Goal: Task Accomplishment & Management: Manage account settings

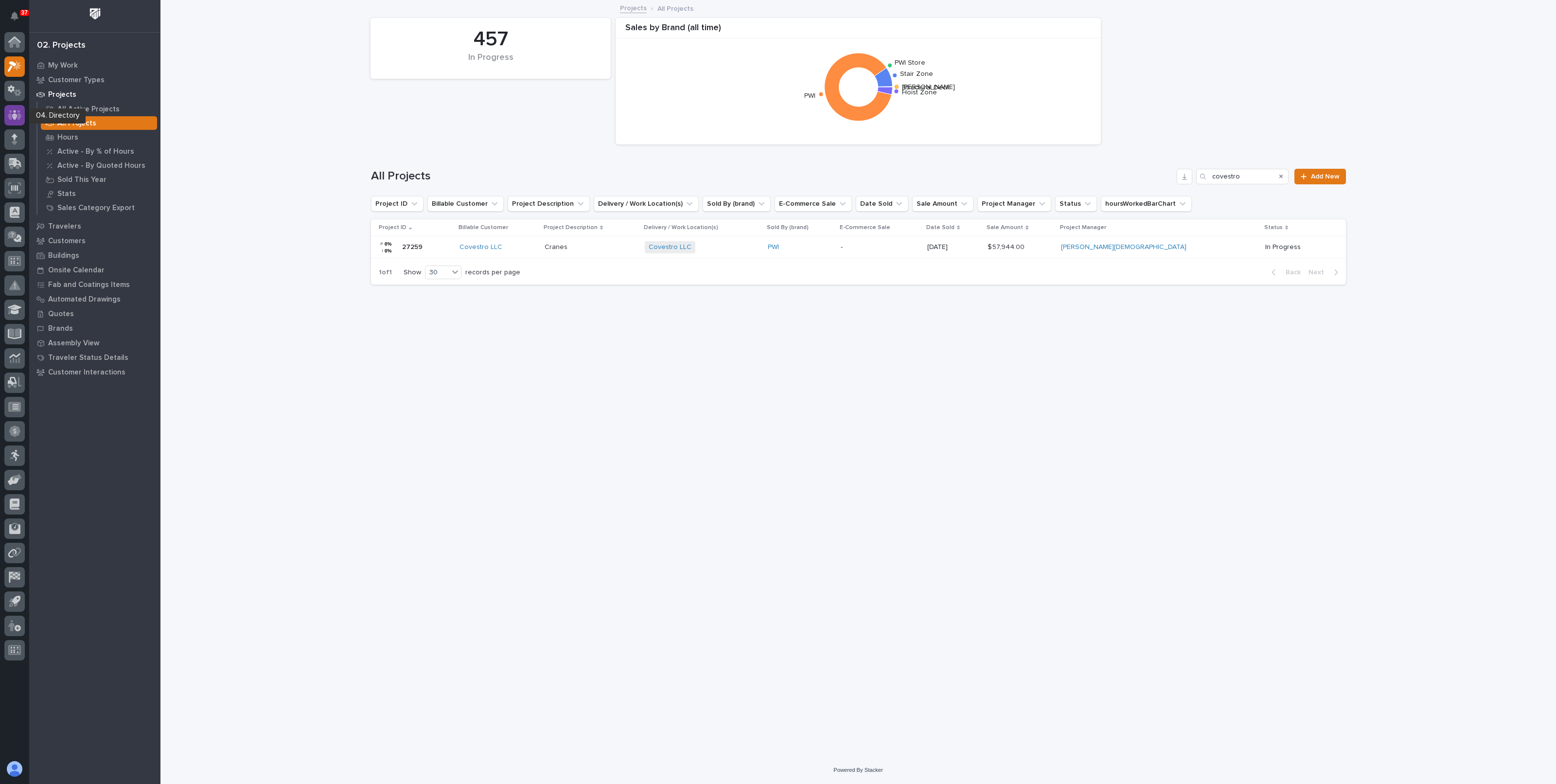
click at [19, 109] on icon at bounding box center [14, 115] width 14 height 11
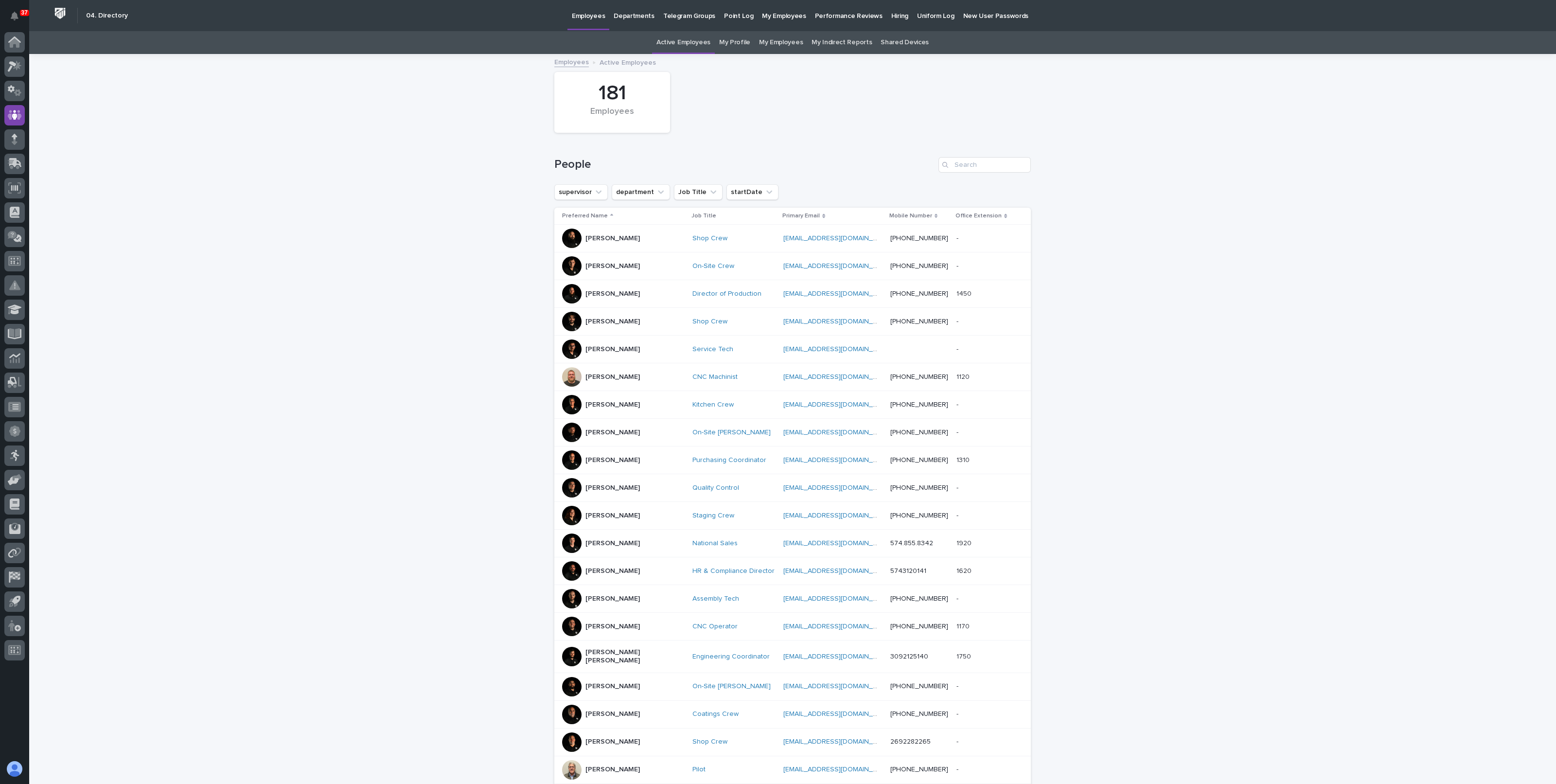
click at [775, 43] on link "My Employees" at bounding box center [781, 43] width 43 height 23
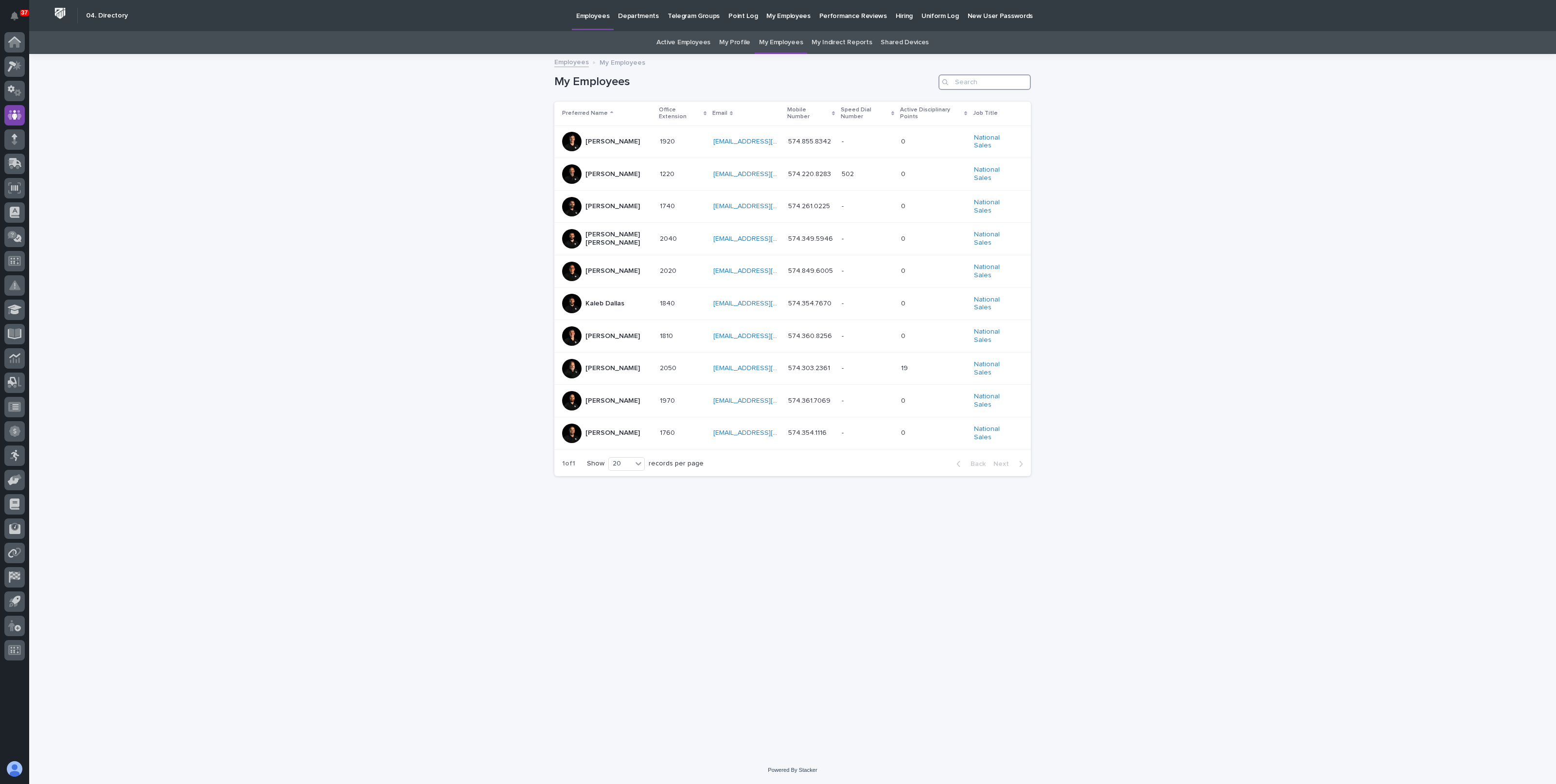
click at [966, 82] on input "Search" at bounding box center [985, 82] width 92 height 16
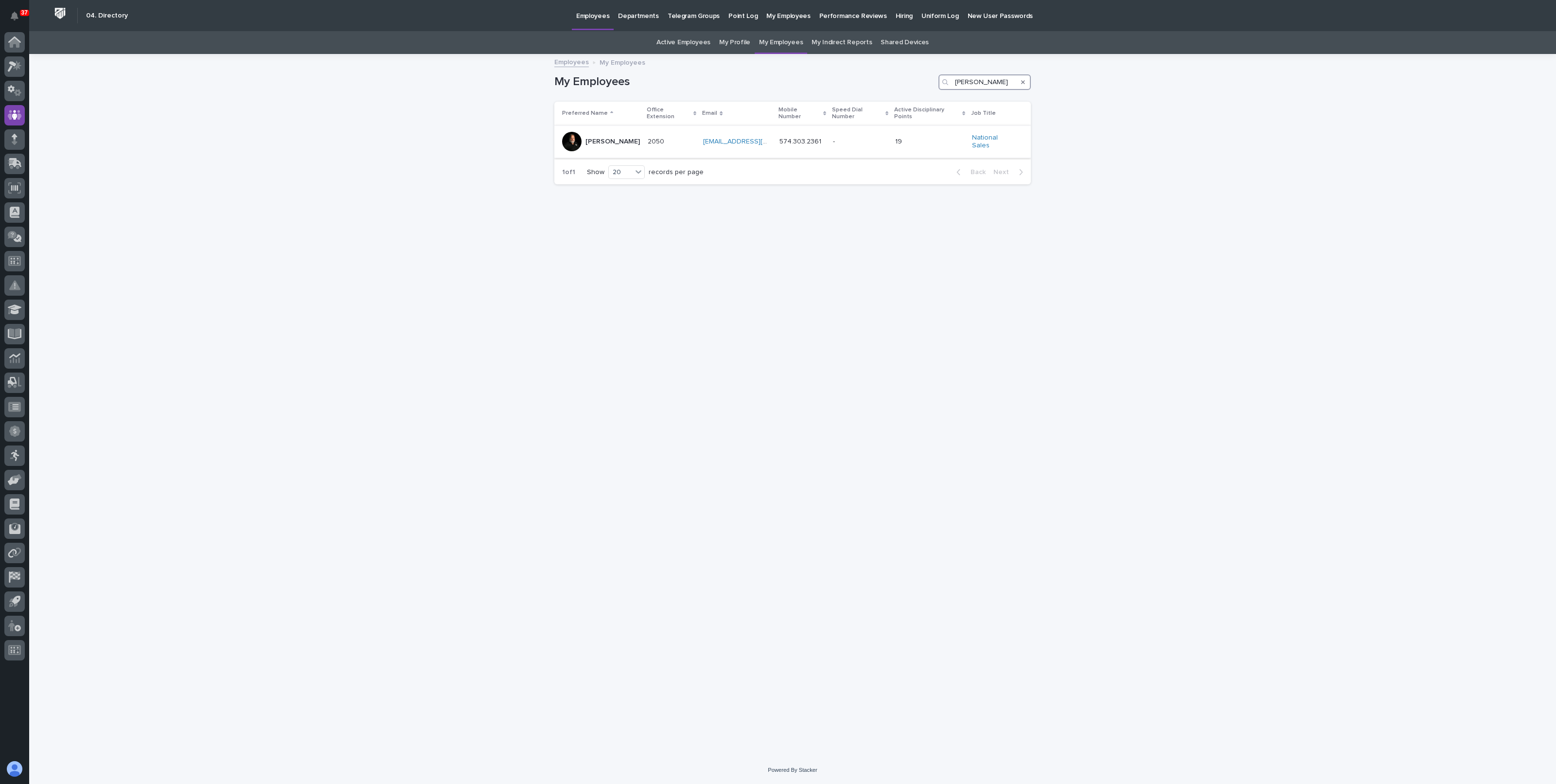
type input "roark"
click at [805, 140] on div "574.303.2361 574.303.2361" at bounding box center [802, 141] width 46 height 16
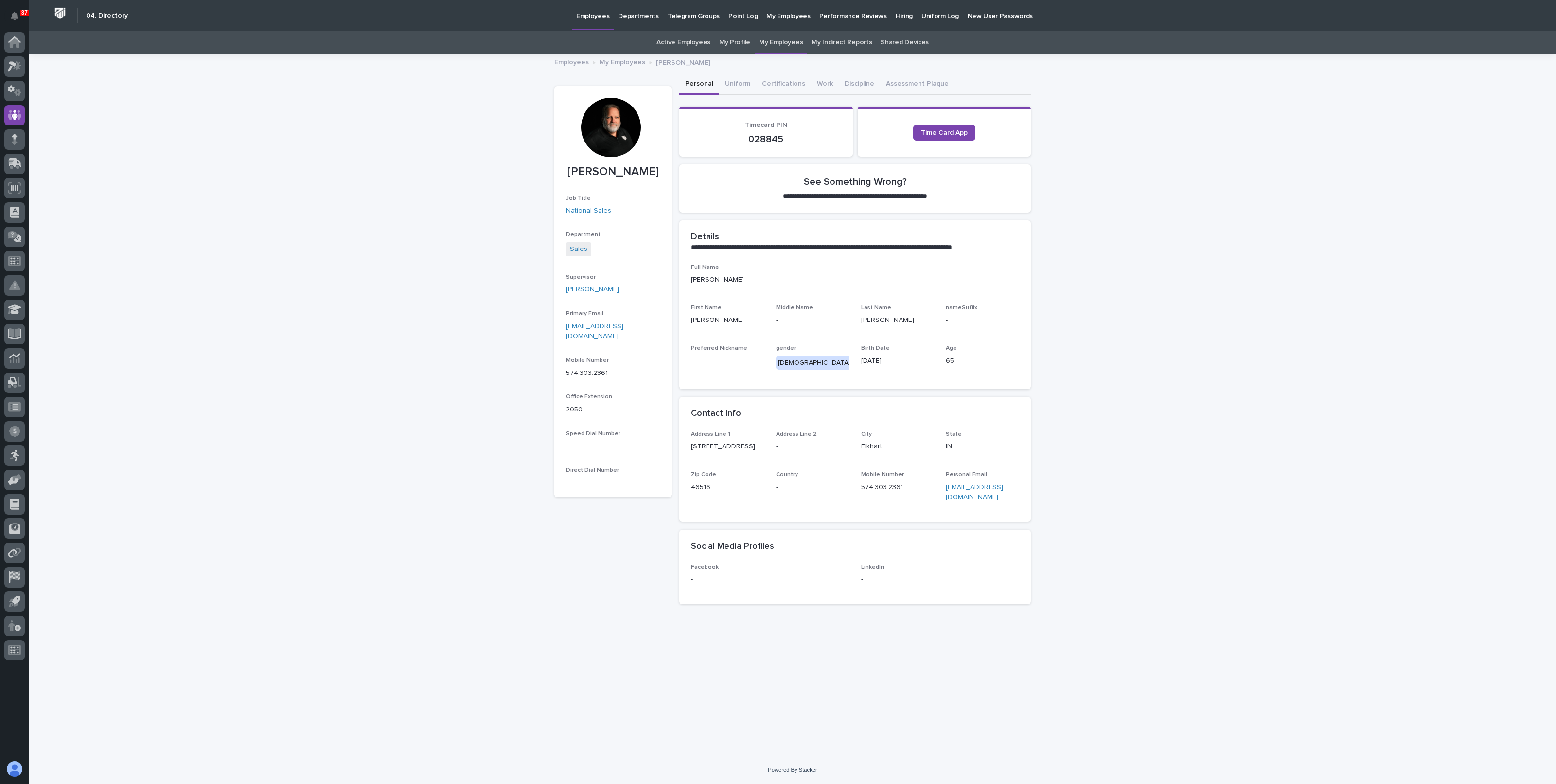
click at [1111, 496] on div "**********" at bounding box center [792, 405] width 1527 height 701
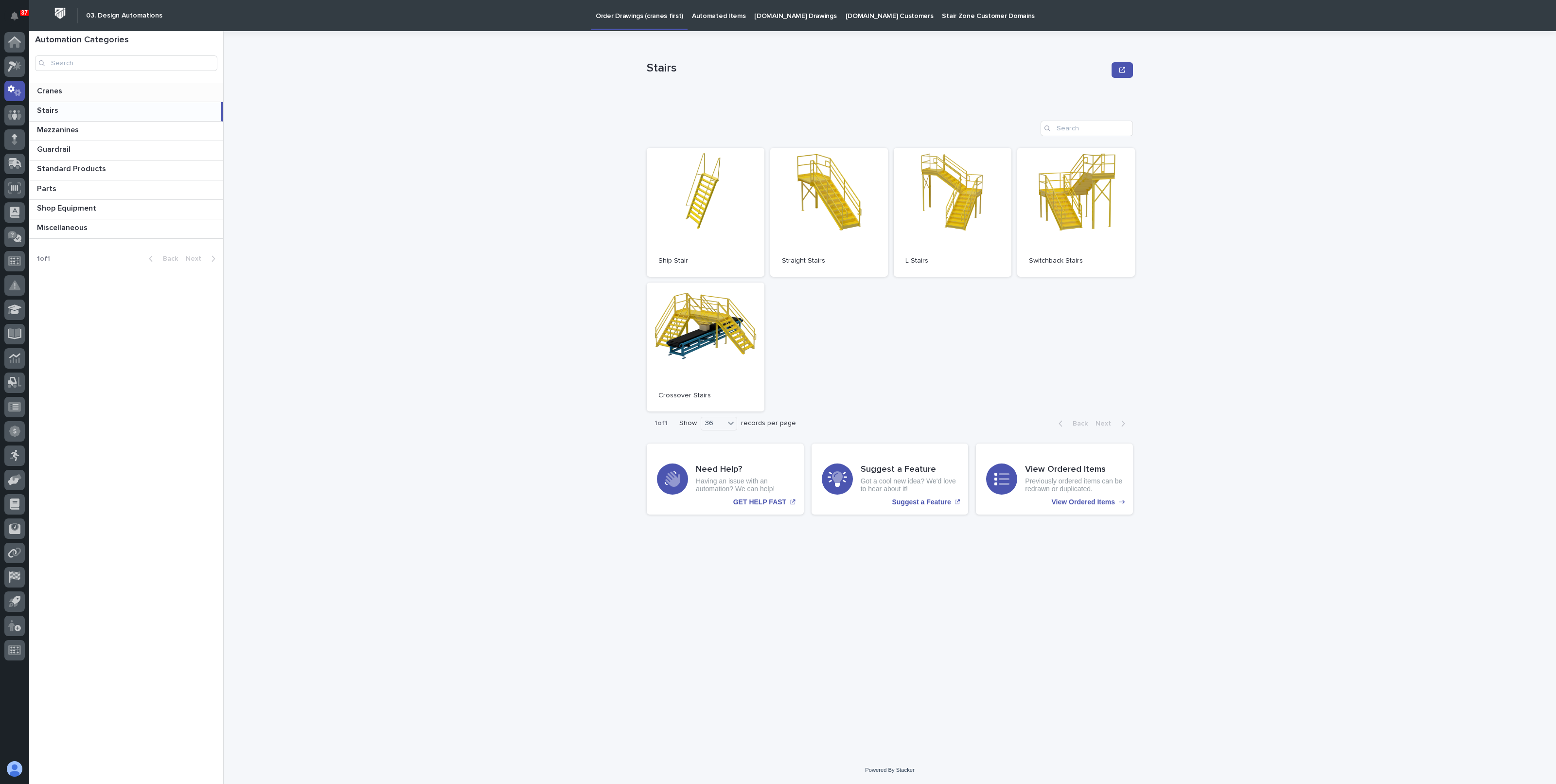
click at [64, 91] on p at bounding box center [128, 91] width 182 height 9
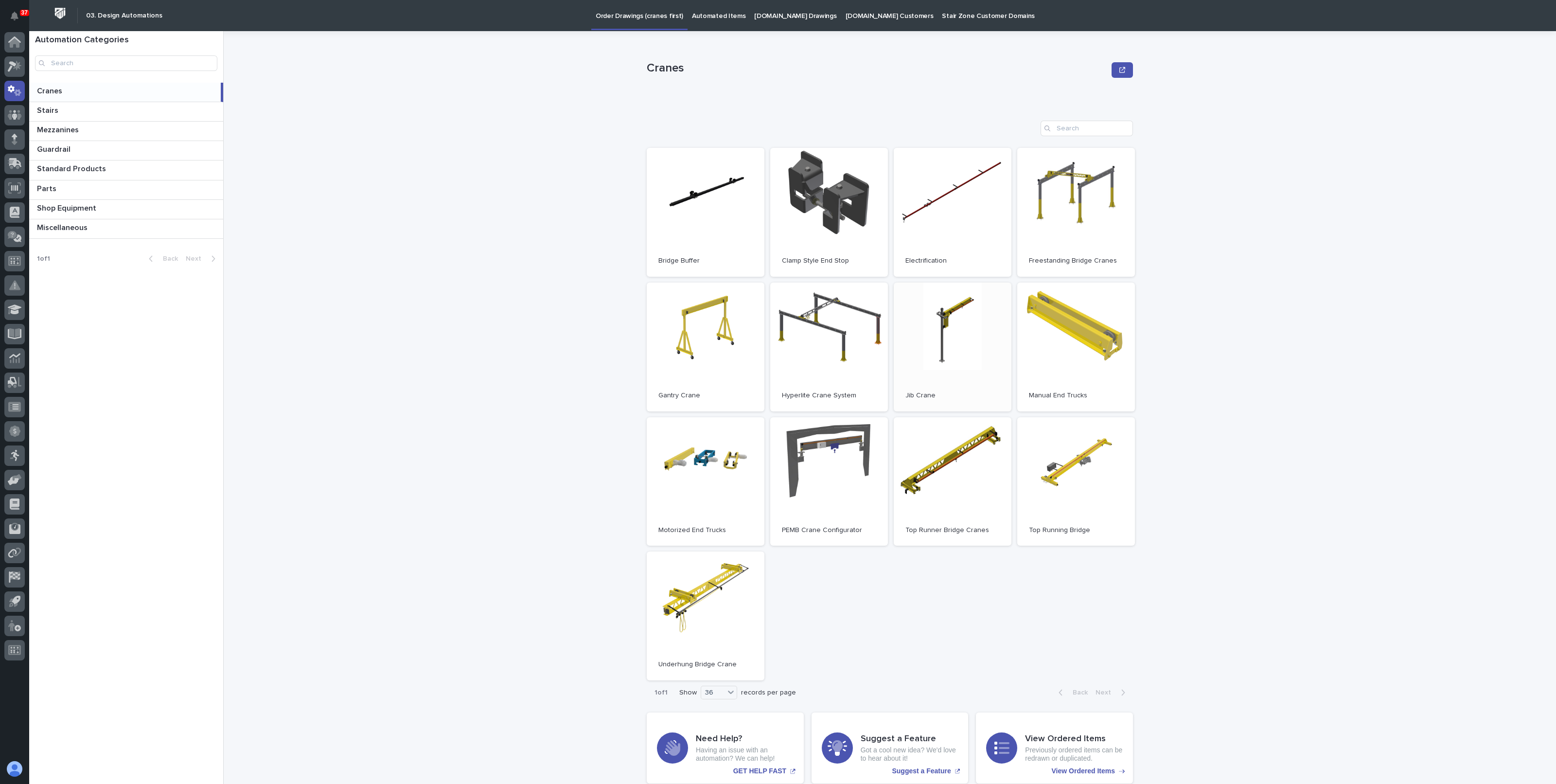
click at [951, 326] on link "Open" at bounding box center [953, 347] width 118 height 129
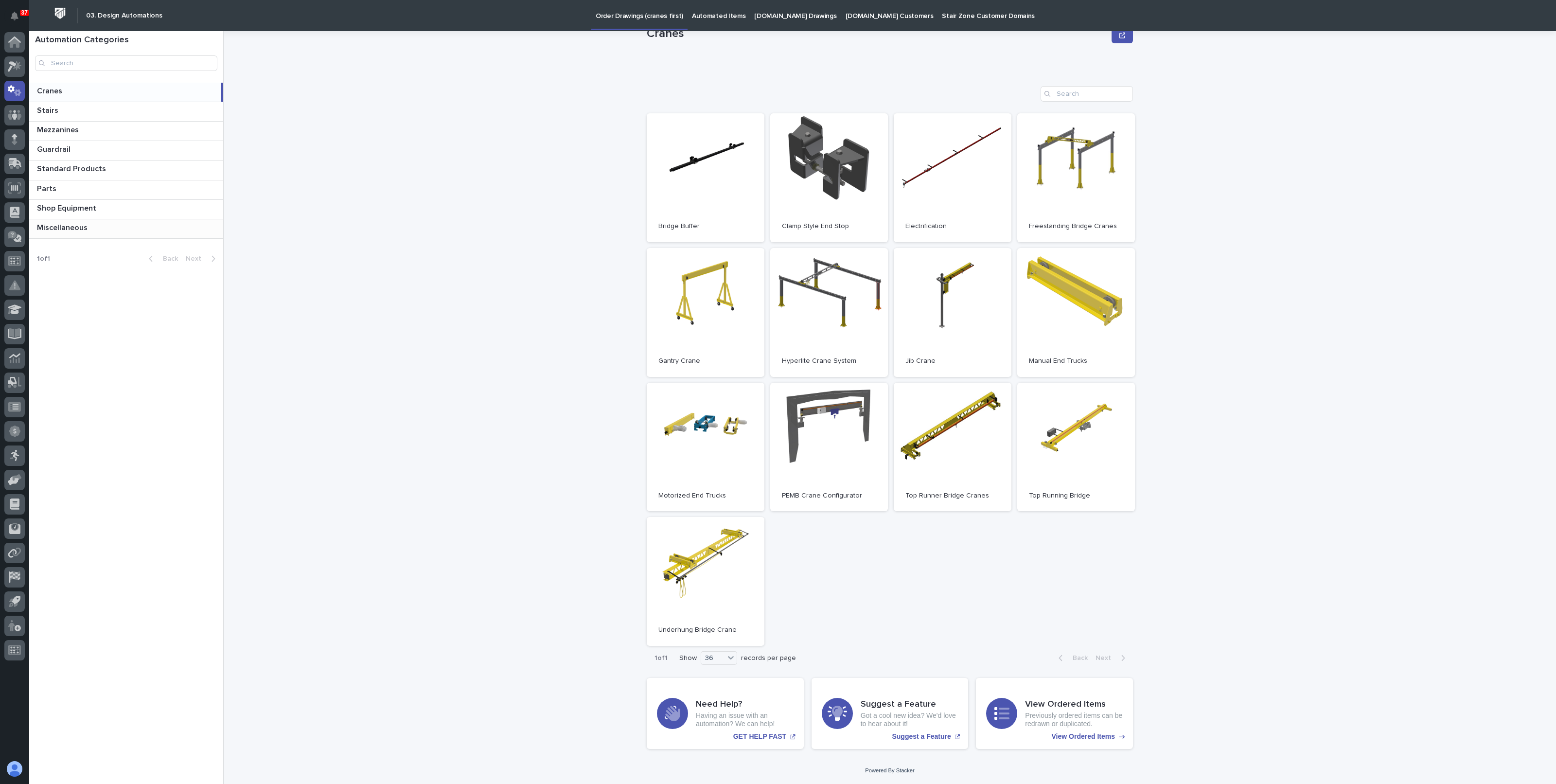
click at [80, 227] on p "Miscellaneous" at bounding box center [63, 227] width 53 height 11
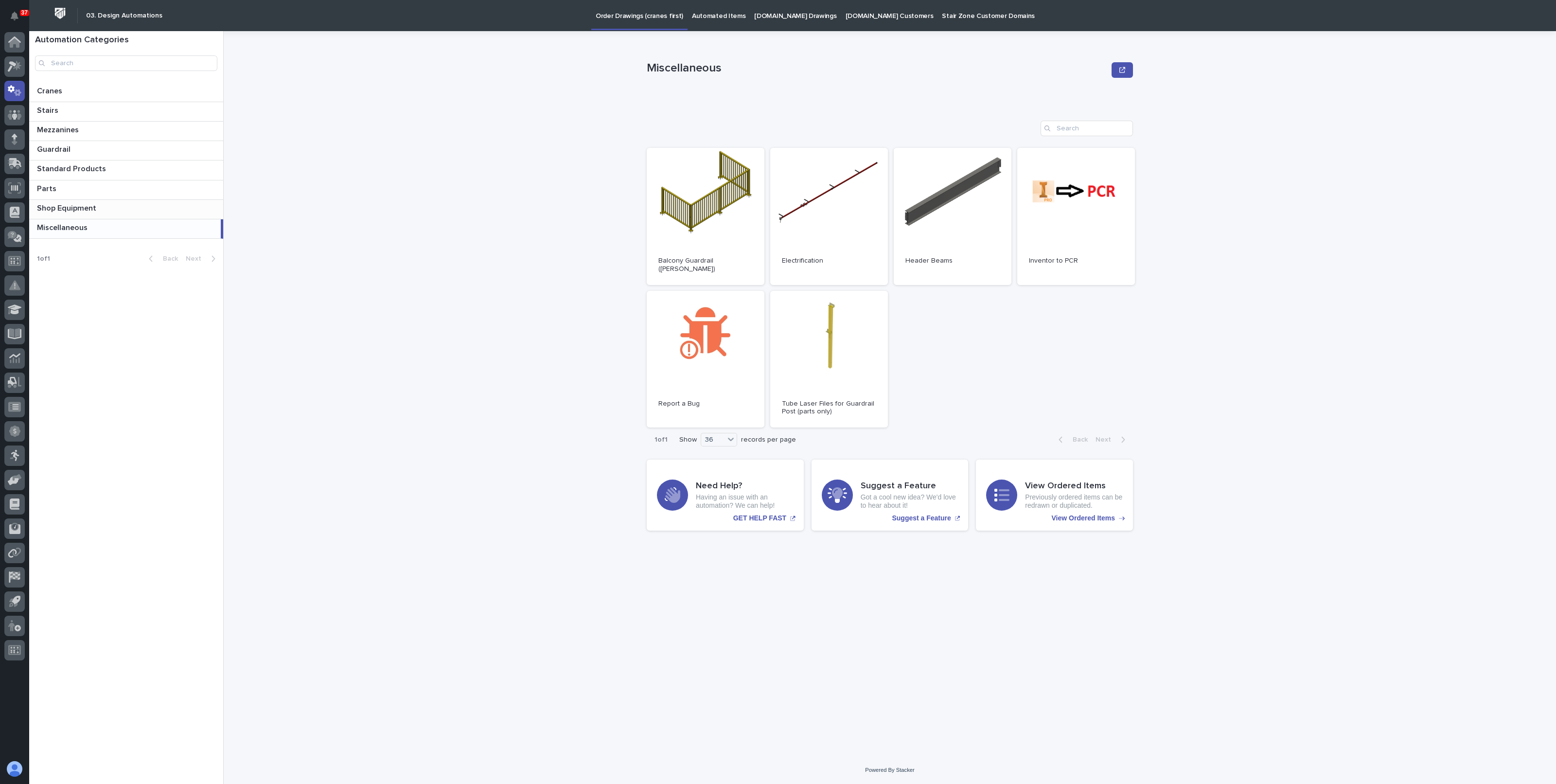
click at [80, 205] on p "Shop Equipment" at bounding box center [67, 207] width 61 height 11
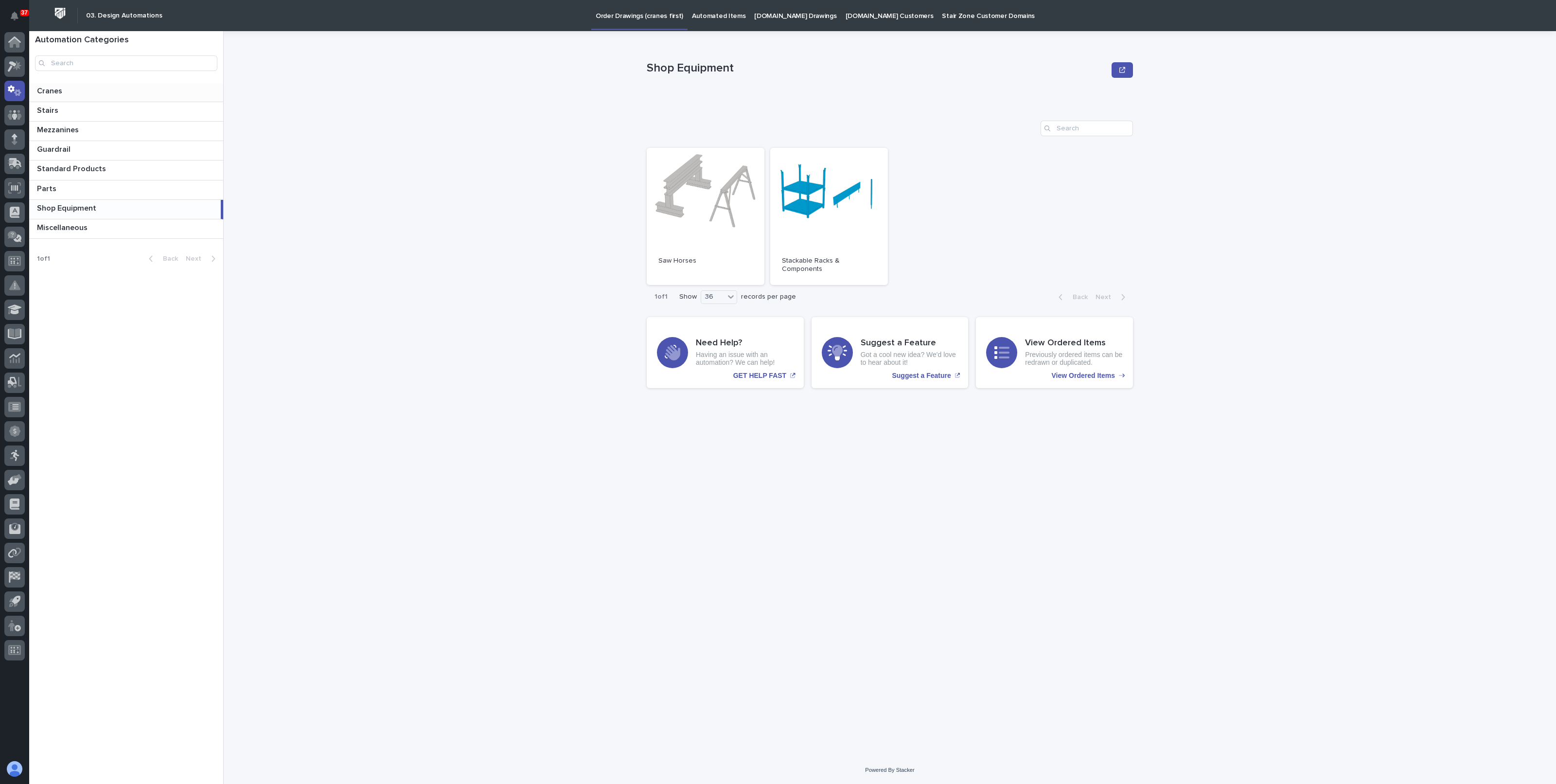
click at [77, 88] on p at bounding box center [128, 91] width 182 height 9
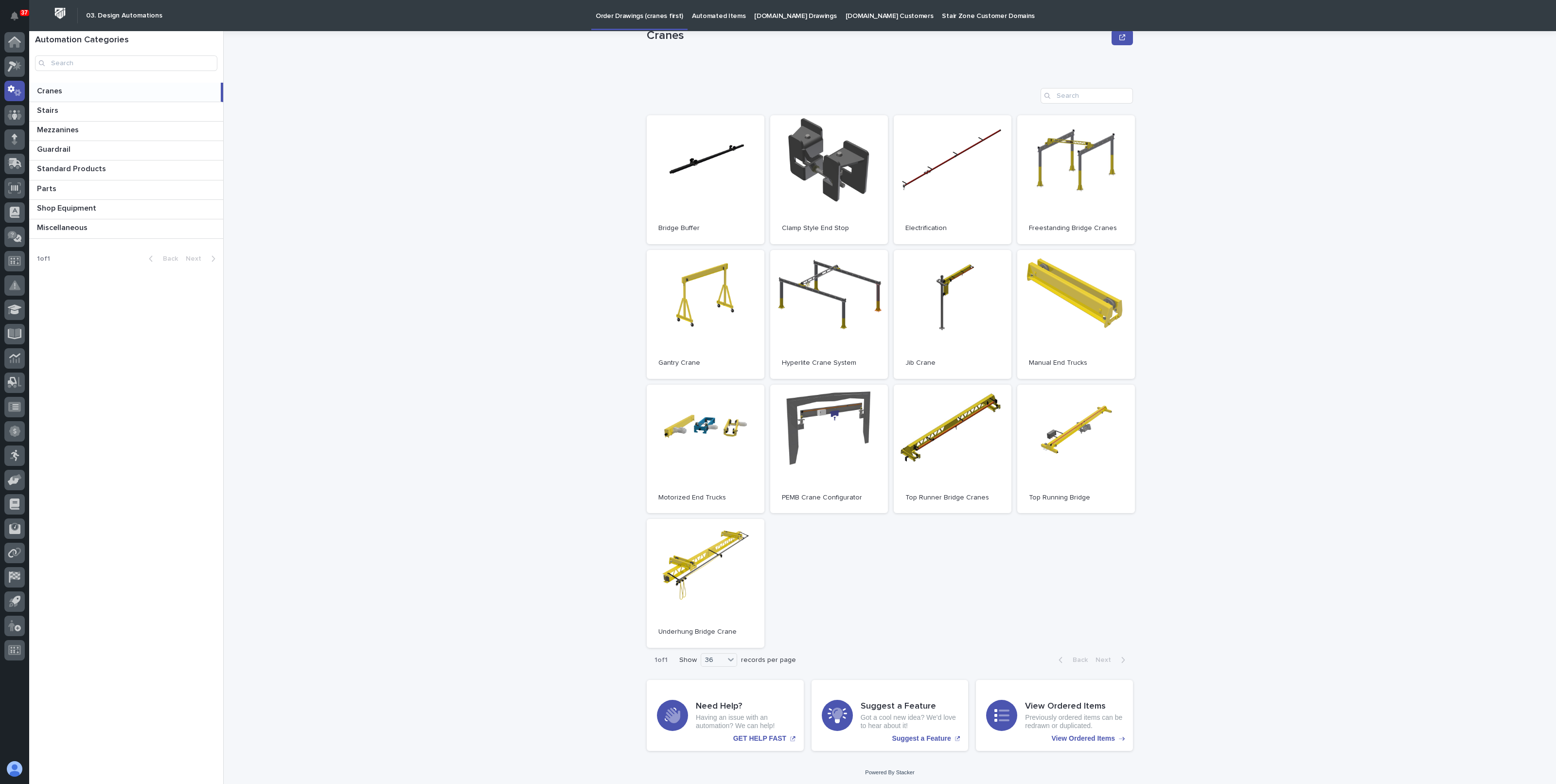
scroll to position [34, 0]
click at [61, 114] on p at bounding box center [128, 110] width 182 height 9
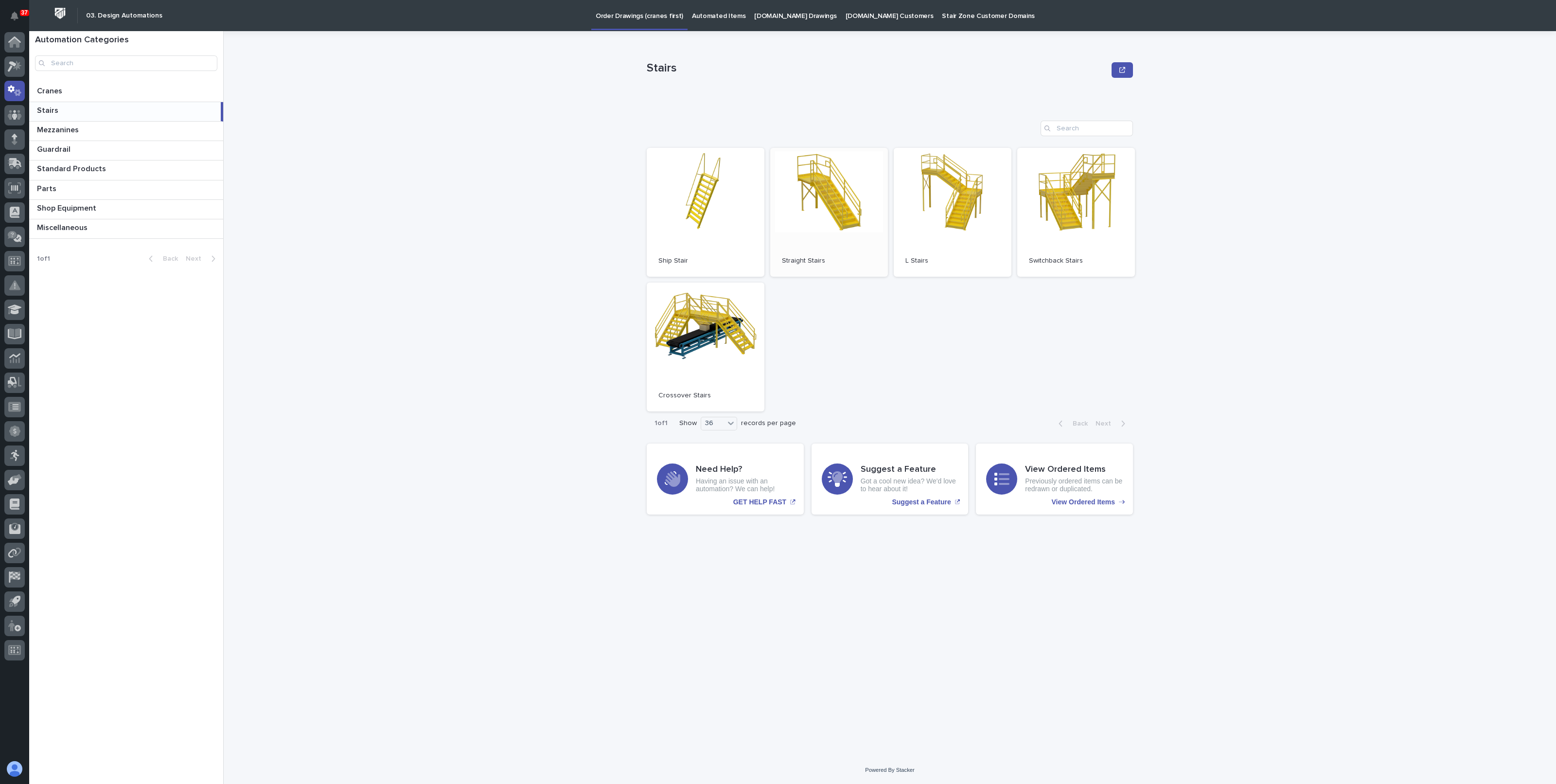
click at [821, 198] on link "Open" at bounding box center [829, 212] width 118 height 129
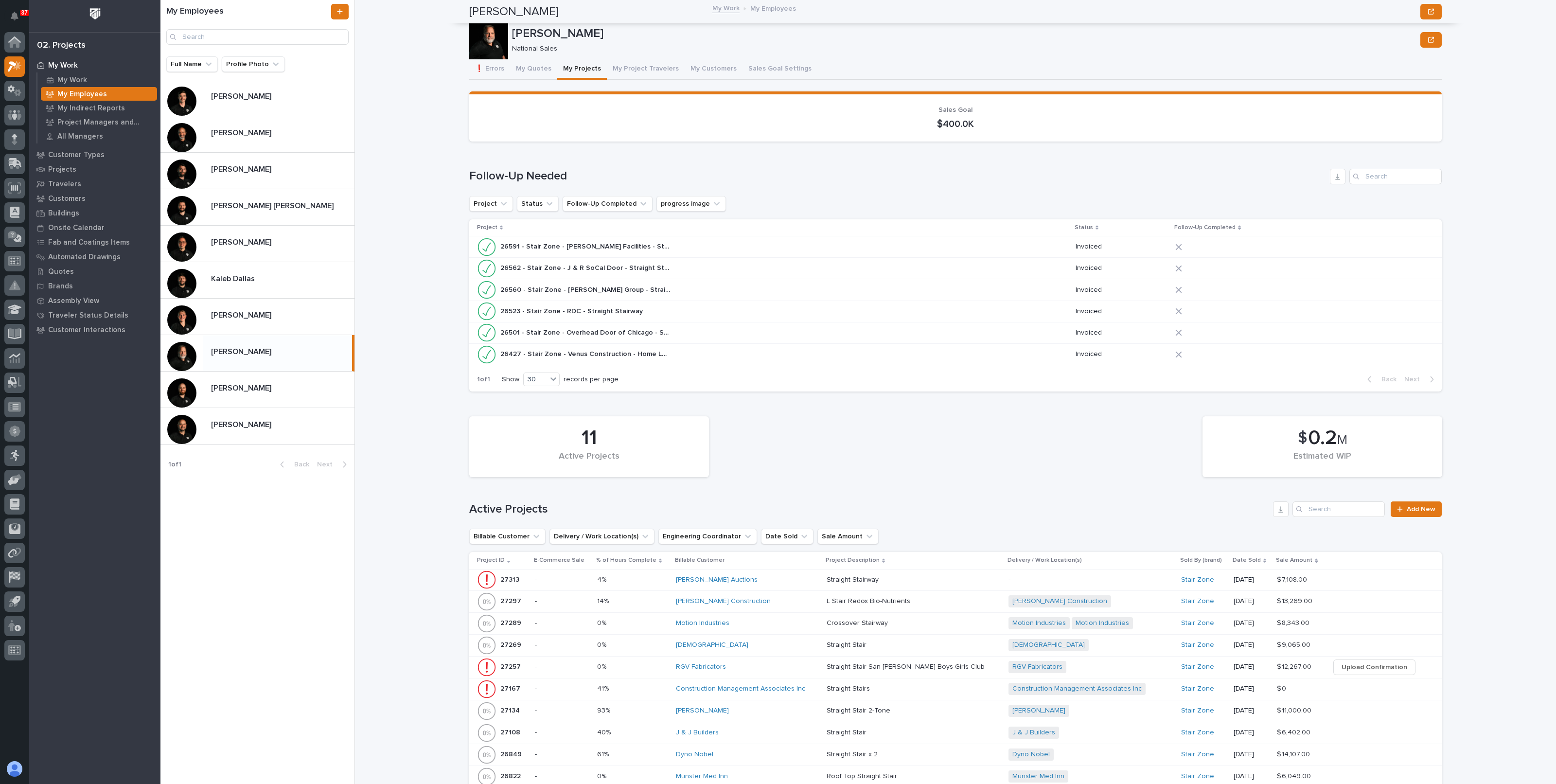
scroll to position [243, 0]
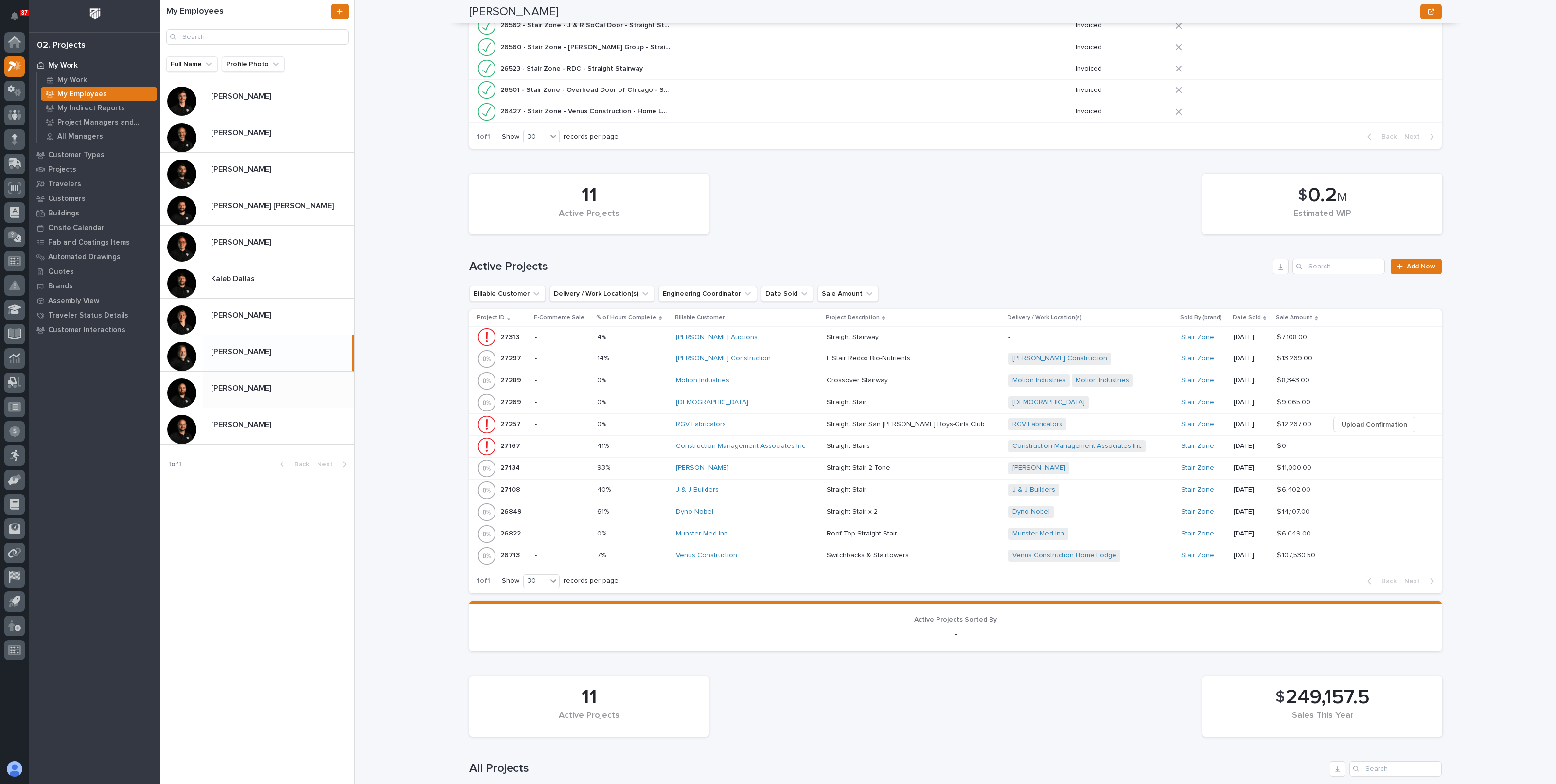
drag, startPoint x: 240, startPoint y: 396, endPoint x: 346, endPoint y: 381, distance: 107.1
click at [240, 396] on div "Trent Kautzmann Trent Kautzmann" at bounding box center [278, 389] width 151 height 19
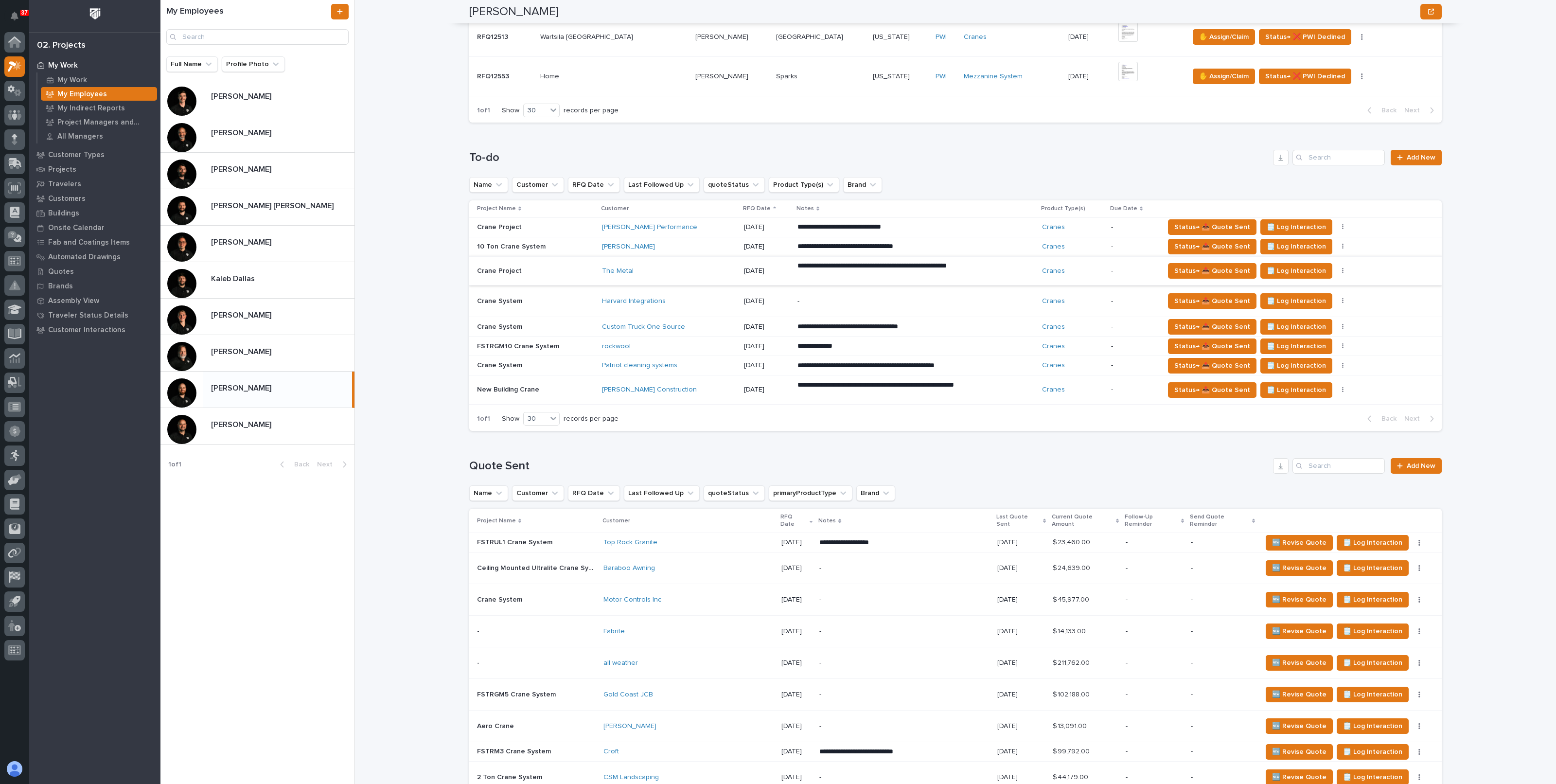
scroll to position [697, 0]
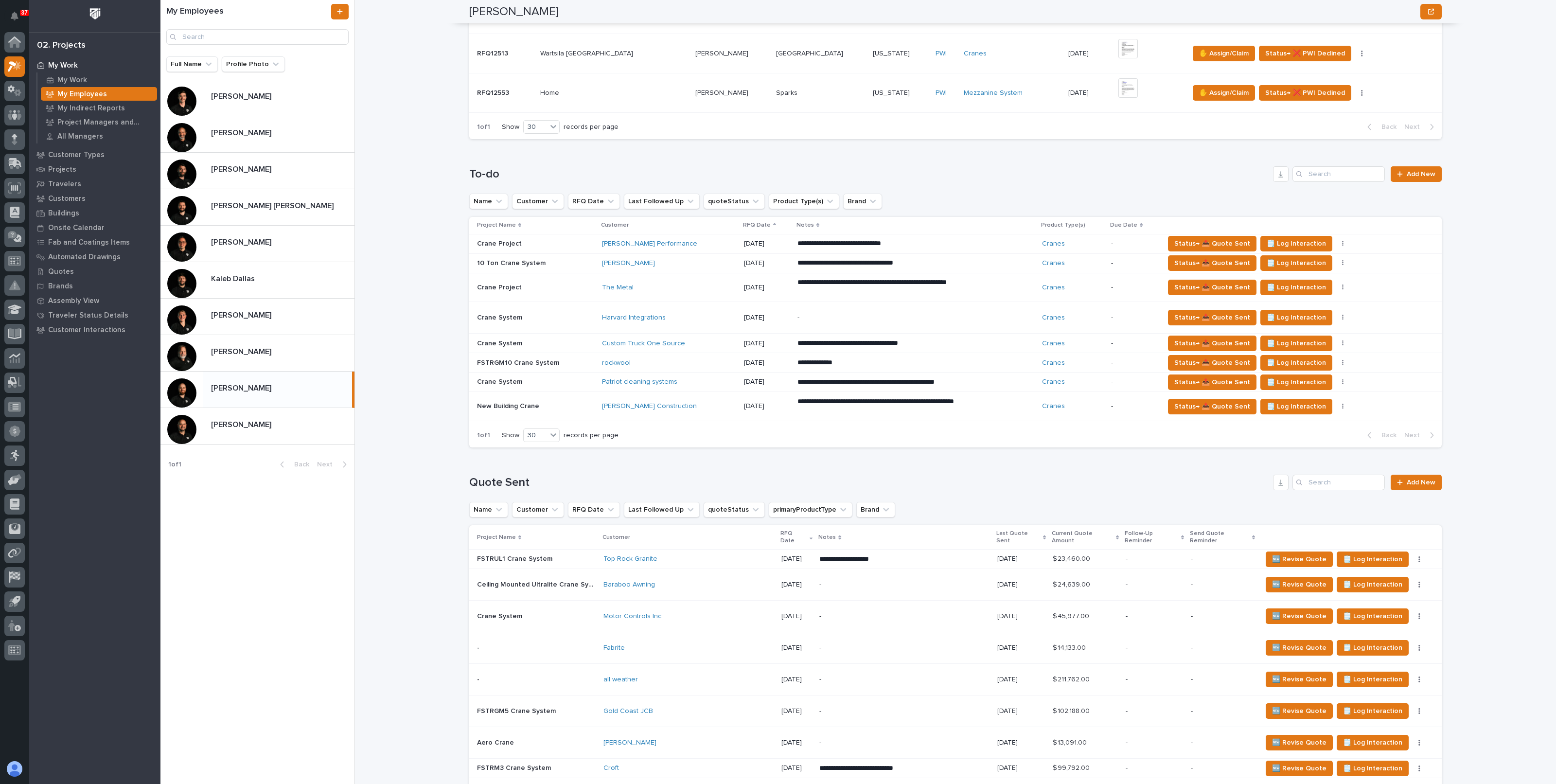
click at [665, 259] on div "Saulsbury" at bounding box center [669, 263] width 133 height 8
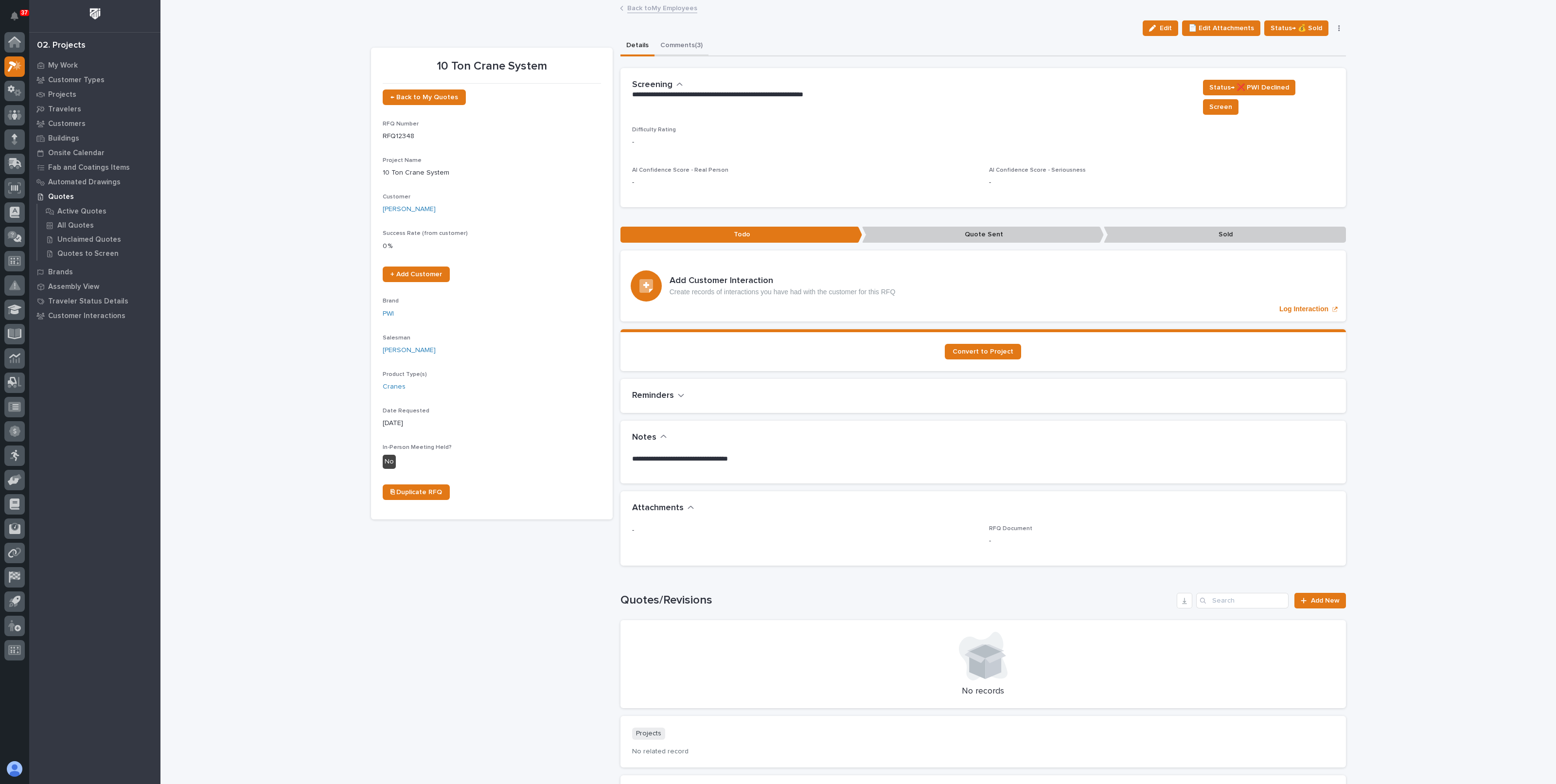
click at [667, 46] on button "Comments (3)" at bounding box center [681, 47] width 54 height 21
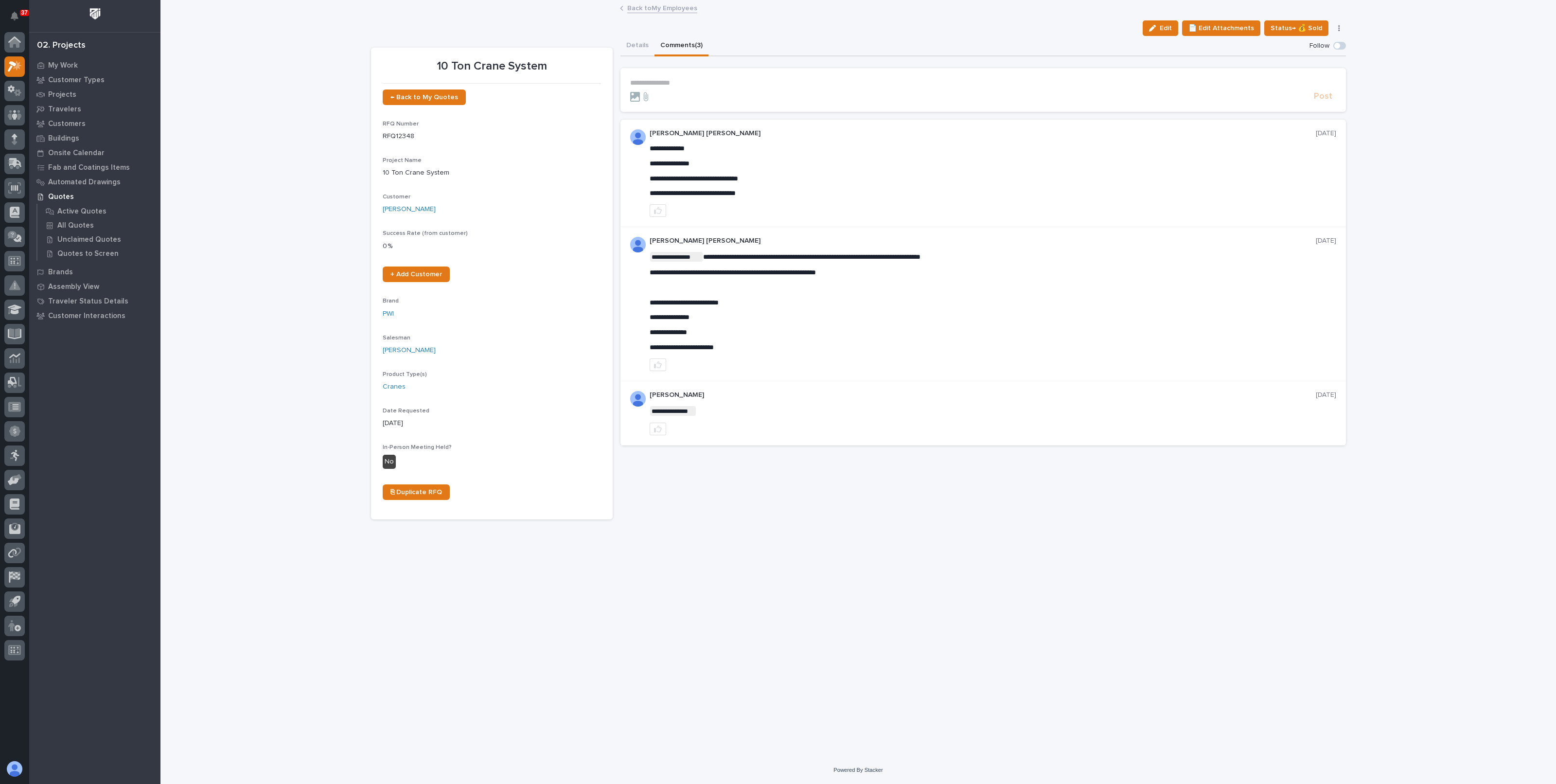
click at [649, 3] on link "Back to My Employees" at bounding box center [662, 7] width 70 height 11
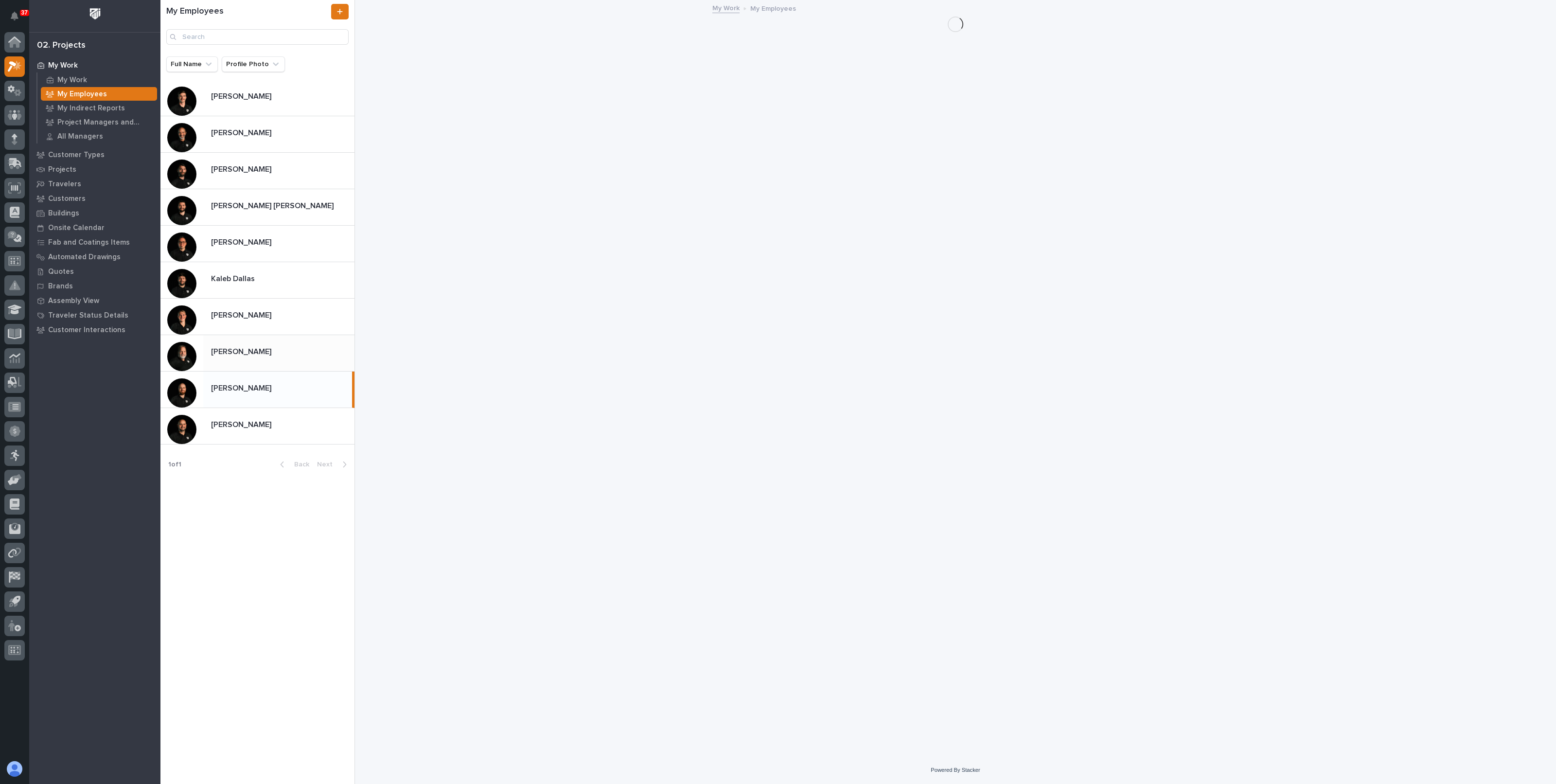
click at [240, 353] on p "Roark Jones" at bounding box center [242, 351] width 62 height 11
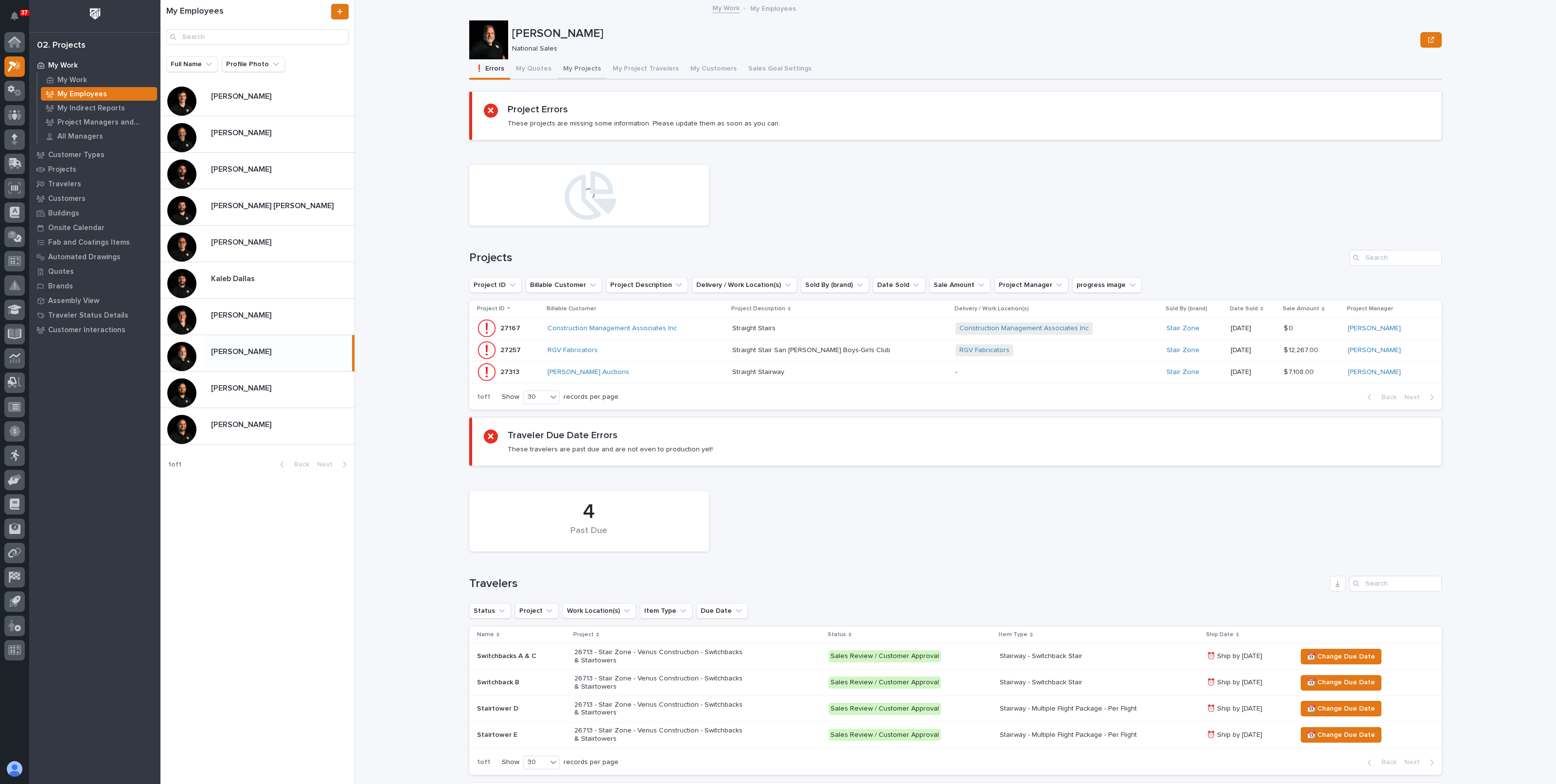
click at [576, 69] on button "My Projects" at bounding box center [582, 69] width 50 height 21
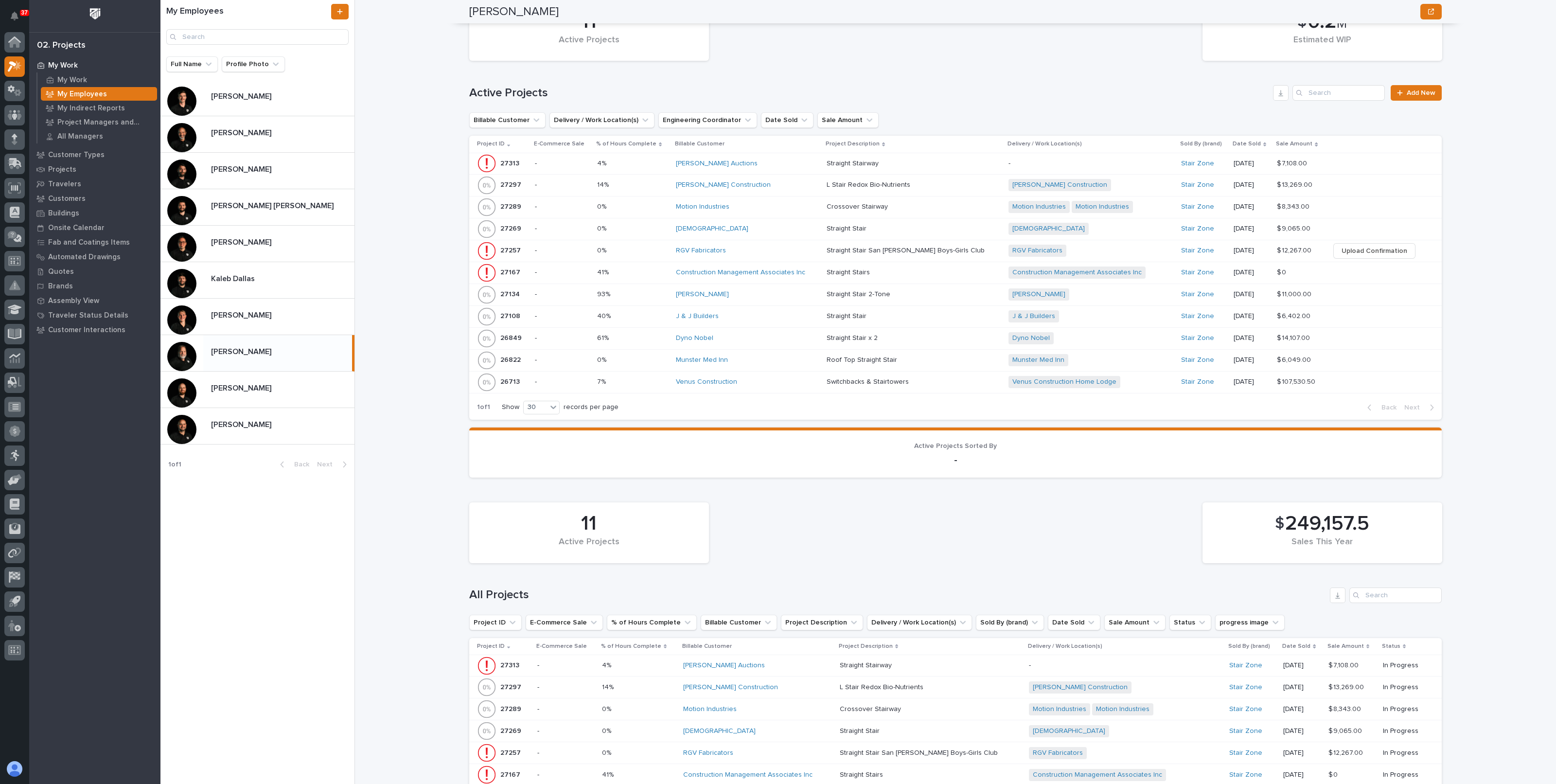
scroll to position [425, 0]
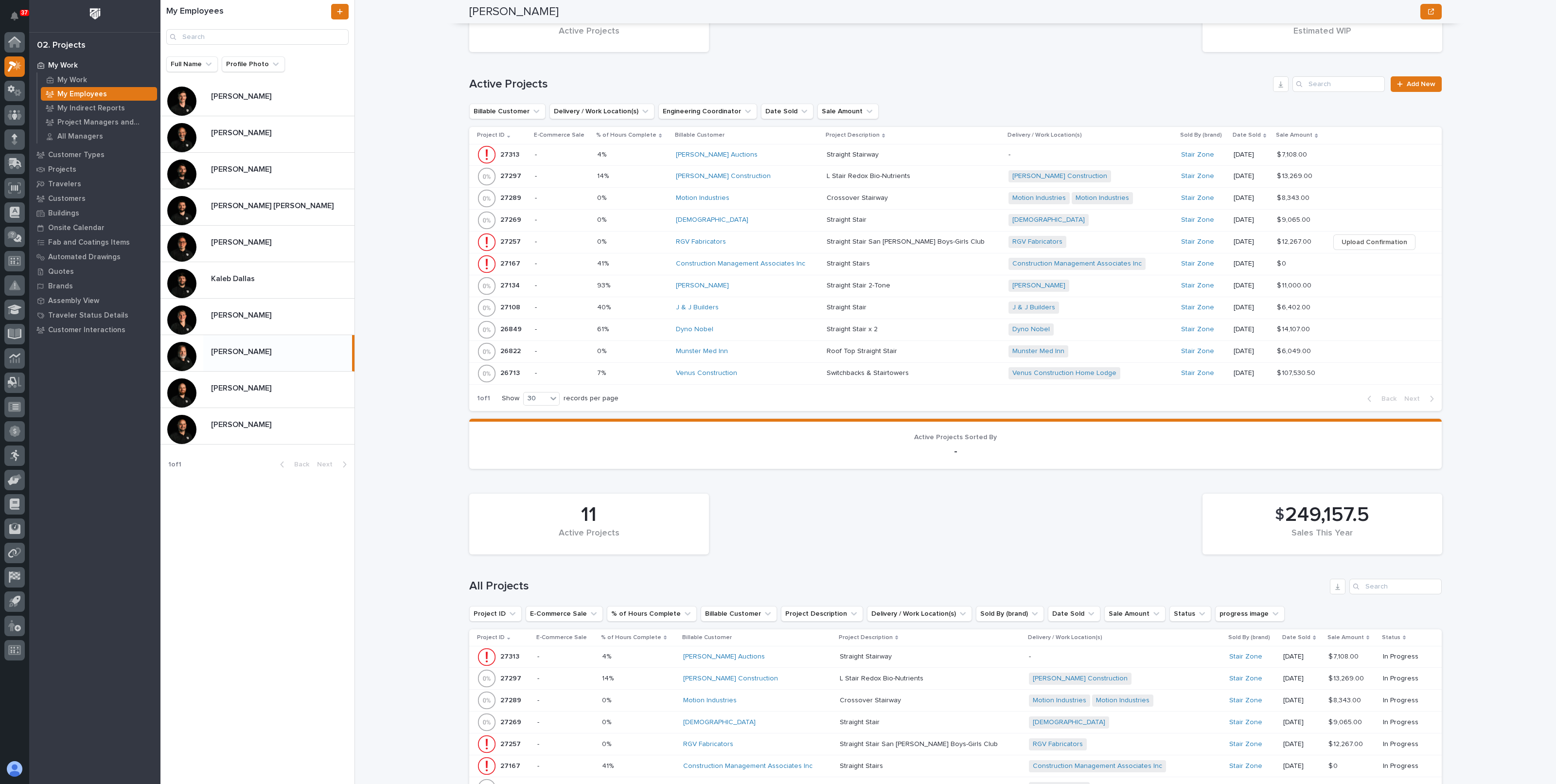
click at [654, 175] on p at bounding box center [633, 176] width 71 height 8
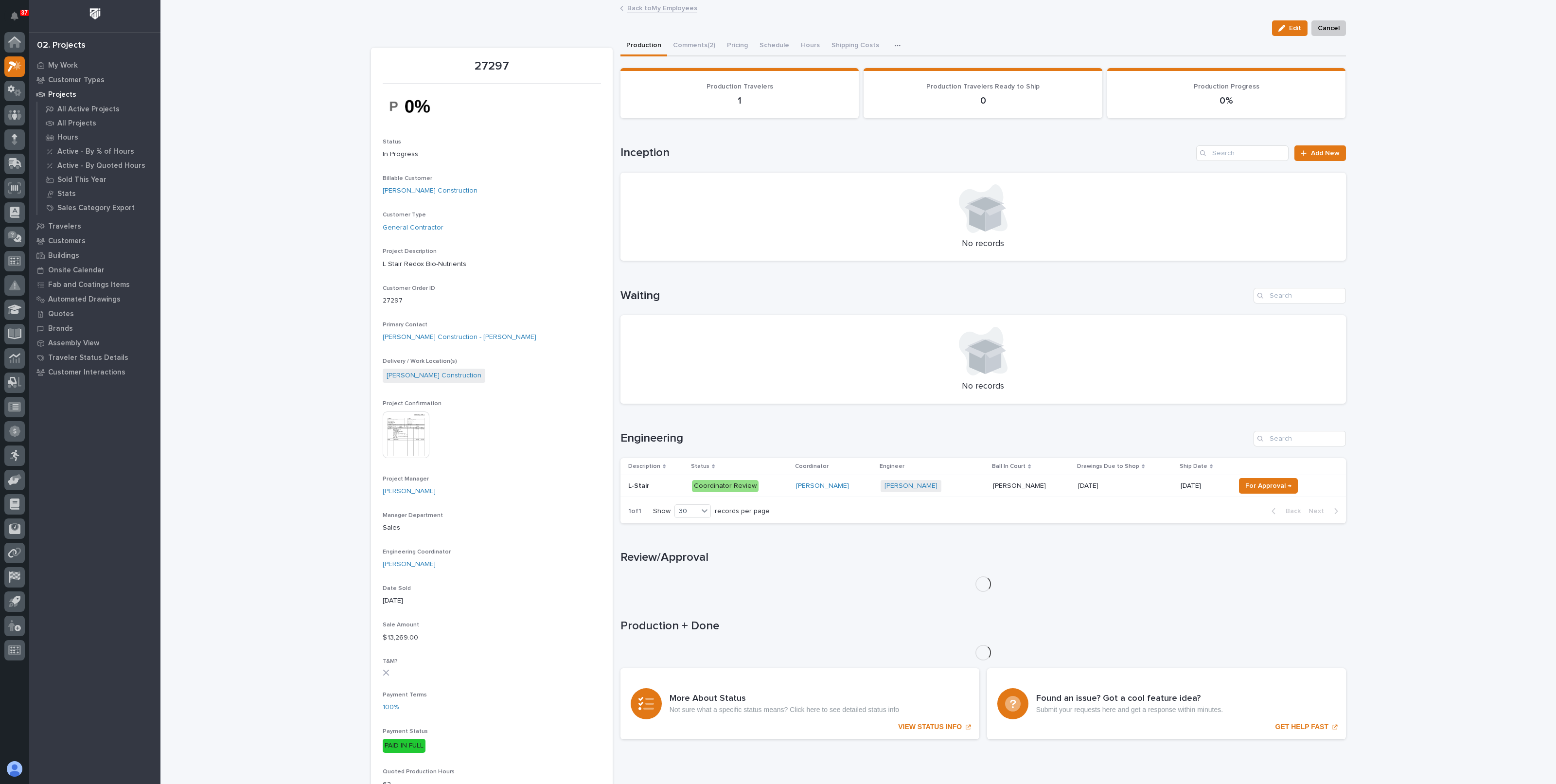
click at [405, 446] on img at bounding box center [406, 434] width 47 height 47
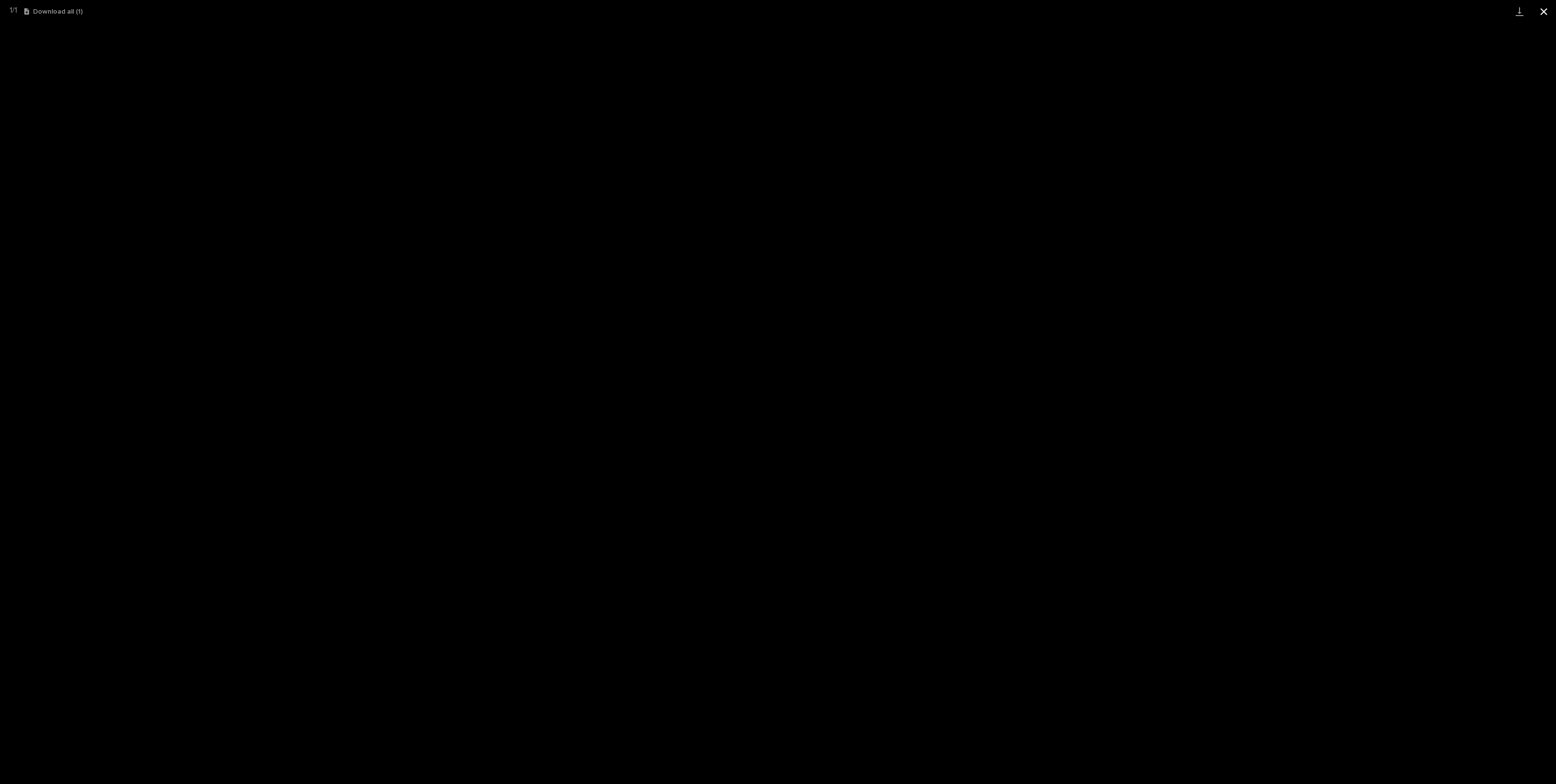
click at [1549, 13] on button "Close gallery" at bounding box center [1544, 11] width 24 height 23
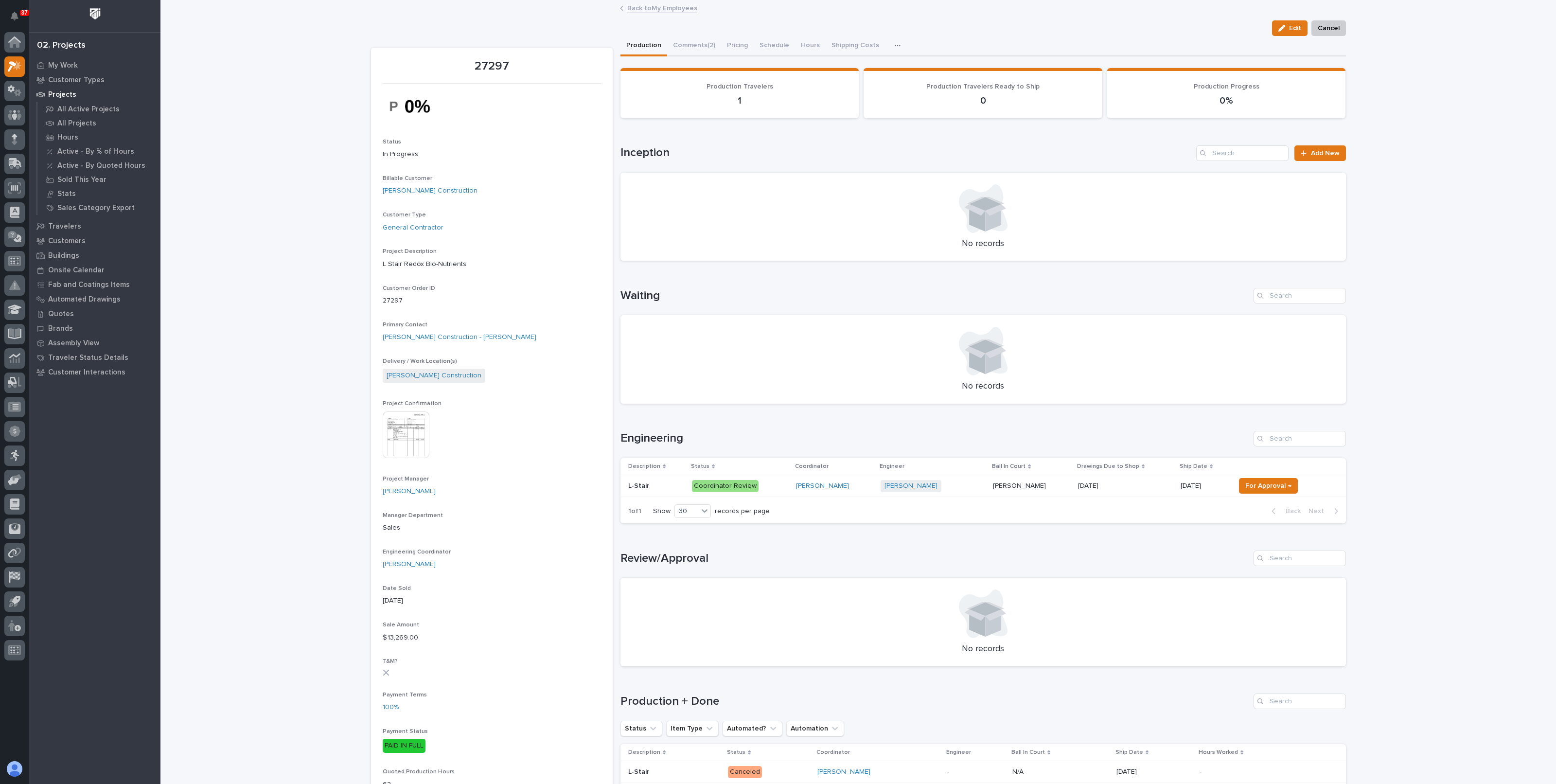
click at [237, 151] on div "Loading... Saving… Loading... Saving… 27297 Edit Cancel Edit Cancel 27297 Statu…" at bounding box center [858, 702] width 1395 height 1403
click at [631, 11] on link "Back to My Employees" at bounding box center [662, 7] width 70 height 11
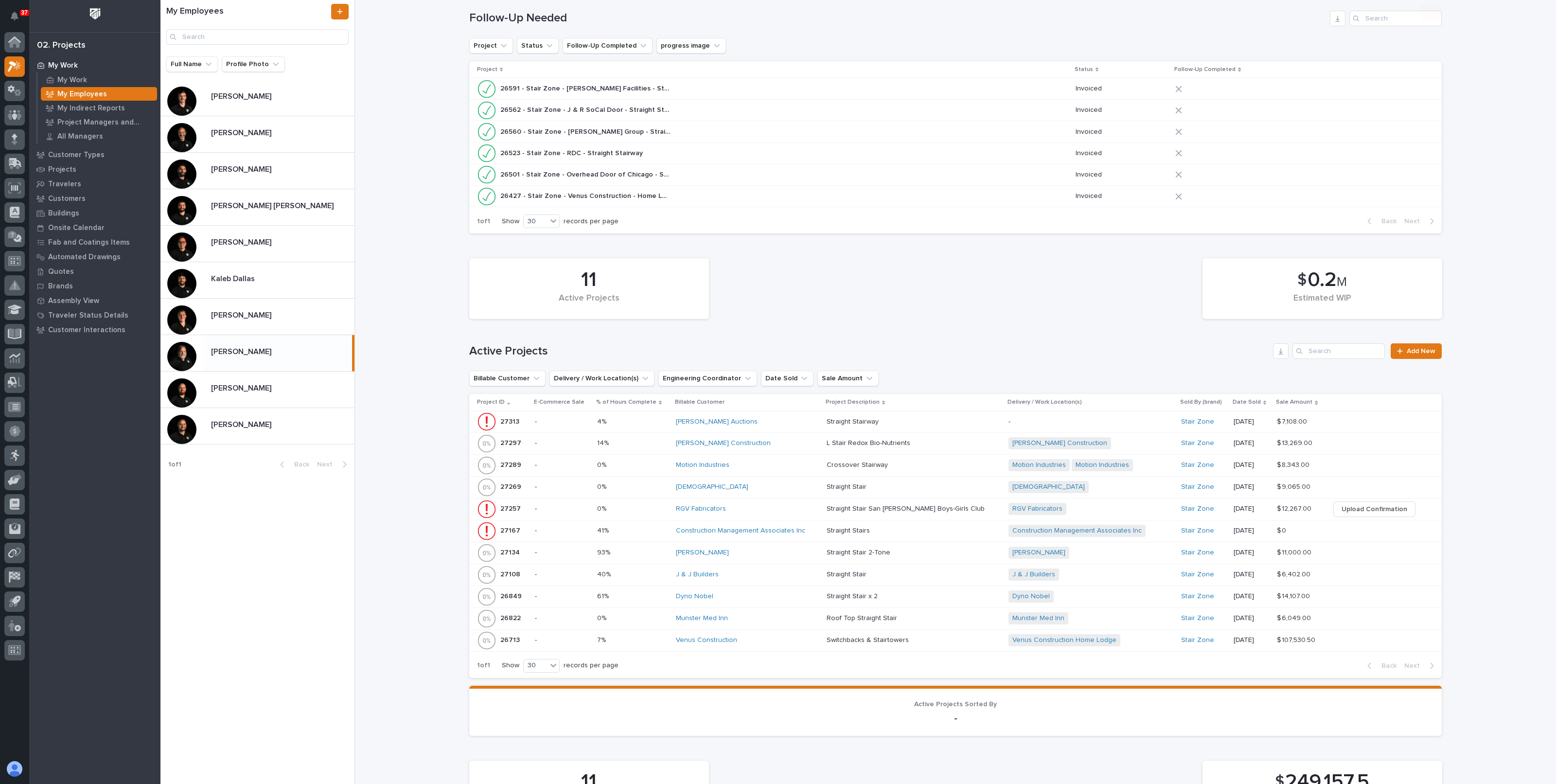
scroll to position [365, 0]
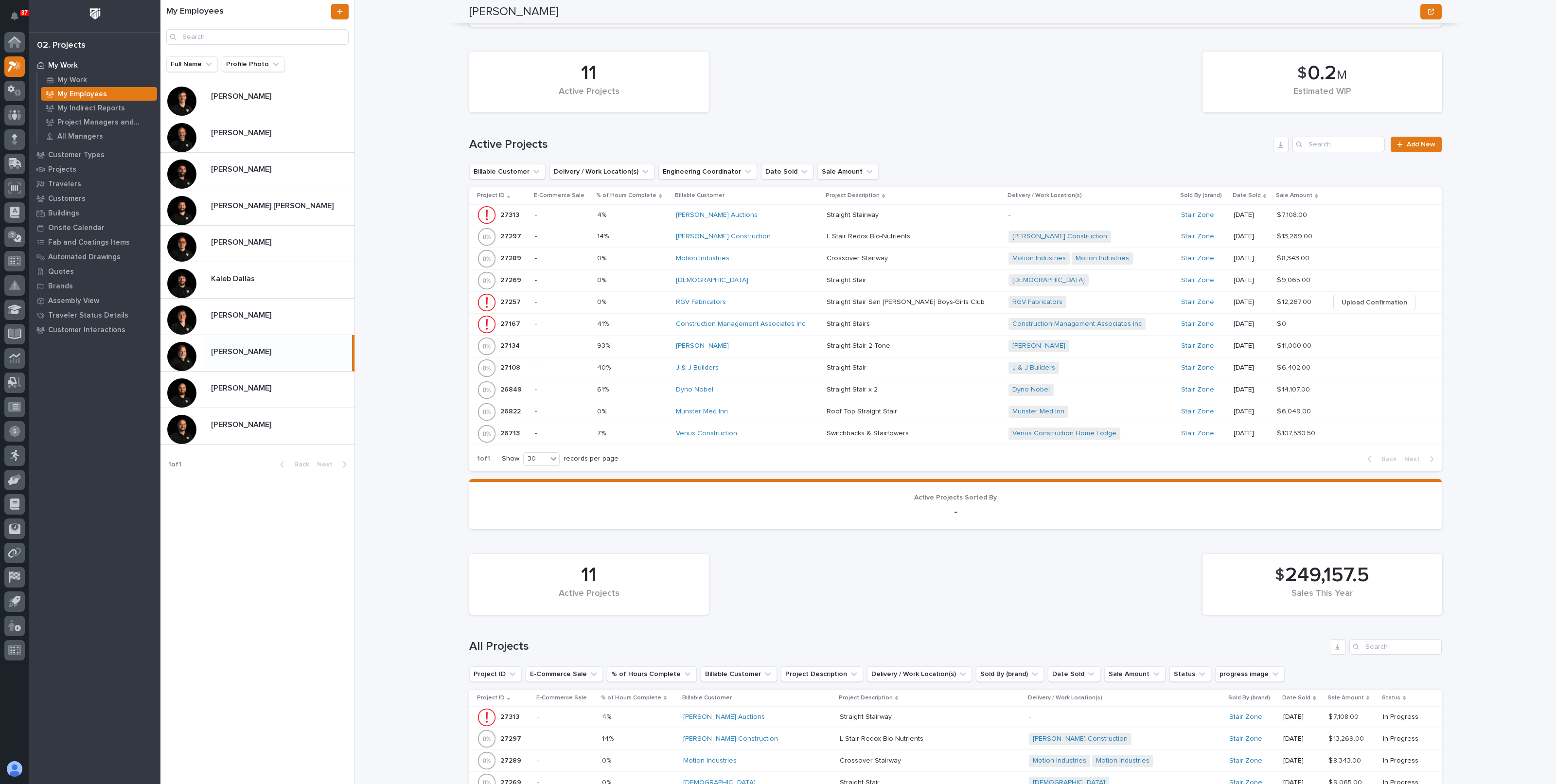
click at [619, 326] on div "41% 41%" at bounding box center [633, 324] width 71 height 16
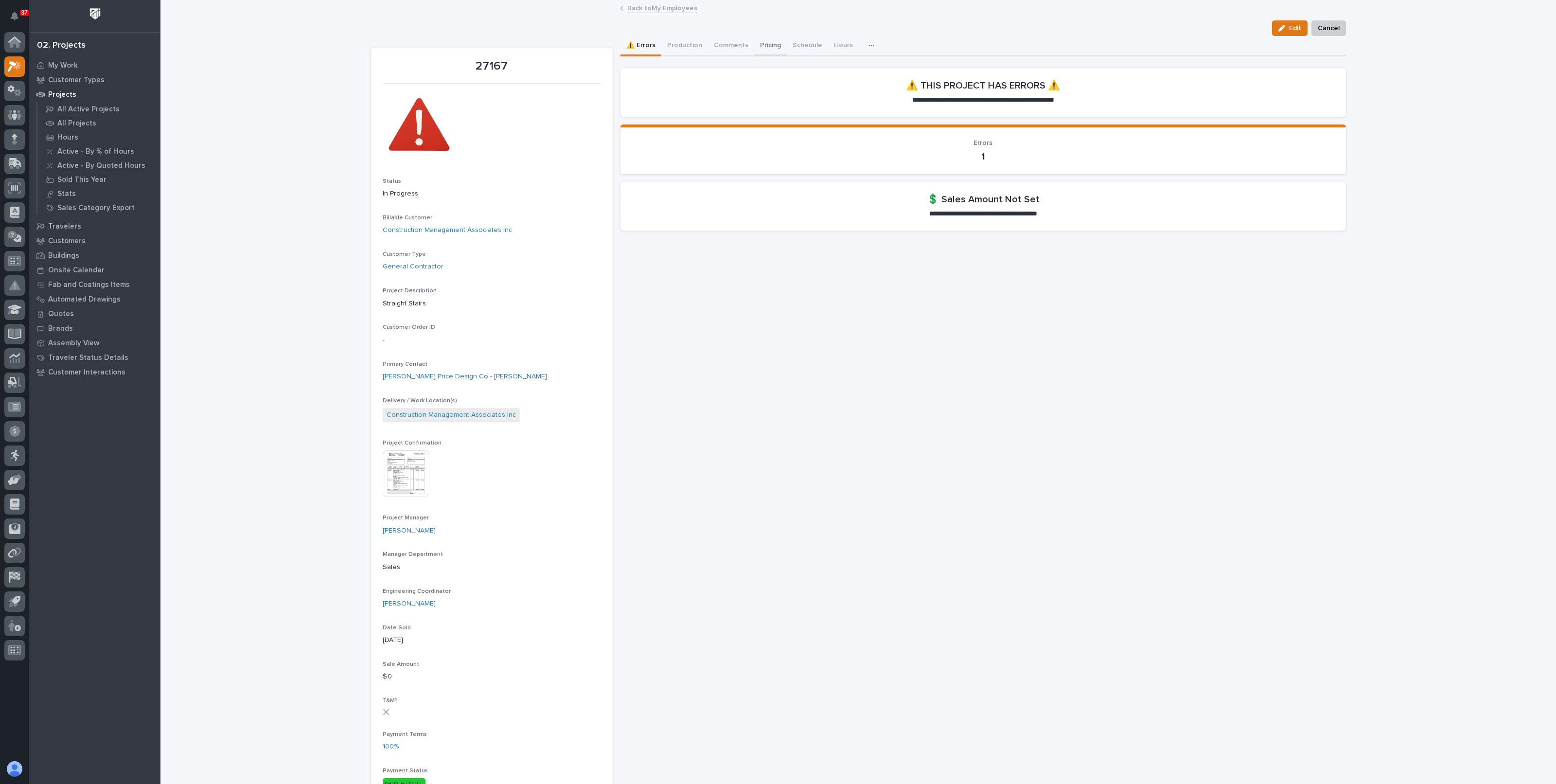
click at [767, 50] on button "Pricing" at bounding box center [771, 47] width 33 height 21
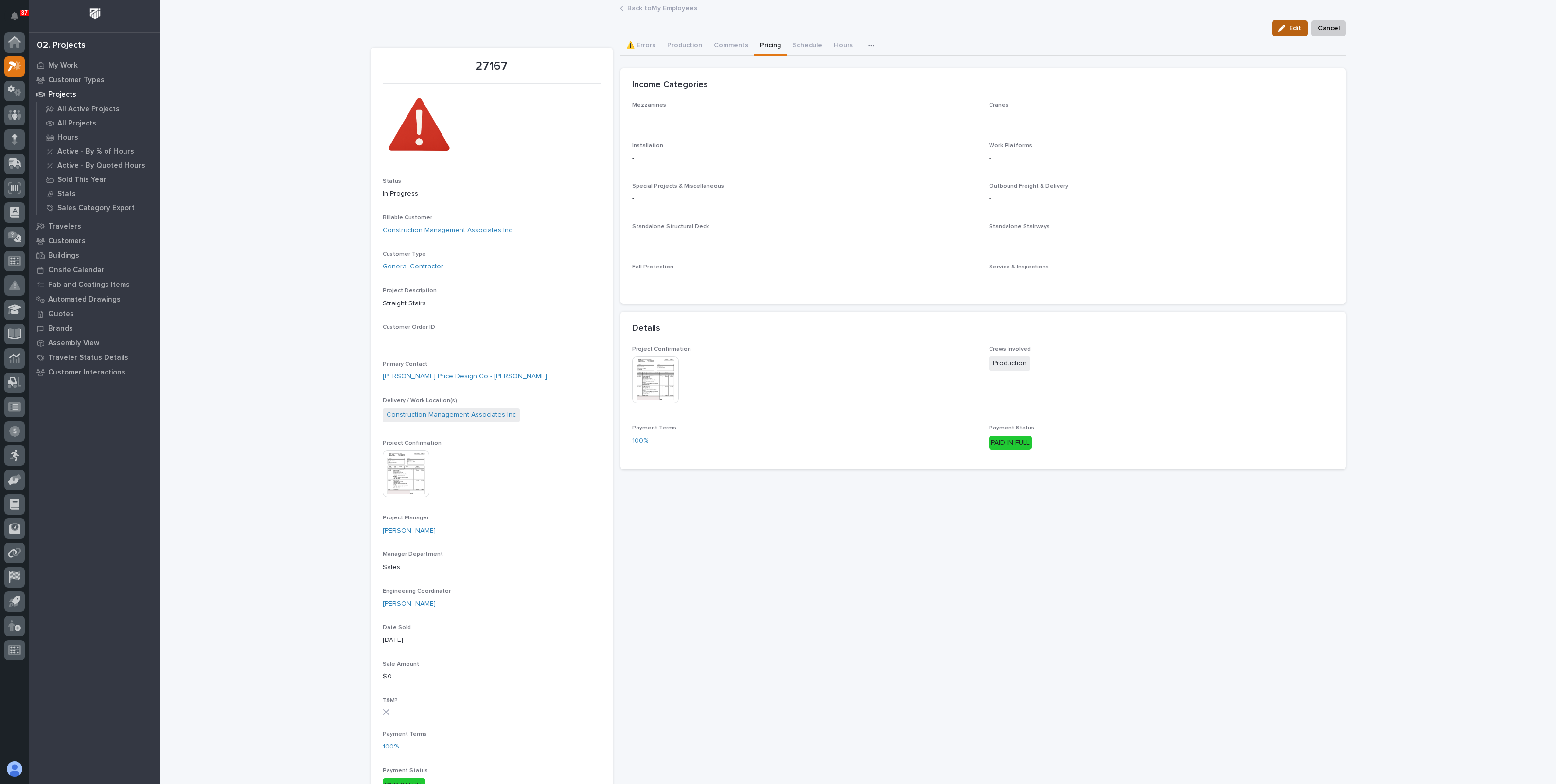
click at [1278, 30] on icon "button" at bounding box center [1281, 28] width 7 height 7
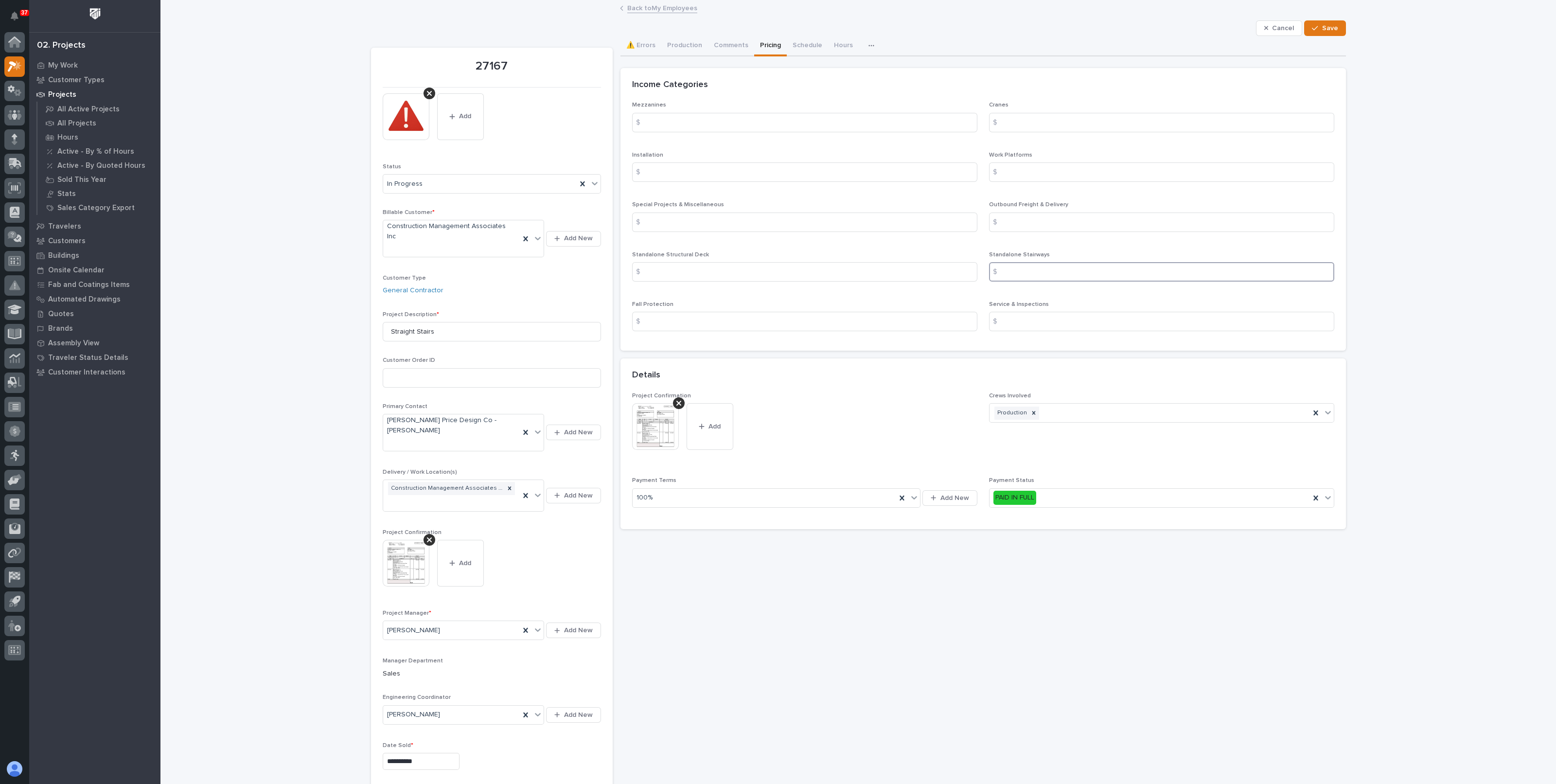
click at [1036, 275] on input at bounding box center [1162, 272] width 346 height 19
click at [397, 540] on img at bounding box center [406, 563] width 47 height 47
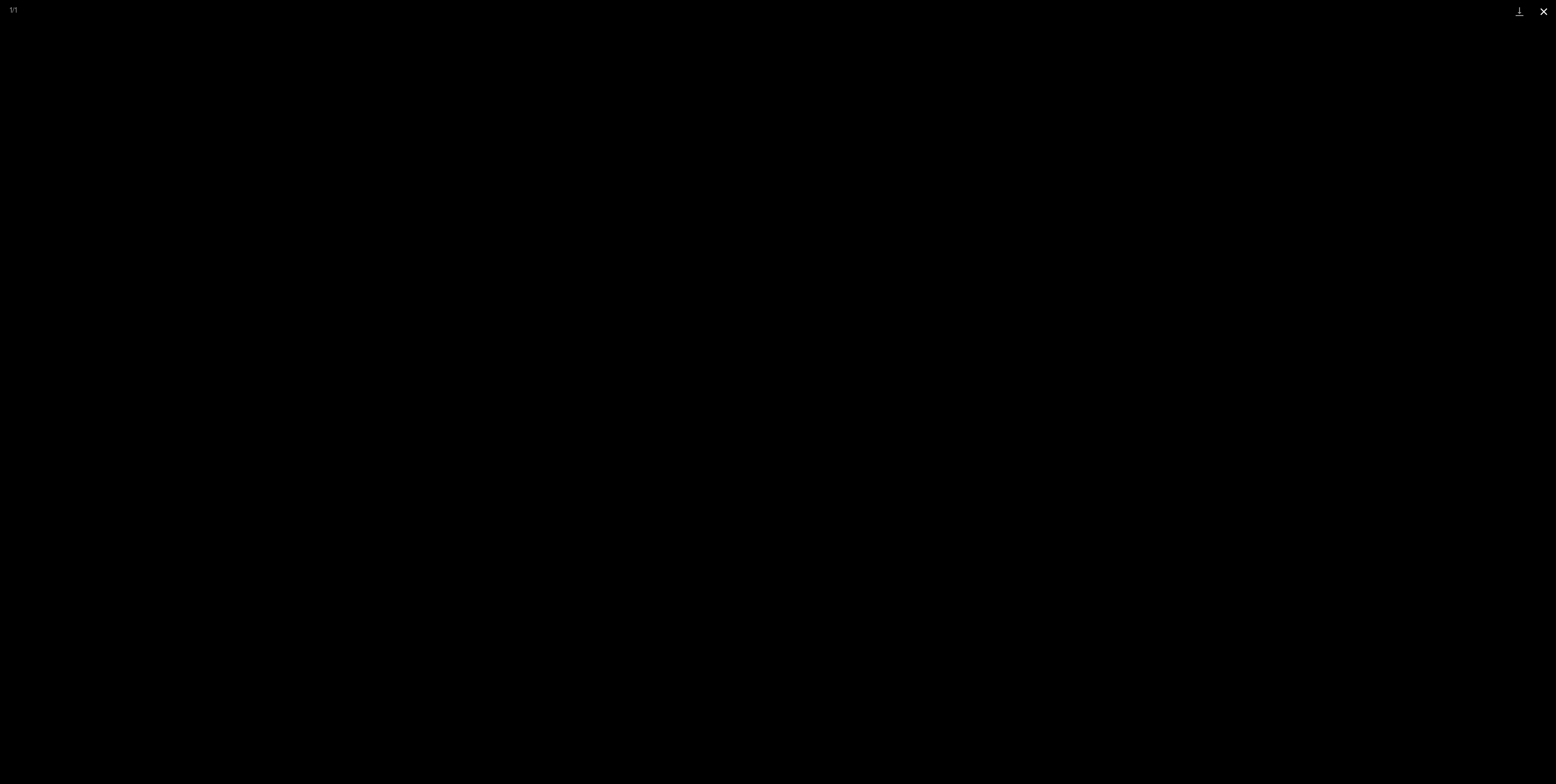
click at [1542, 15] on button "Close gallery" at bounding box center [1544, 11] width 24 height 23
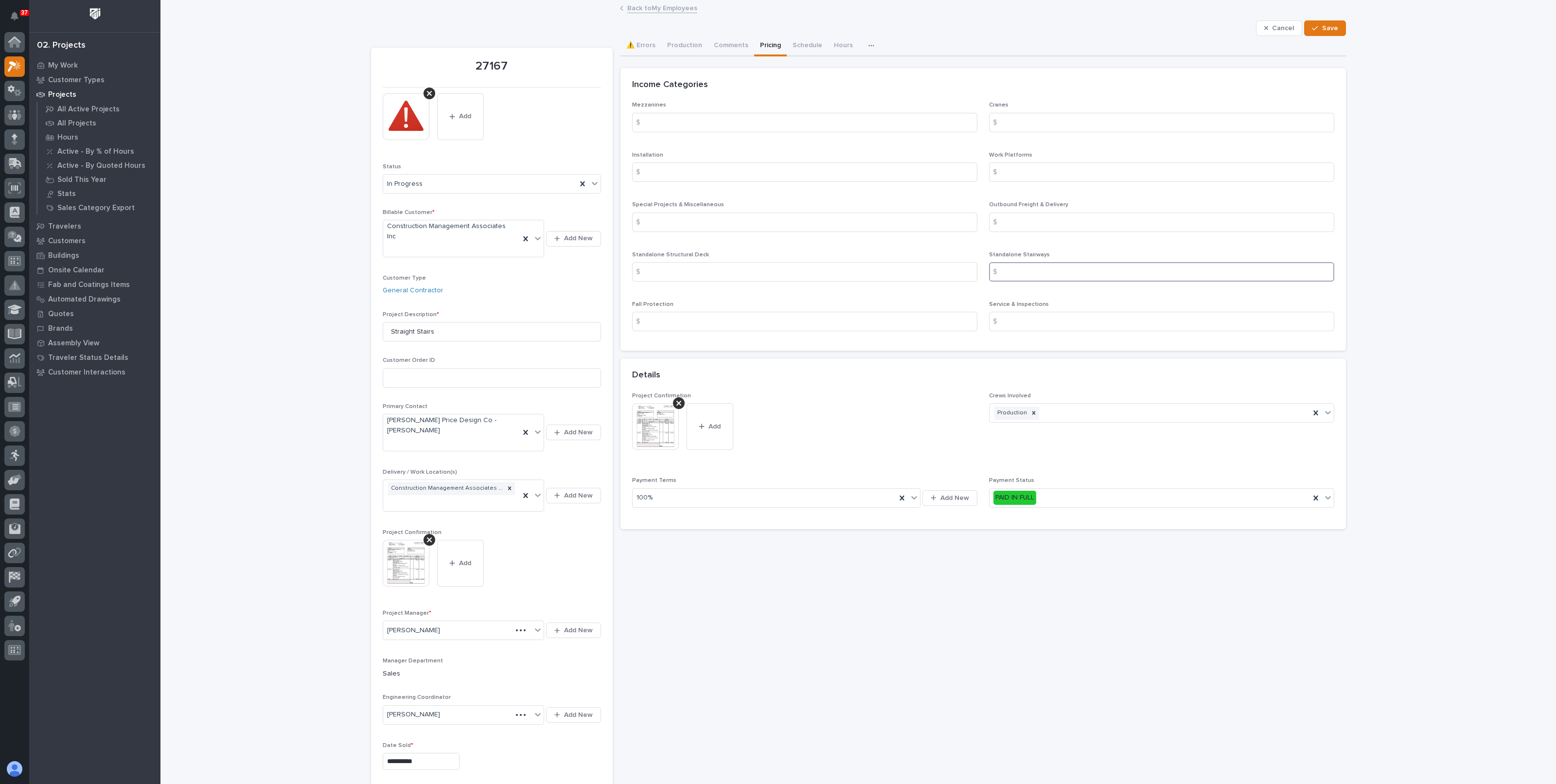
click at [1020, 272] on input at bounding box center [1162, 272] width 346 height 19
type input "16338"
click at [1024, 222] on input at bounding box center [1162, 222] width 346 height 19
click at [648, 428] on img at bounding box center [655, 426] width 47 height 47
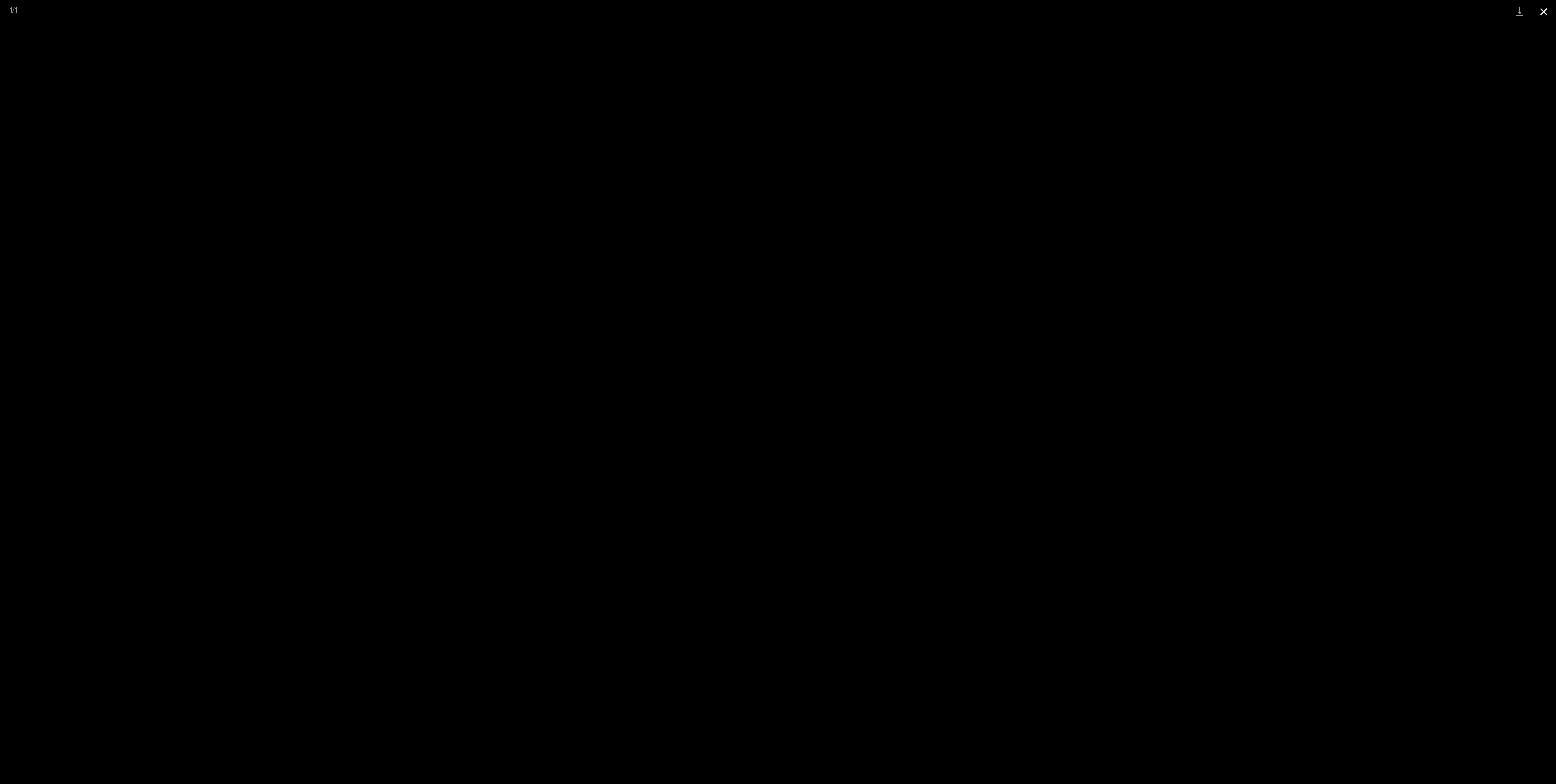
click at [1539, 11] on button "Close gallery" at bounding box center [1544, 11] width 24 height 23
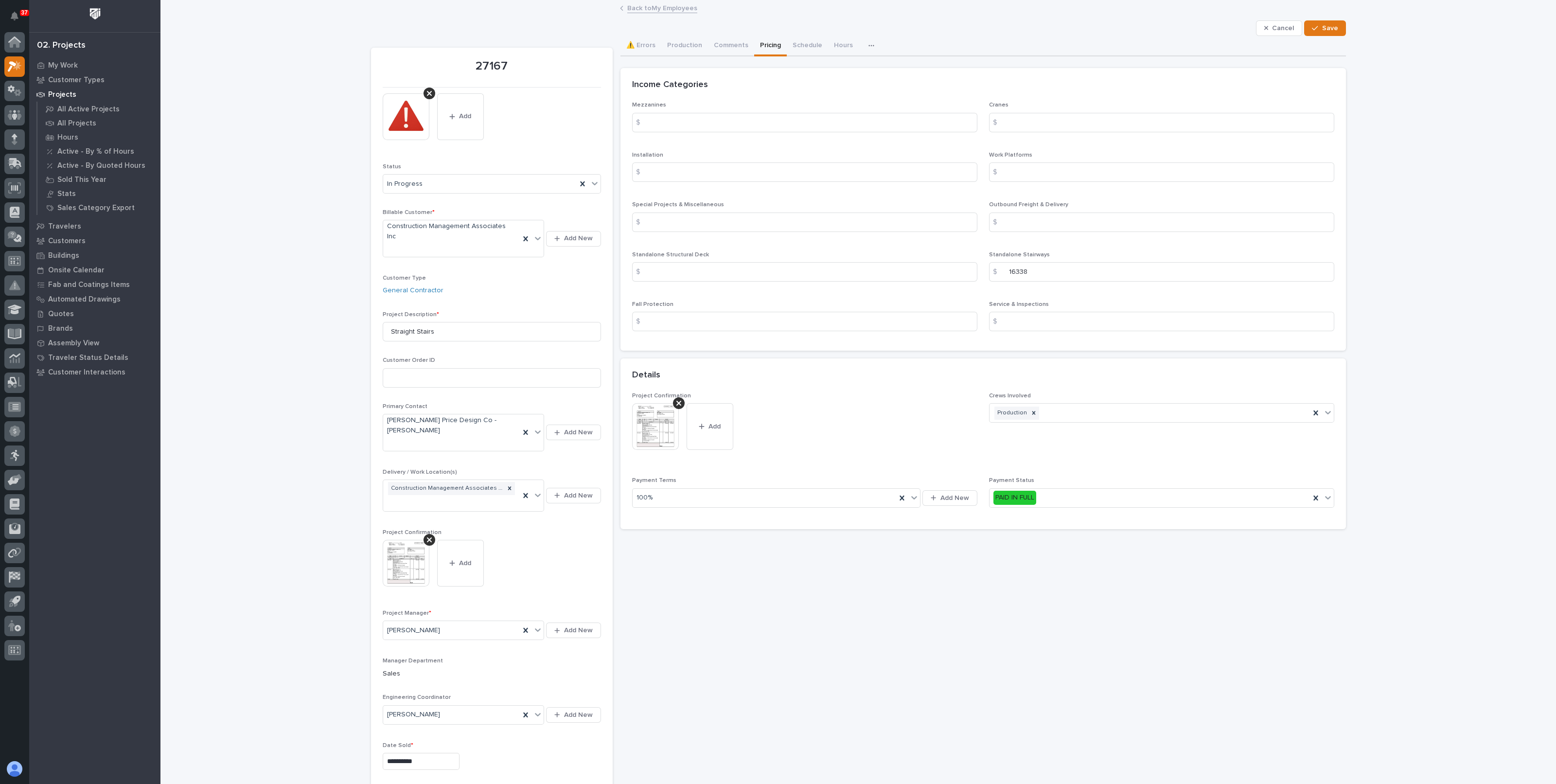
click at [1023, 330] on div "Service & Inspections $" at bounding box center [1162, 320] width 346 height 38
click at [1015, 213] on input at bounding box center [1162, 222] width 346 height 19
type input "1688"
click at [1336, 21] on button "Save" at bounding box center [1325, 28] width 41 height 16
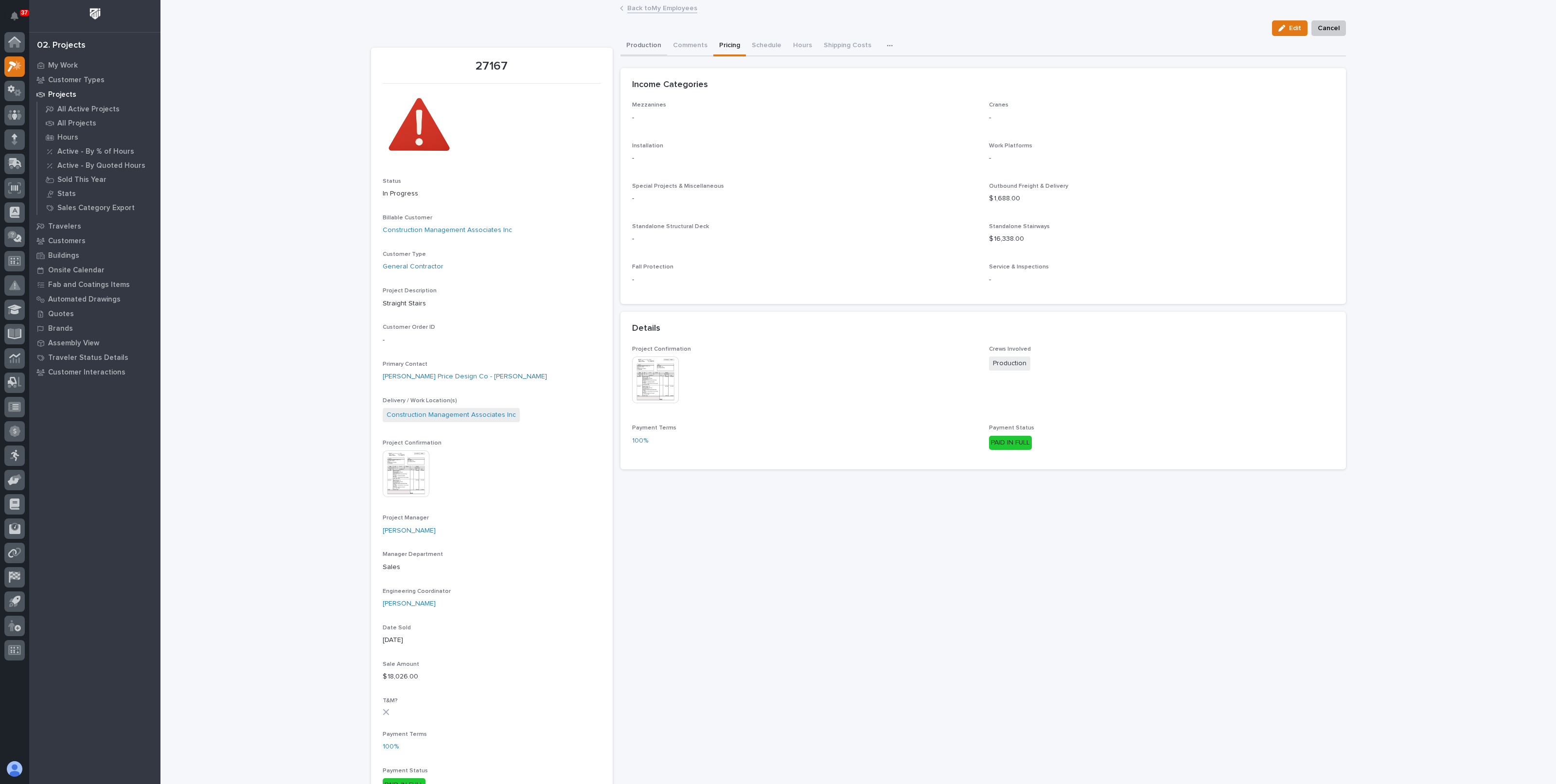
click at [637, 45] on button "Production" at bounding box center [643, 47] width 47 height 21
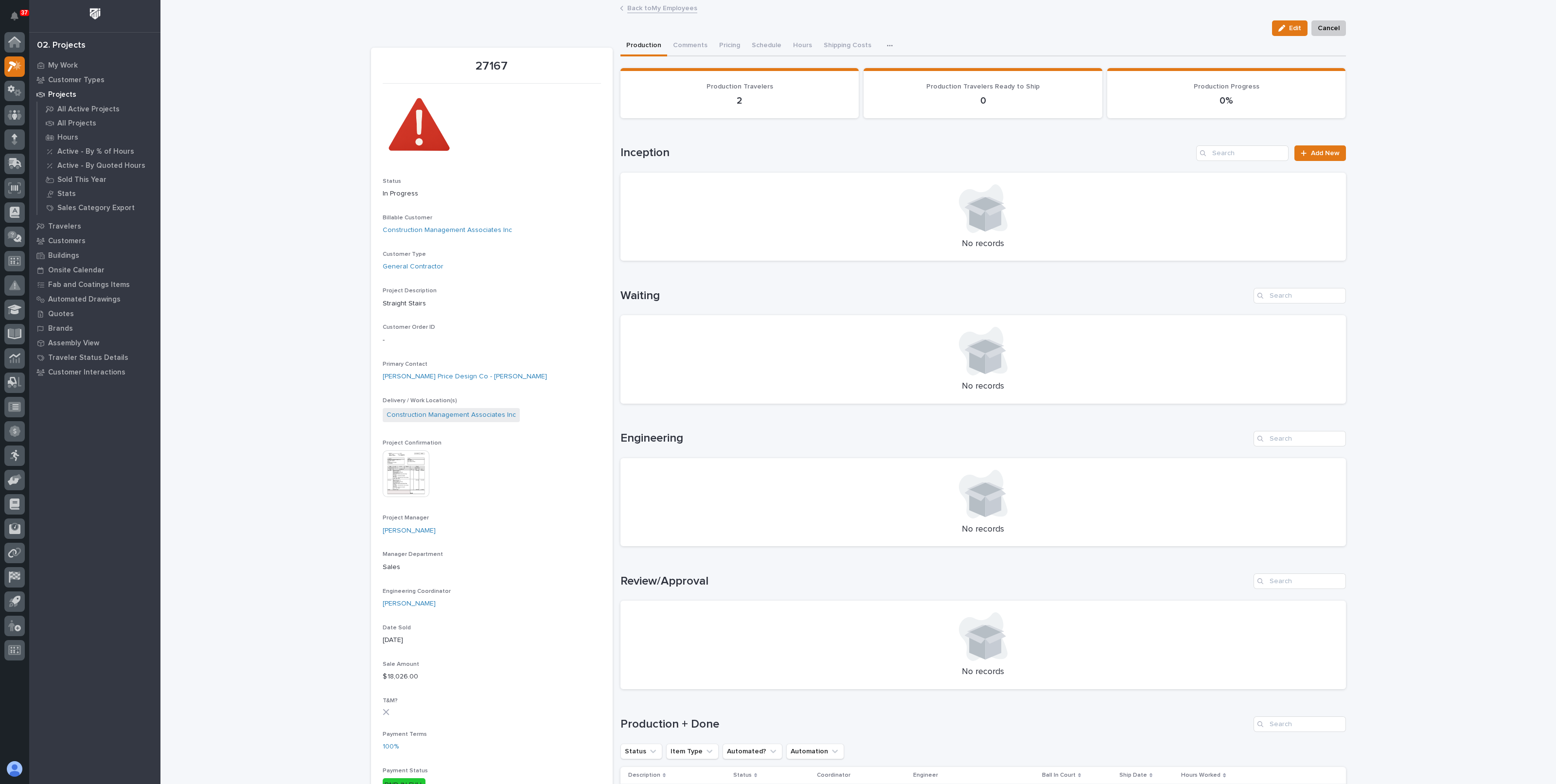
click at [634, 6] on link "Back to My Employees" at bounding box center [662, 7] width 70 height 11
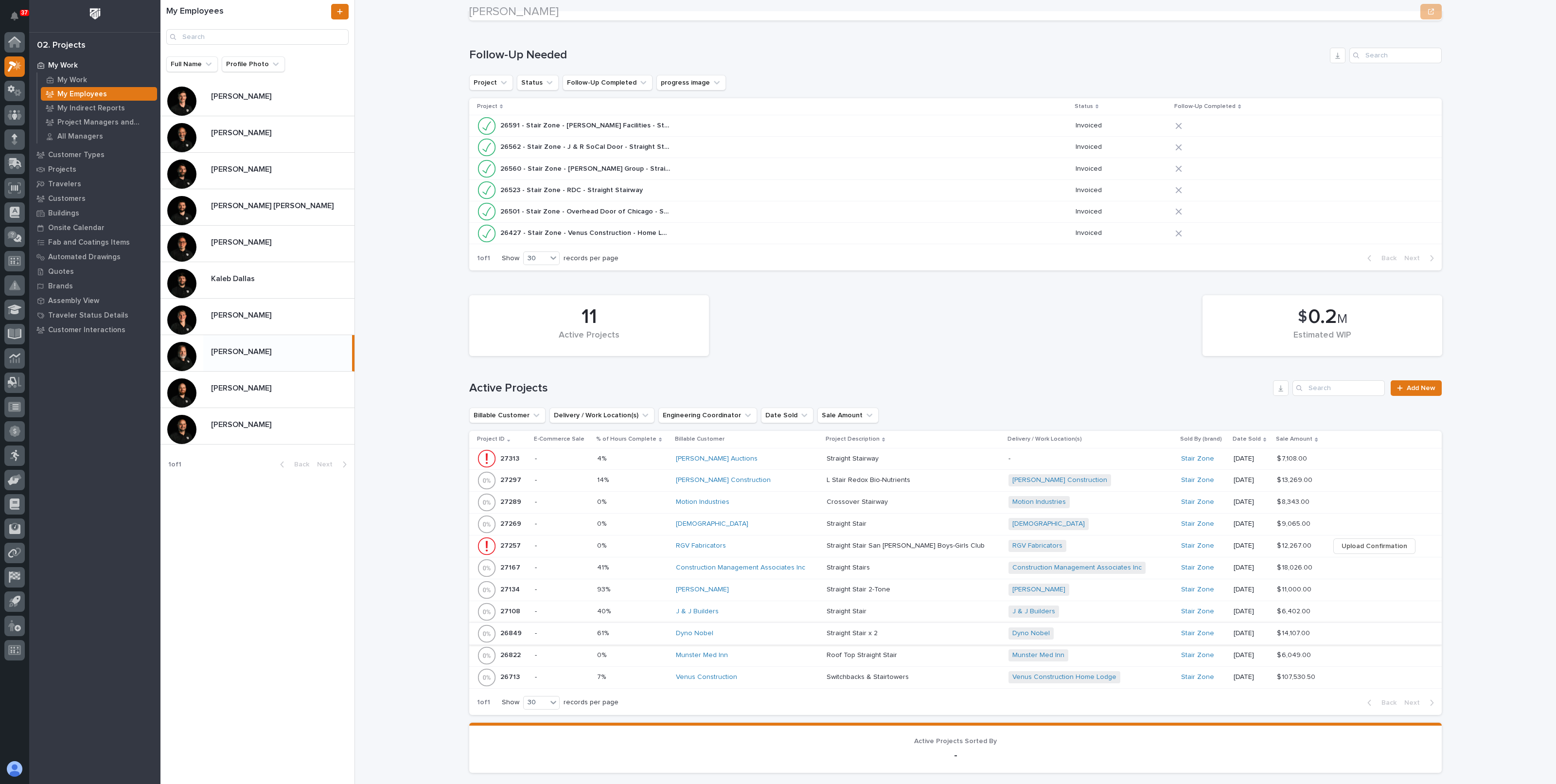
scroll to position [425, 0]
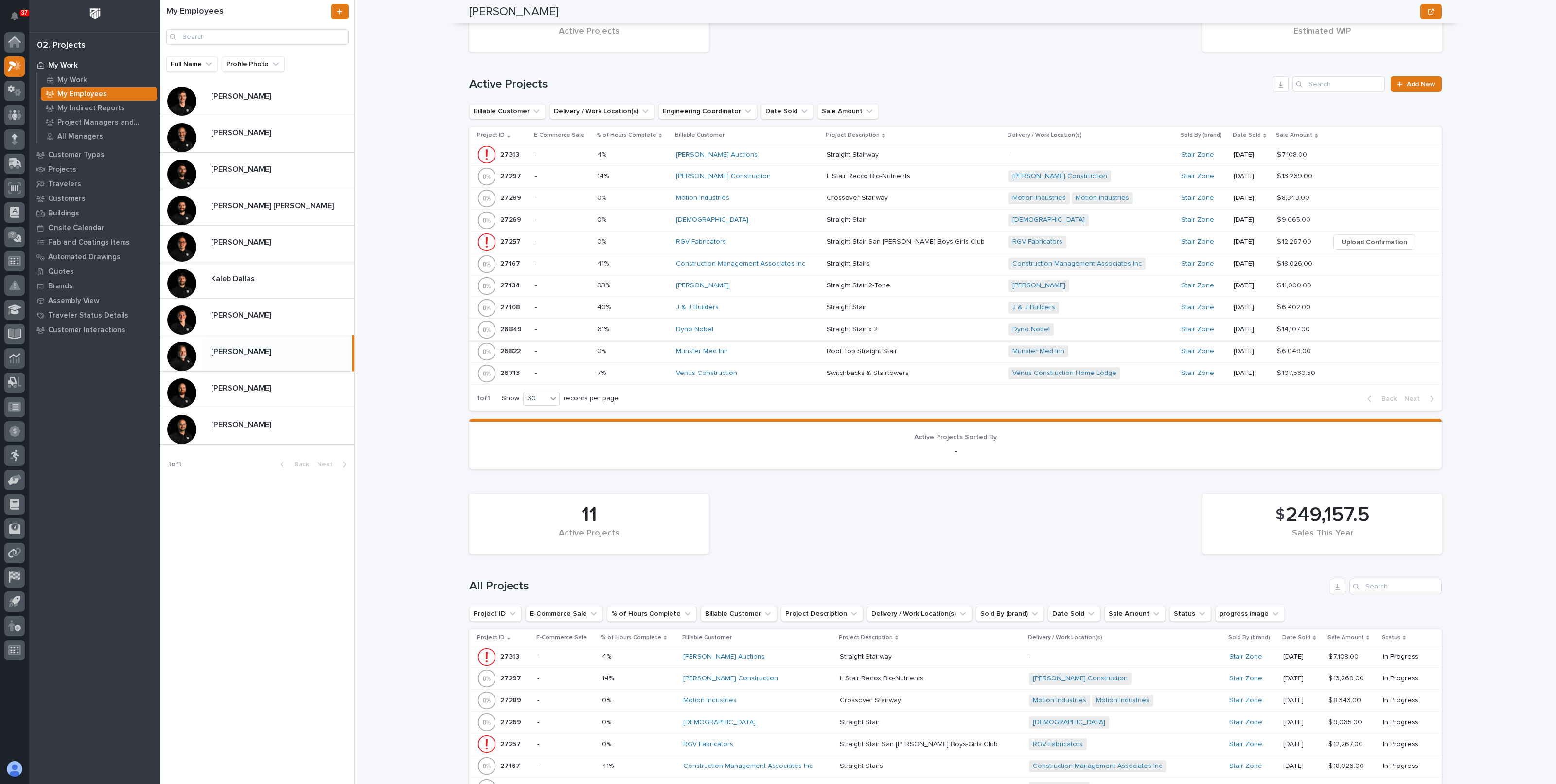
click at [410, 396] on div "**********" at bounding box center [961, 392] width 1189 height 784
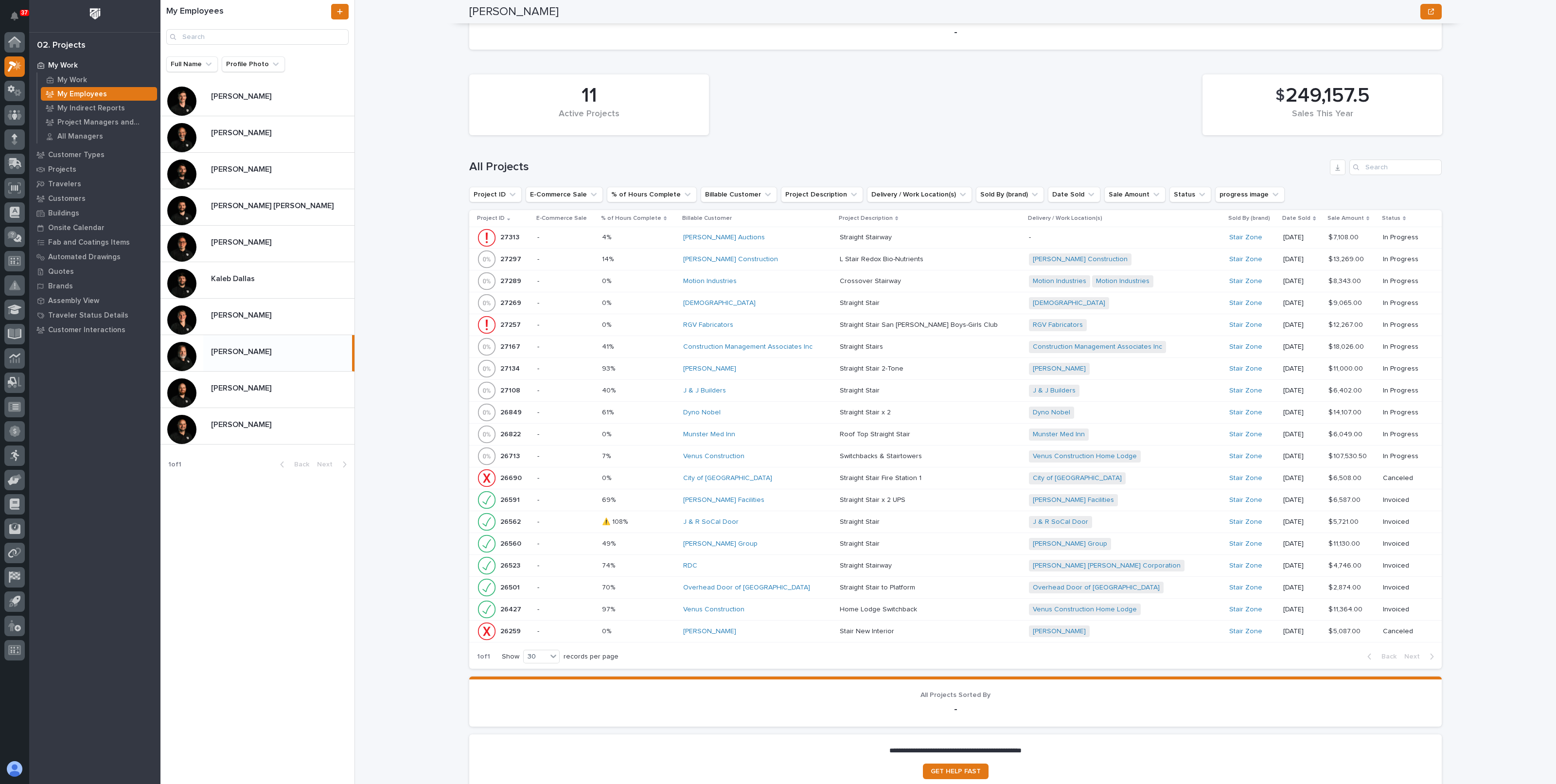
scroll to position [850, 0]
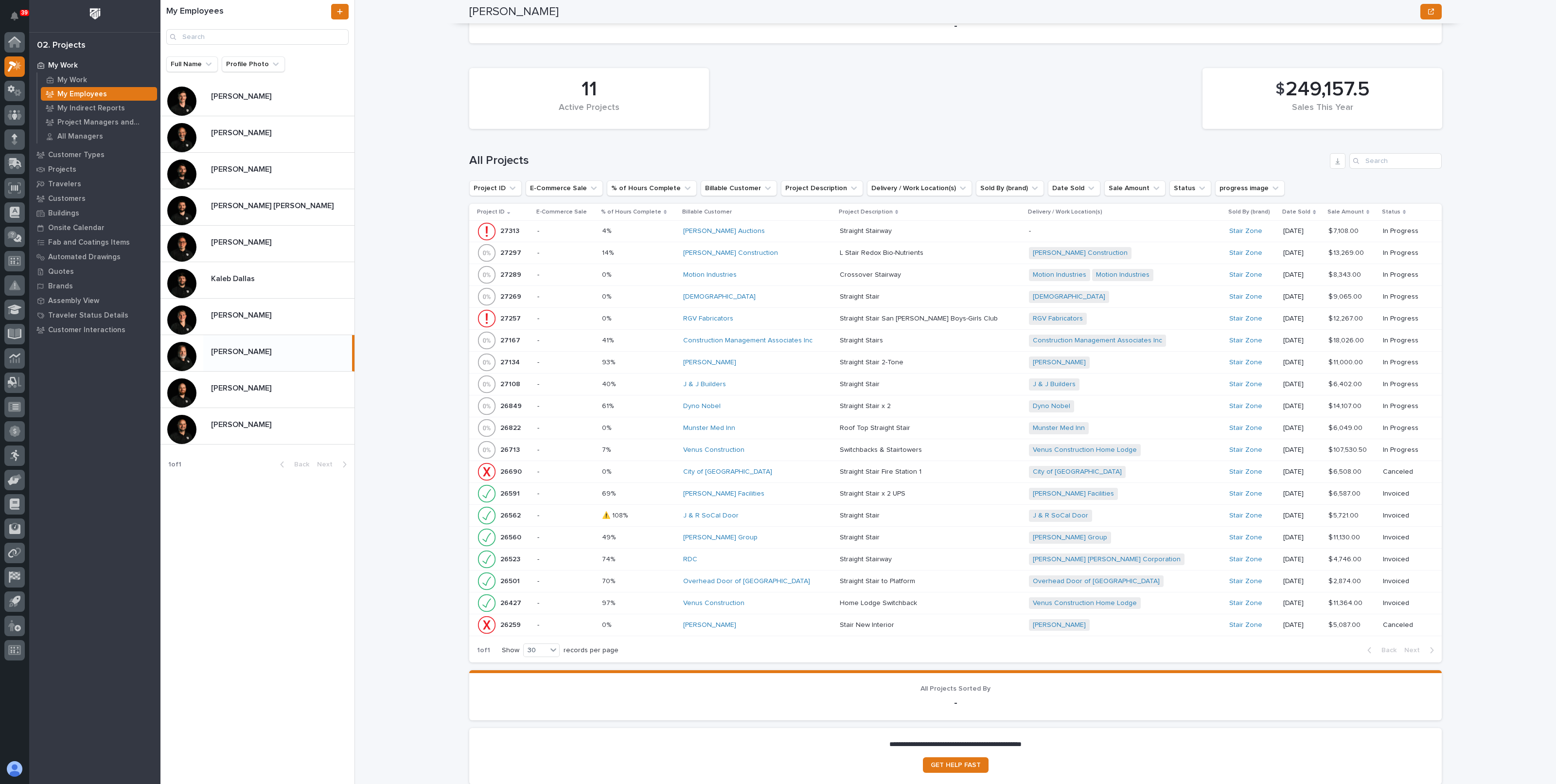
click at [437, 156] on div "**********" at bounding box center [961, 392] width 1189 height 784
click at [655, 249] on p at bounding box center [639, 253] width 74 height 8
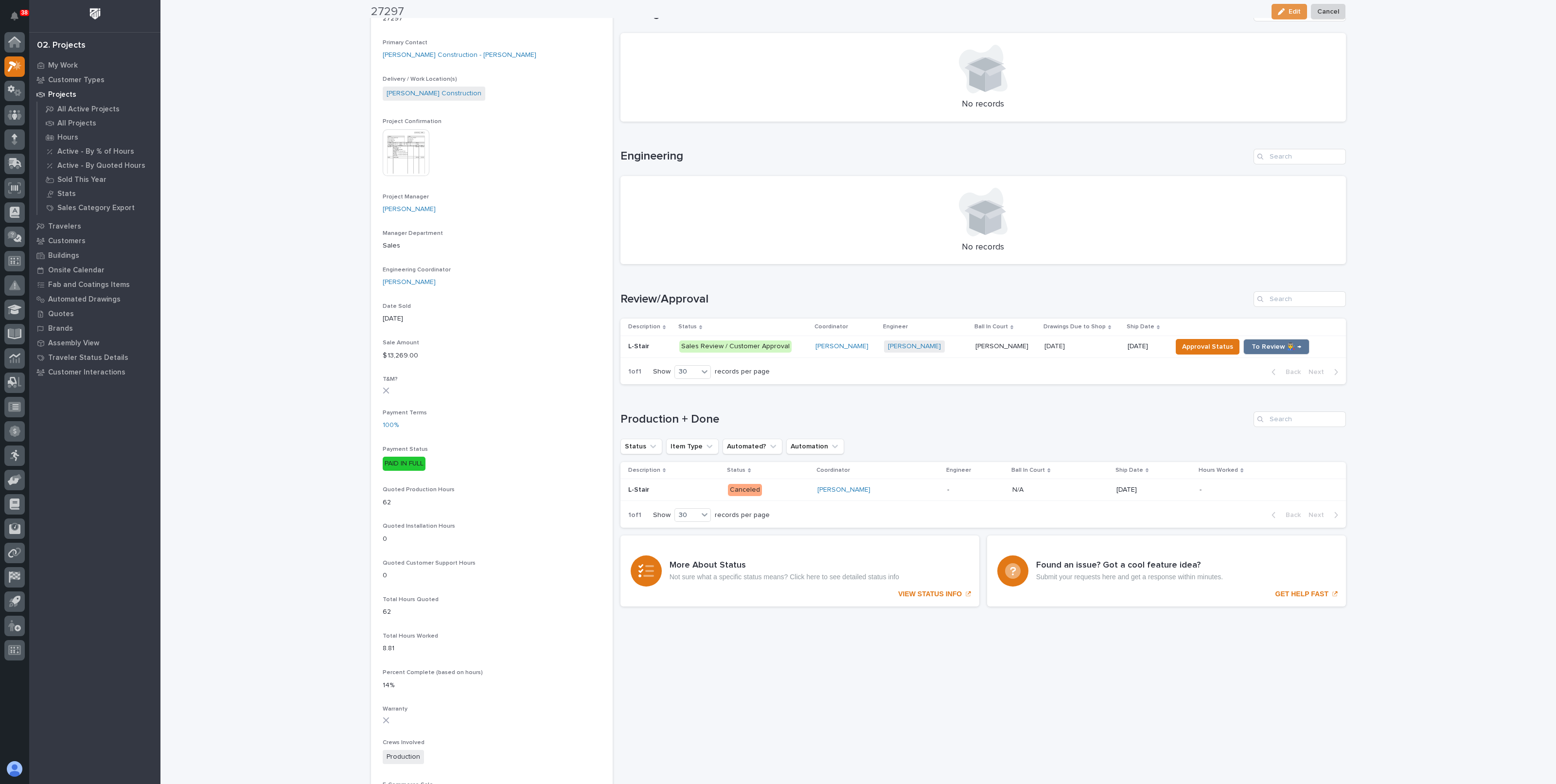
scroll to position [304, 0]
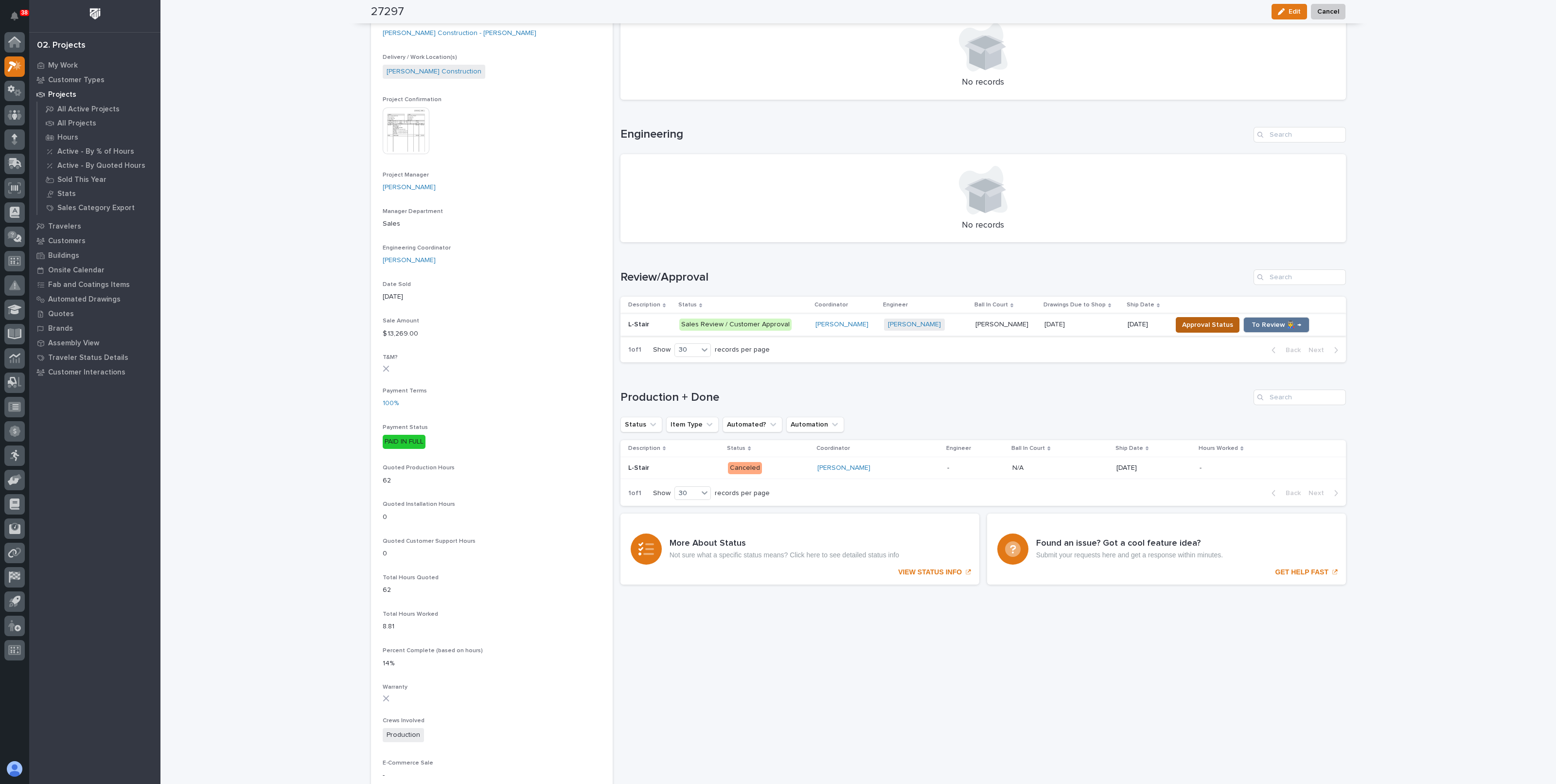
click at [1192, 324] on span "Approval Status" at bounding box center [1207, 324] width 51 height 11
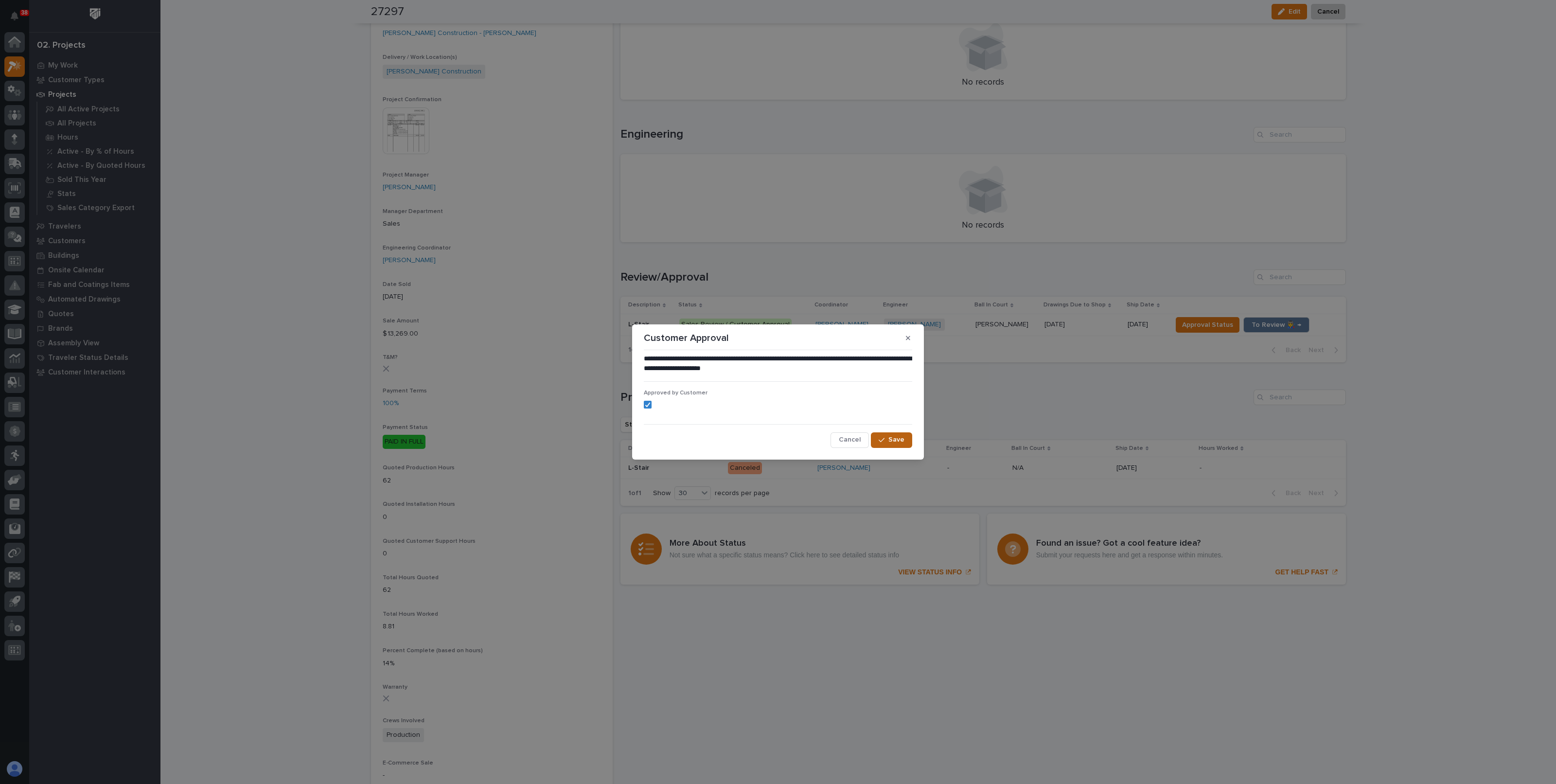
click at [892, 438] on span "Save" at bounding box center [896, 439] width 16 height 8
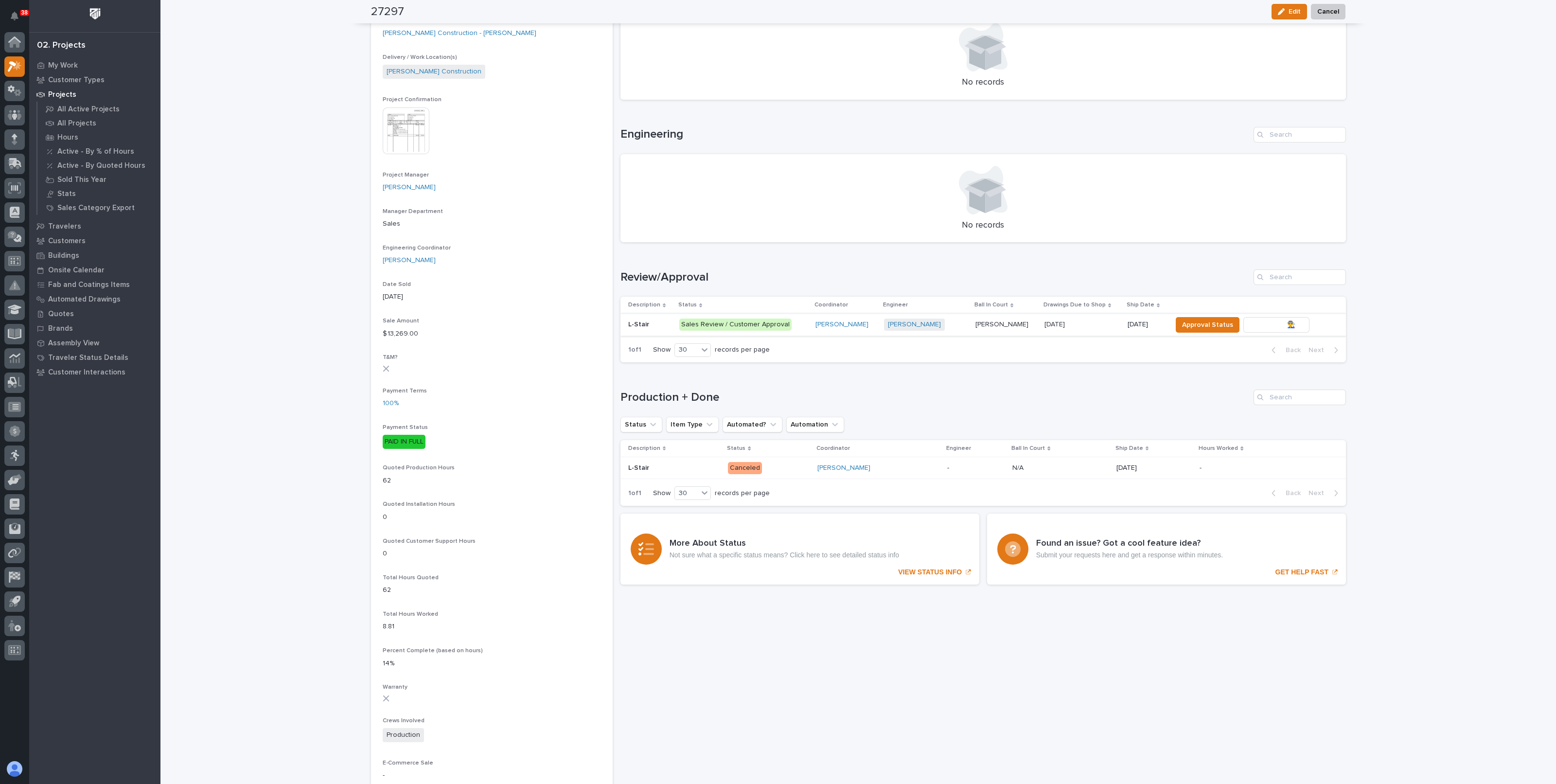
click at [1276, 321] on span "To Review 👨‍🏭 →" at bounding box center [1276, 324] width 50 height 11
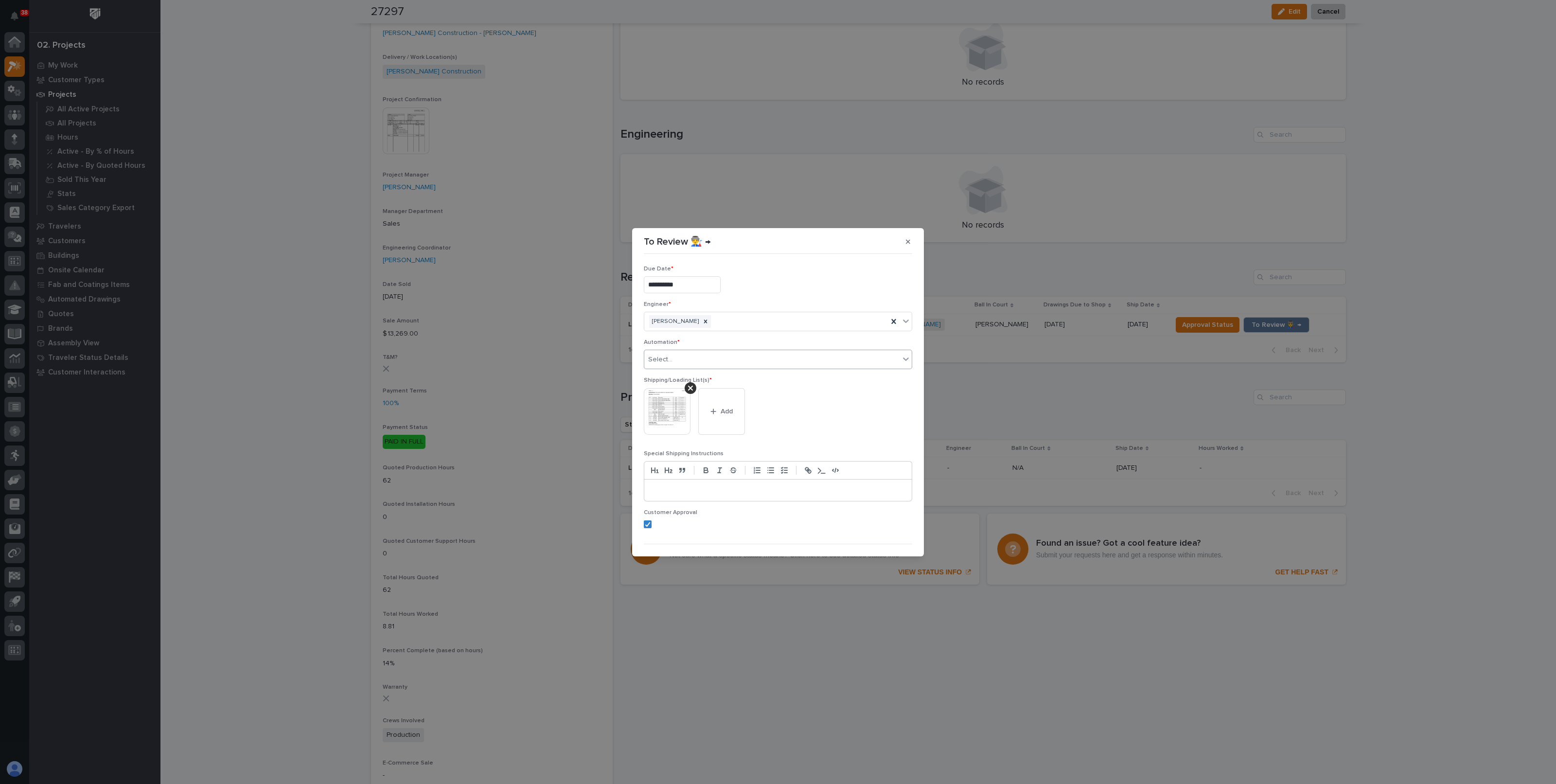
click at [693, 365] on div "Select..." at bounding box center [772, 359] width 256 height 16
click at [696, 363] on div "Select..." at bounding box center [772, 359] width 256 height 16
click at [794, 393] on div "This file cannot be opened Download File Add" at bounding box center [778, 415] width 268 height 54
click at [657, 393] on img at bounding box center [667, 391] width 47 height 47
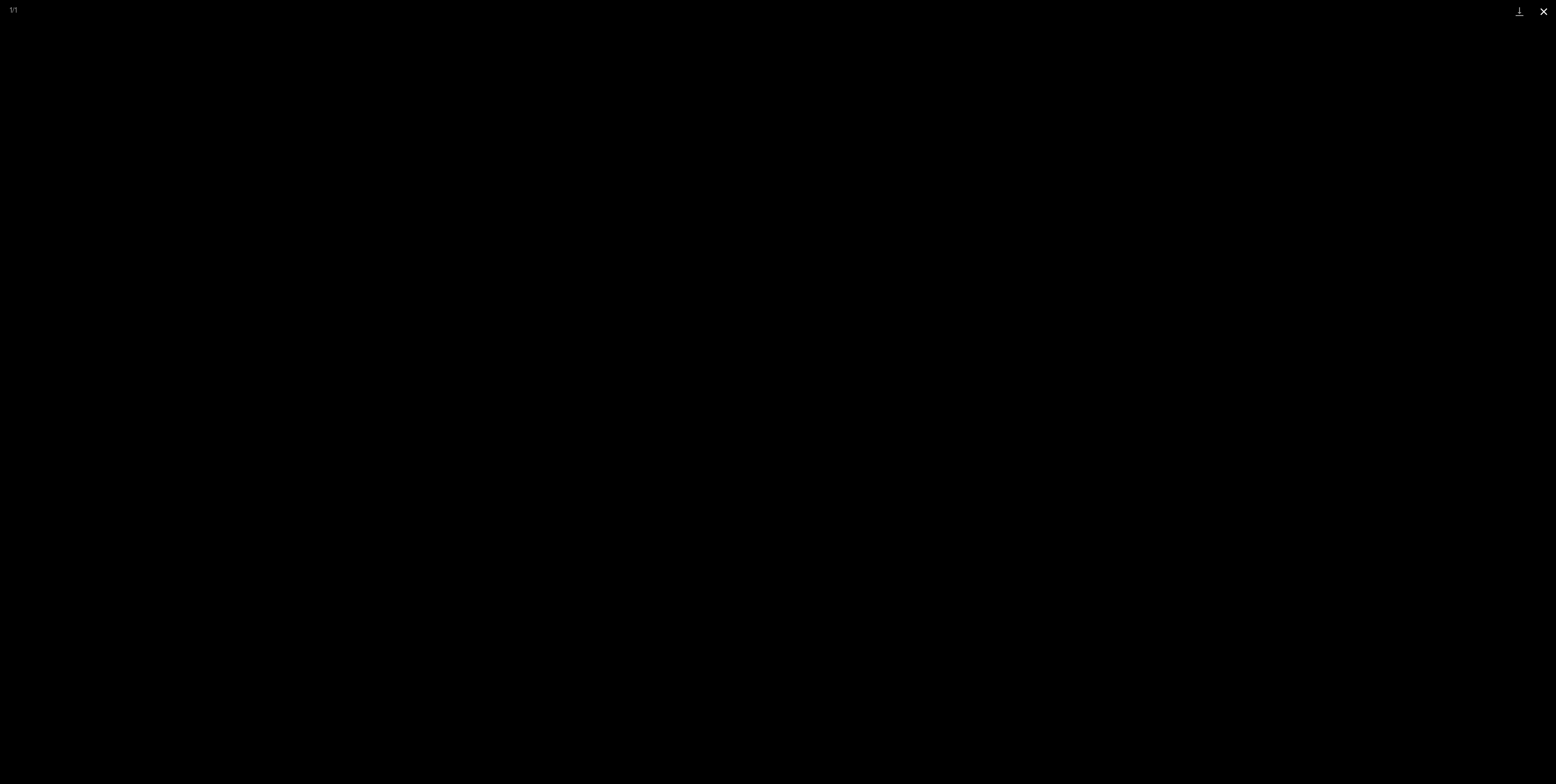
click at [1551, 12] on button "Close gallery" at bounding box center [1544, 11] width 24 height 23
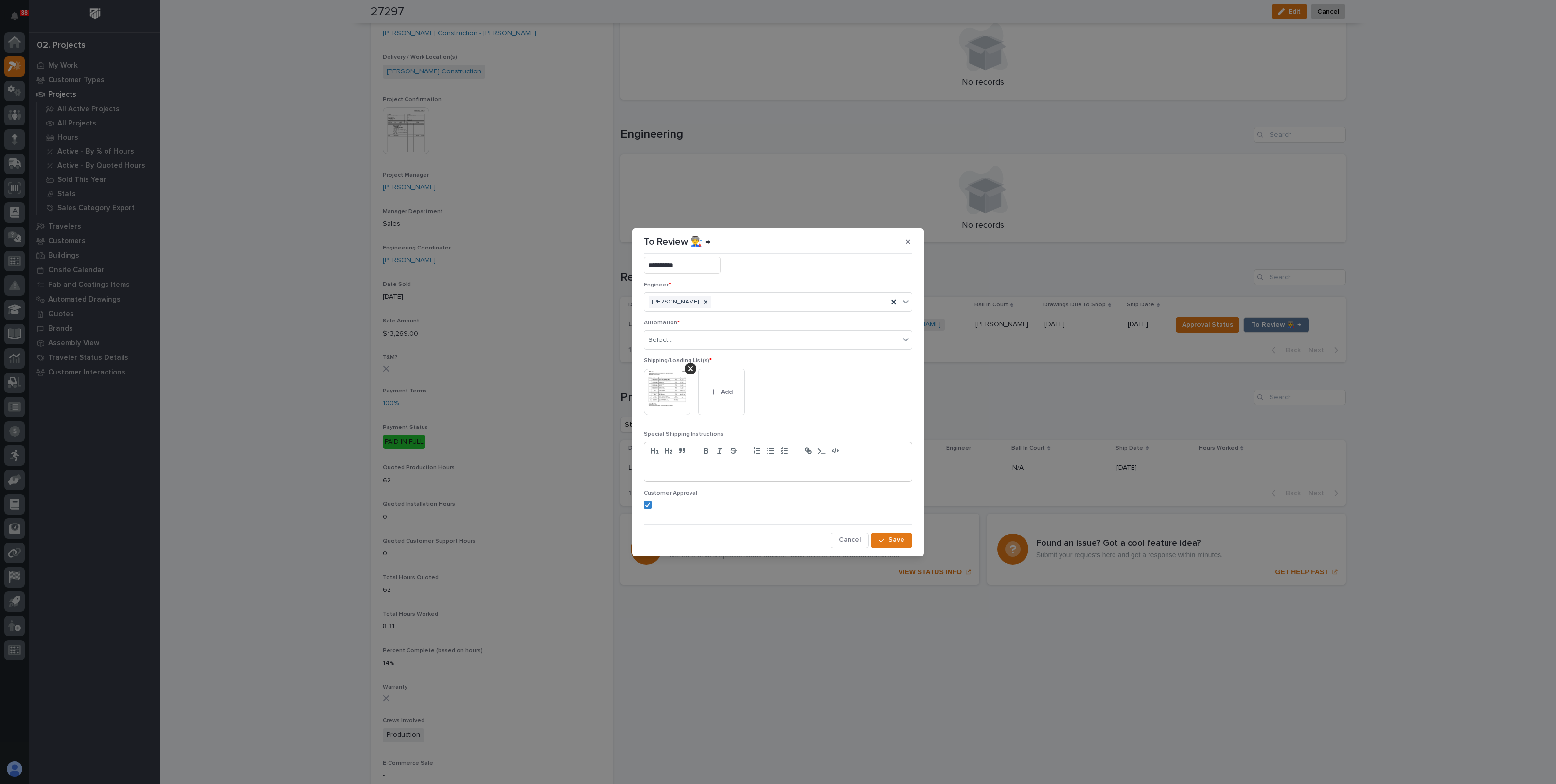
click at [679, 393] on img at bounding box center [667, 391] width 47 height 47
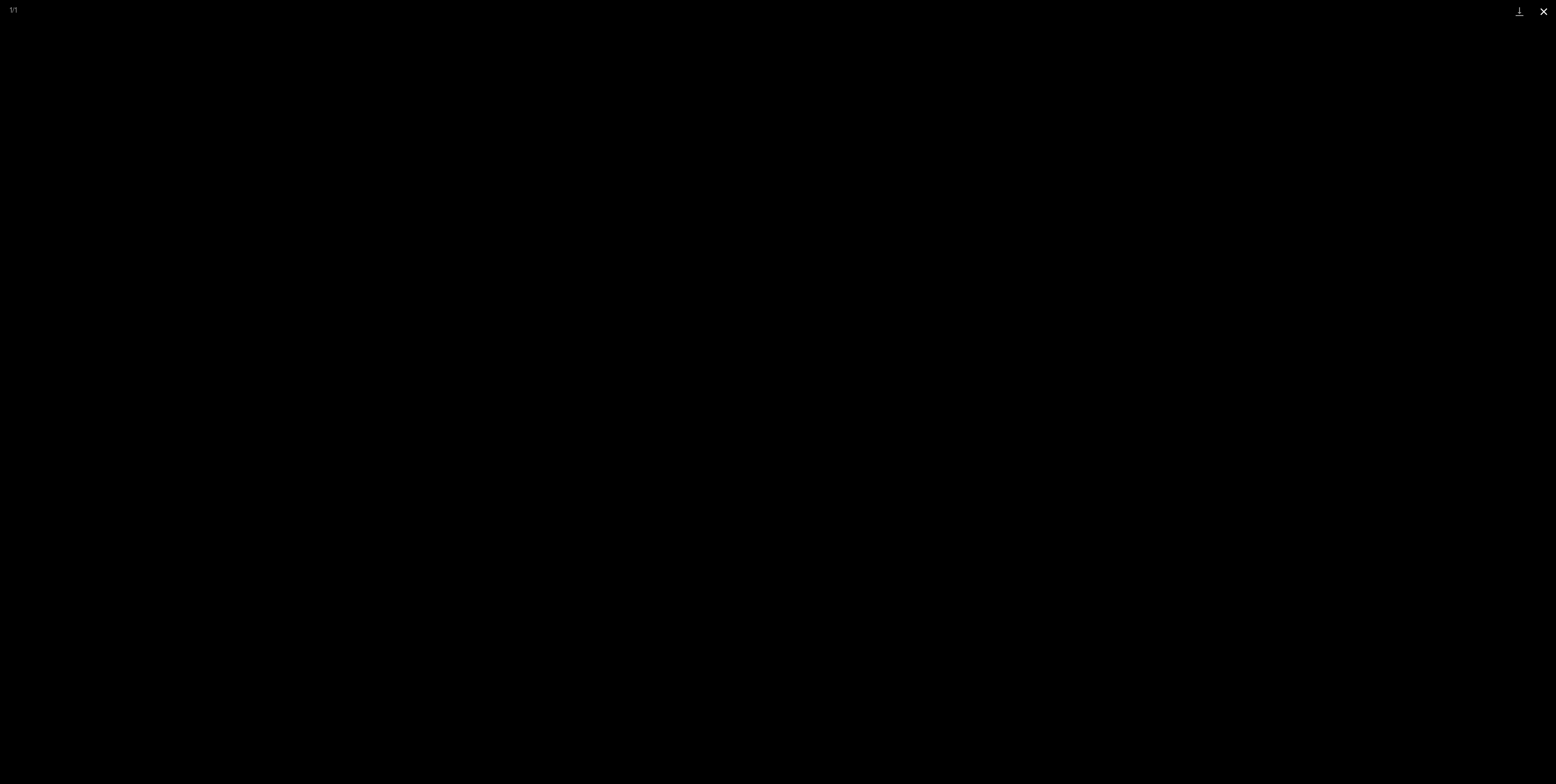
click at [1537, 13] on button "Close gallery" at bounding box center [1544, 11] width 24 height 23
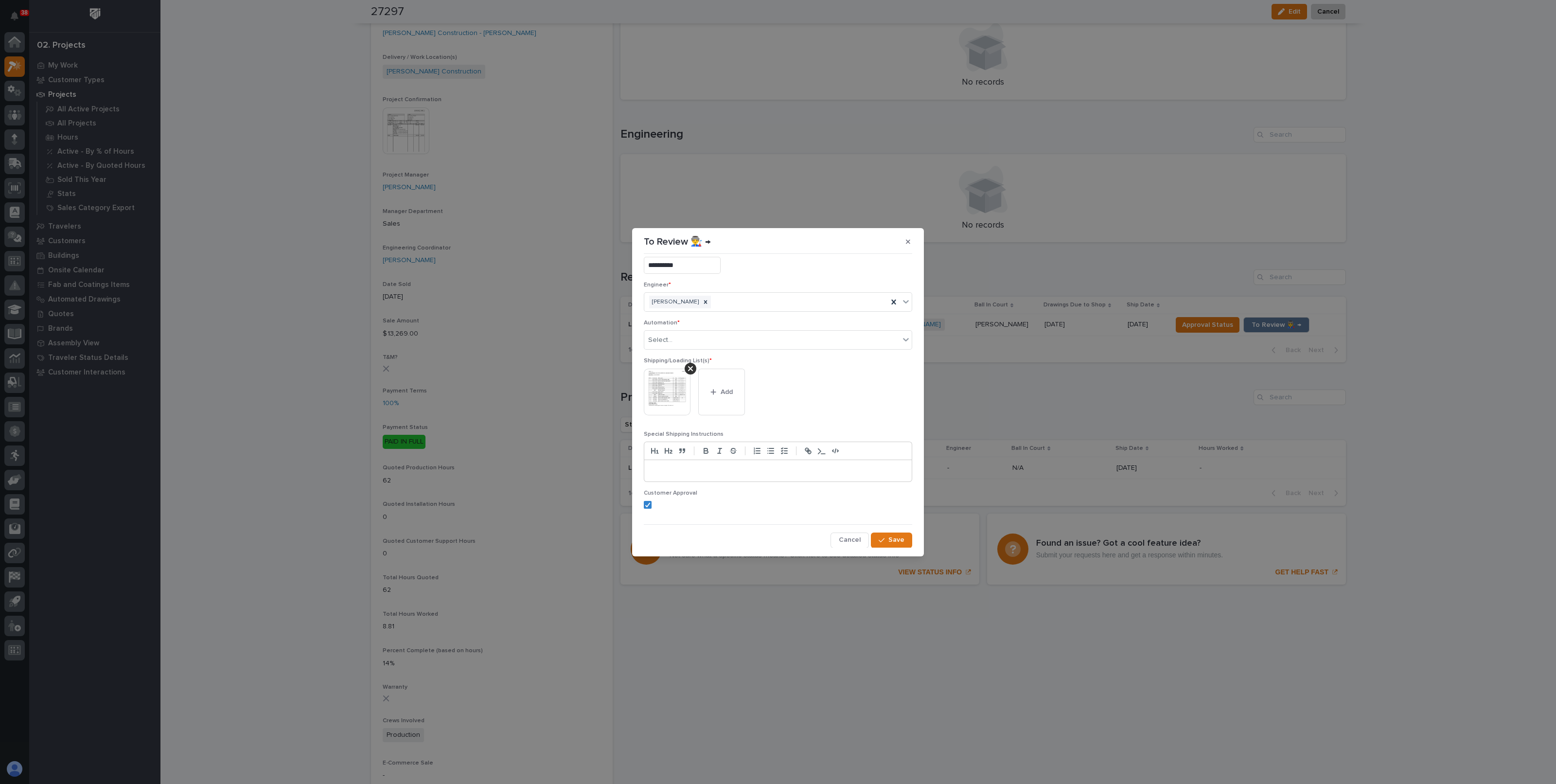
click at [879, 537] on icon "button" at bounding box center [882, 540] width 6 height 7
click at [908, 243] on icon "button" at bounding box center [908, 241] width 4 height 7
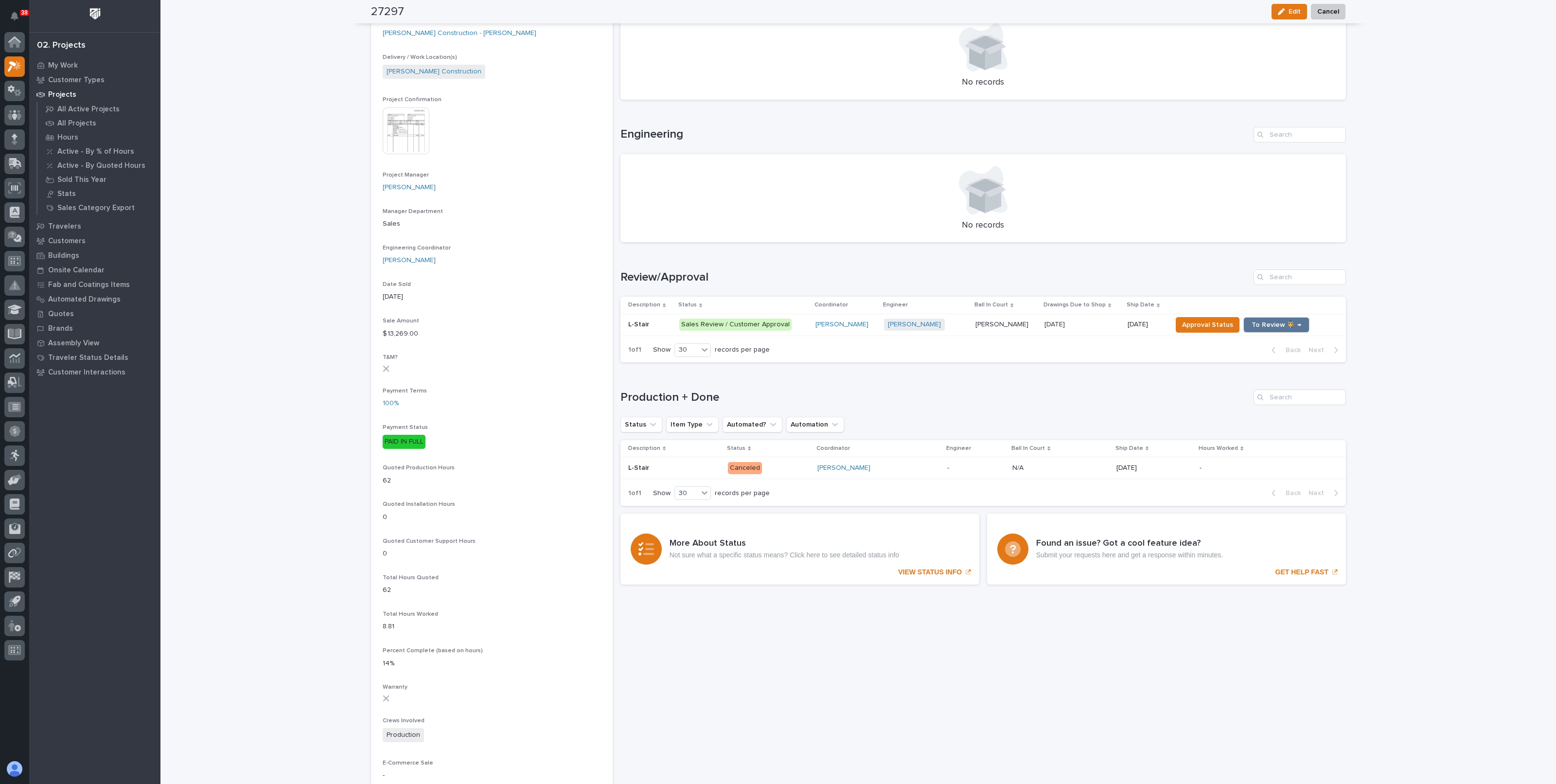
click at [991, 324] on p "Roark Jones" at bounding box center [1003, 323] width 55 height 10
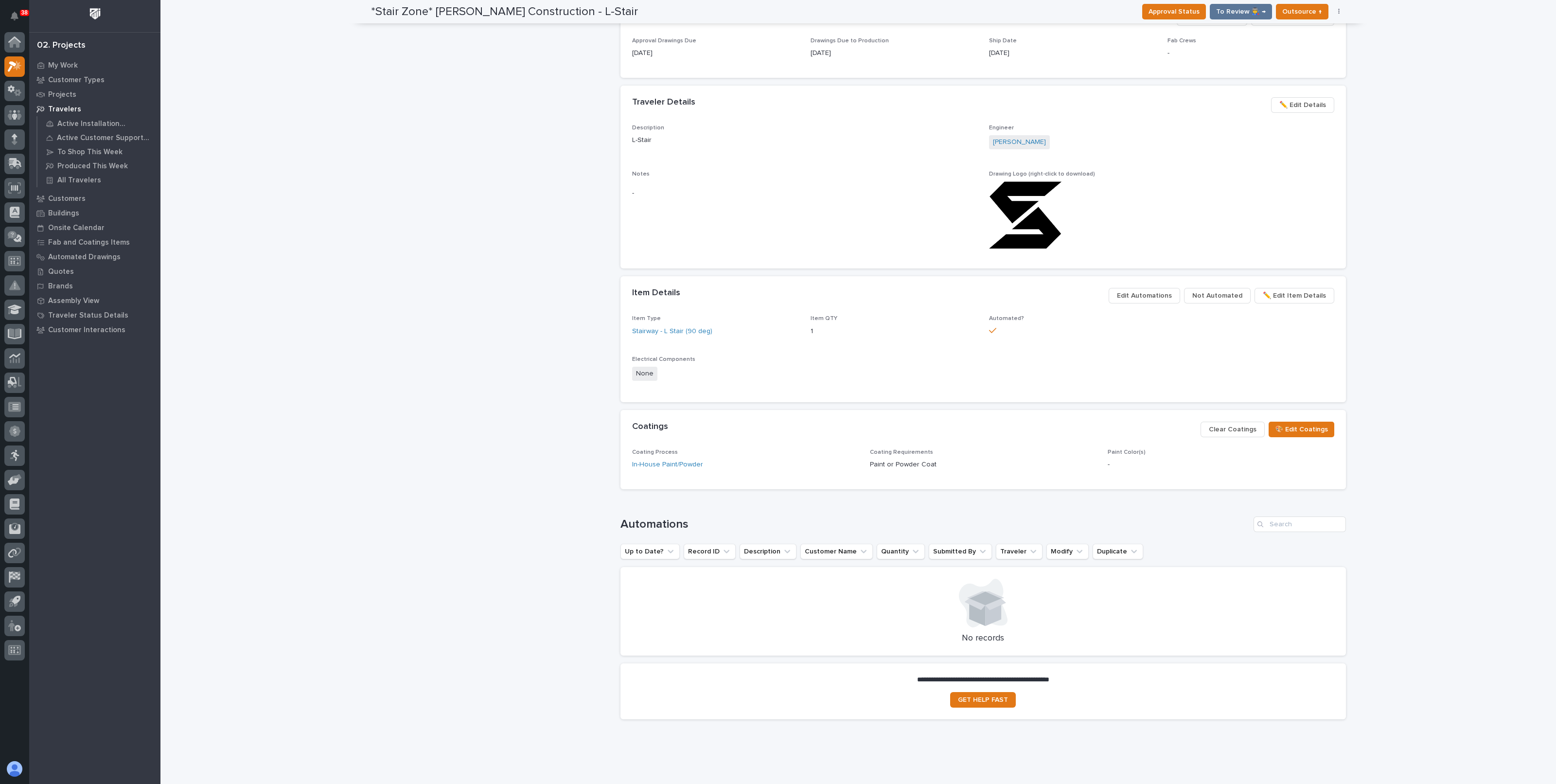
scroll to position [481, 0]
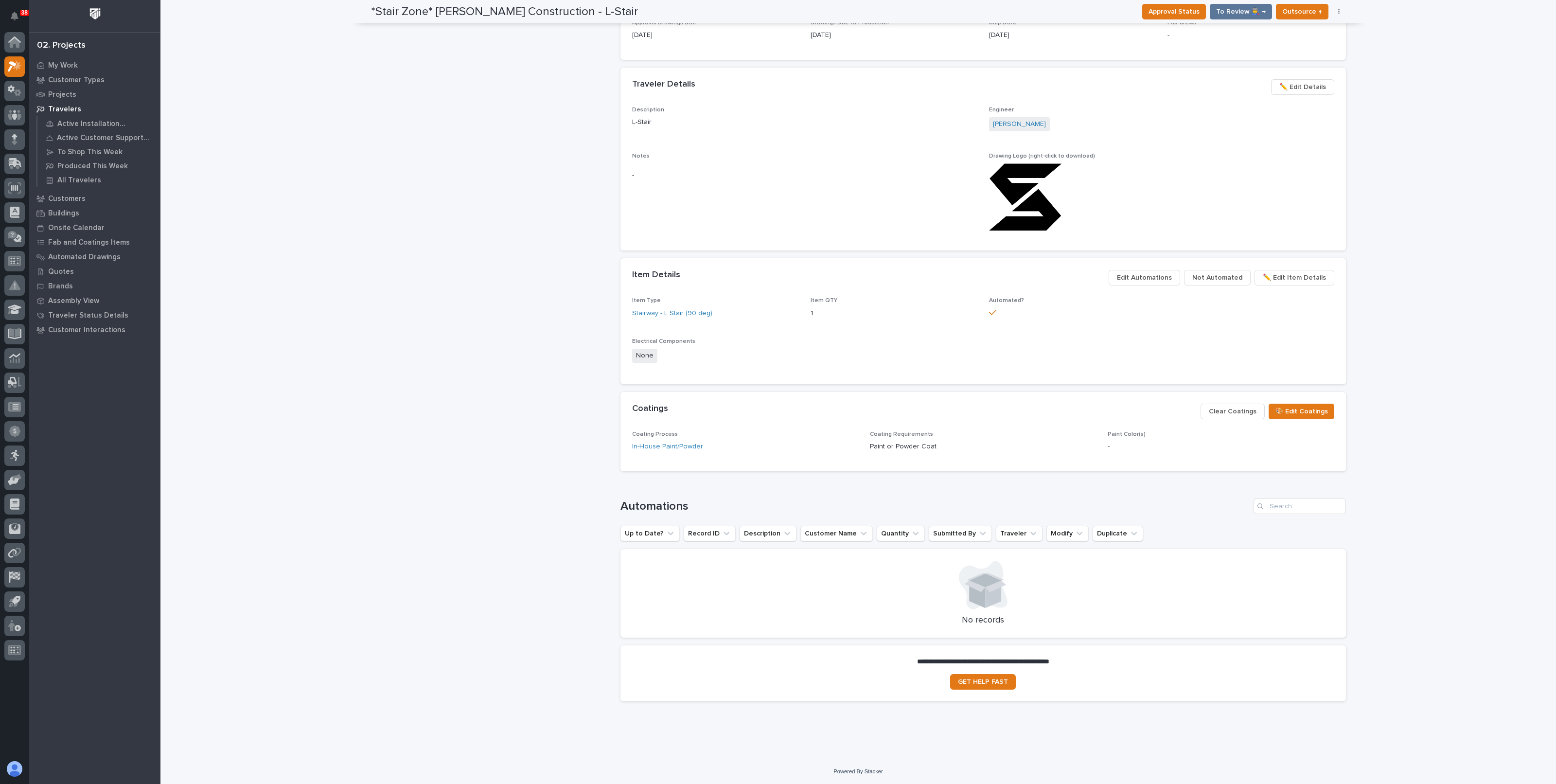
click at [1218, 275] on span "Not Automated" at bounding box center [1217, 277] width 50 height 11
click at [1181, 370] on div "Electrical Components None" at bounding box center [983, 355] width 702 height 34
click at [1152, 275] on span "Edit Automations" at bounding box center [1144, 277] width 55 height 11
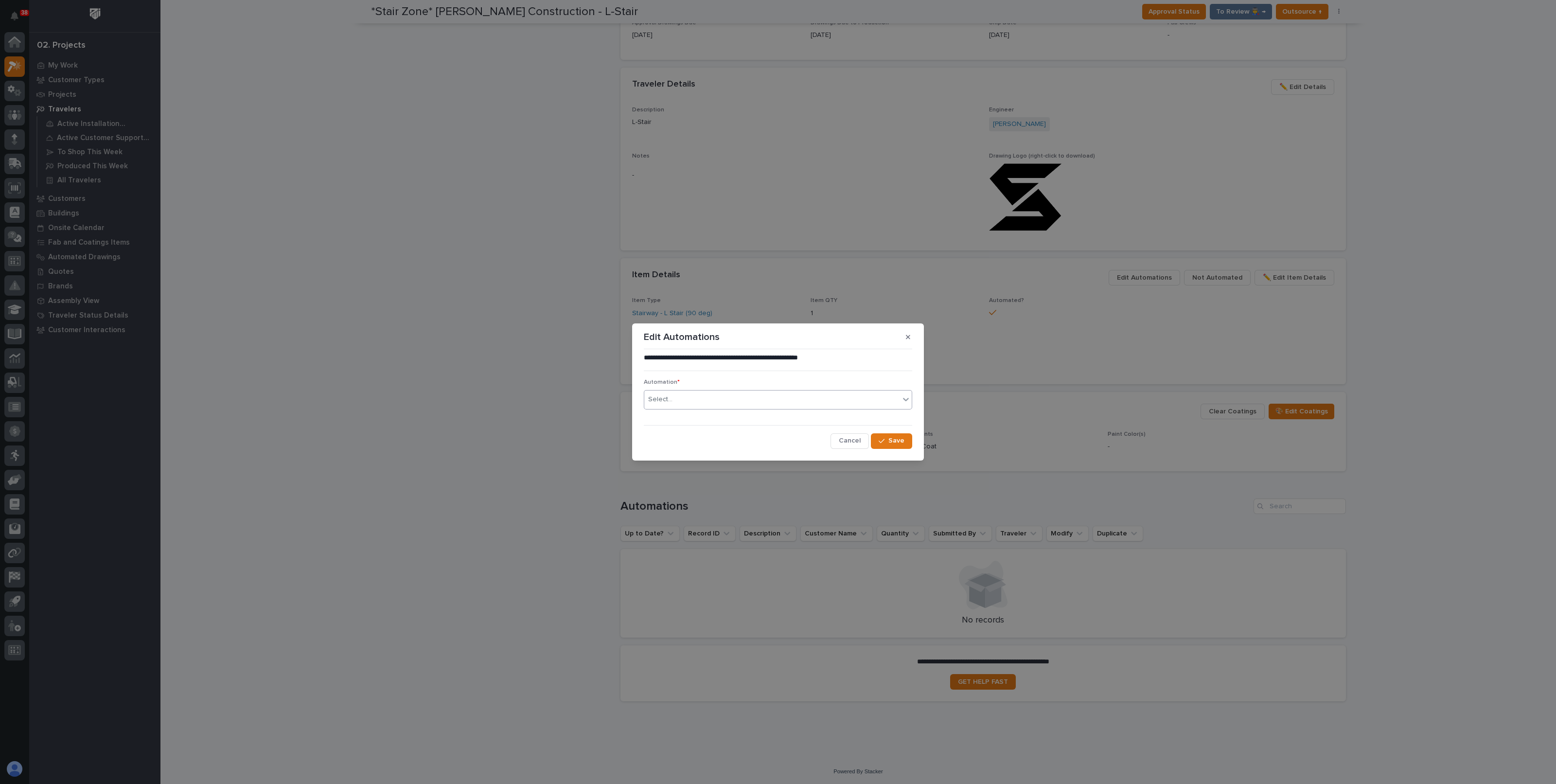
click at [752, 403] on div "Select..." at bounding box center [772, 399] width 256 height 16
click at [910, 338] on icon "button" at bounding box center [908, 336] width 4 height 7
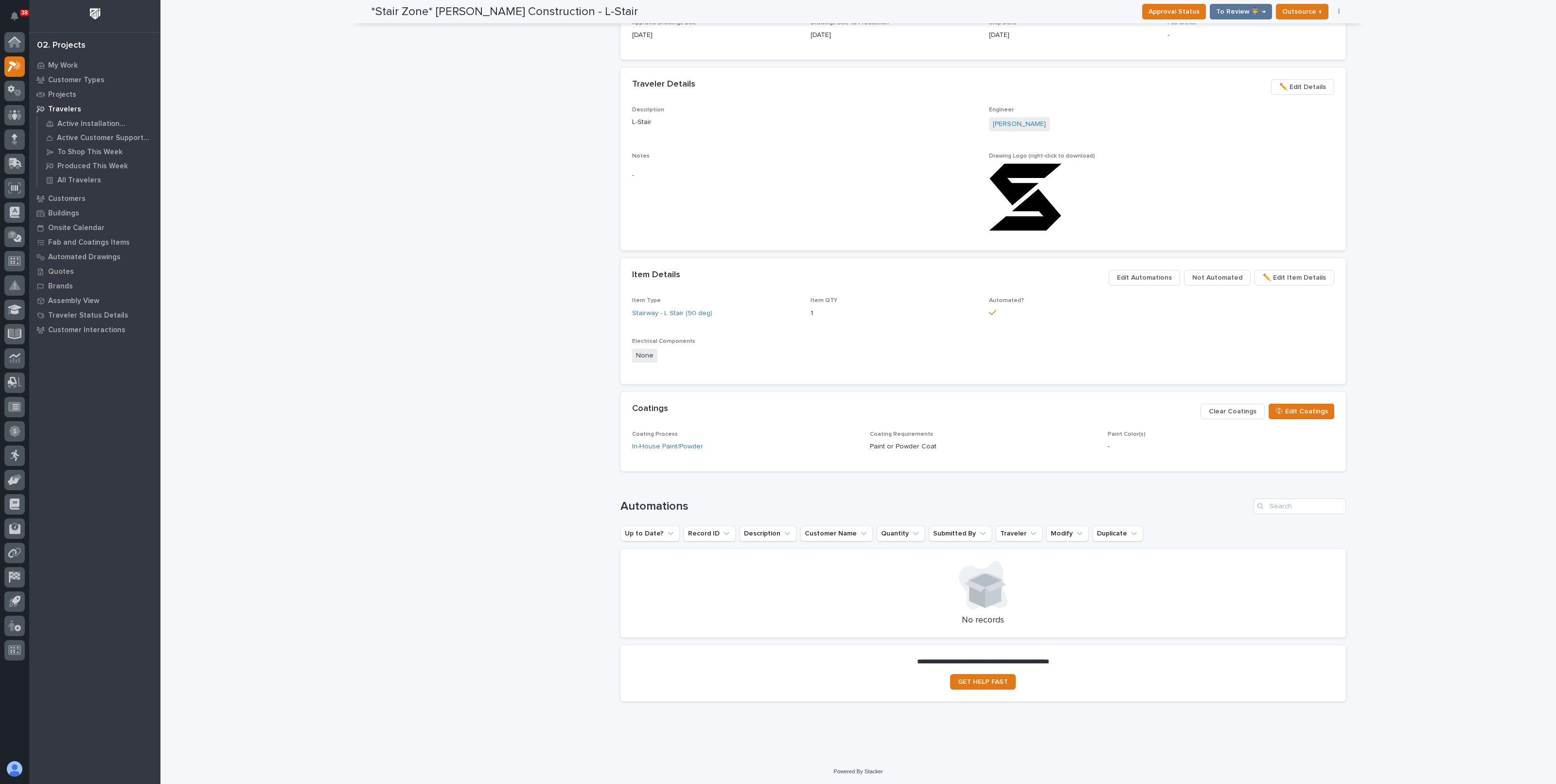
click at [1210, 276] on span "Not Automated" at bounding box center [1217, 277] width 50 height 11
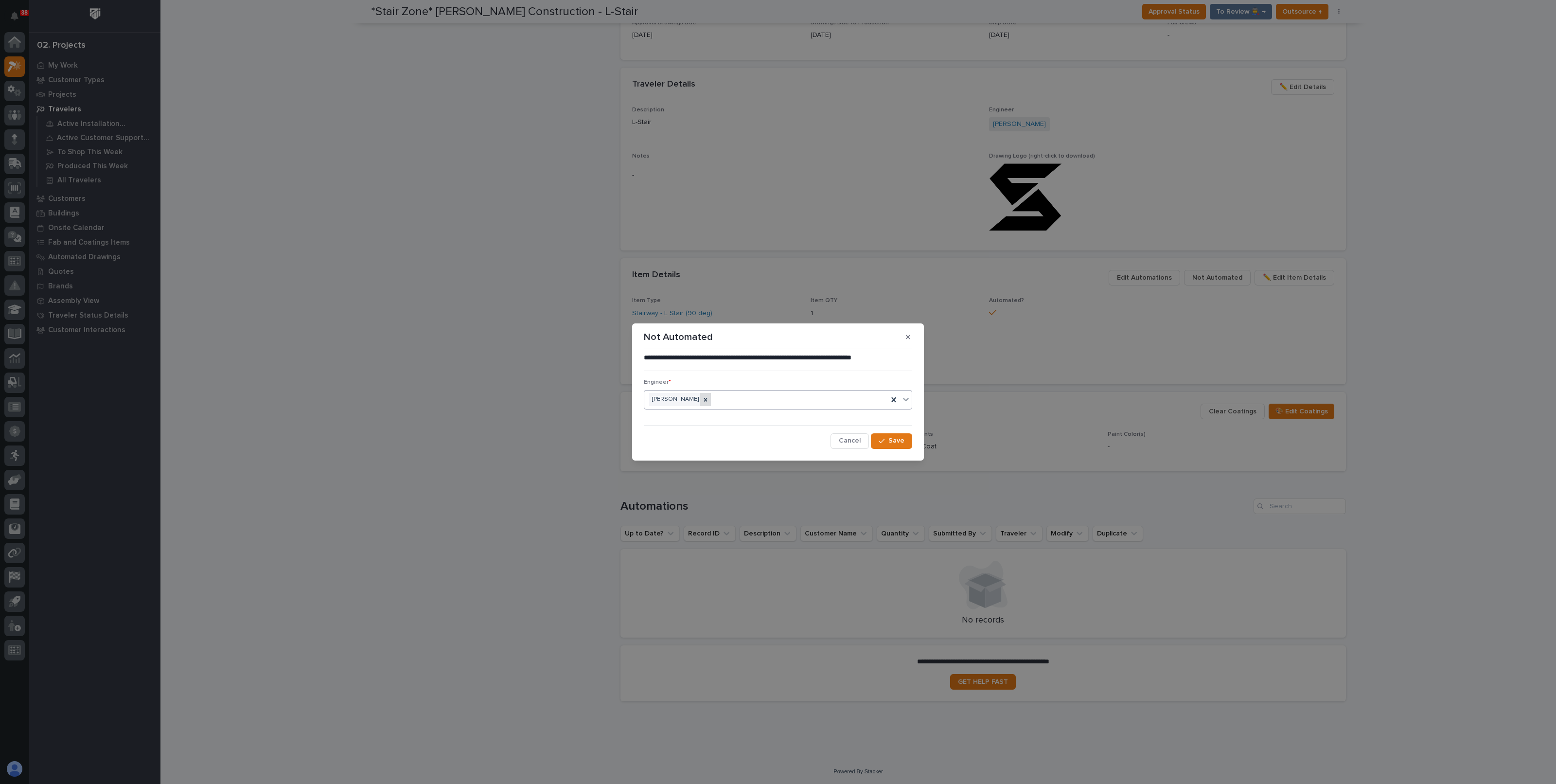
click at [702, 401] on icon at bounding box center [705, 399] width 7 height 7
click at [709, 399] on div "Select..." at bounding box center [772, 399] width 256 height 16
type input "*****"
click at [698, 414] on div "[PERSON_NAME]" at bounding box center [778, 418] width 268 height 17
click at [898, 441] on span "Save" at bounding box center [896, 440] width 16 height 8
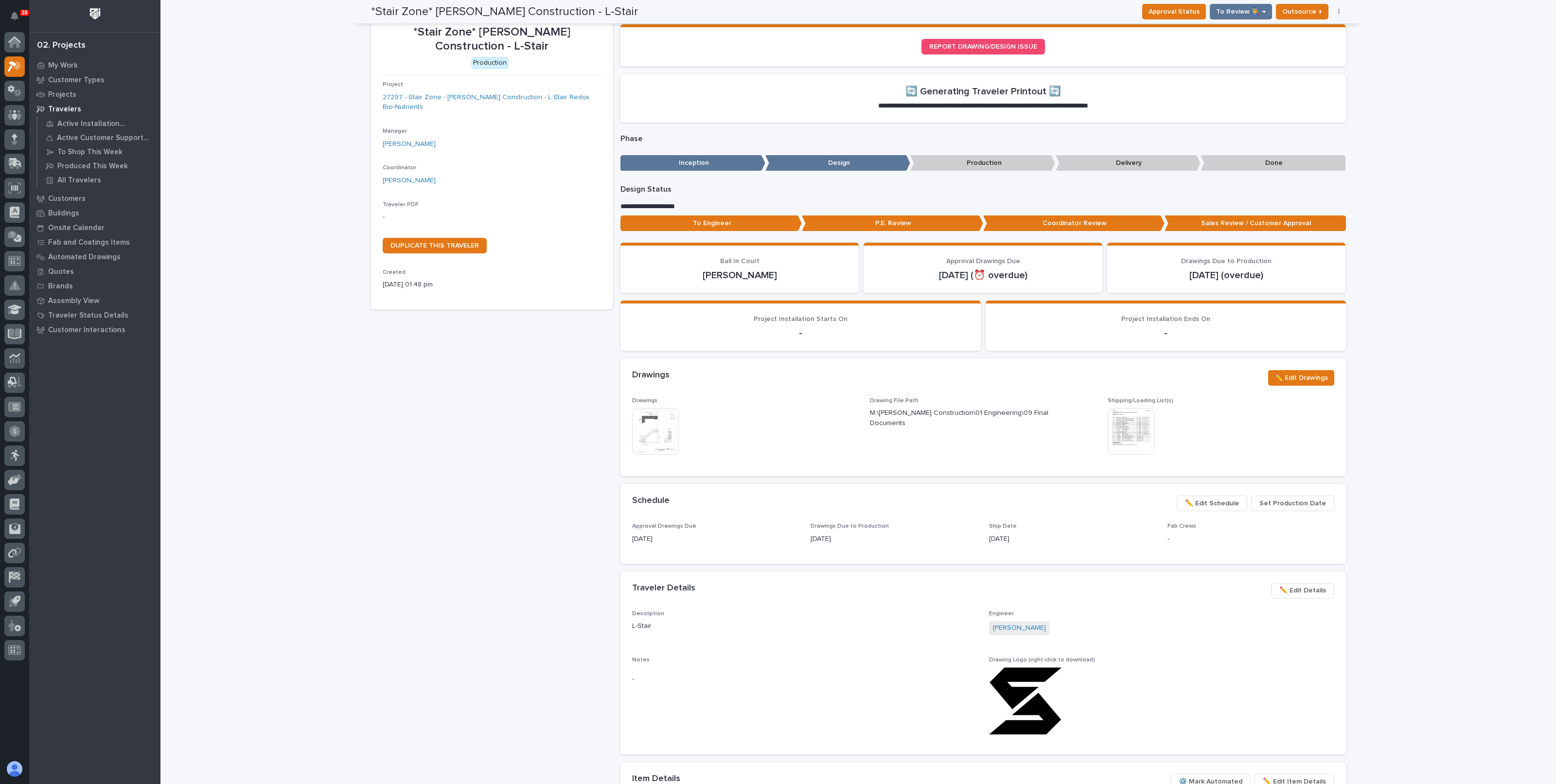
scroll to position [0, 0]
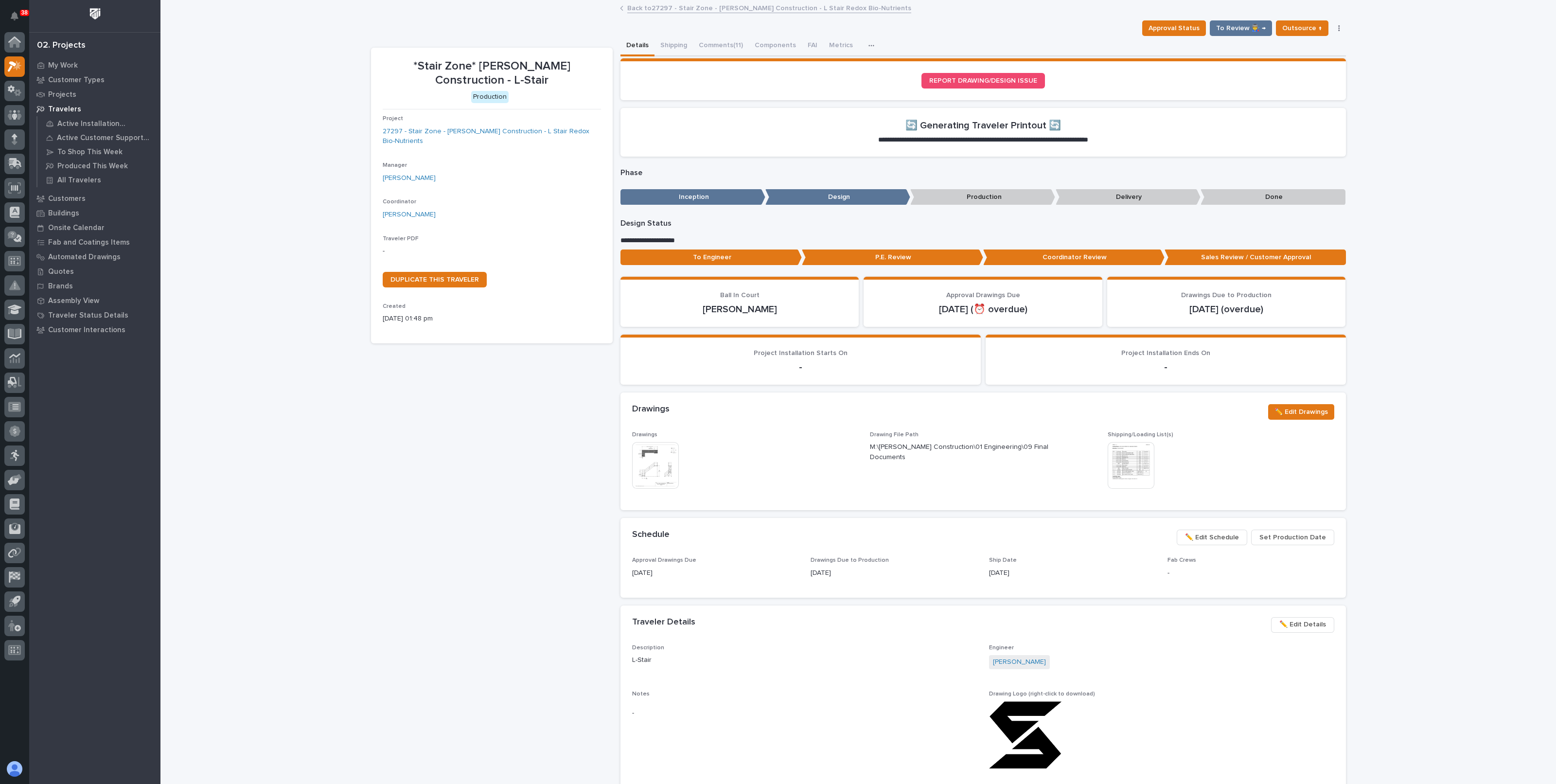
click at [680, 8] on link "Back to 27297 - Stair Zone - Gary Jones Construction - L Stair Redox Bio-Nutrie…" at bounding box center [769, 7] width 284 height 11
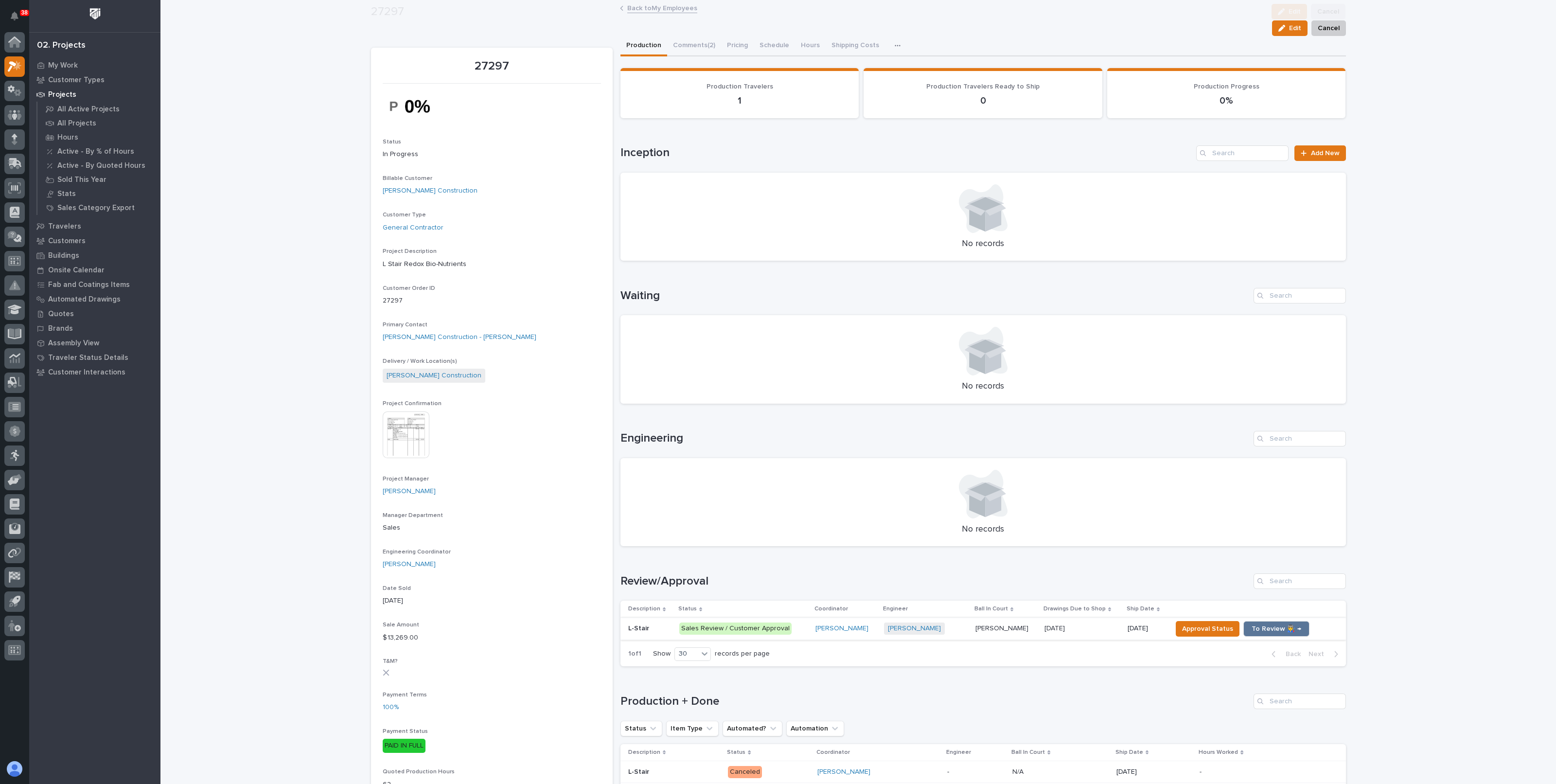
scroll to position [425, 0]
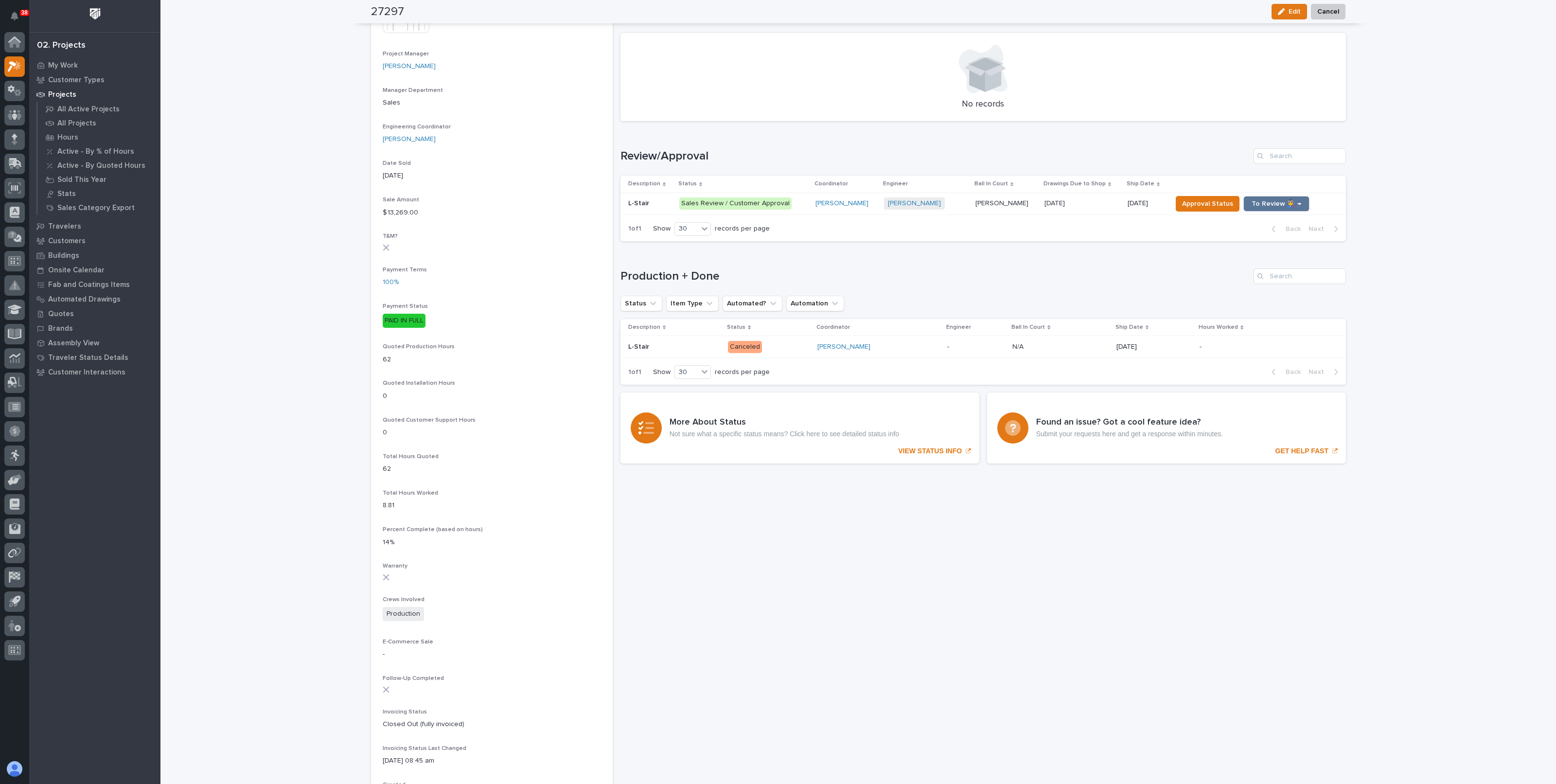
click at [1072, 199] on p at bounding box center [1082, 204] width 76 height 8
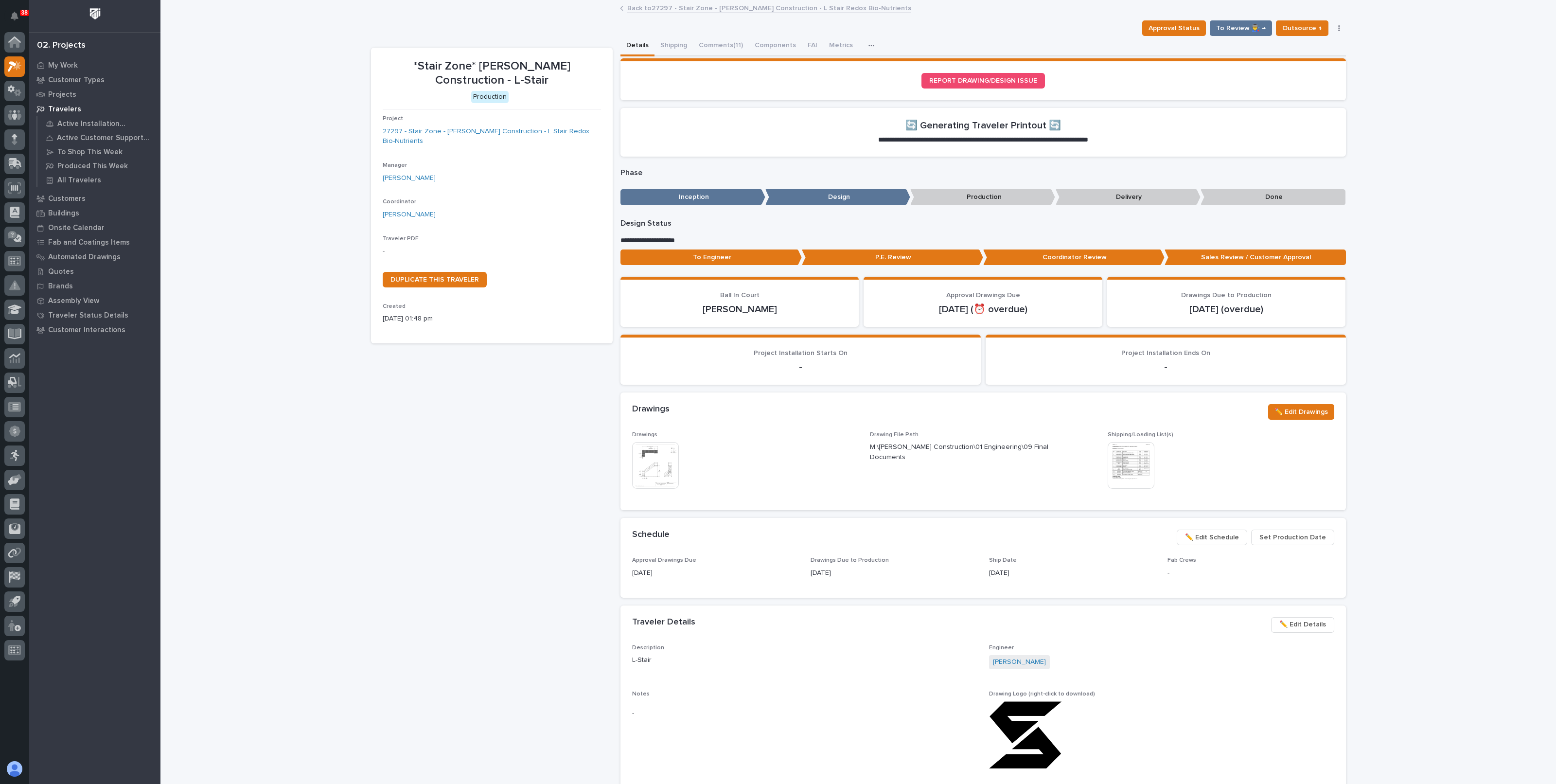
click at [646, 13] on div "Back to 27297 - Stair Zone - Gary Jones Construction - L Stair Redox Bio-Nutrie…" at bounding box center [858, 8] width 486 height 14
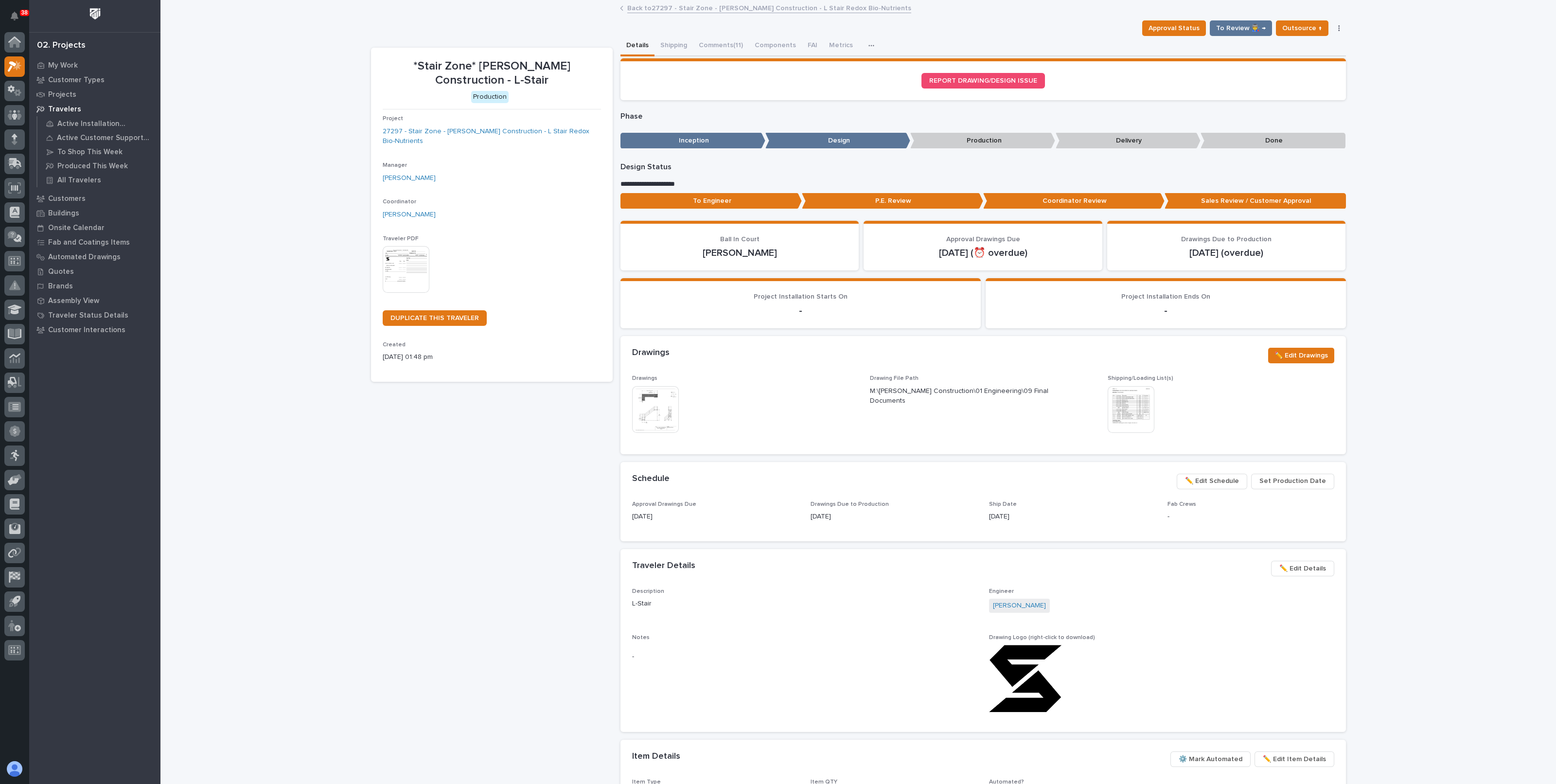
click at [652, 11] on link "Back to 27297 - Stair Zone - Gary Jones Construction - L Stair Redox Bio-Nutrie…" at bounding box center [769, 7] width 284 height 11
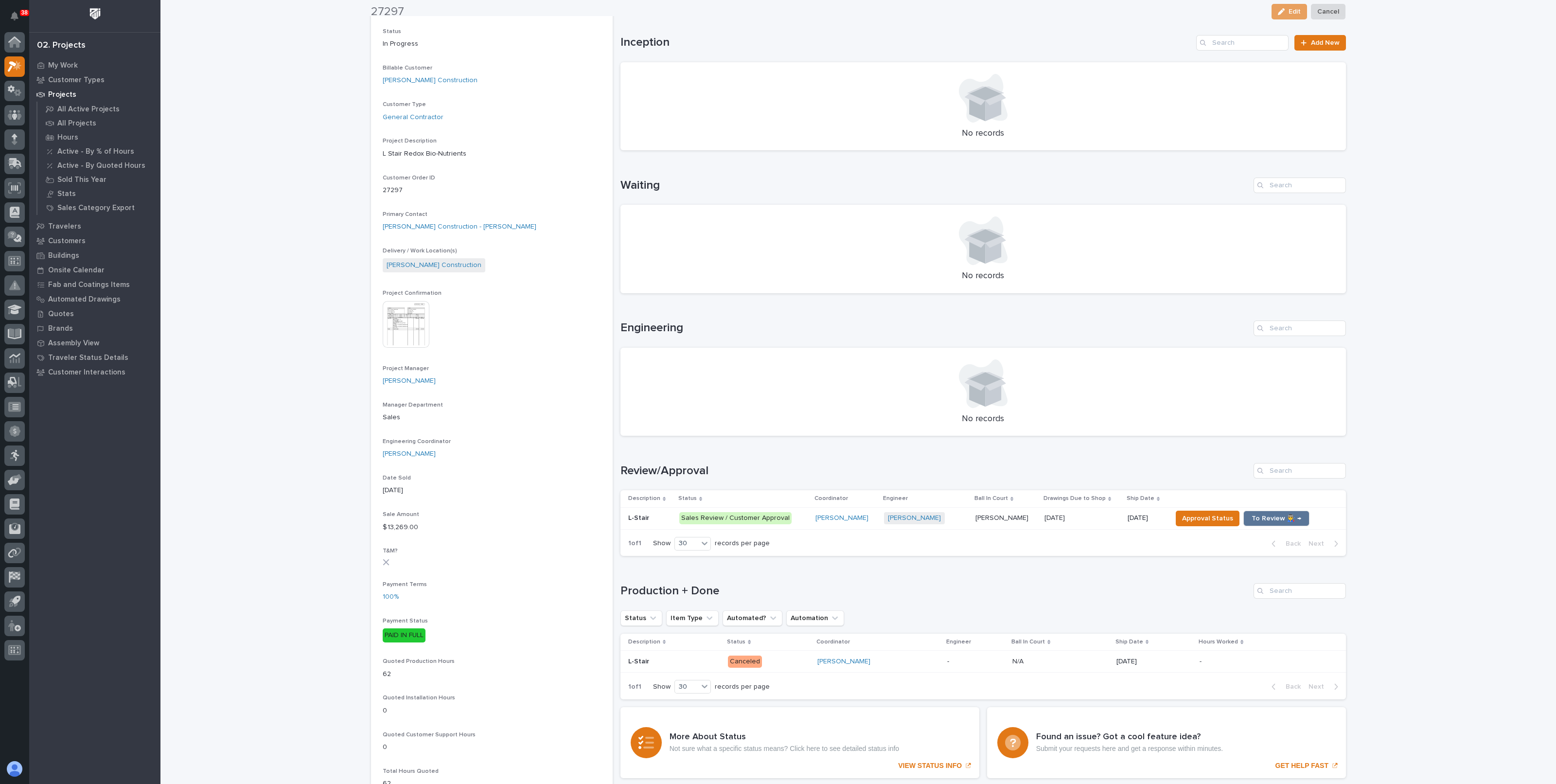
scroll to position [121, 0]
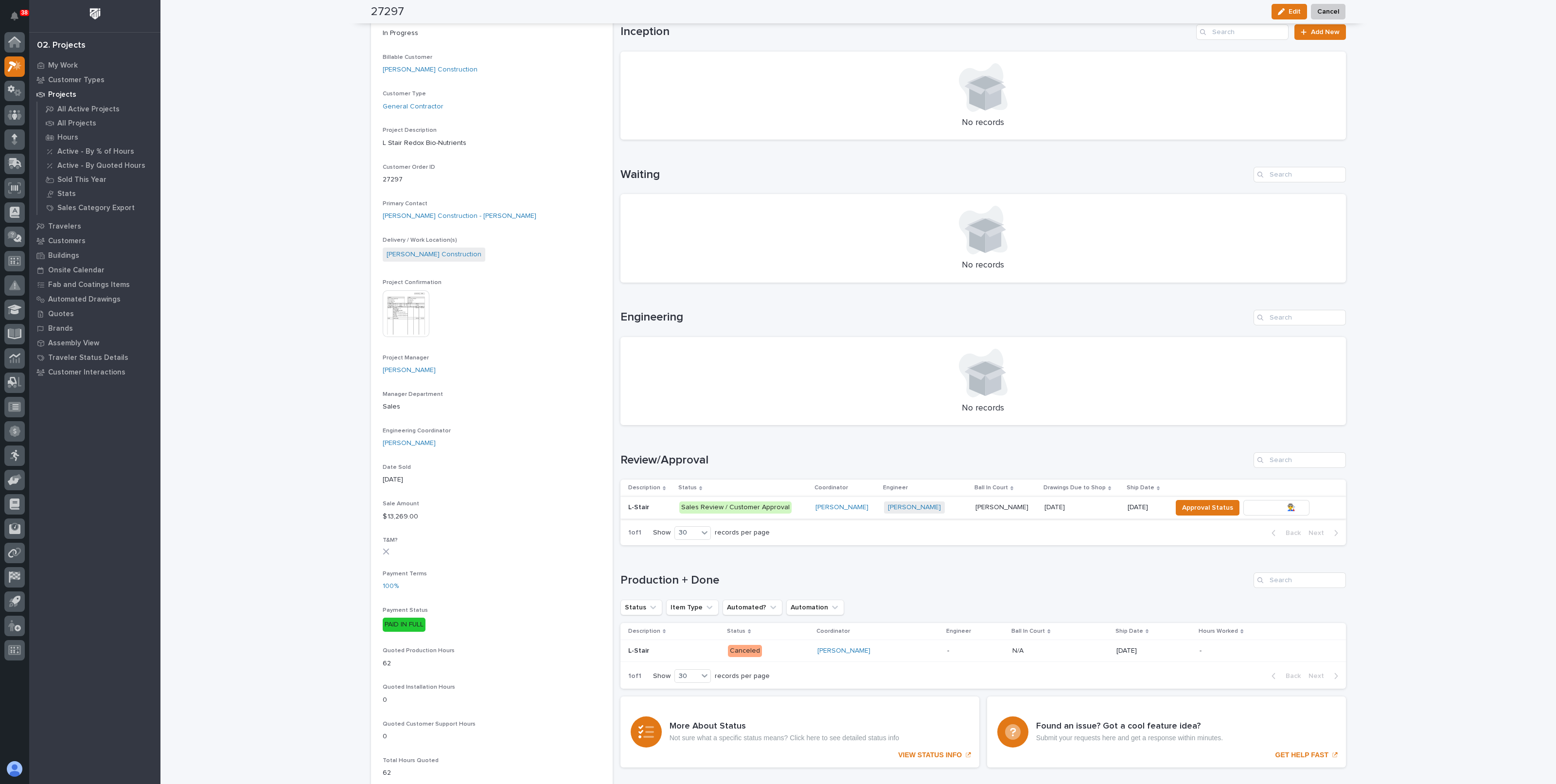
click at [1274, 503] on span "To Review 👨‍🏭 →" at bounding box center [1276, 507] width 50 height 11
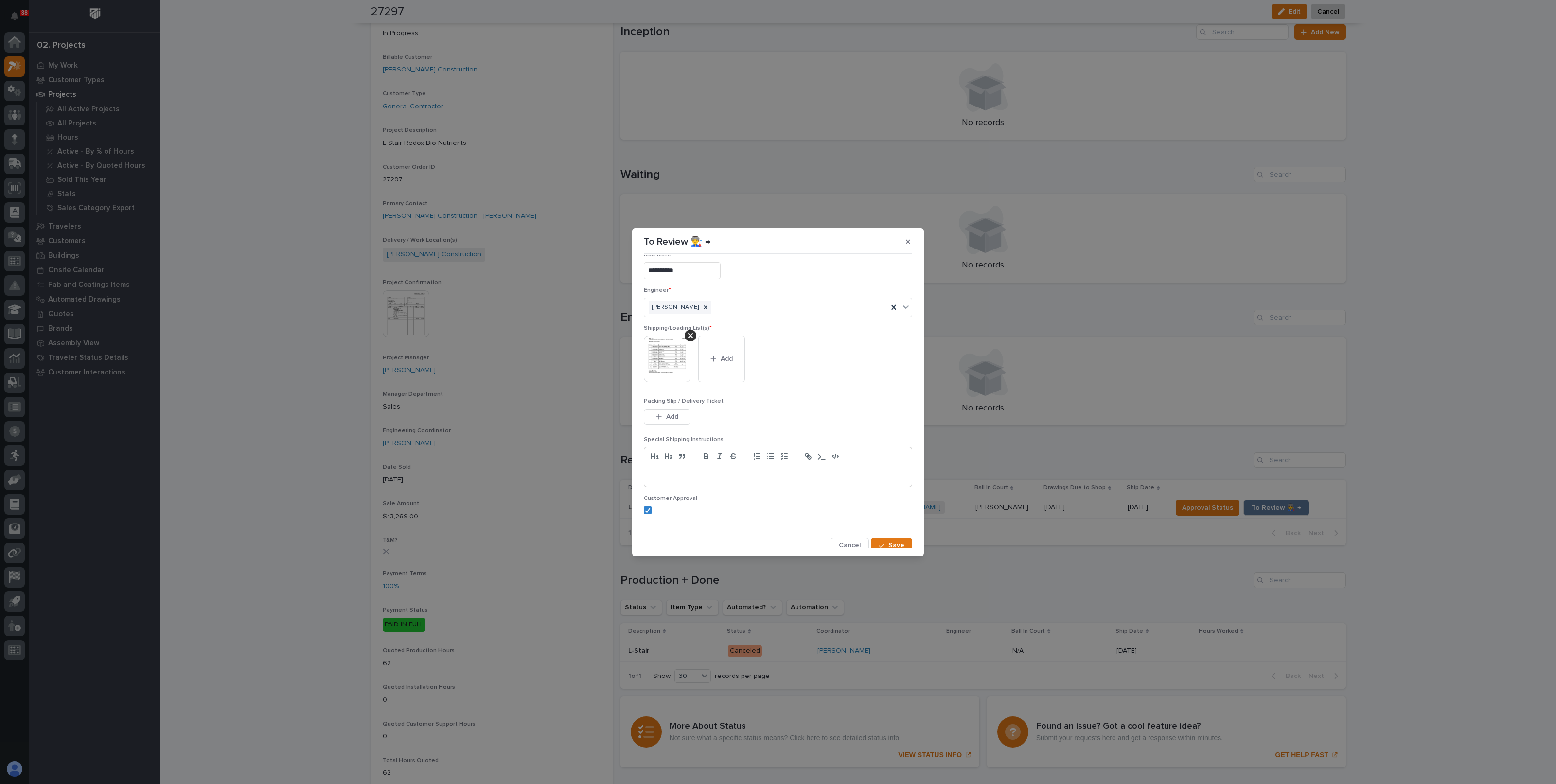
scroll to position [19, 0]
click at [889, 539] on span "Save" at bounding box center [896, 539] width 16 height 8
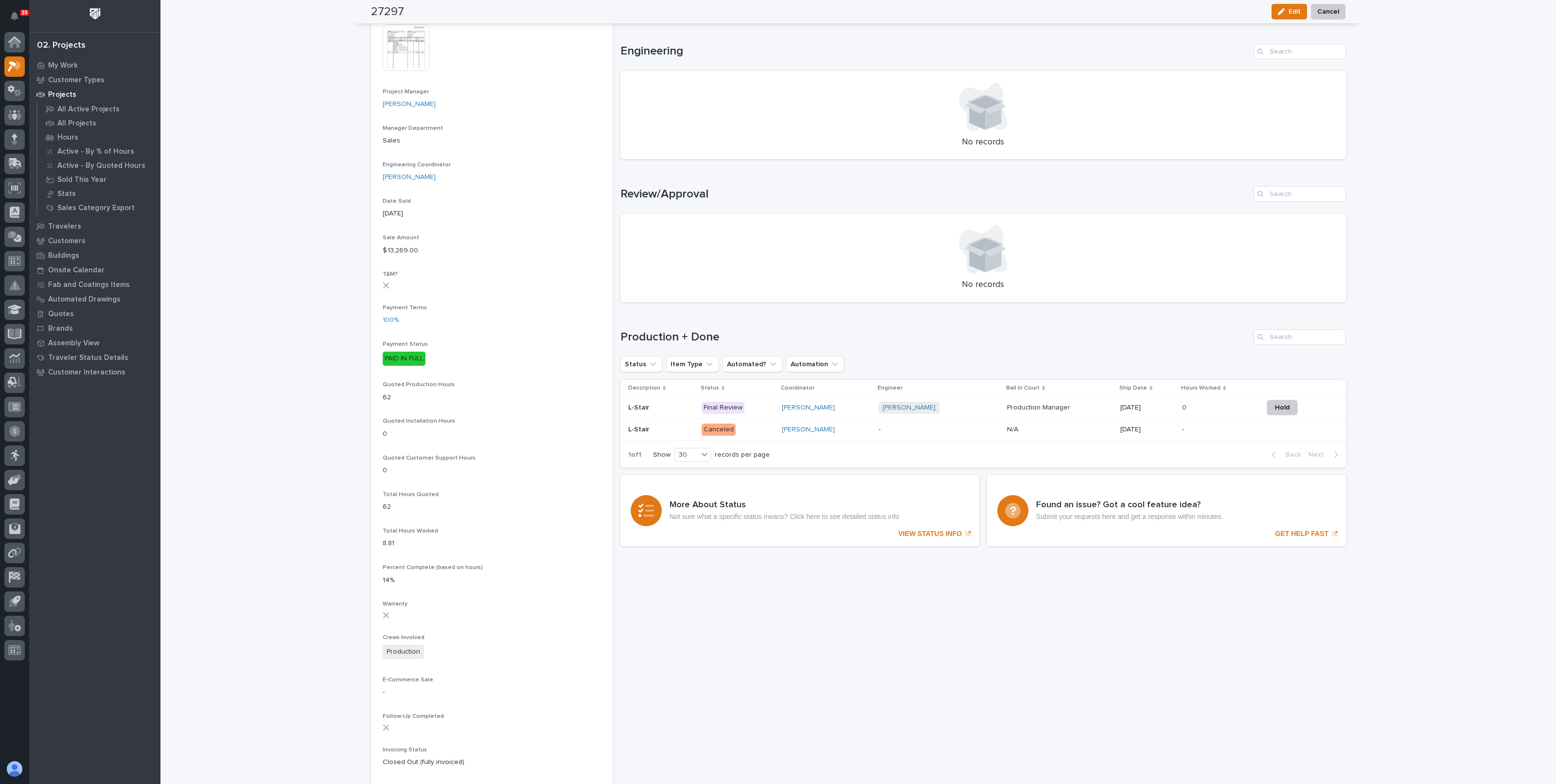
scroll to position [425, 0]
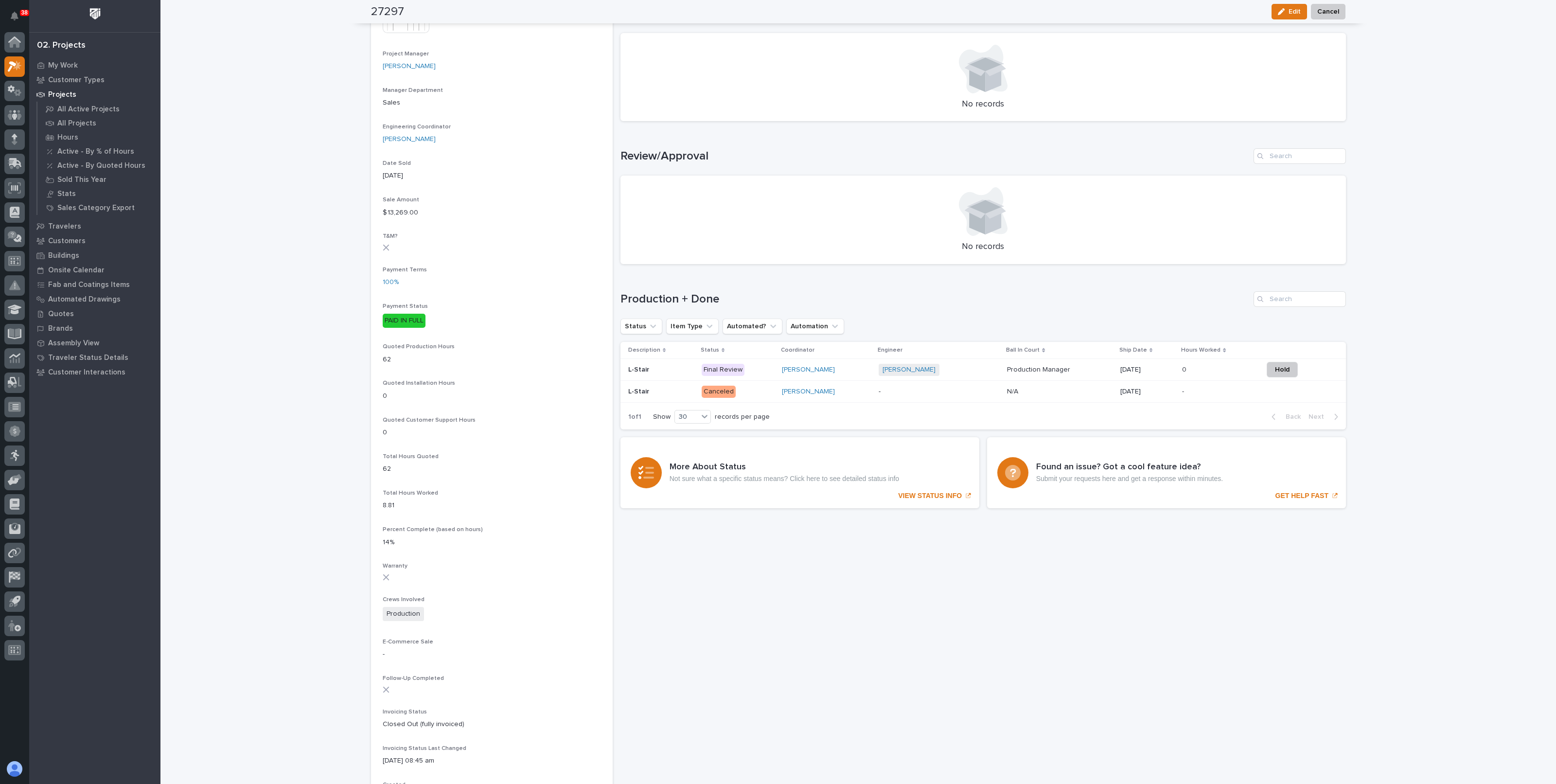
click at [757, 370] on p "Final Review" at bounding box center [738, 370] width 72 height 12
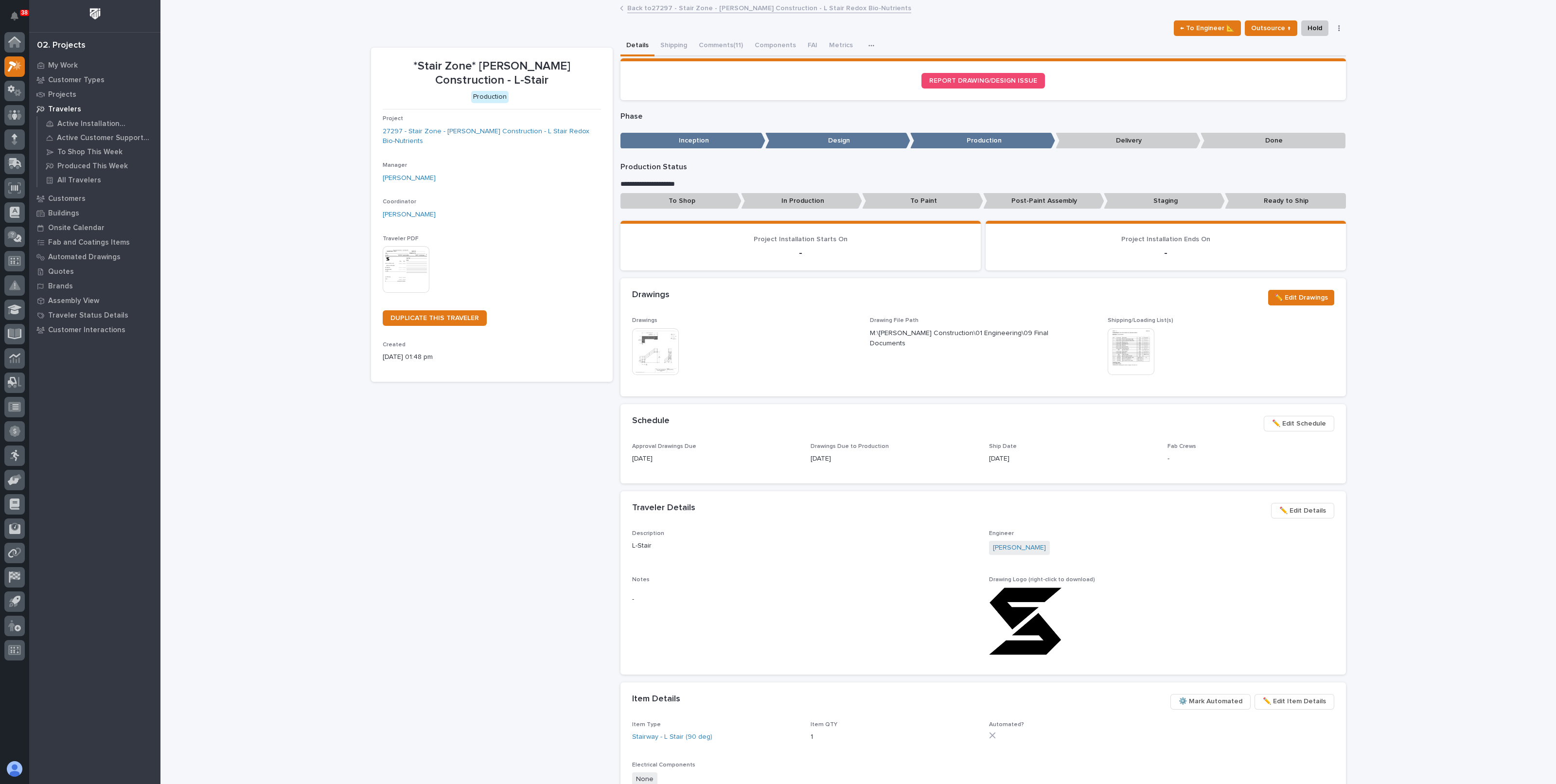
click at [265, 219] on div "Loading... Saving… Loading... Saving… *Stair Zone* Gary Jones Construction - L-…" at bounding box center [858, 508] width 1395 height 1014
click at [680, 6] on link "Back to 27297 - Stair Zone - Gary Jones Construction - L Stair Redox Bio-Nutrie…" at bounding box center [769, 7] width 284 height 11
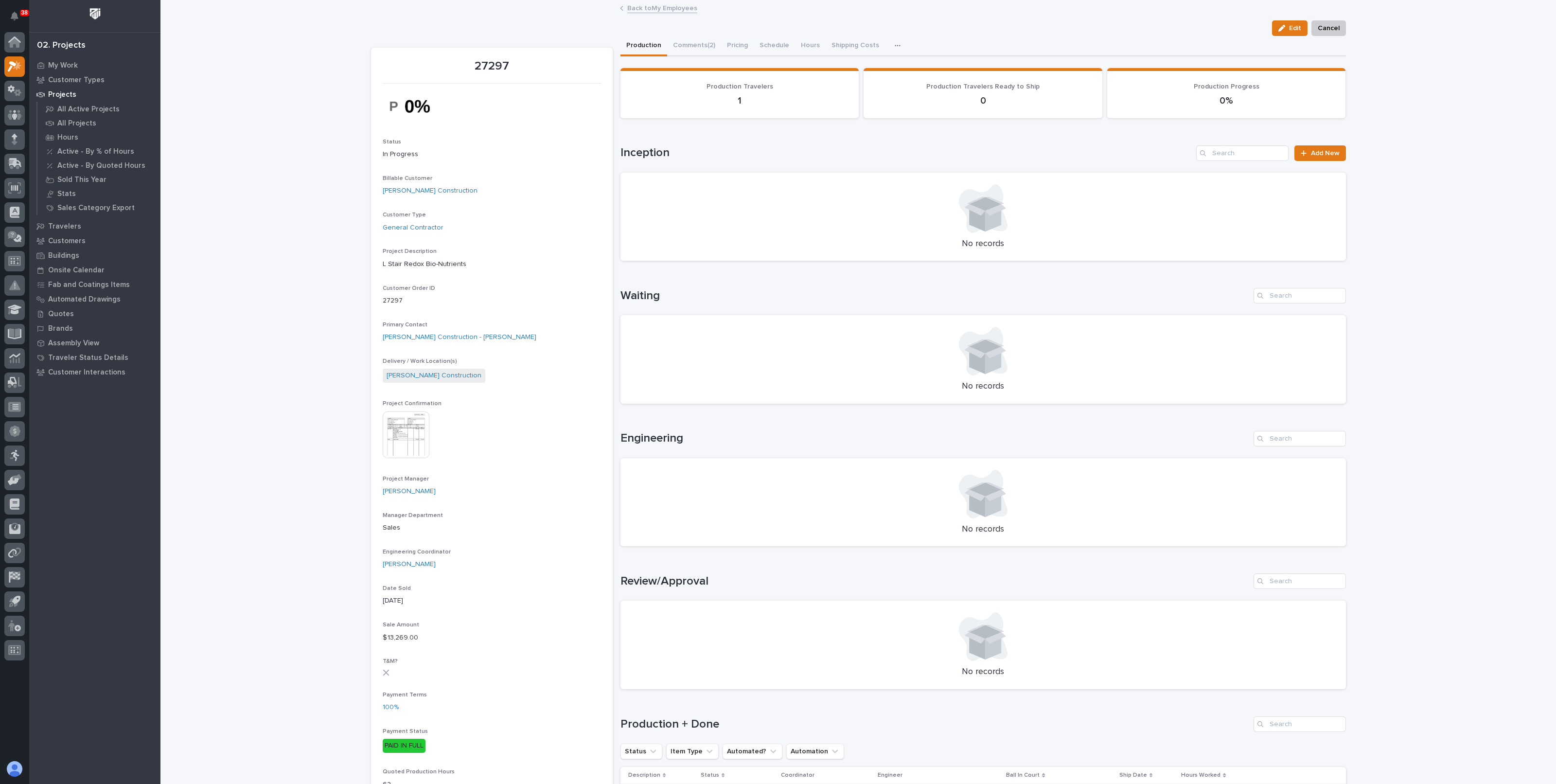
scroll to position [60, 0]
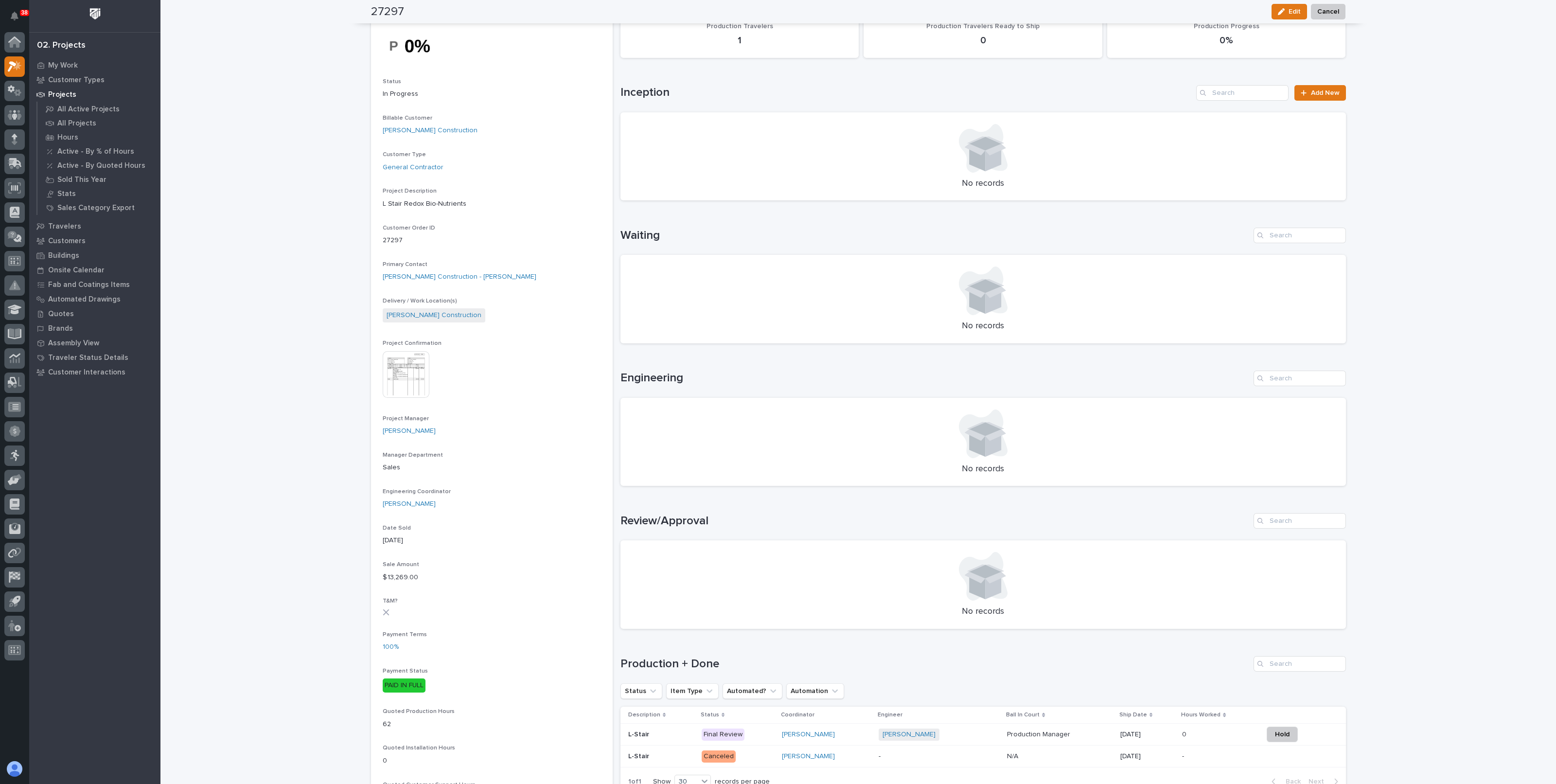
click at [266, 329] on div "Loading... Saving… Loading... Saving… 27297 Edit Cancel Edit Cancel 27297 Statu…" at bounding box center [858, 642] width 1395 height 1403
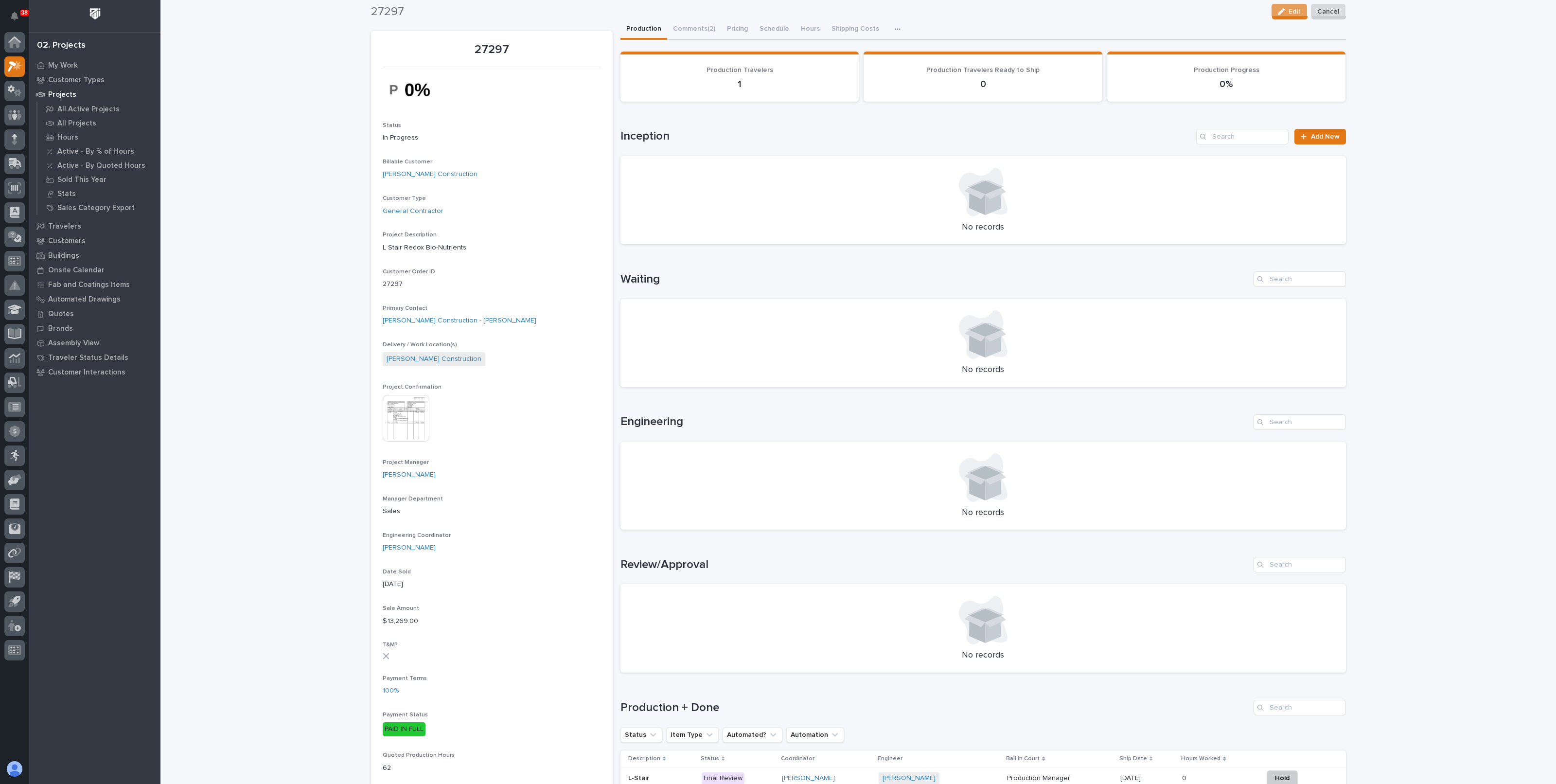
scroll to position [0, 0]
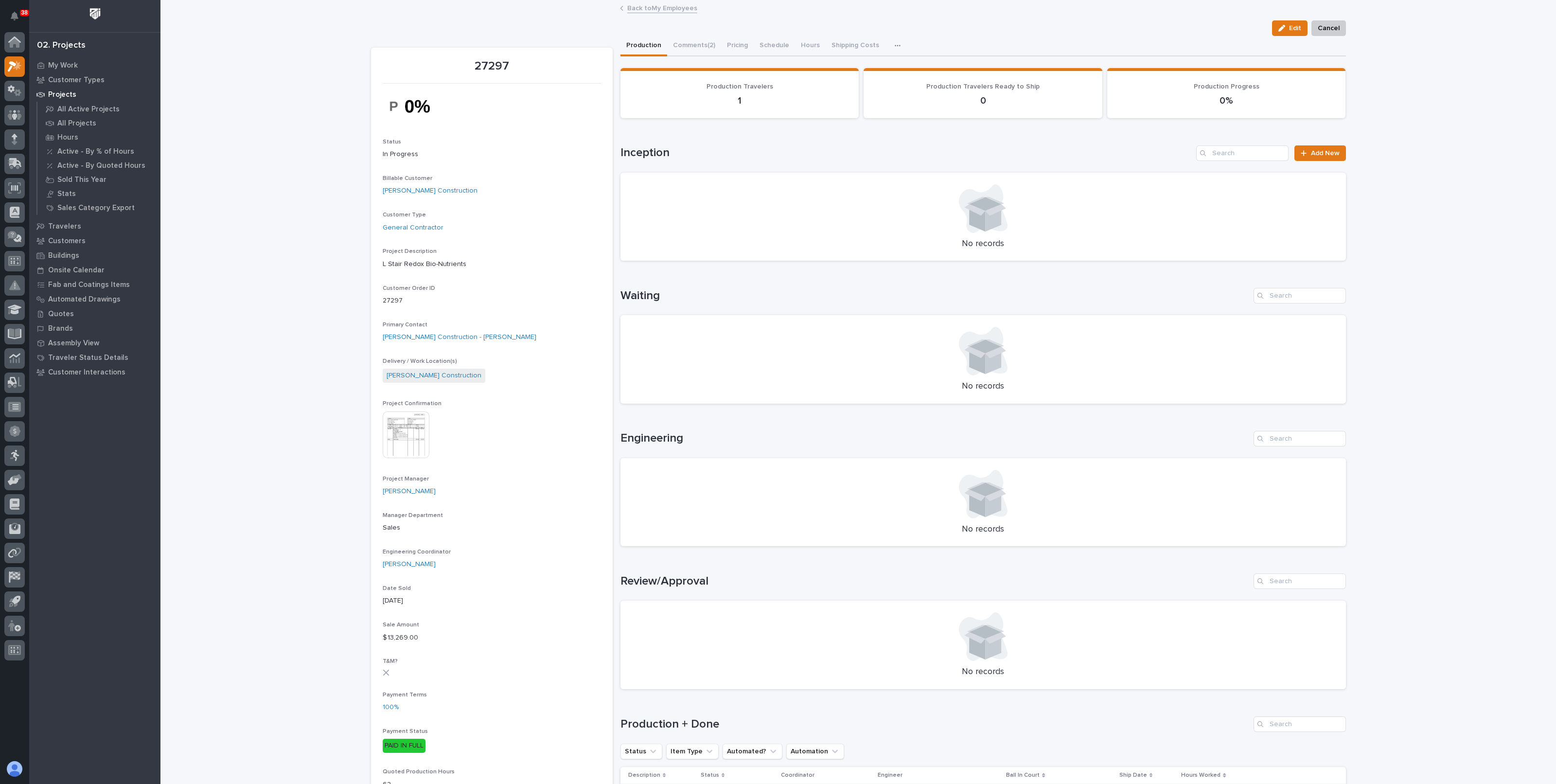
click at [689, 7] on link "Back to My Employees" at bounding box center [662, 7] width 70 height 11
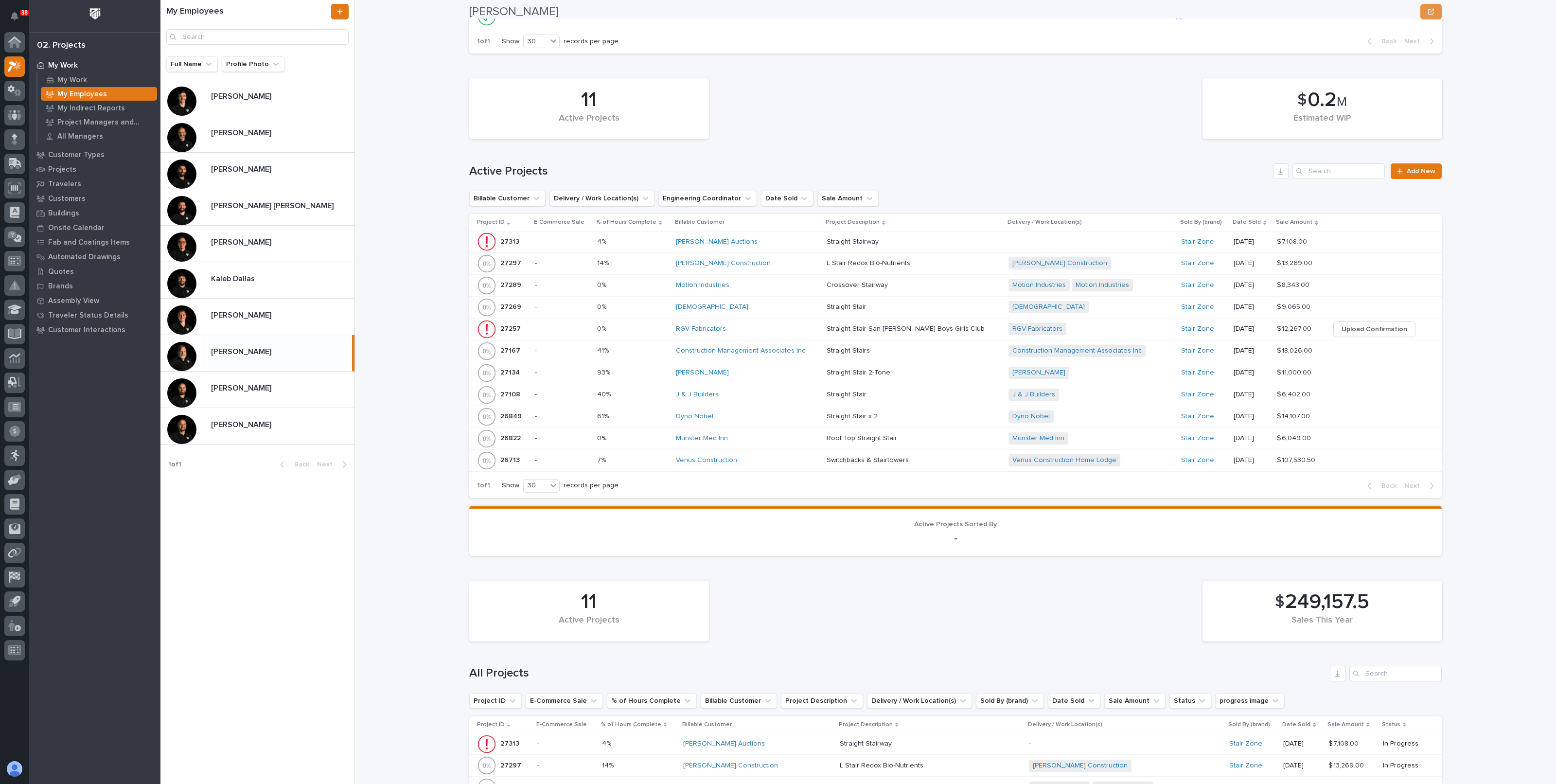
scroll to position [365, 0]
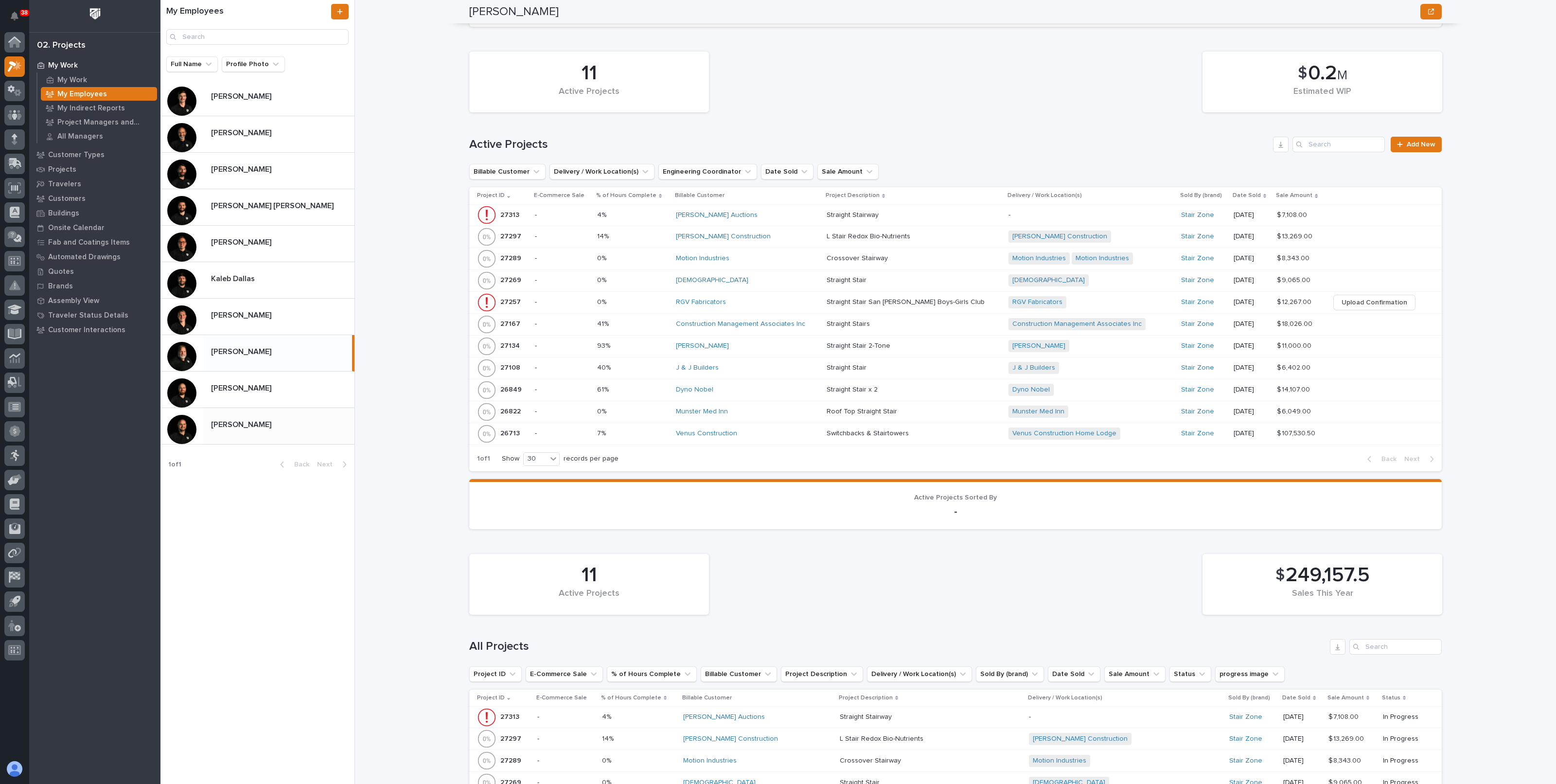
click at [249, 413] on div "Zac Lechlitner Zac Lechlitner" at bounding box center [257, 426] width 194 height 36
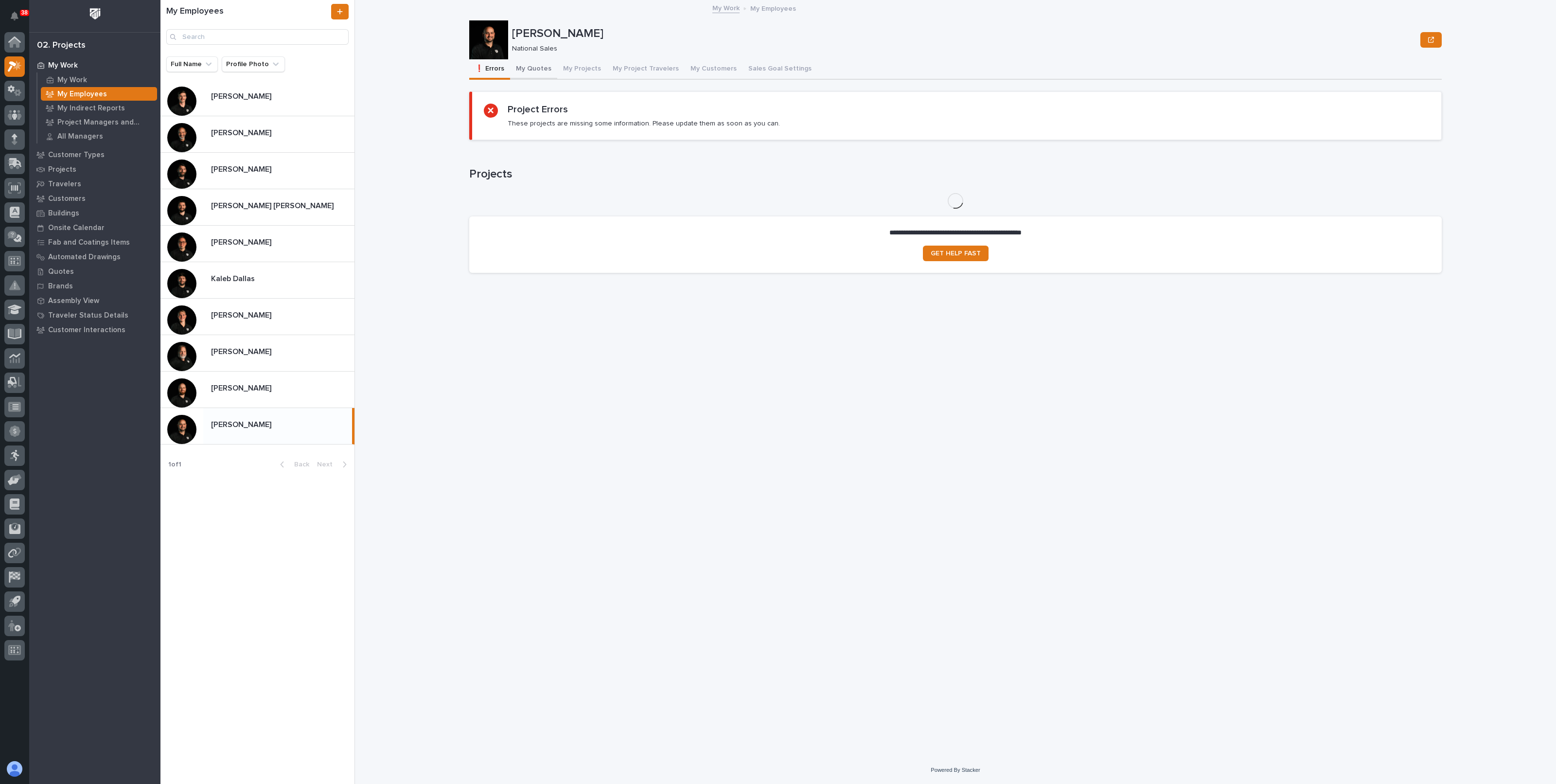
click at [543, 64] on button "My Quotes" at bounding box center [533, 69] width 47 height 21
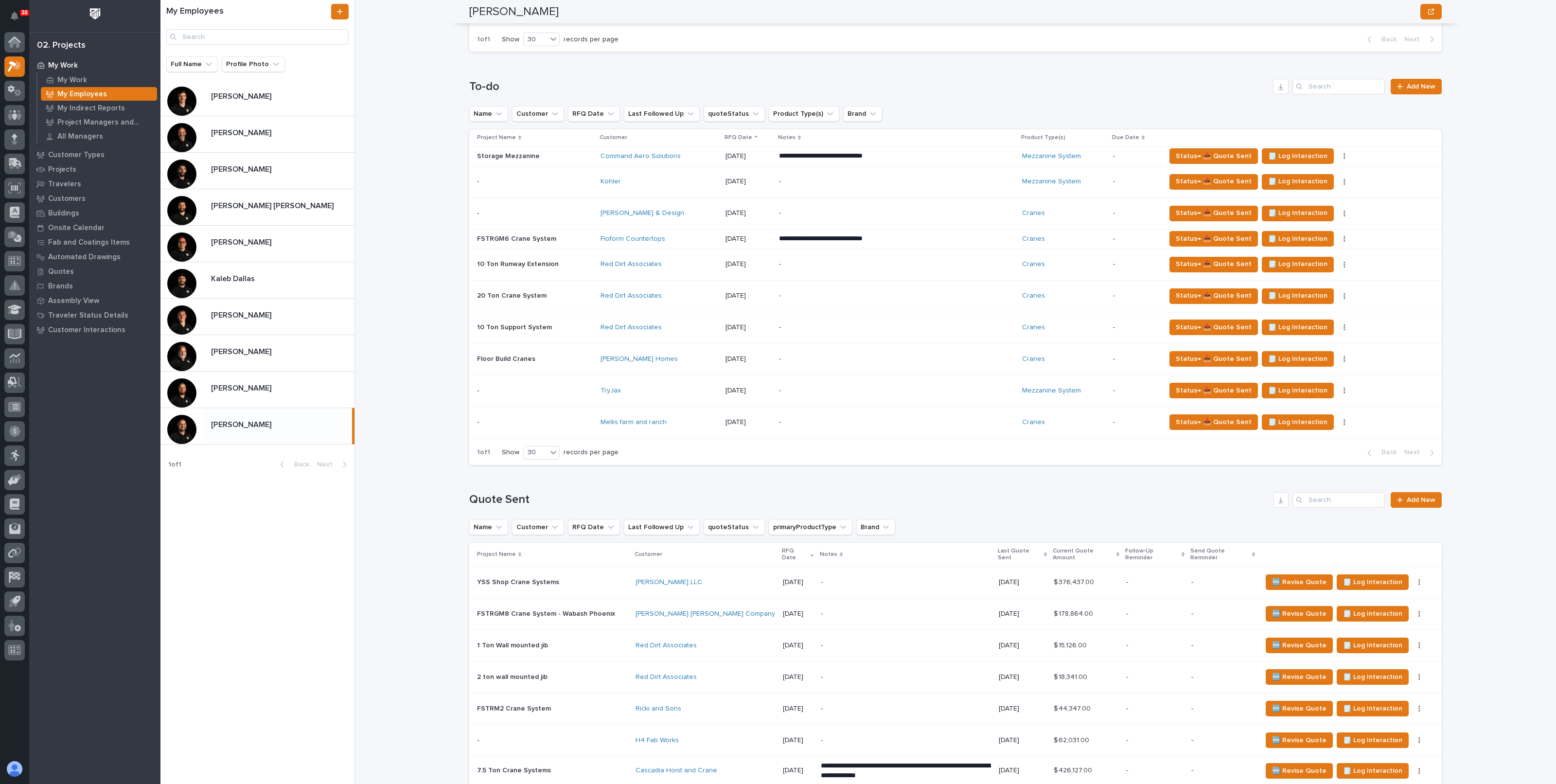
scroll to position [789, 0]
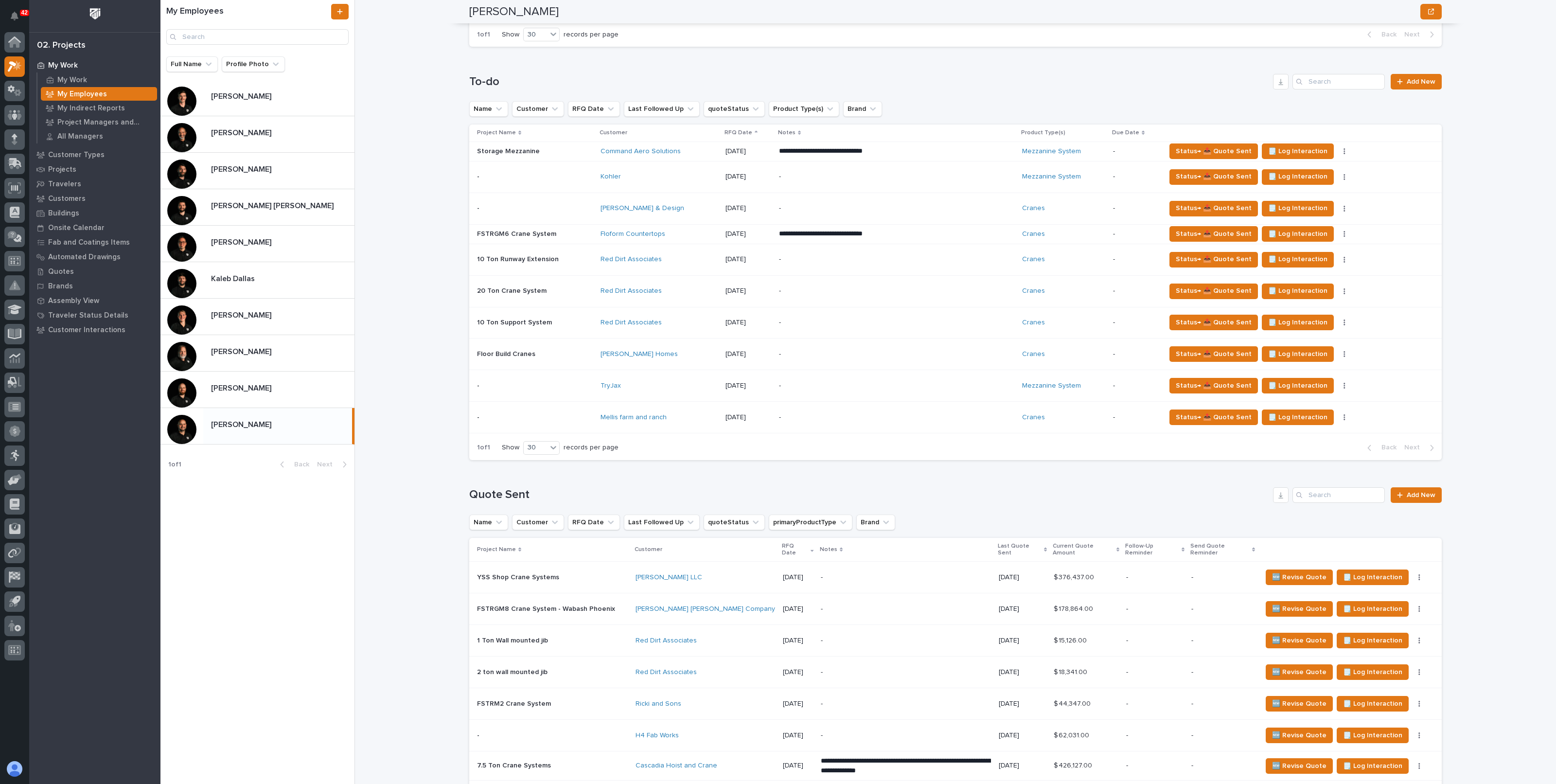
click at [403, 528] on div "My Work My Employees Zac Lechlitner Zac Lechlitner National Sales Sorry, there …" at bounding box center [961, 392] width 1189 height 784
click at [410, 472] on div "My Work My Employees Zac Lechlitner Zac Lechlitner National Sales Sorry, there …" at bounding box center [961, 392] width 1189 height 784
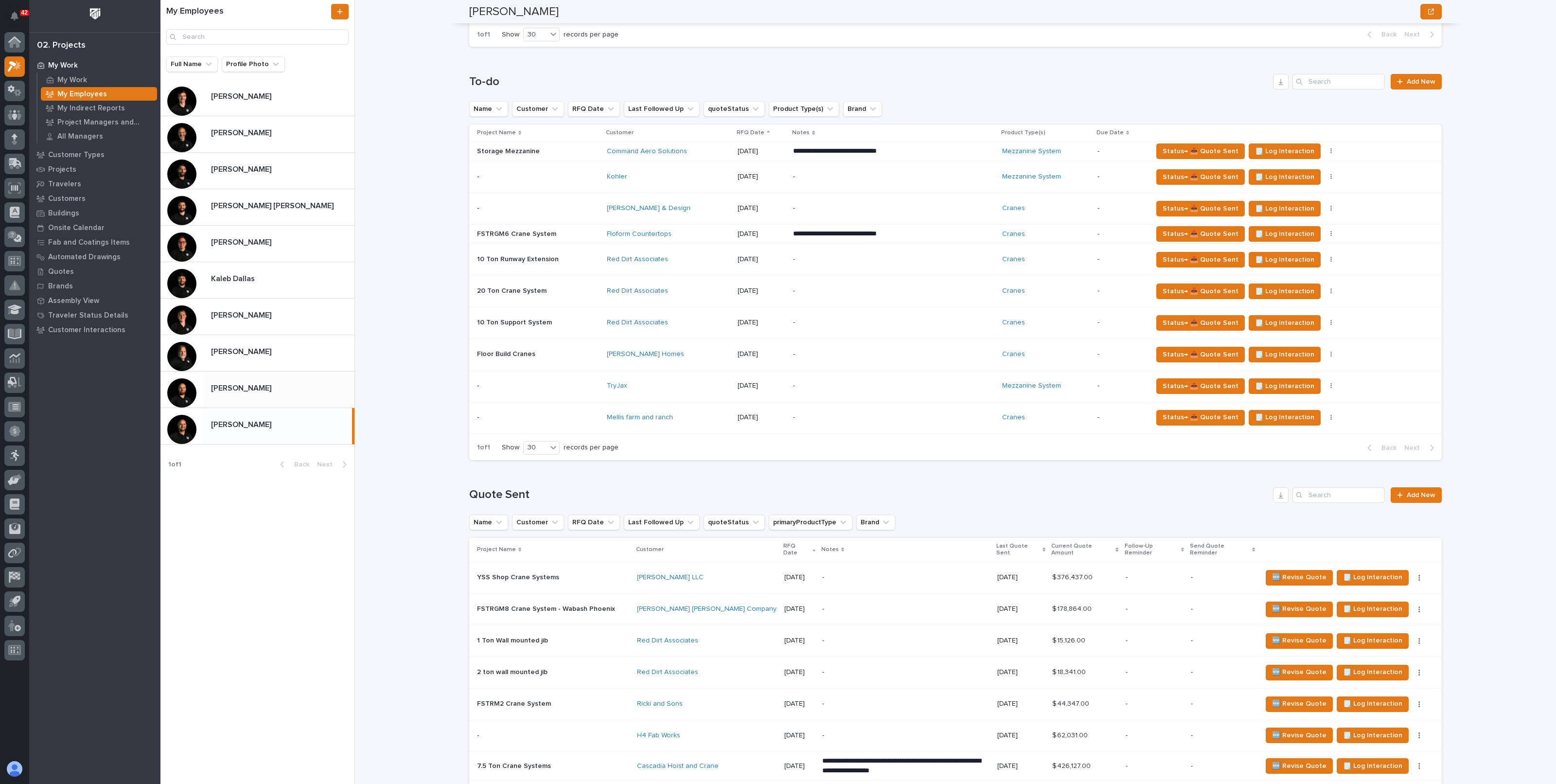
click at [240, 394] on div "Trent Kautzmann Trent Kautzmann" at bounding box center [278, 389] width 151 height 19
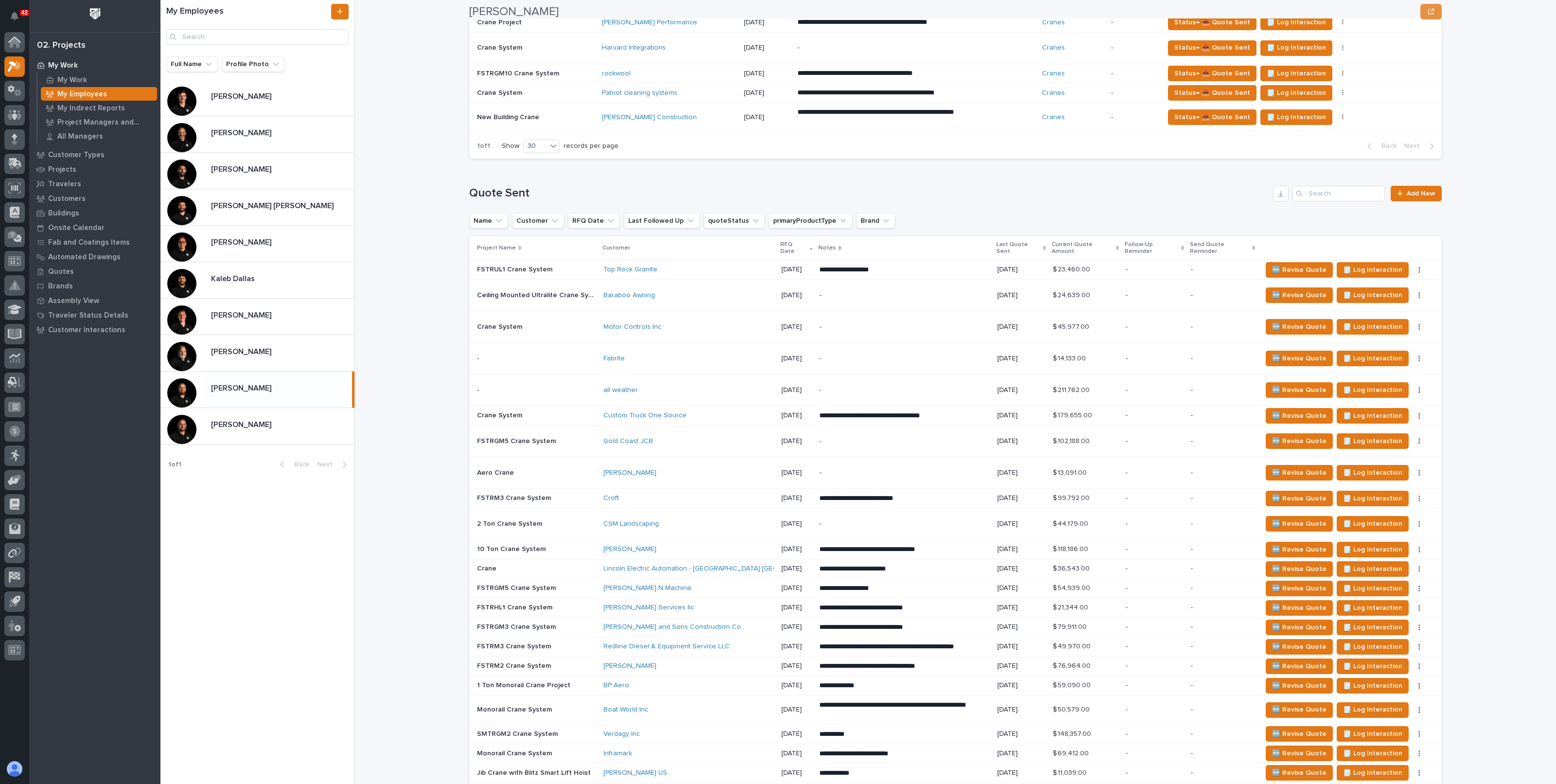
scroll to position [736, 0]
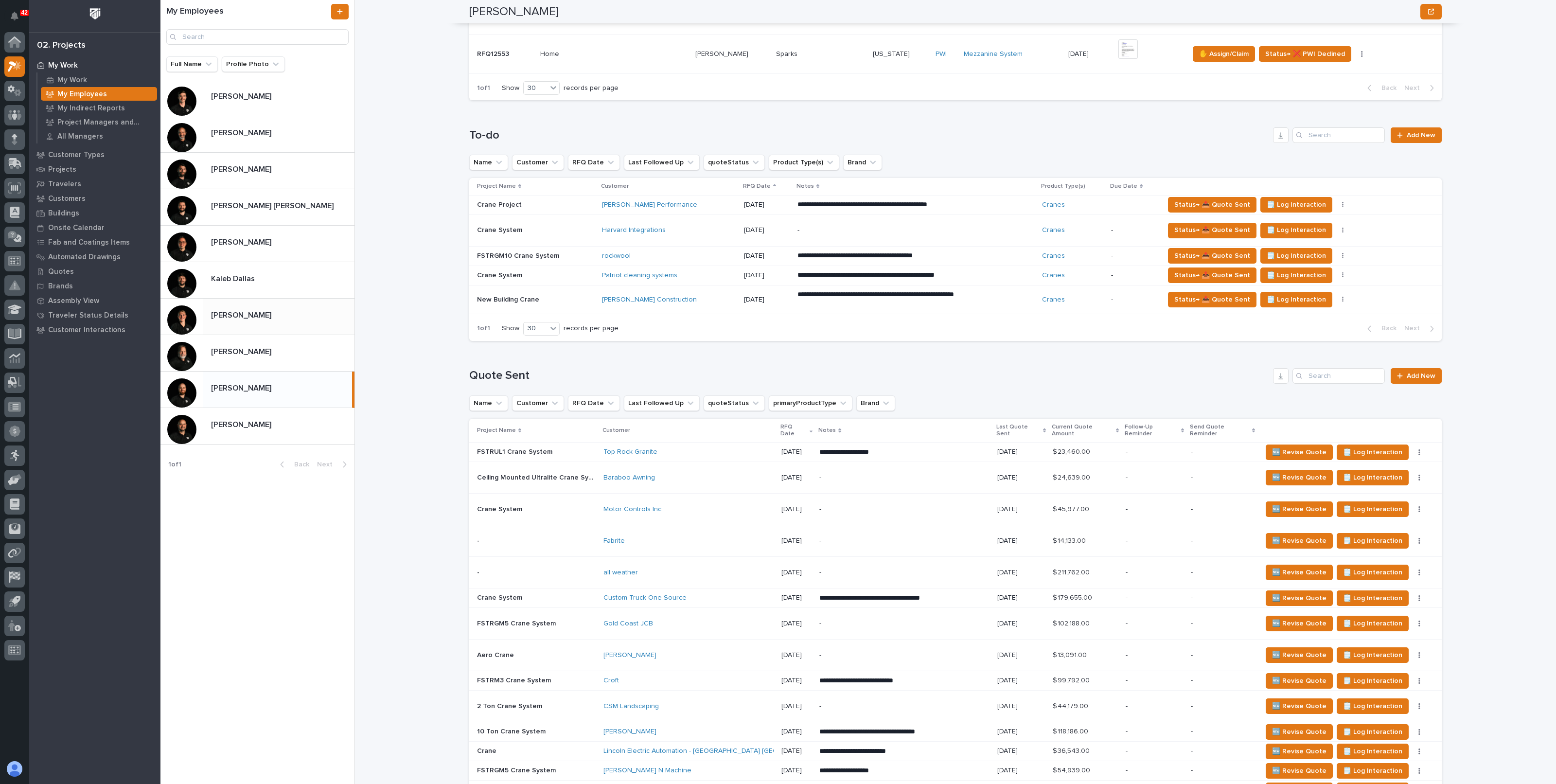
click at [271, 319] on p at bounding box center [280, 315] width 140 height 9
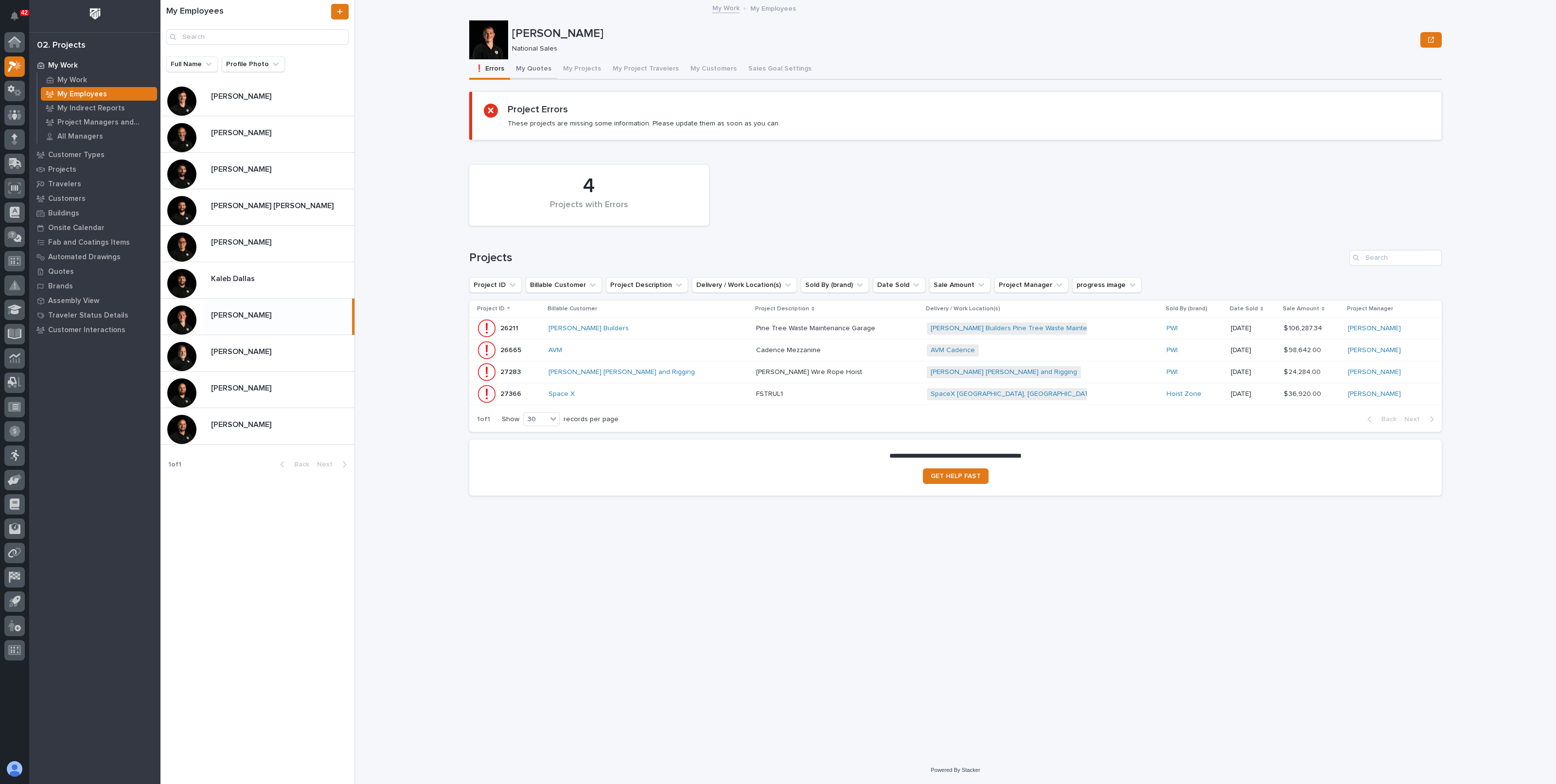
click at [519, 63] on button "My Quotes" at bounding box center [533, 69] width 47 height 21
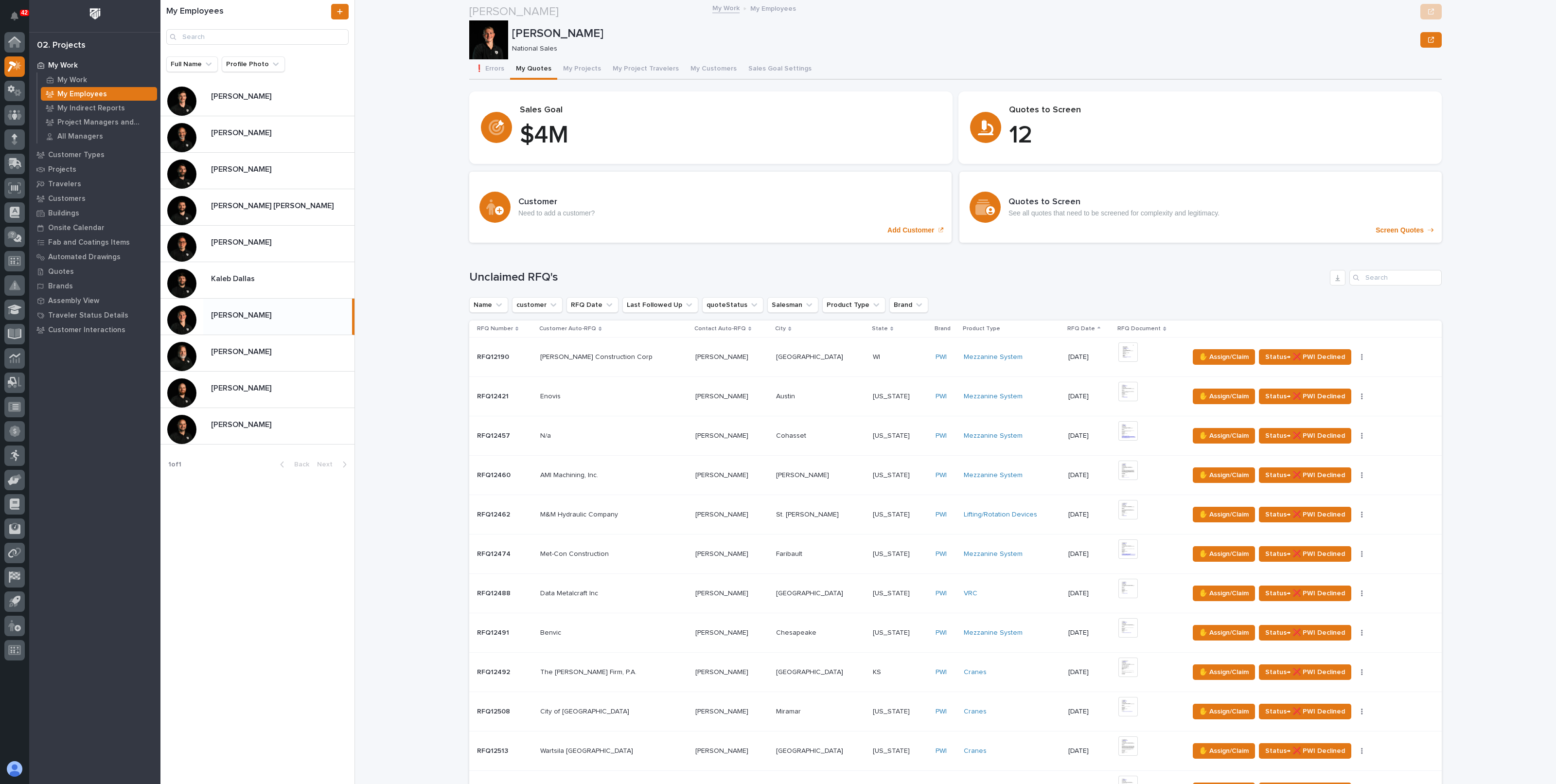
scroll to position [550, 0]
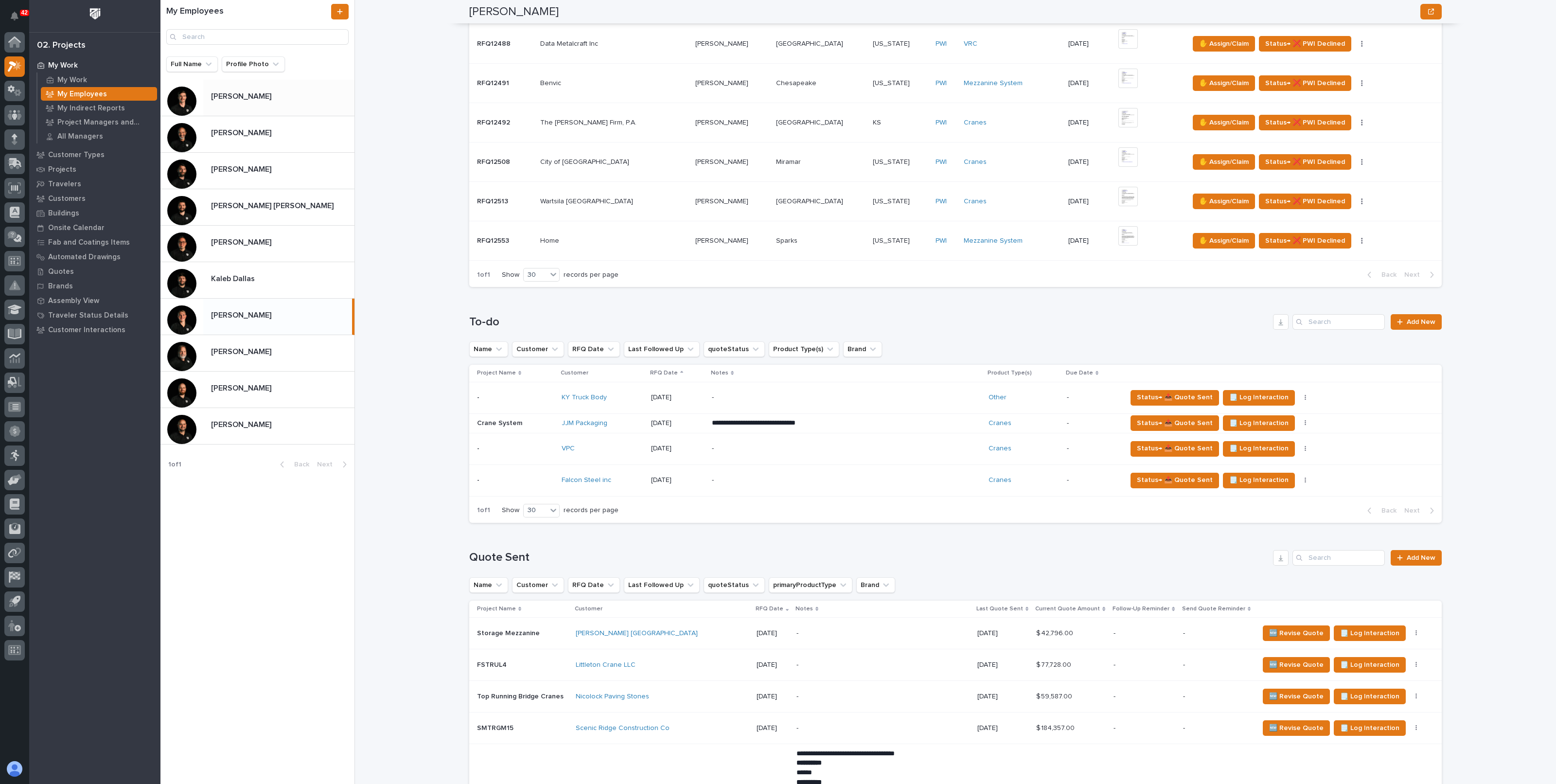
click at [285, 103] on div "Ashton Bontrager Ashton Bontrager" at bounding box center [278, 97] width 151 height 19
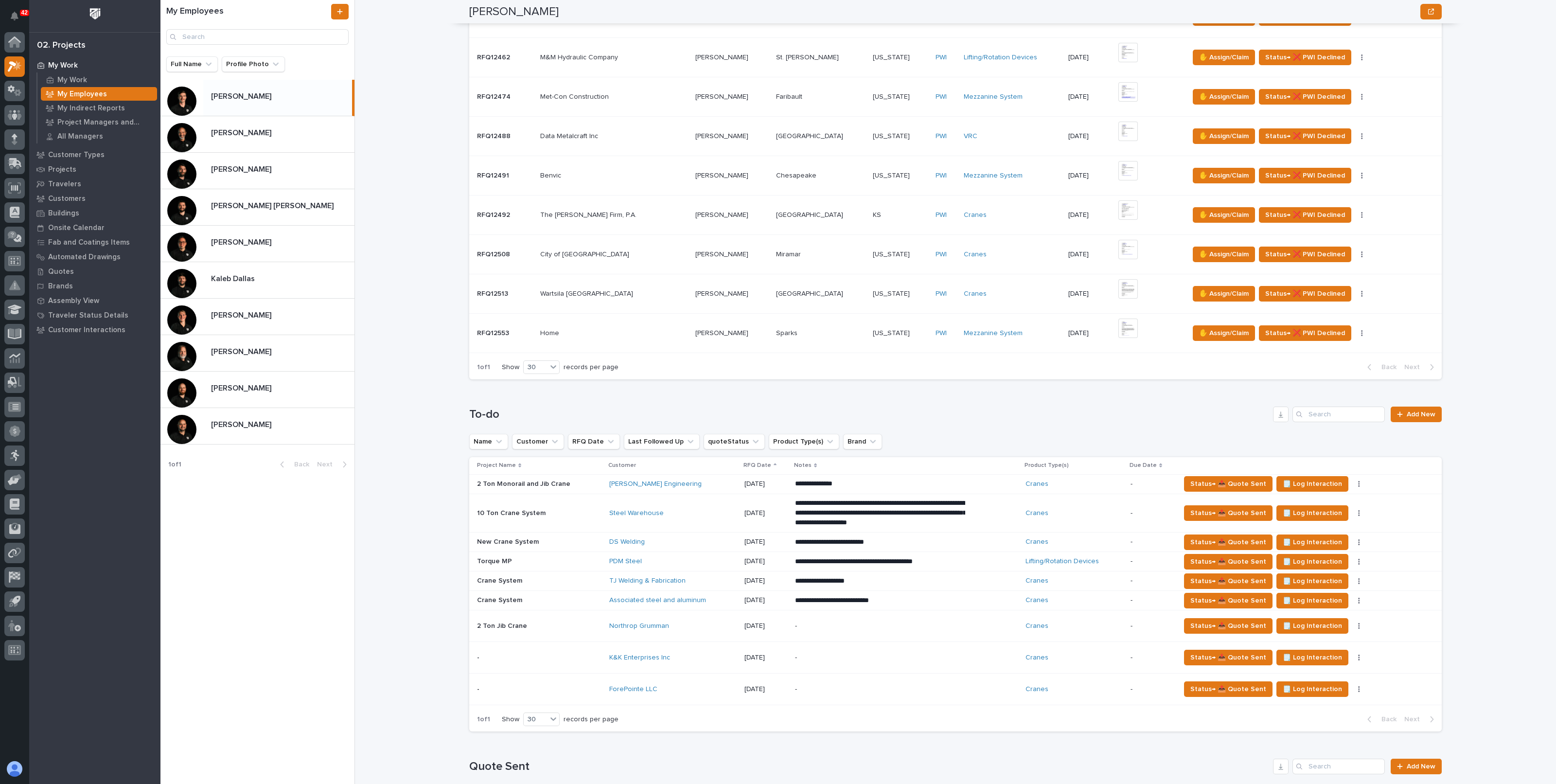
scroll to position [669, 0]
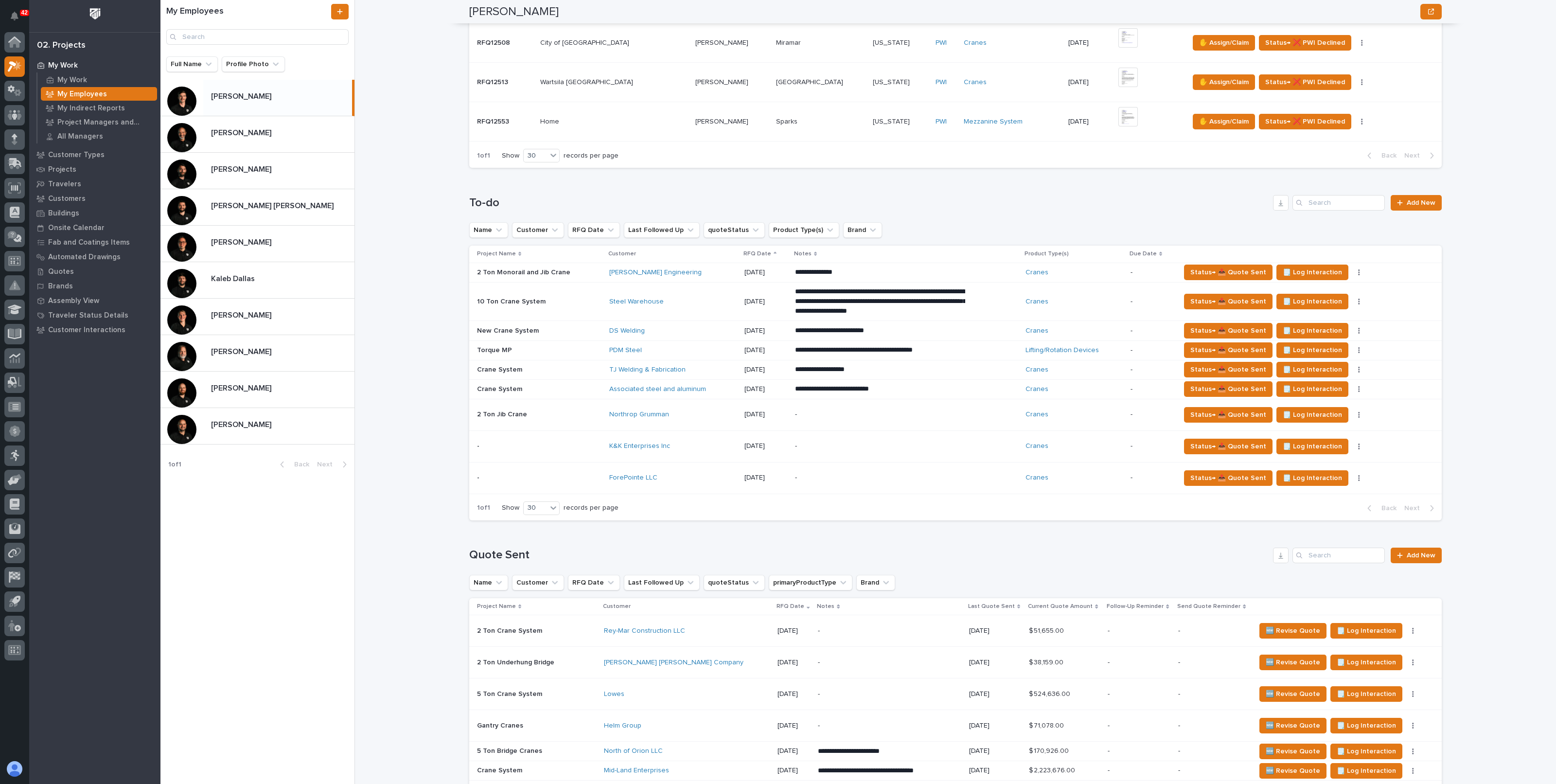
click at [221, 282] on p "Kaleb Dallas" at bounding box center [234, 278] width 46 height 11
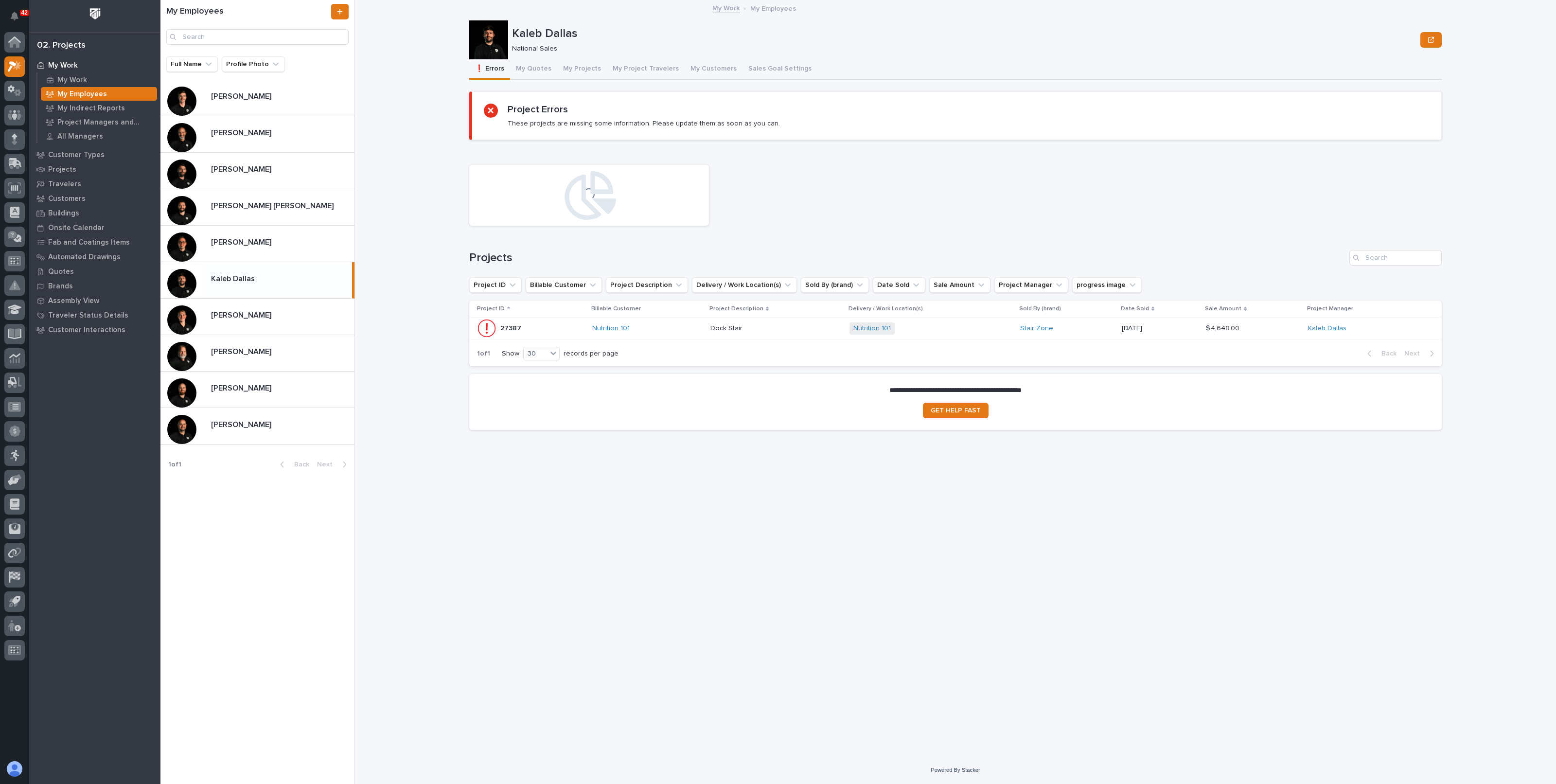
click at [525, 64] on button "My Quotes" at bounding box center [533, 69] width 47 height 21
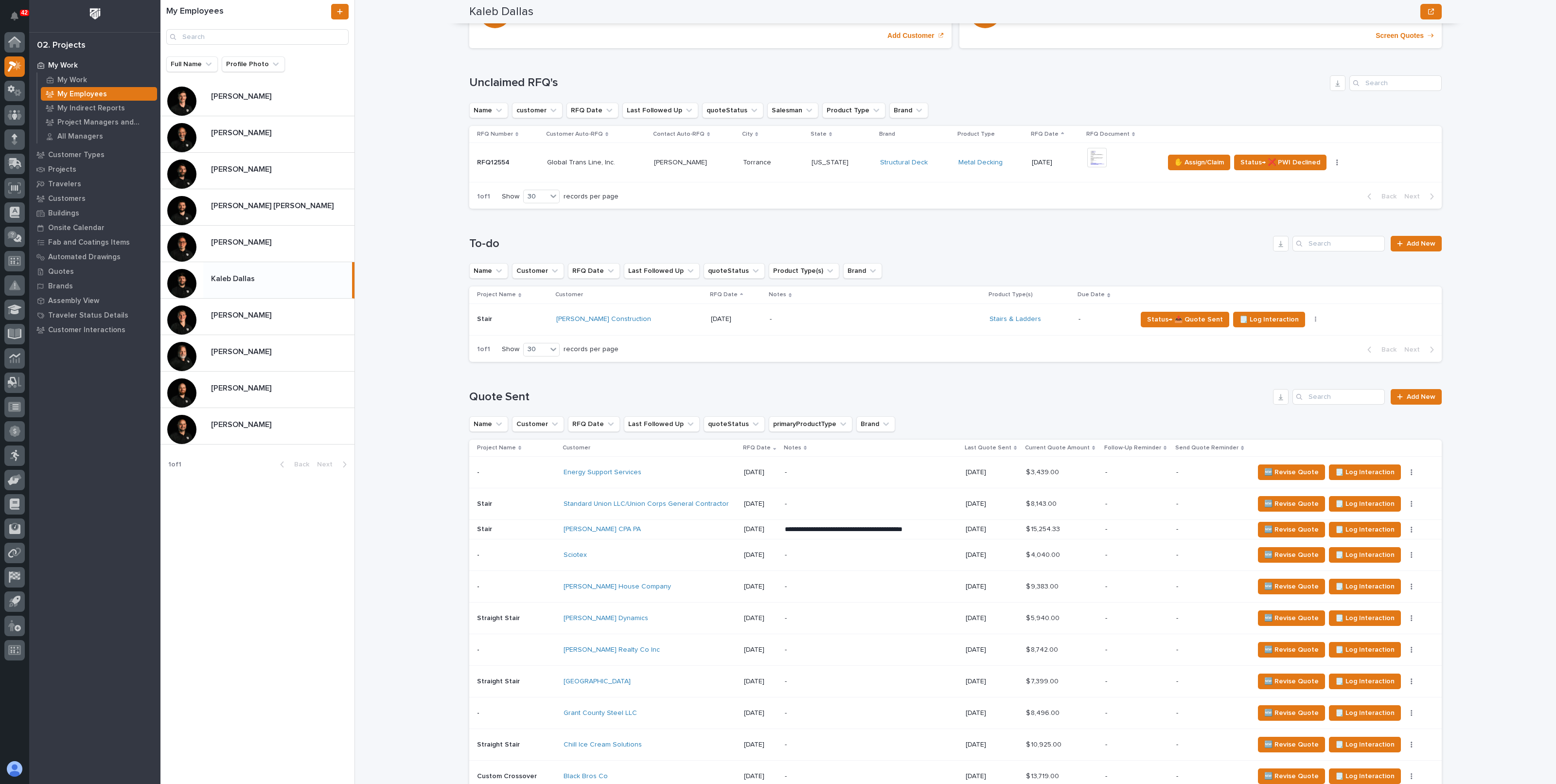
scroll to position [403, 0]
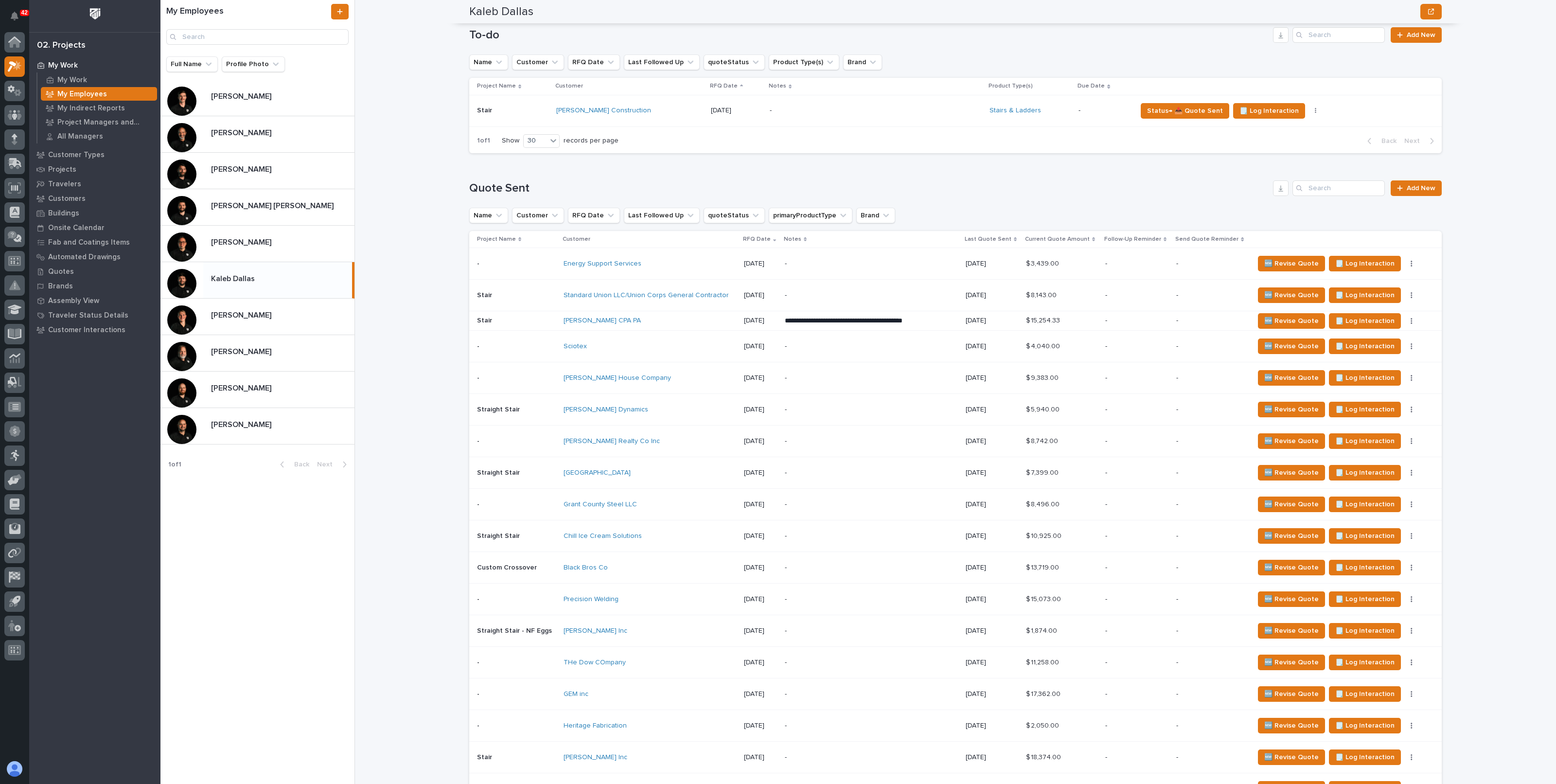
click at [429, 259] on div "My Work My Employees Kaleb Dallas Kaleb Dallas National Sales Sorry, there was …" at bounding box center [961, 392] width 1189 height 784
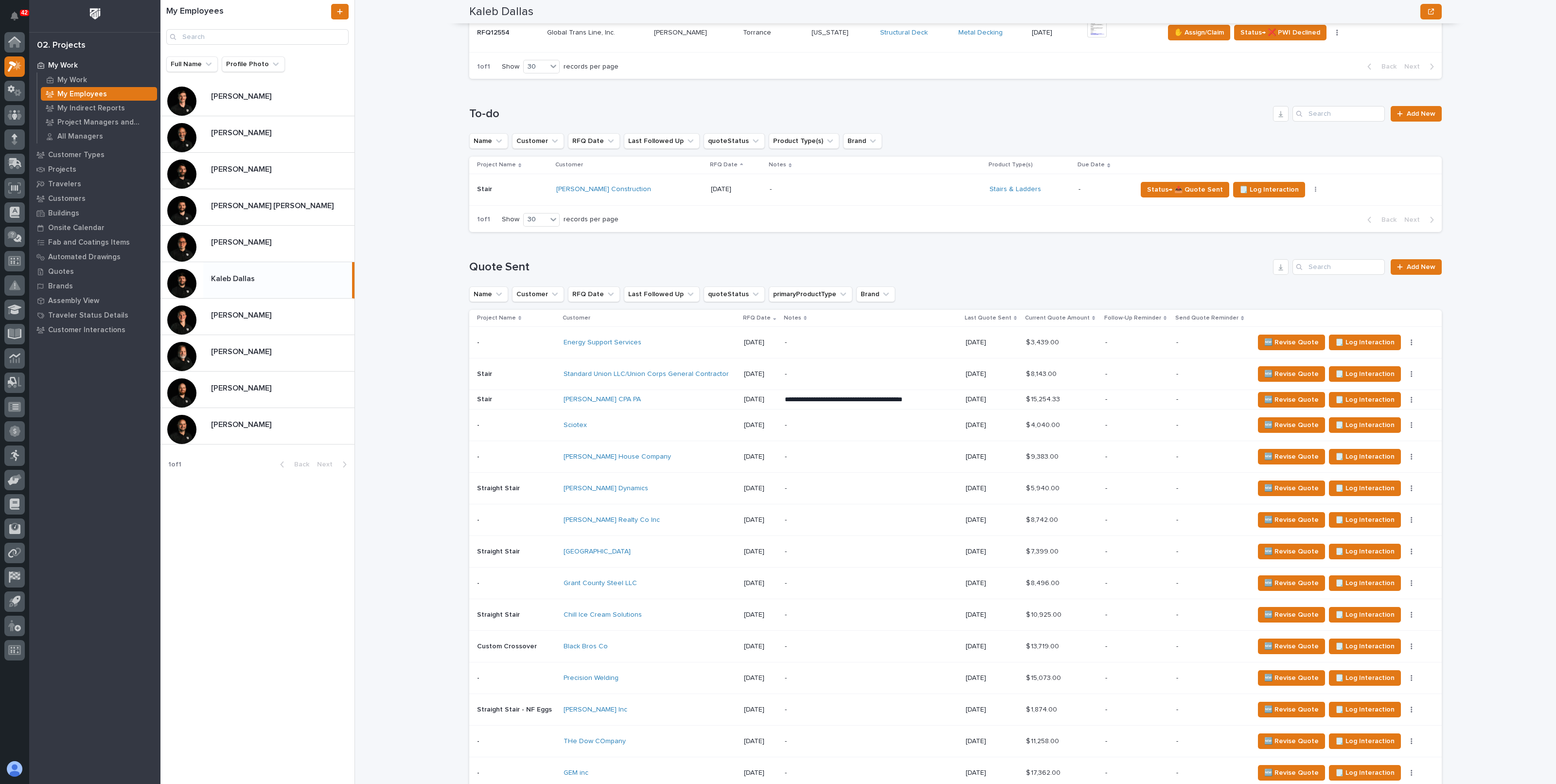
scroll to position [425, 0]
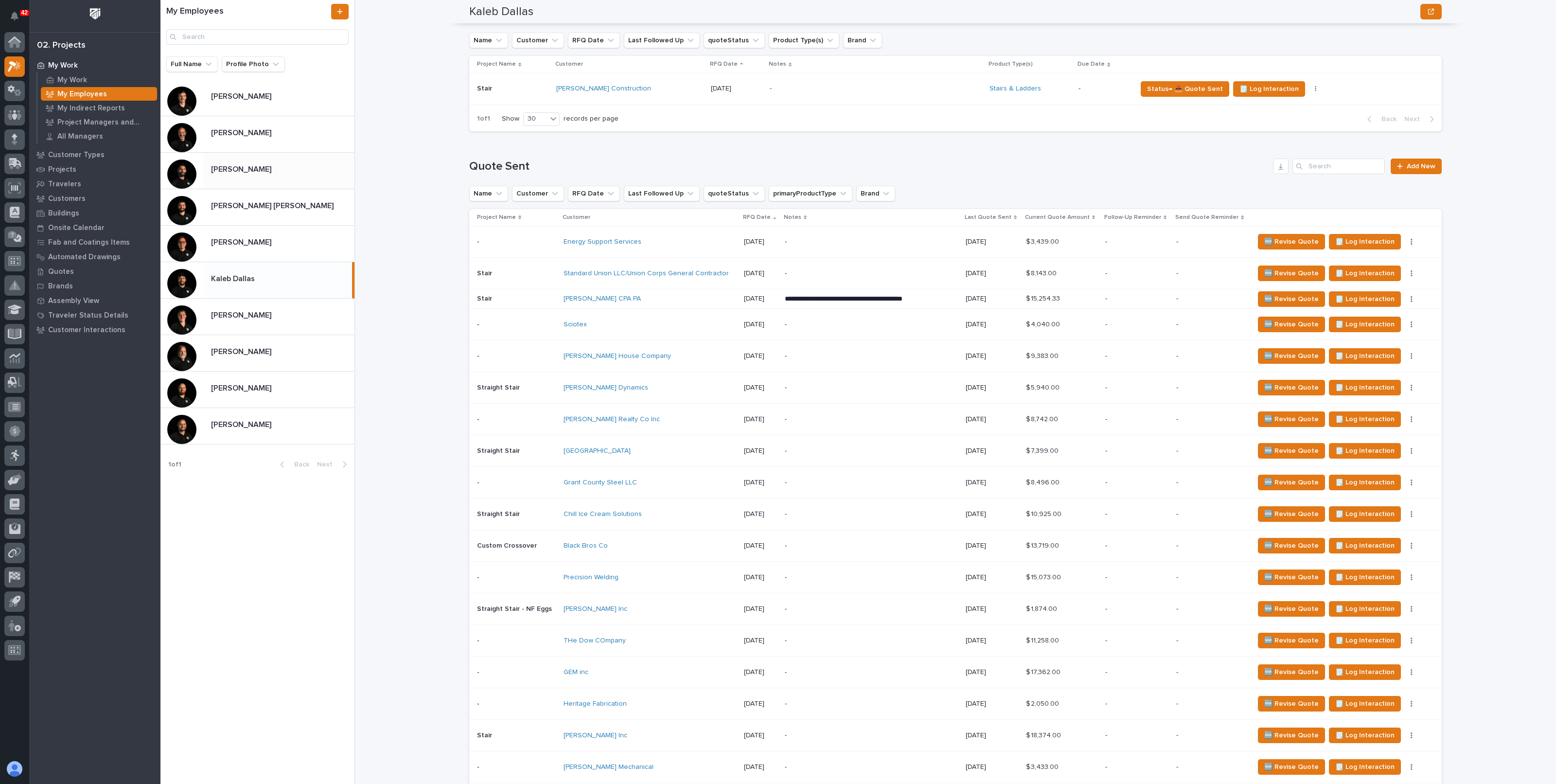
click at [263, 166] on p at bounding box center [280, 169] width 140 height 9
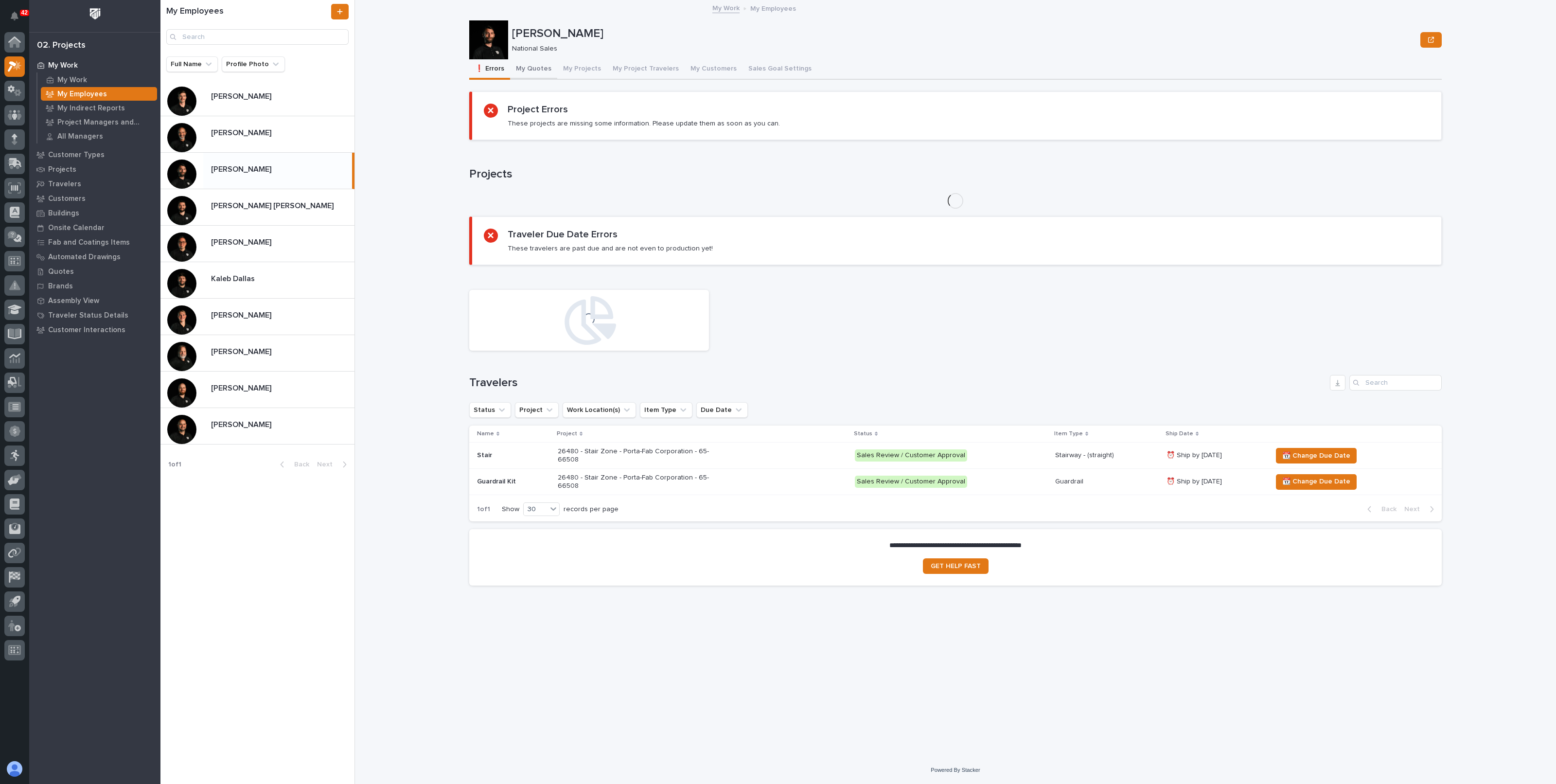
click at [538, 66] on button "My Quotes" at bounding box center [533, 69] width 47 height 21
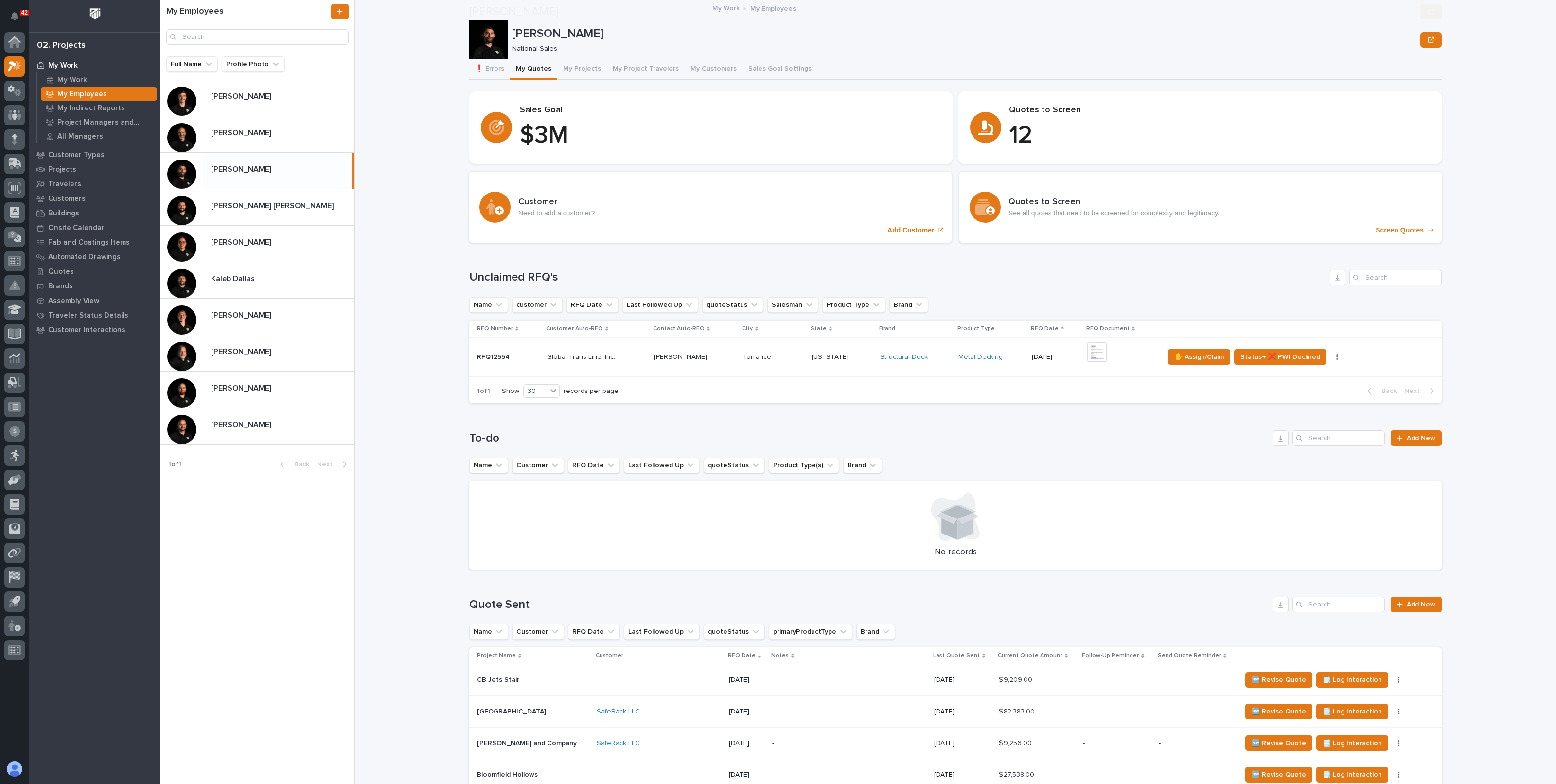
scroll to position [243, 0]
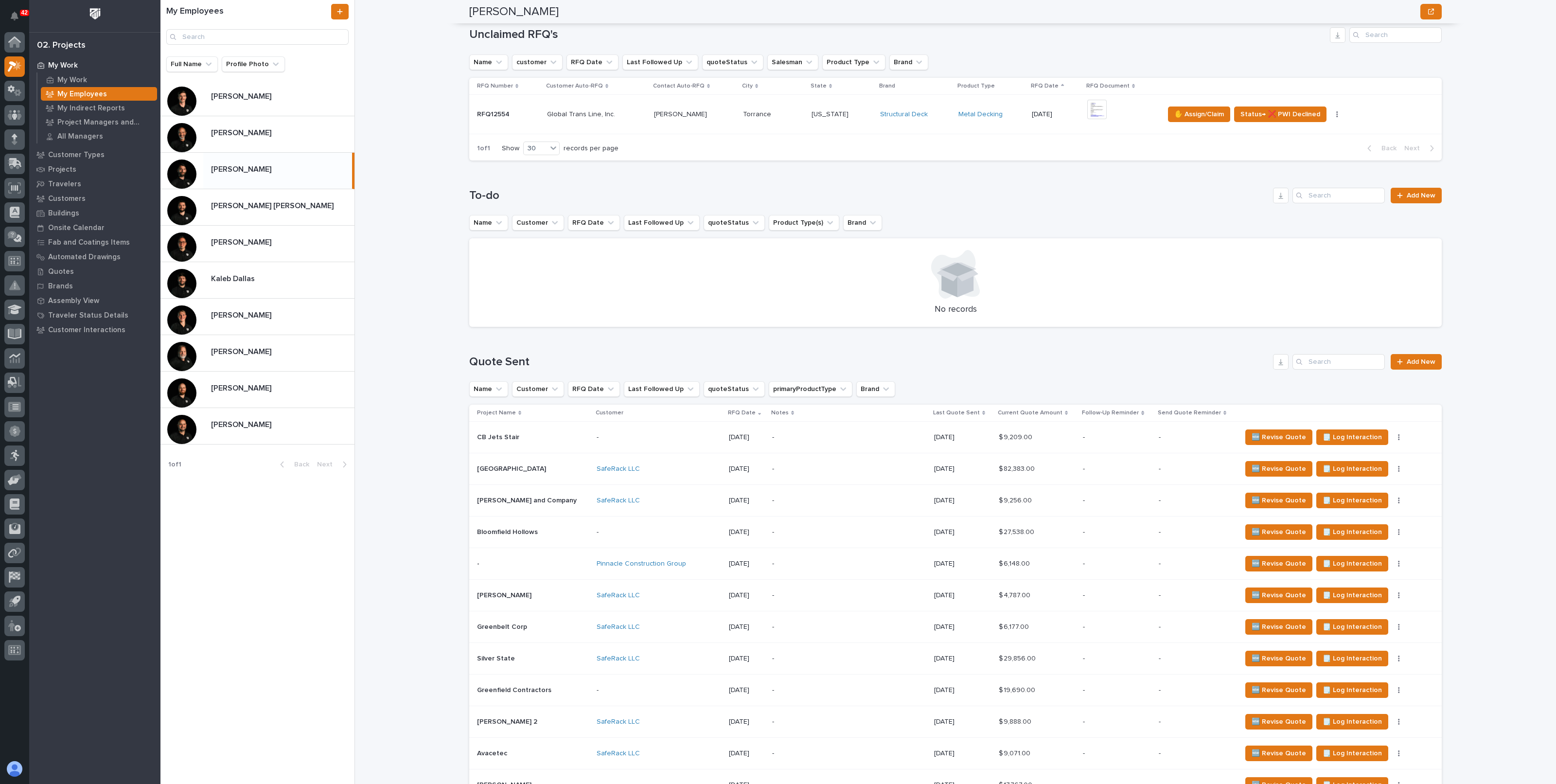
click at [1472, 300] on div "My Work My Employees Cole Ziegler Cole Ziegler National Sales Sorry, there was …" at bounding box center [961, 392] width 1189 height 784
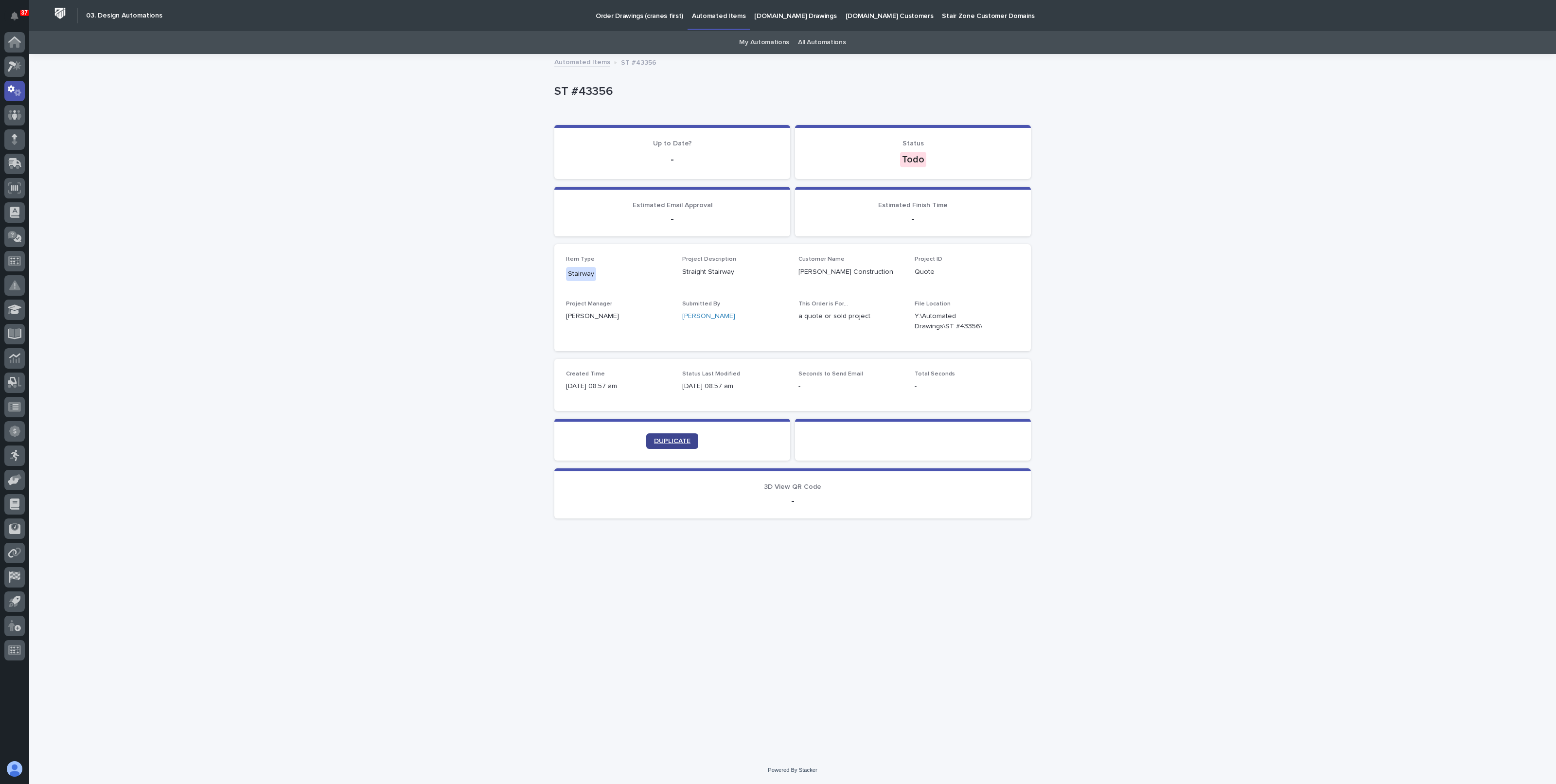
click at [676, 442] on span "DUPLICATE" at bounding box center [672, 440] width 36 height 7
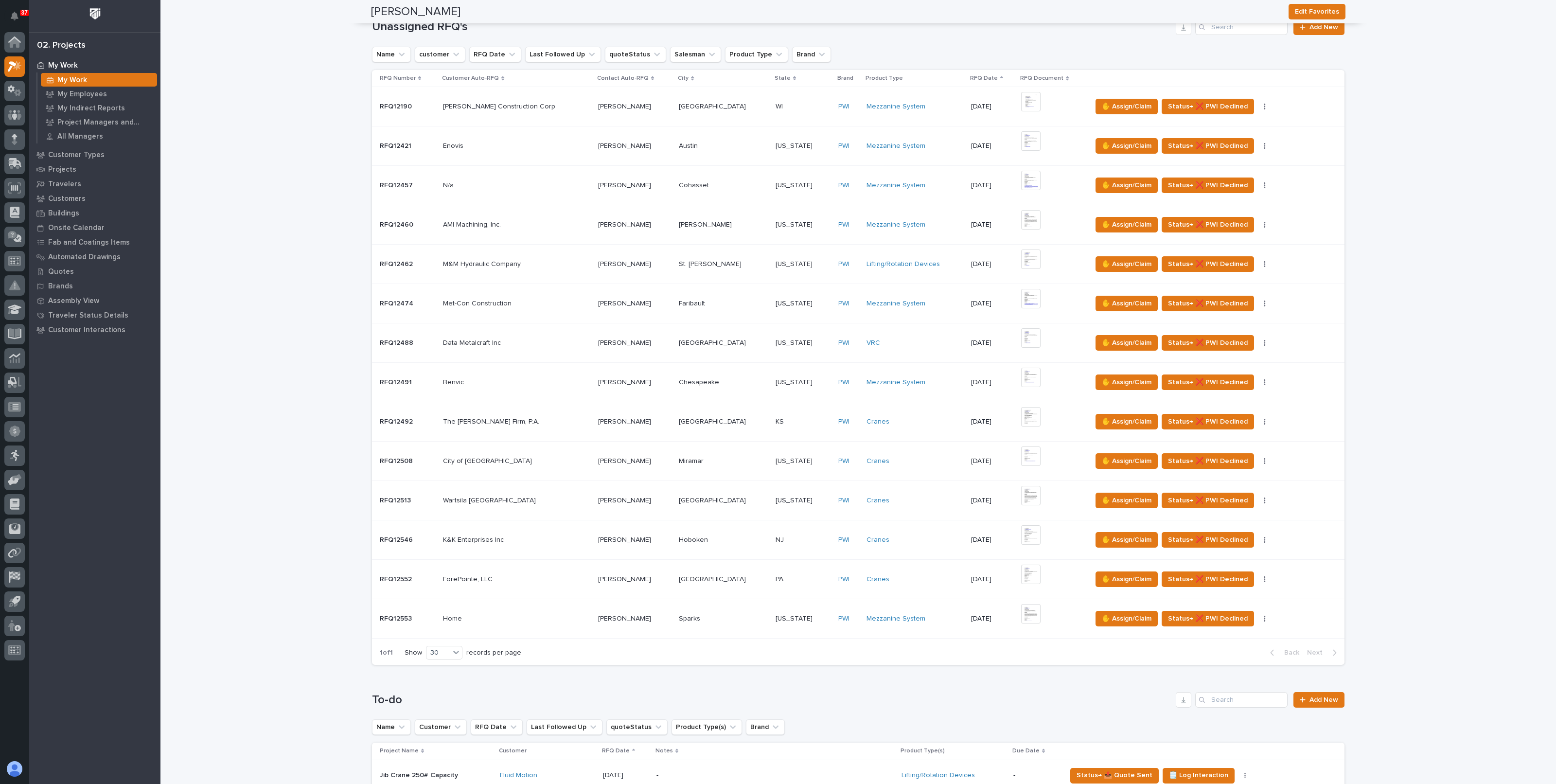
scroll to position [304, 0]
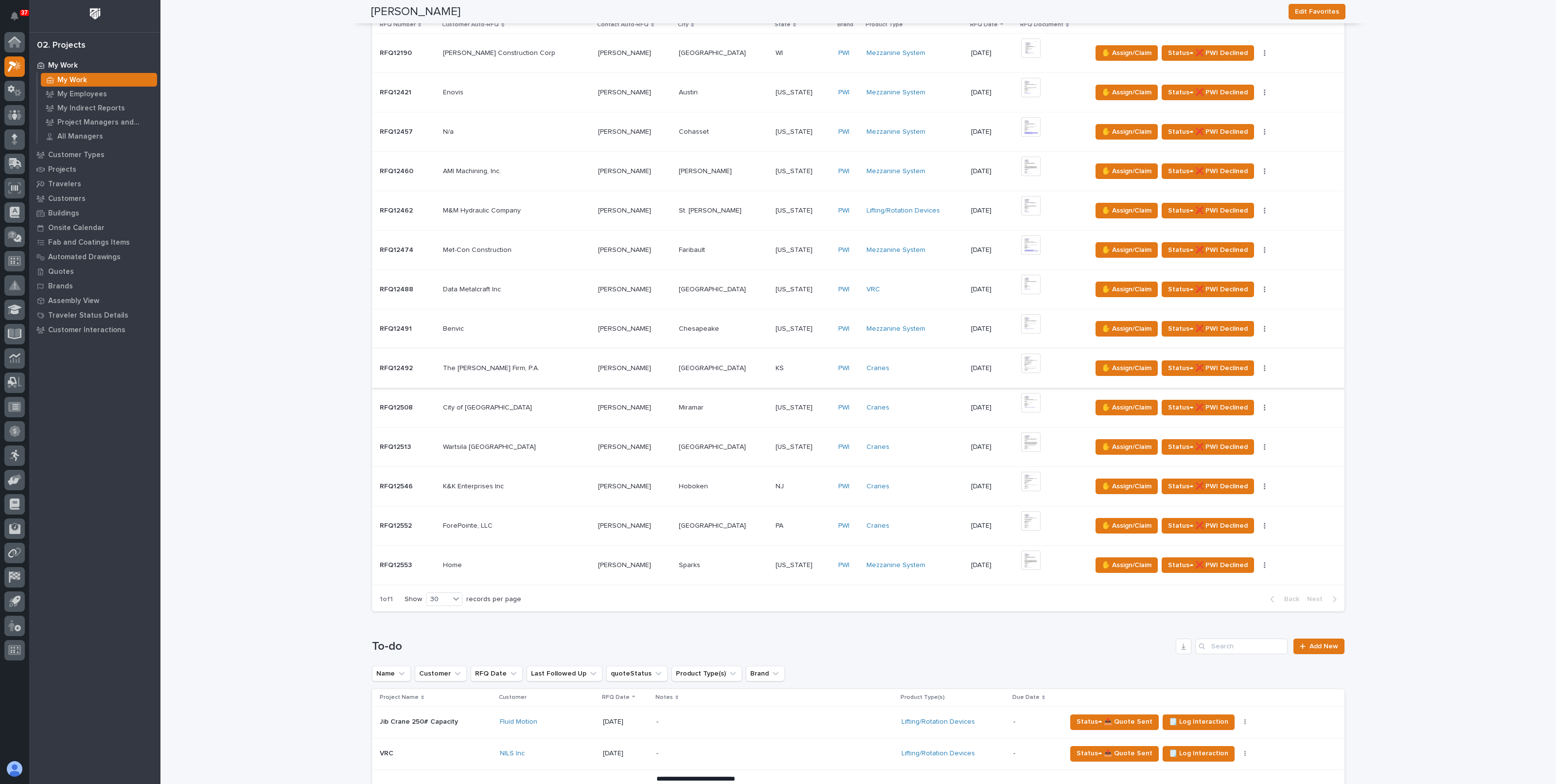
click at [1021, 358] on img at bounding box center [1030, 363] width 19 height 19
click at [569, 371] on div "The Johnson-McAdams Firm, P.A. The Johnson-McAdams Firm, P.A." at bounding box center [516, 368] width 147 height 16
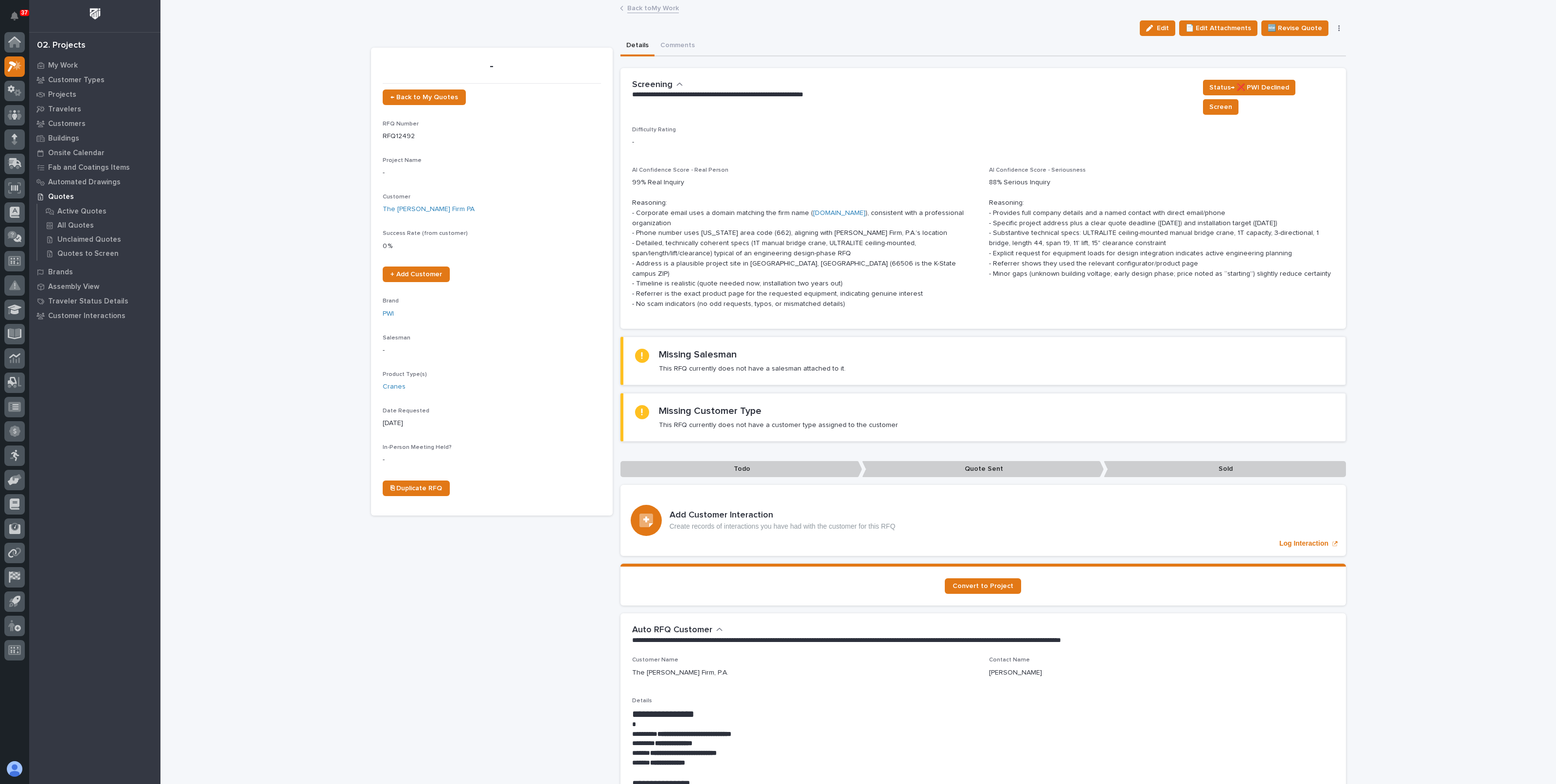
click at [639, 10] on link "Back to My Work" at bounding box center [652, 7] width 51 height 11
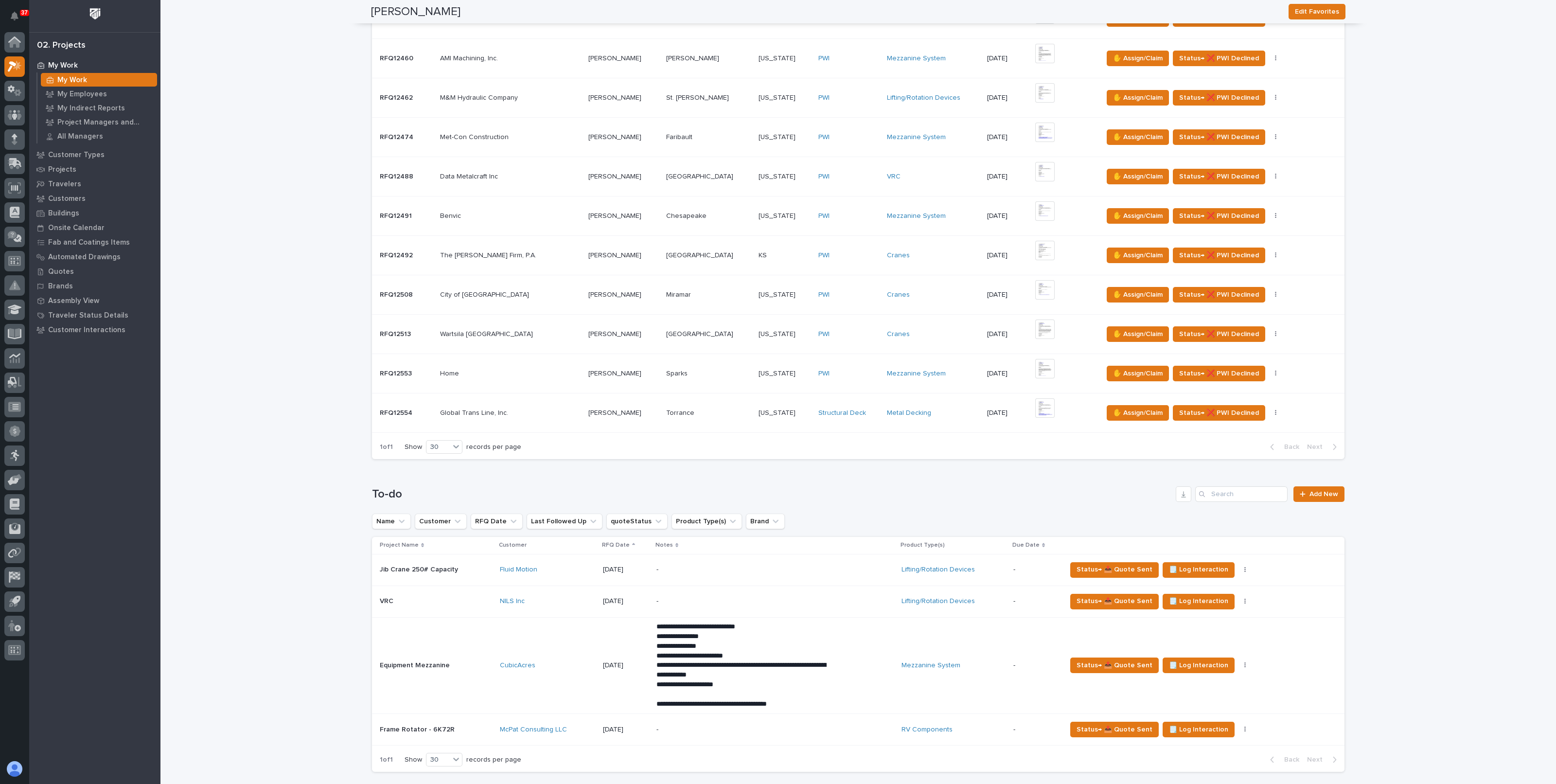
scroll to position [669, 0]
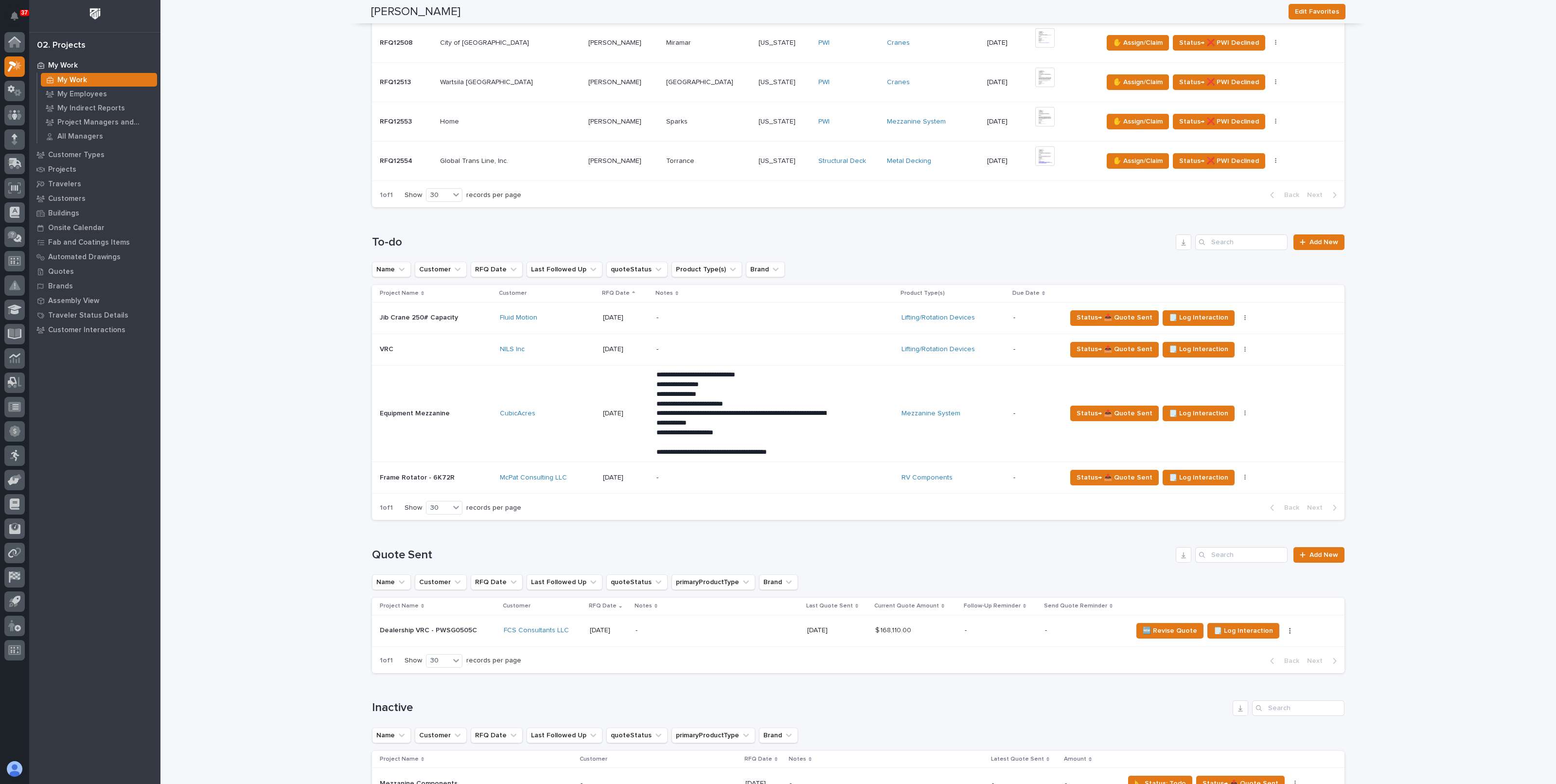
click at [717, 416] on p "**********" at bounding box center [742, 418] width 170 height 19
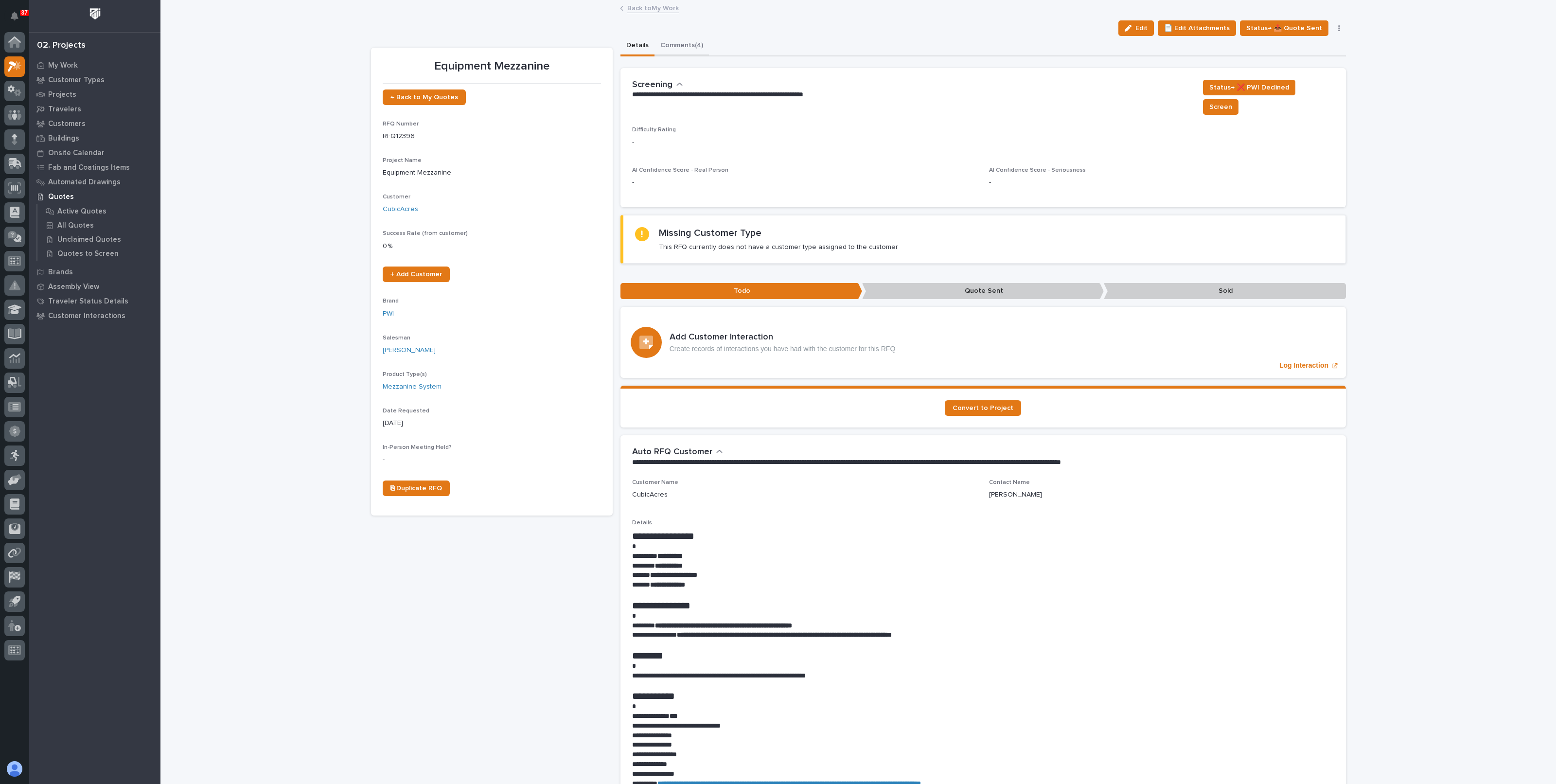
click at [684, 46] on button "Comments (4)" at bounding box center [682, 47] width 54 height 21
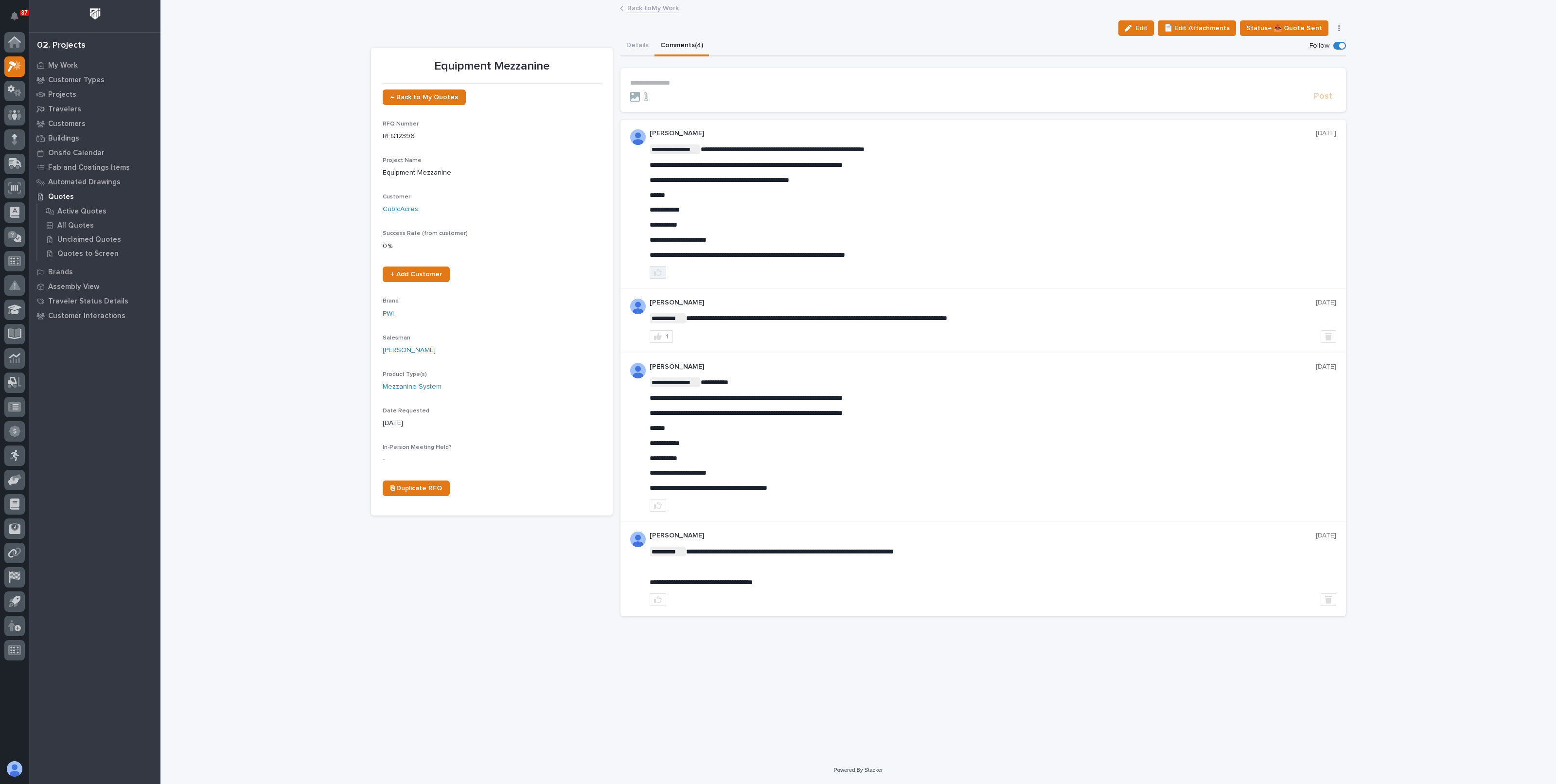
click at [661, 268] on button "button" at bounding box center [657, 272] width 16 height 13
click at [657, 9] on link "Back to My Work" at bounding box center [652, 7] width 51 height 11
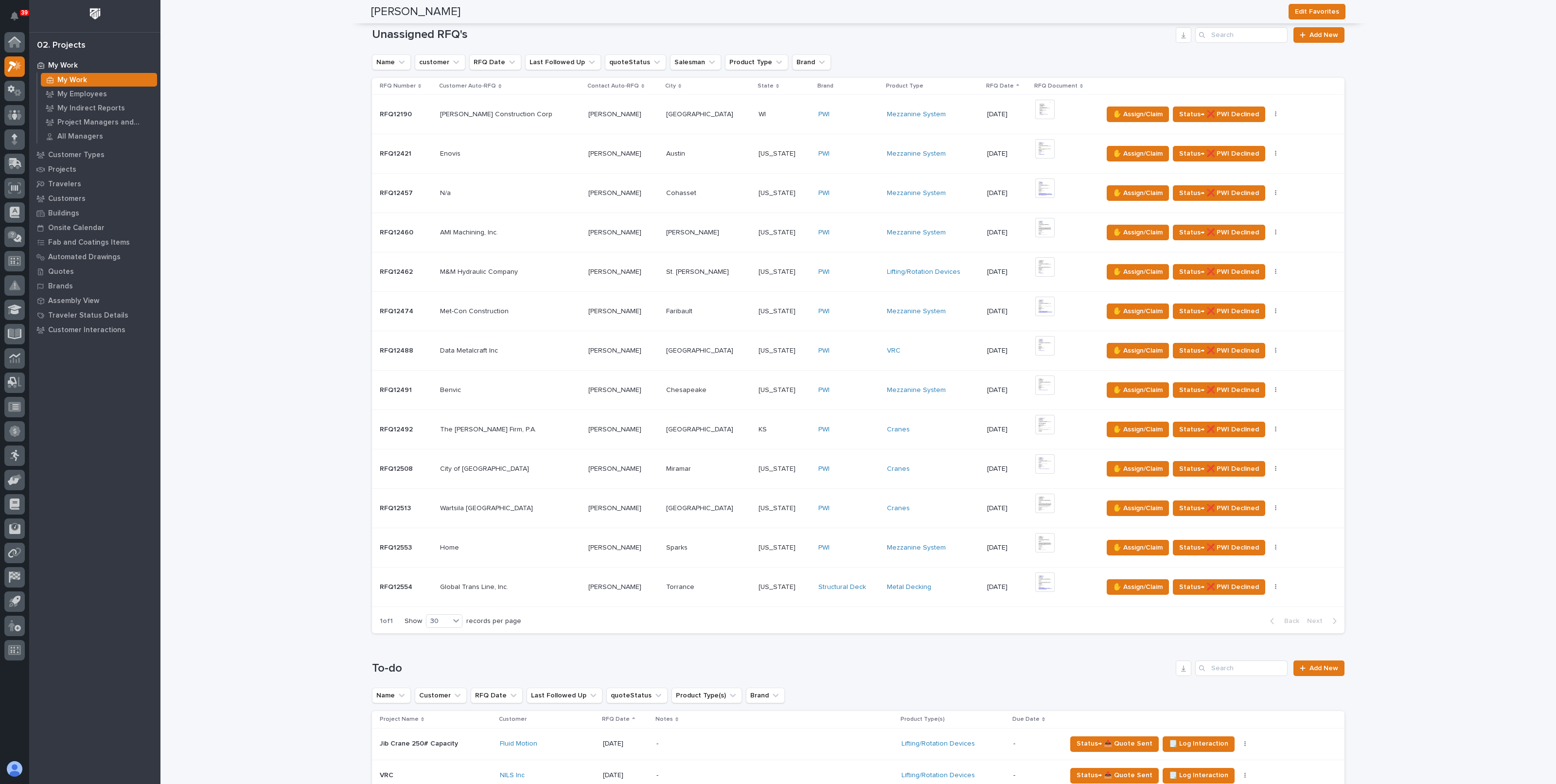
scroll to position [304, 0]
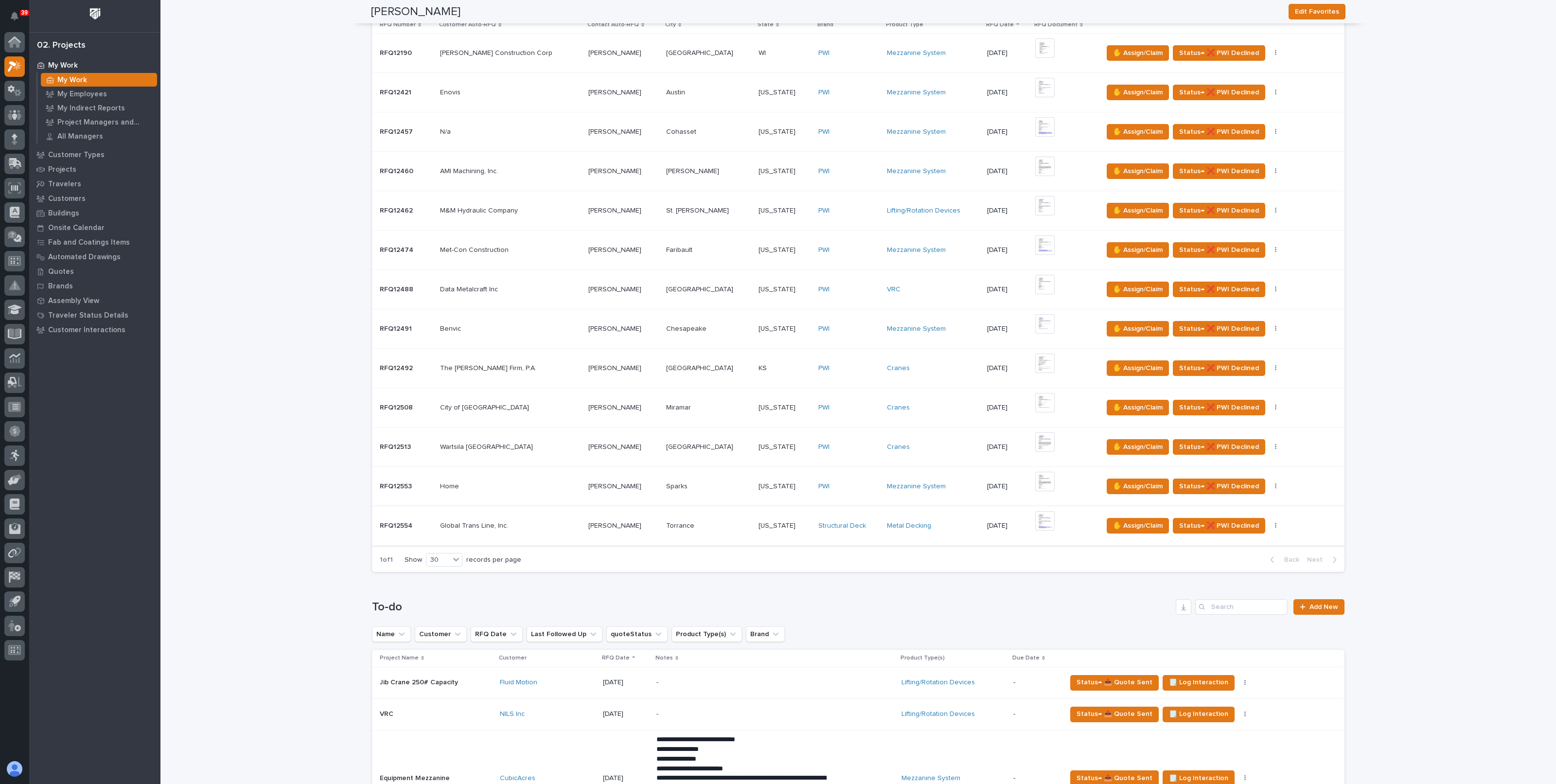
click at [1035, 519] on img at bounding box center [1045, 521] width 19 height 19
click at [1194, 522] on span "Status→ ❌ PWI Declined" at bounding box center [1219, 525] width 80 height 11
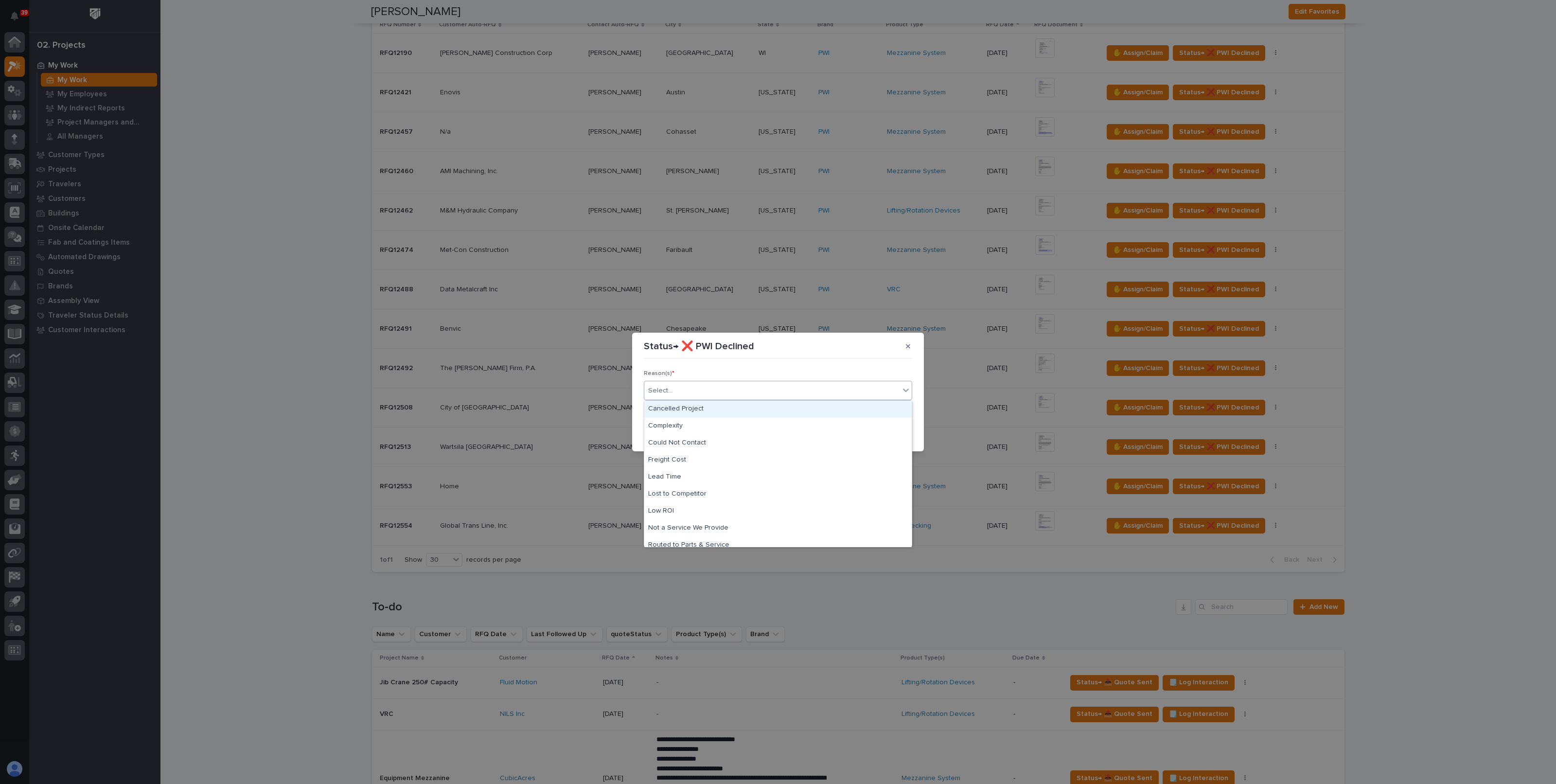
click at [737, 396] on div "Select..." at bounding box center [772, 391] width 256 height 16
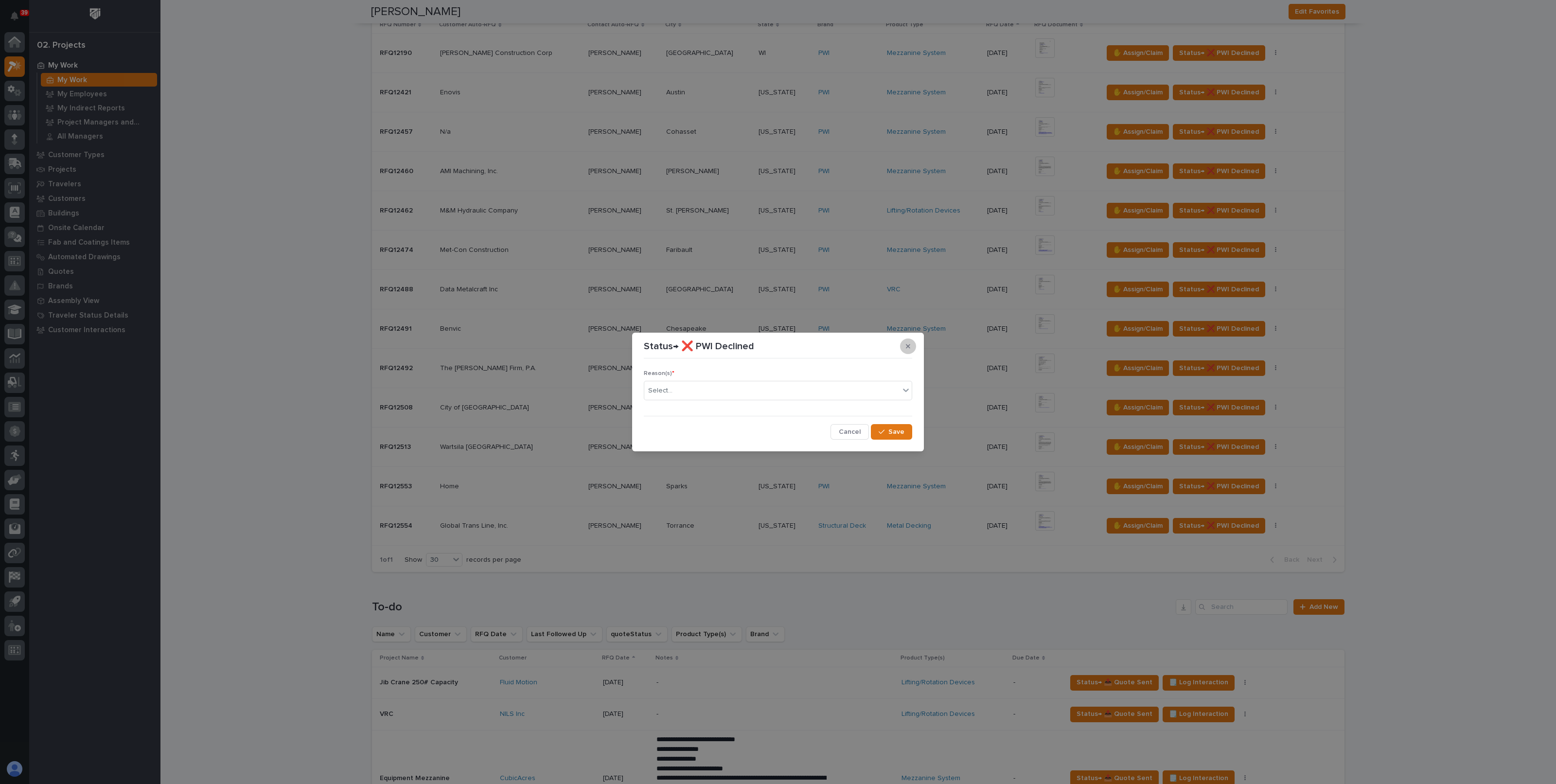
click at [909, 345] on icon "button" at bounding box center [908, 346] width 4 height 7
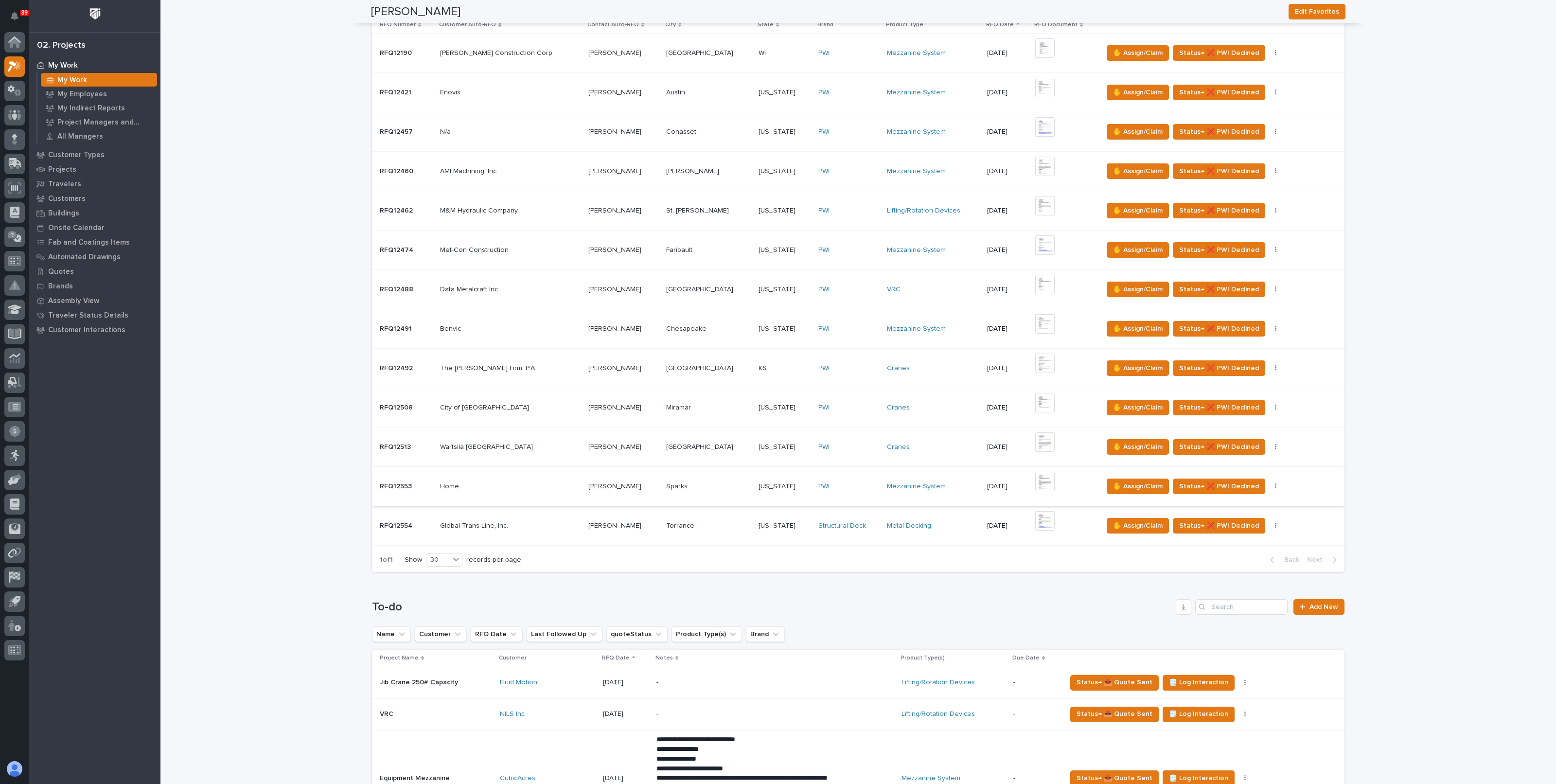
click at [1035, 477] on img at bounding box center [1045, 481] width 19 height 19
click at [7, 45] on div at bounding box center [14, 42] width 21 height 21
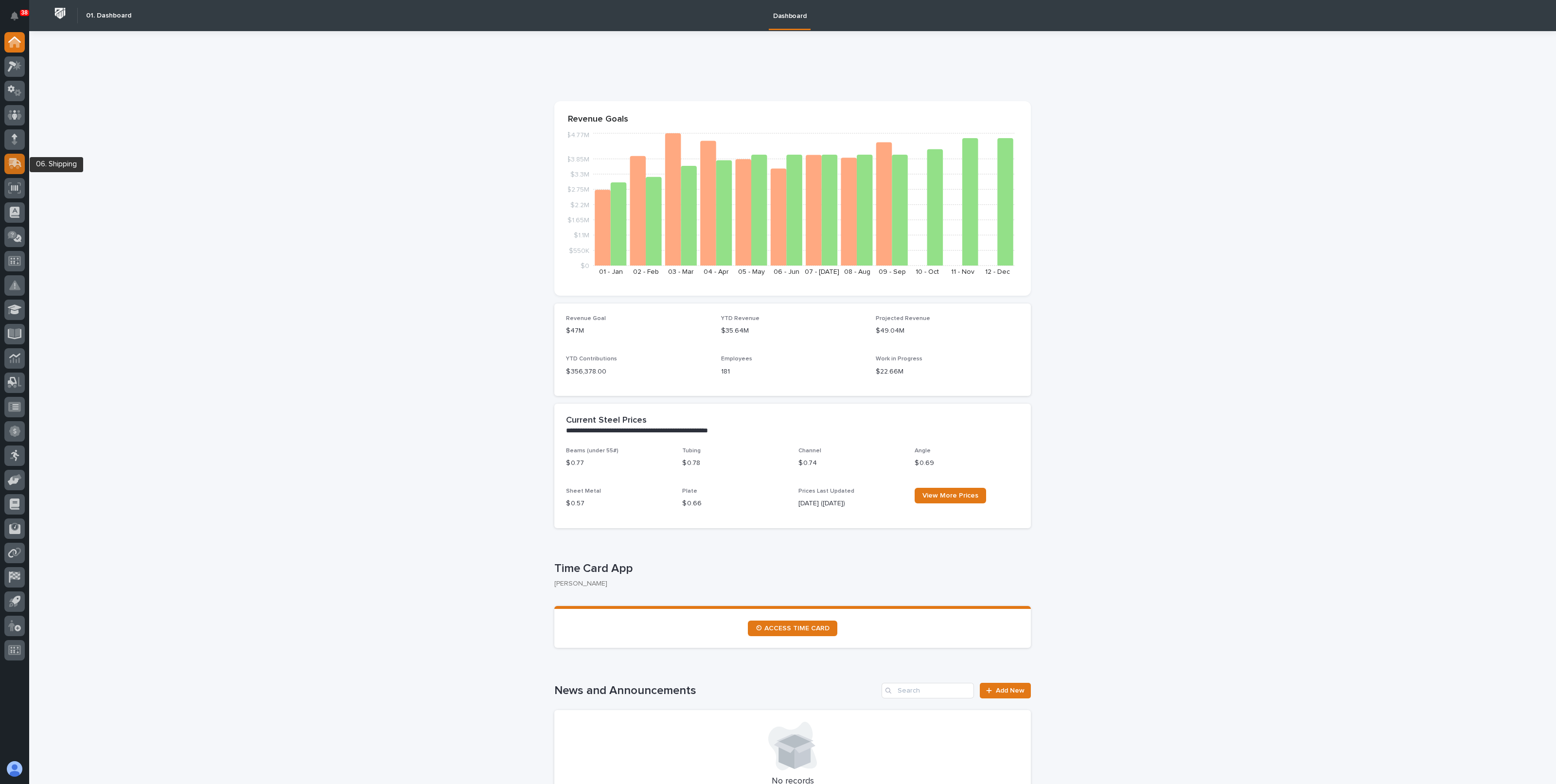
click at [13, 163] on icon at bounding box center [15, 162] width 13 height 9
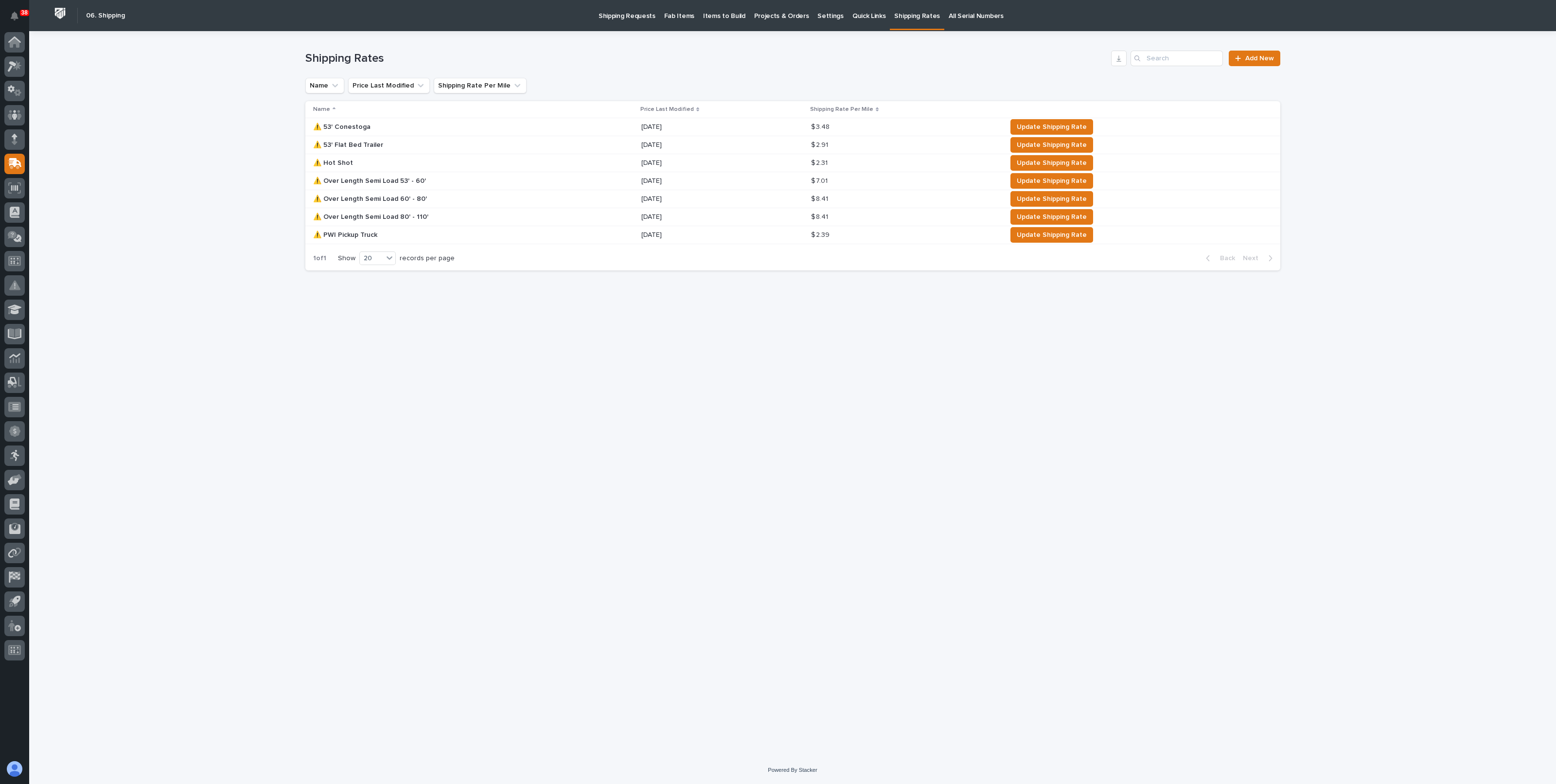
click at [468, 349] on div "Loading... Saving… Loading... Saving… Shipping Rates Add New Name Price Last Mo…" at bounding box center [792, 382] width 985 height 701
click at [17, 66] on icon at bounding box center [18, 65] width 8 height 10
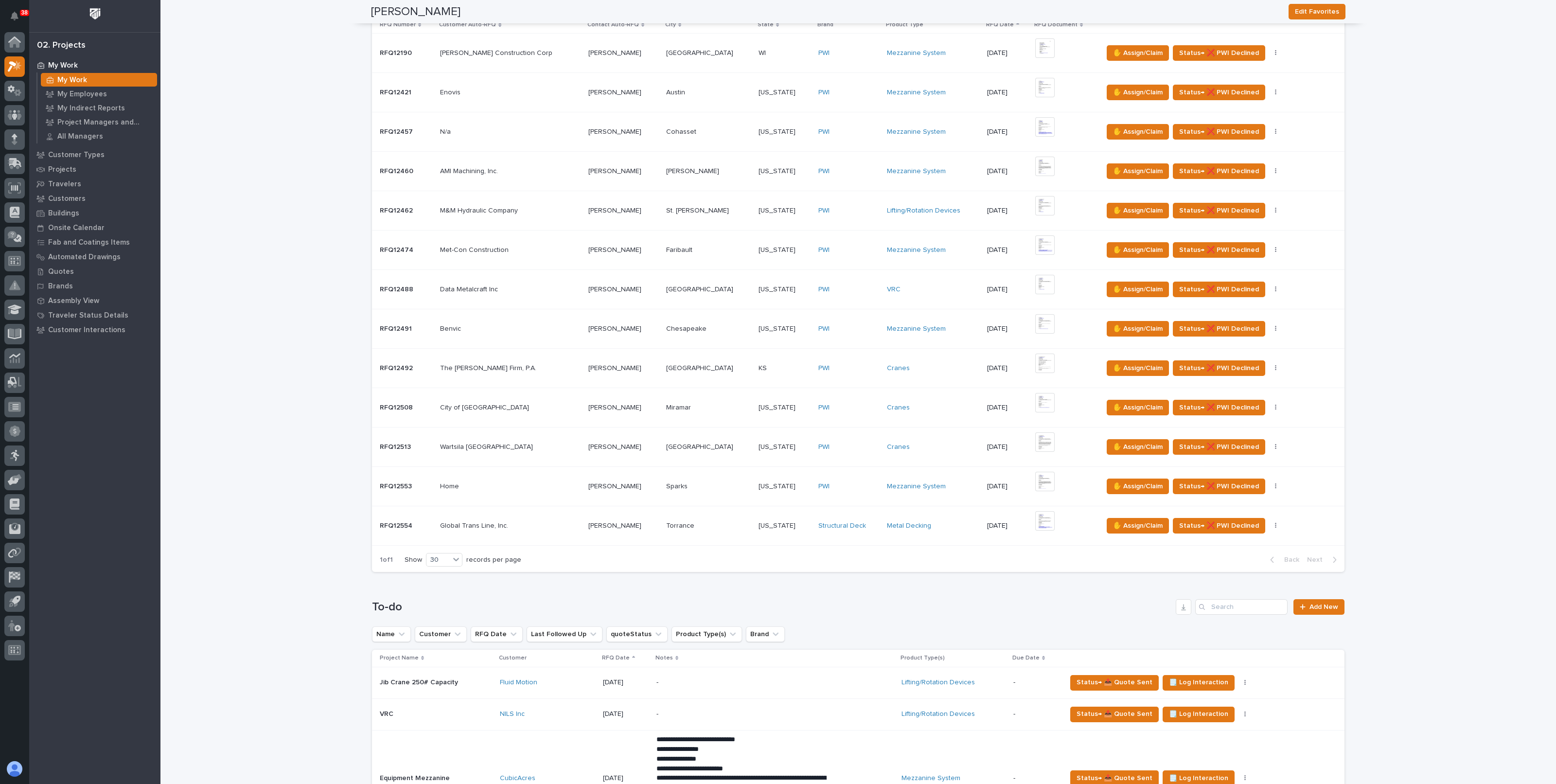
scroll to position [243, 0]
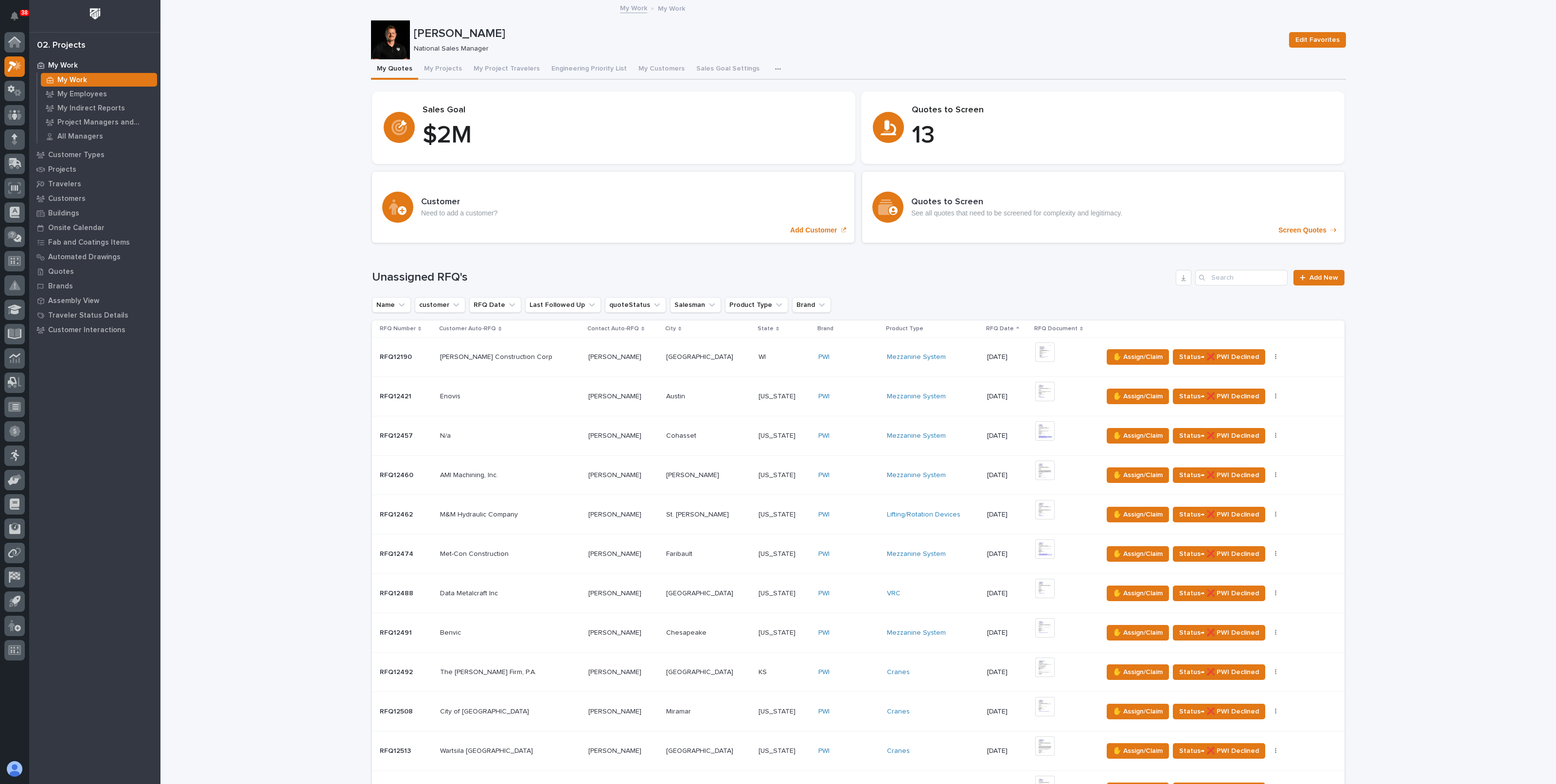
click at [921, 128] on p "13" at bounding box center [1122, 135] width 421 height 29
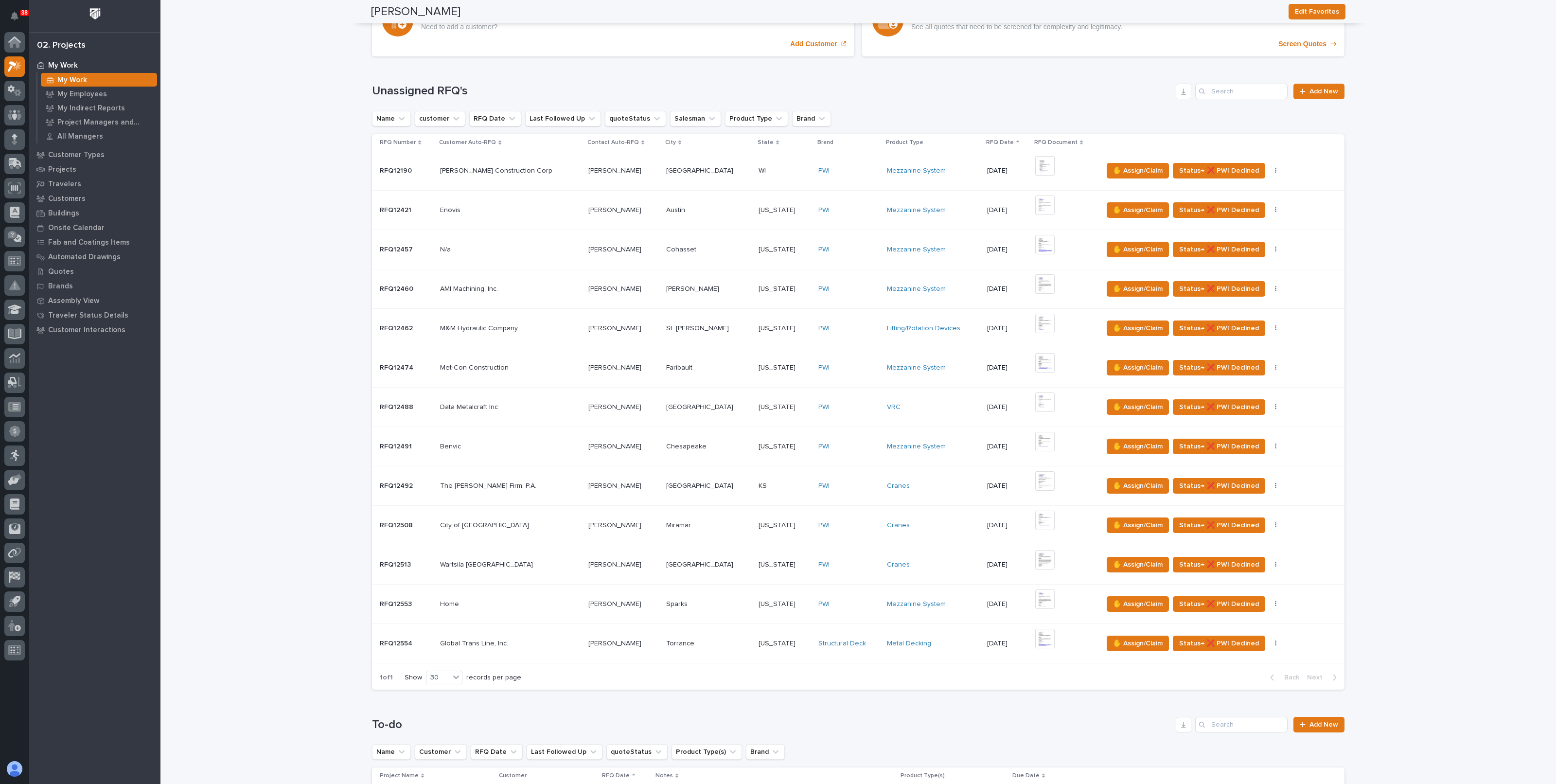
scroll to position [182, 0]
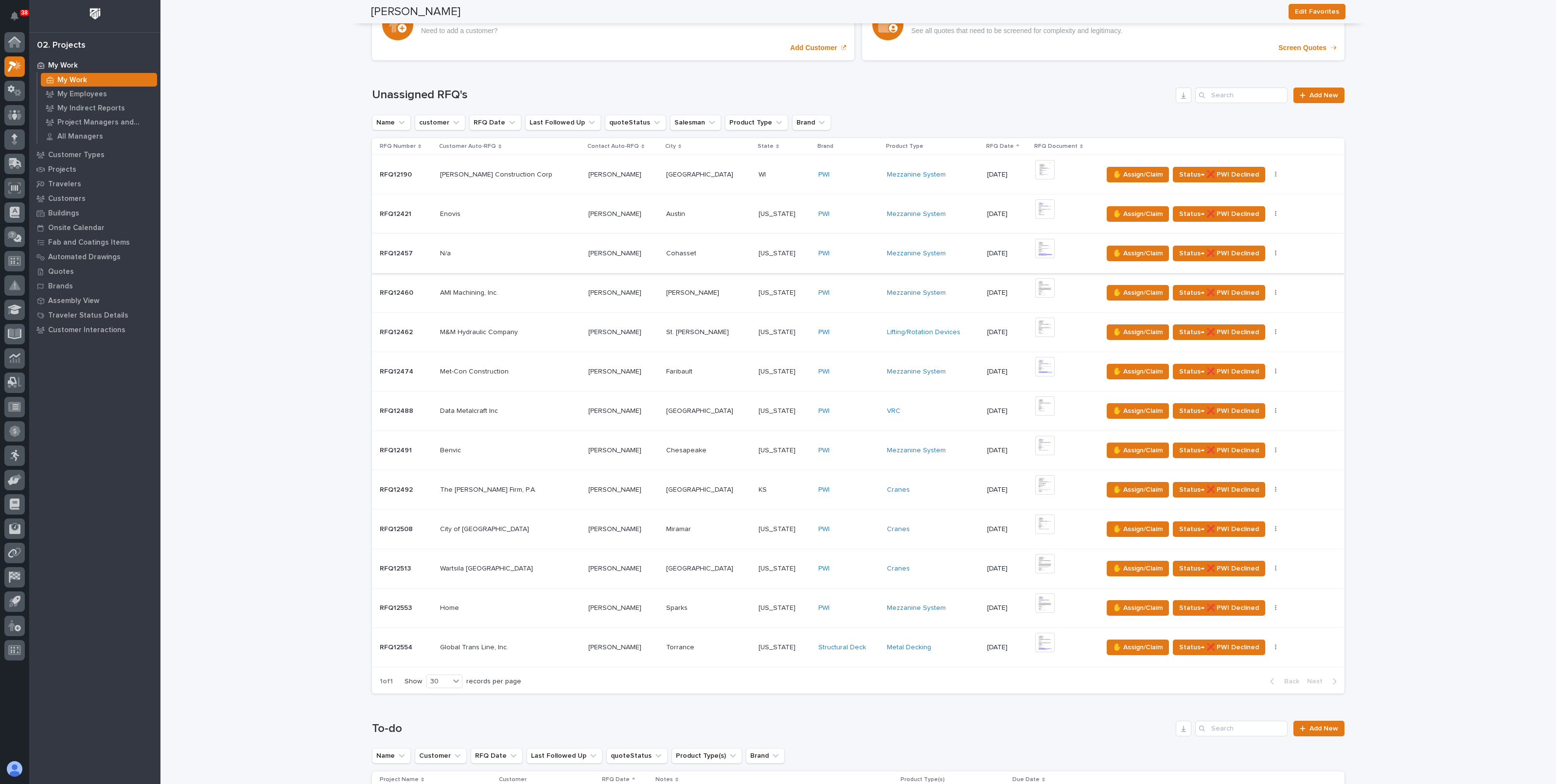
click at [1035, 243] on img at bounding box center [1045, 248] width 19 height 19
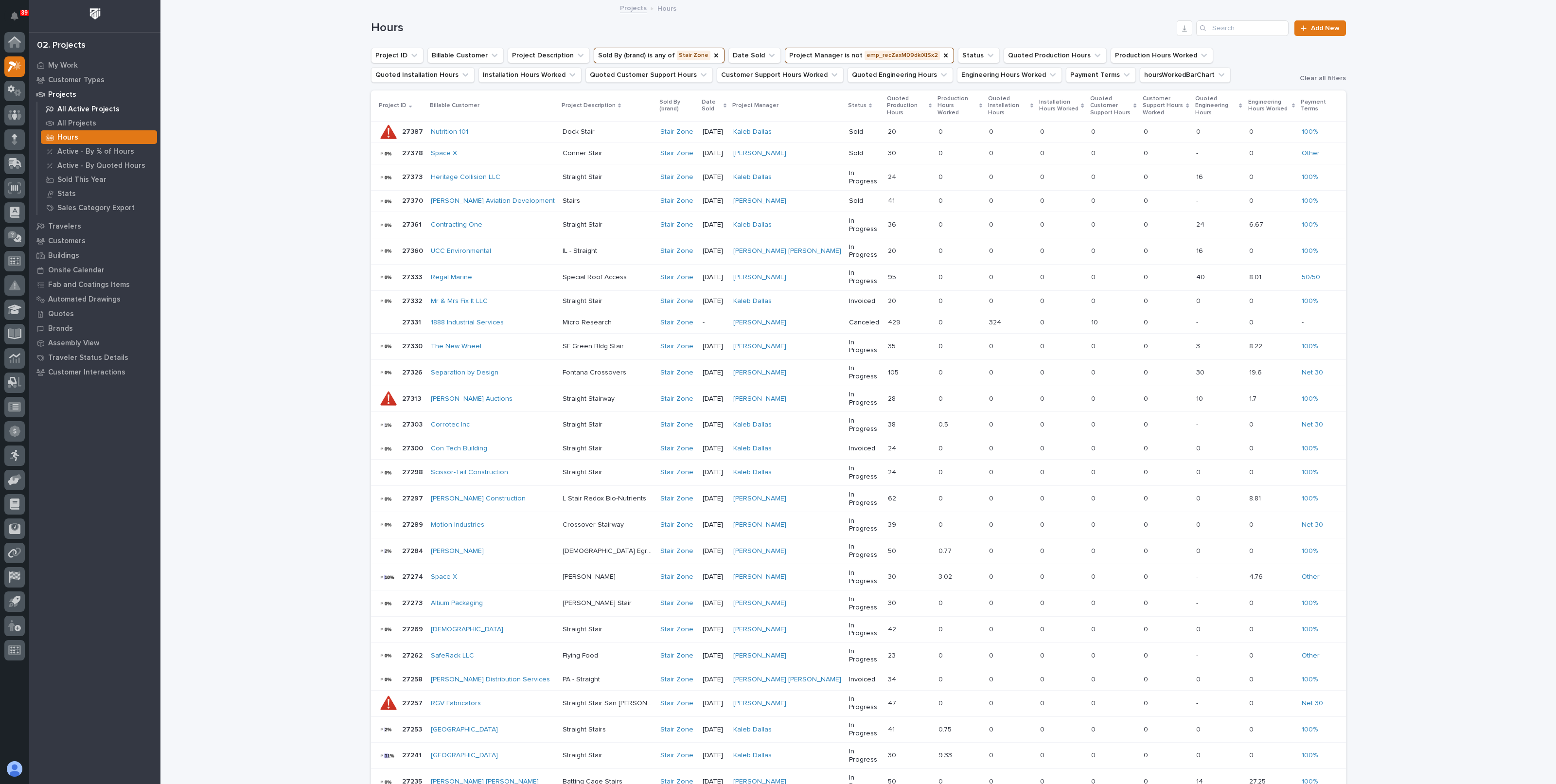
click at [68, 109] on p "All Active Projects" at bounding box center [88, 109] width 62 height 8
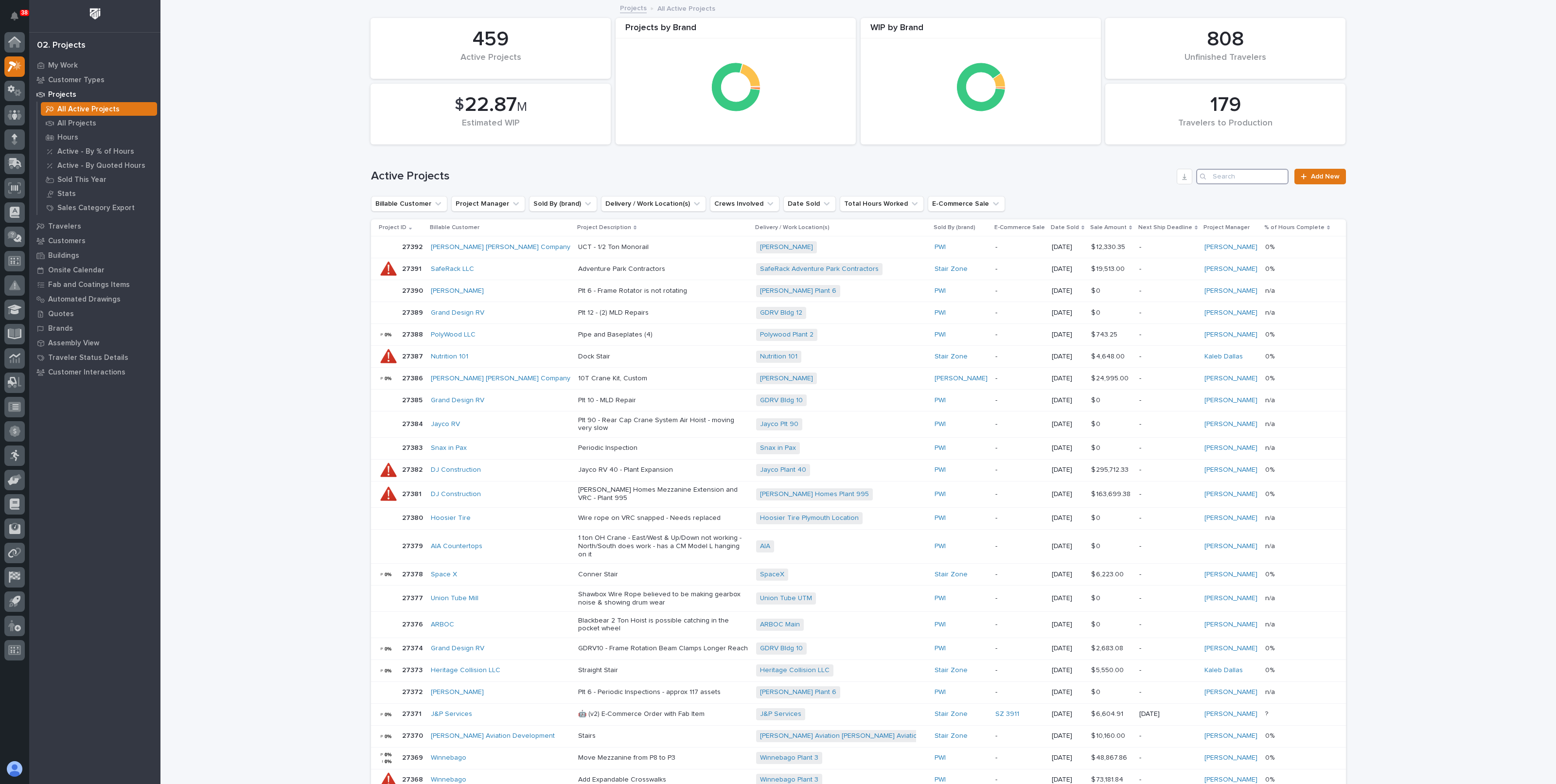
click at [1239, 173] on input "Search" at bounding box center [1242, 176] width 92 height 16
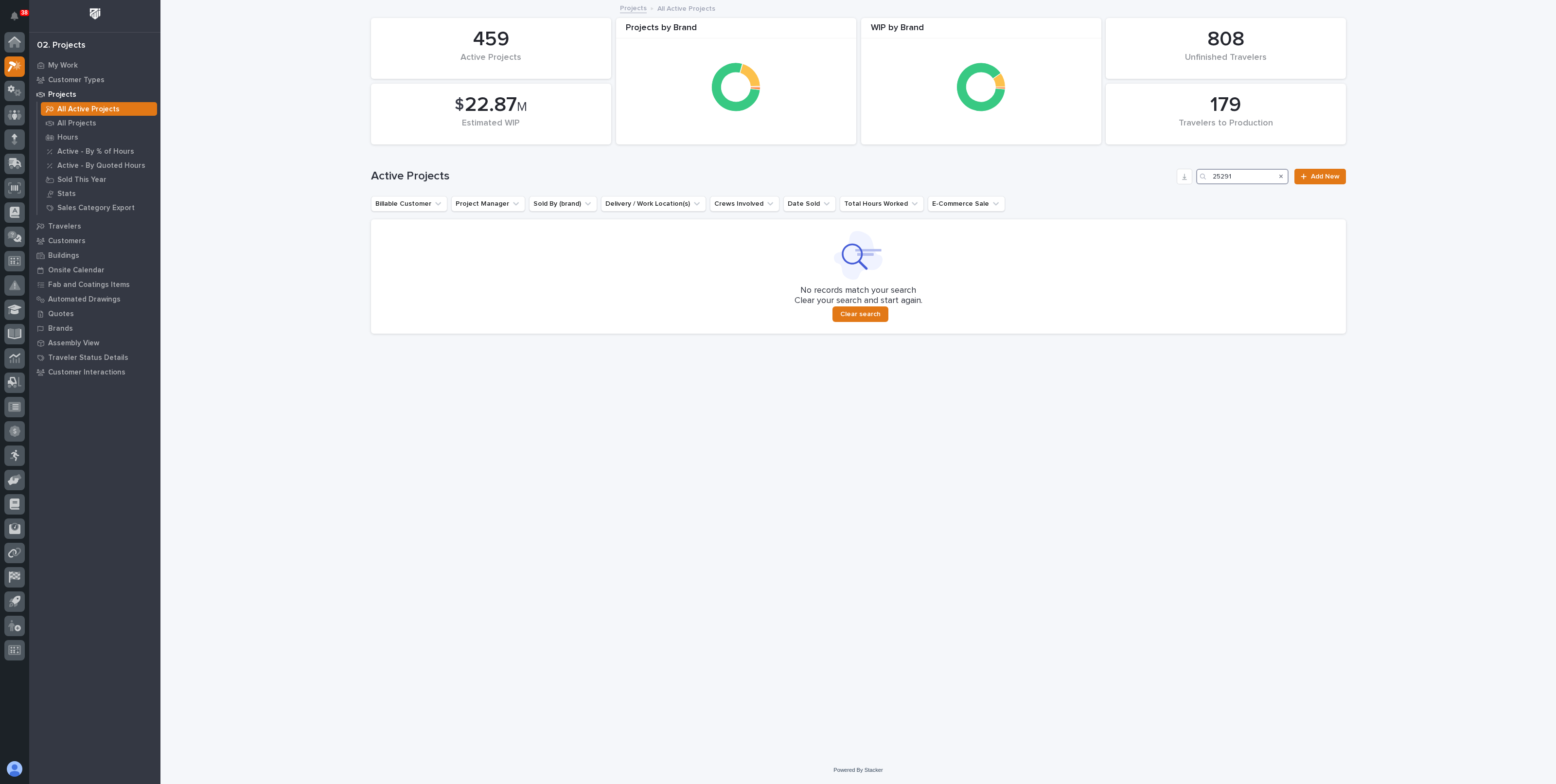
type input "25291"
click at [1281, 178] on icon "Search" at bounding box center [1281, 176] width 4 height 6
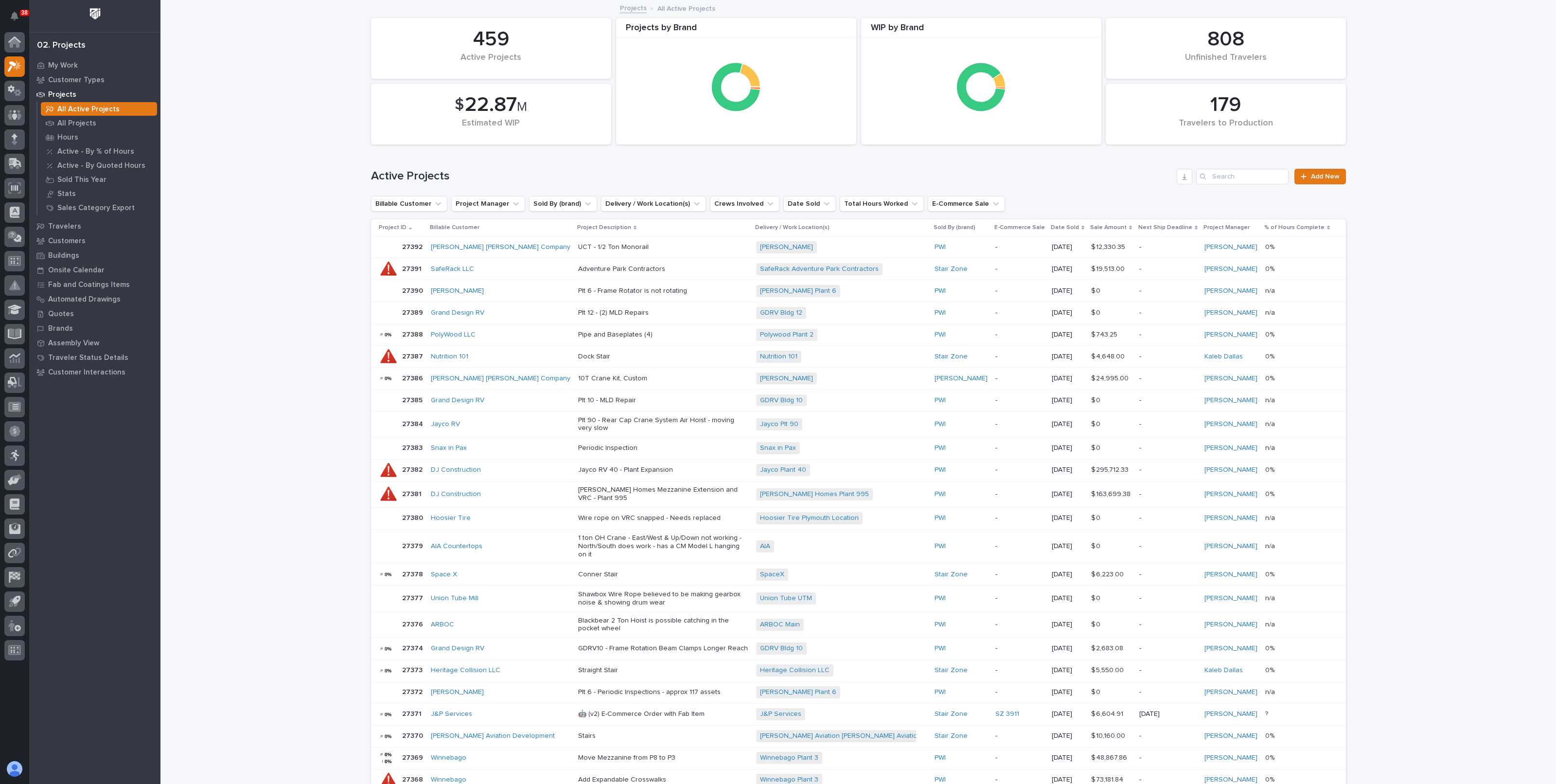
click at [265, 75] on div "Loading... Saving… Loading... Saving… 179 Travelers to Production 459 Active Pr…" at bounding box center [858, 507] width 1395 height 1013
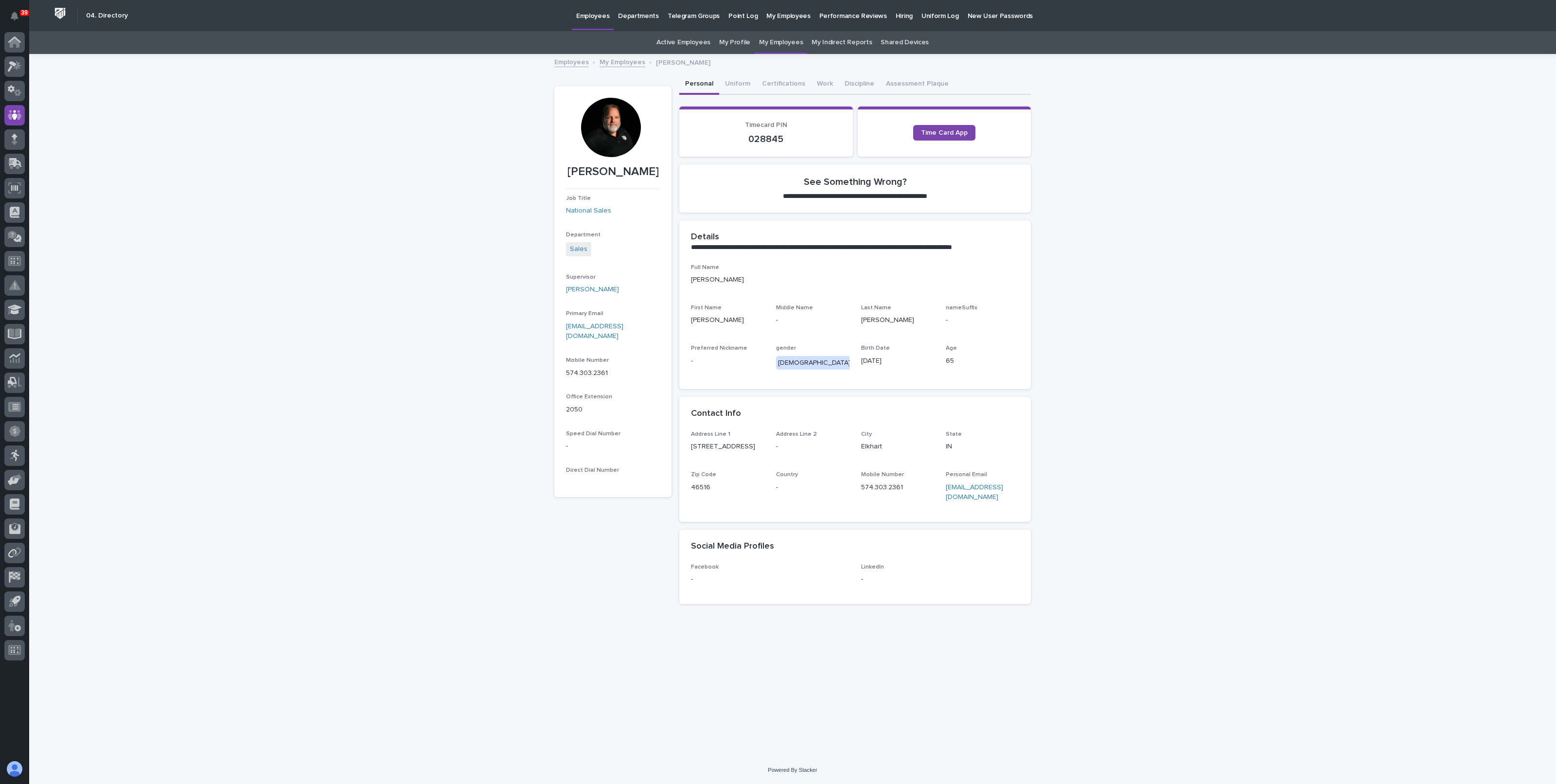
click at [312, 82] on div "**********" at bounding box center [792, 405] width 1527 height 701
click at [12, 45] on icon at bounding box center [14, 43] width 10 height 10
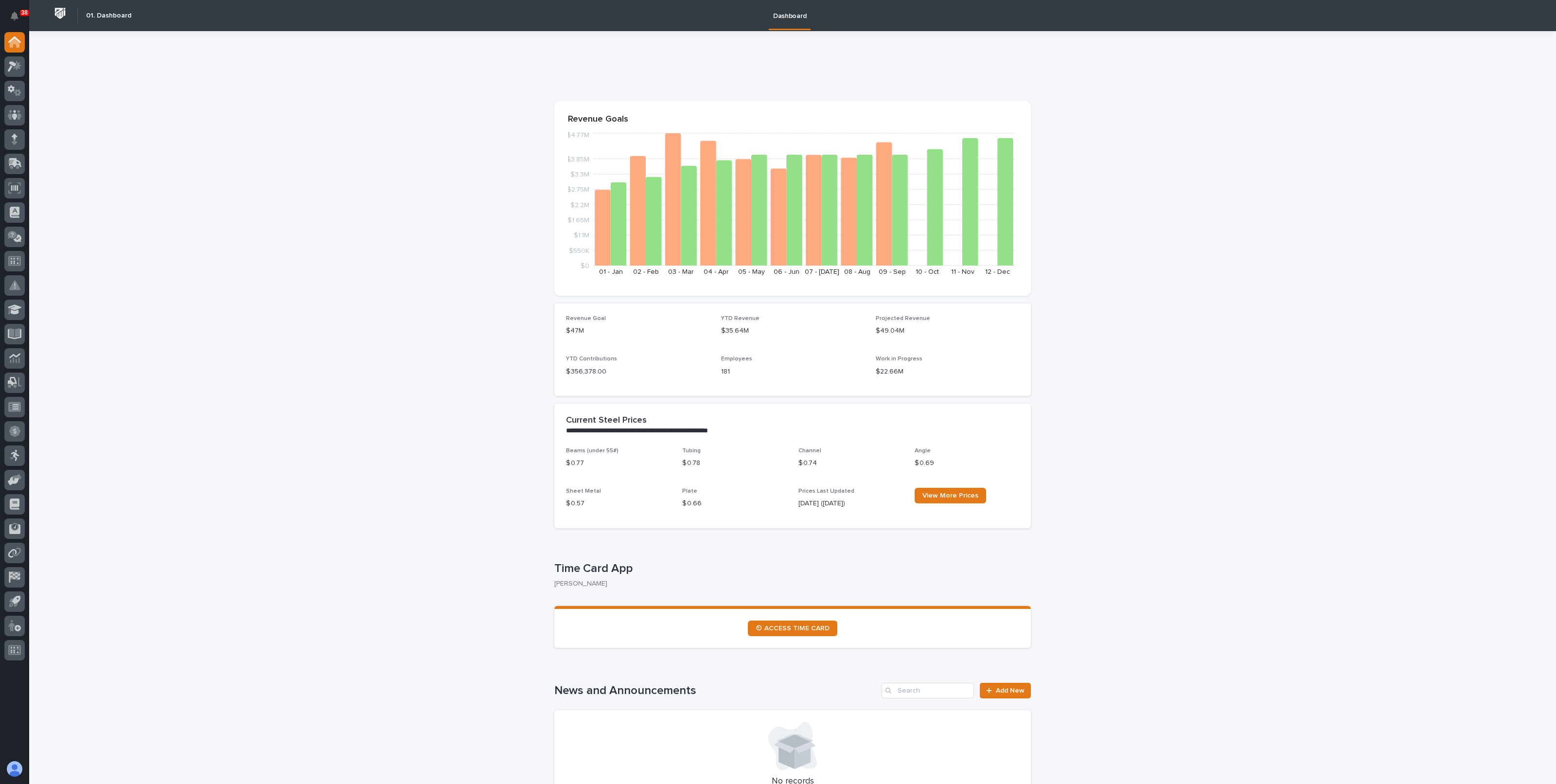
click at [19, 150] on div at bounding box center [14, 141] width 21 height 24
click at [17, 147] on div at bounding box center [14, 140] width 21 height 21
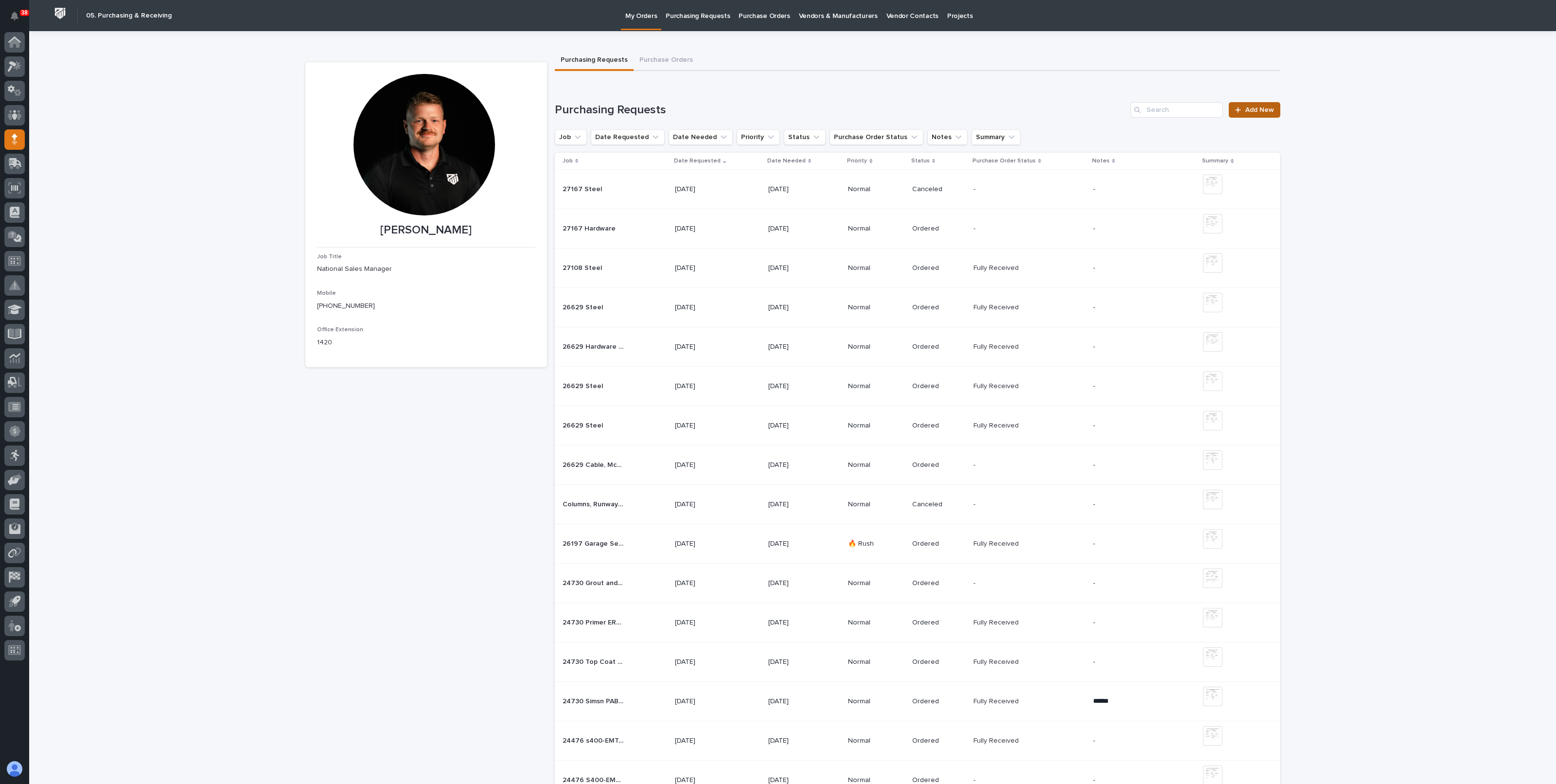
click at [1261, 109] on span "Add New" at bounding box center [1259, 109] width 28 height 7
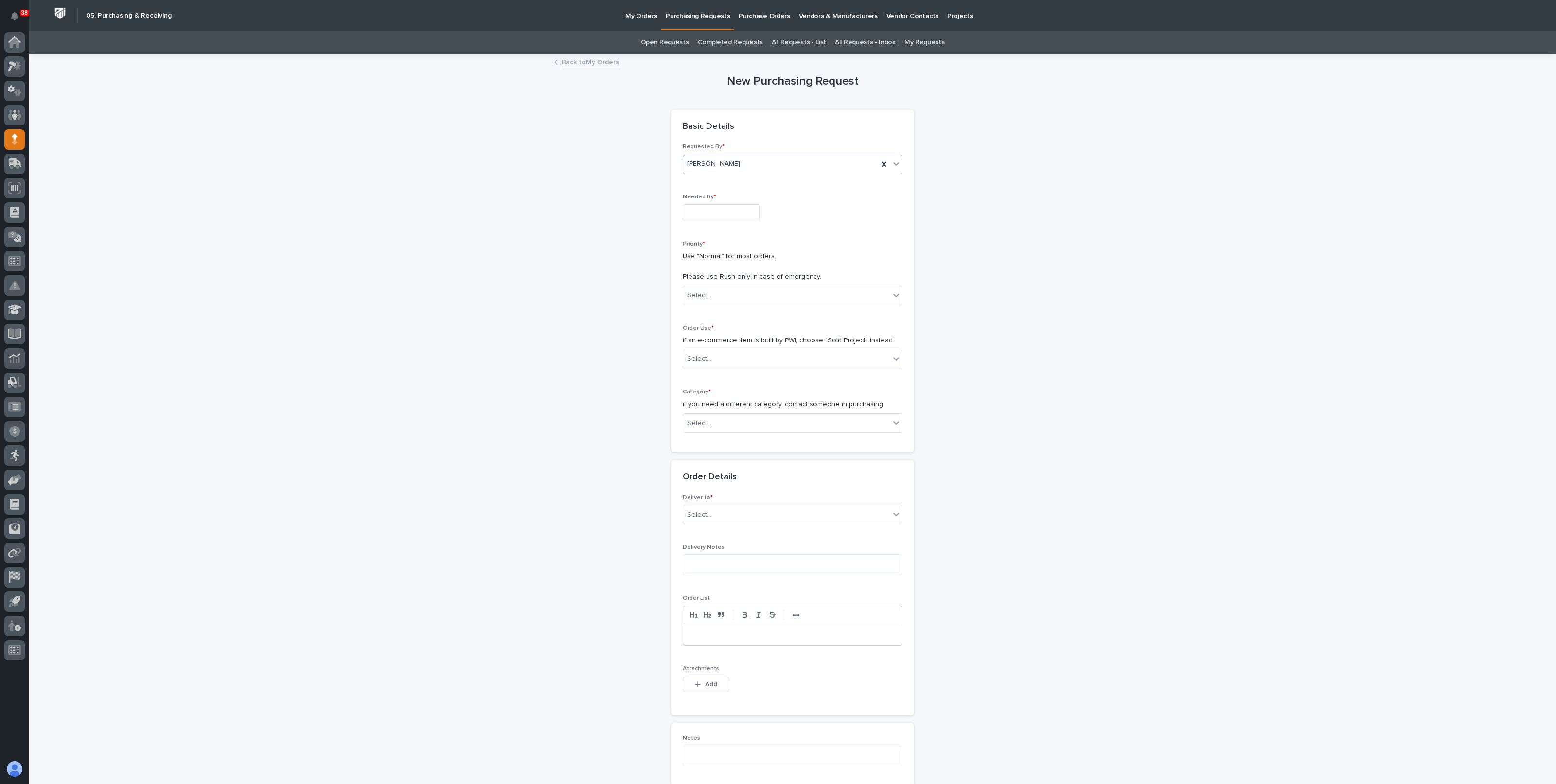
click at [741, 164] on div "[PERSON_NAME]" at bounding box center [780, 164] width 195 height 16
type input "*****"
click at [754, 186] on div "[PERSON_NAME]" at bounding box center [788, 182] width 219 height 17
click at [712, 215] on input "text" at bounding box center [721, 213] width 77 height 17
click at [683, 164] on div "27" at bounding box center [679, 165] width 13 height 13
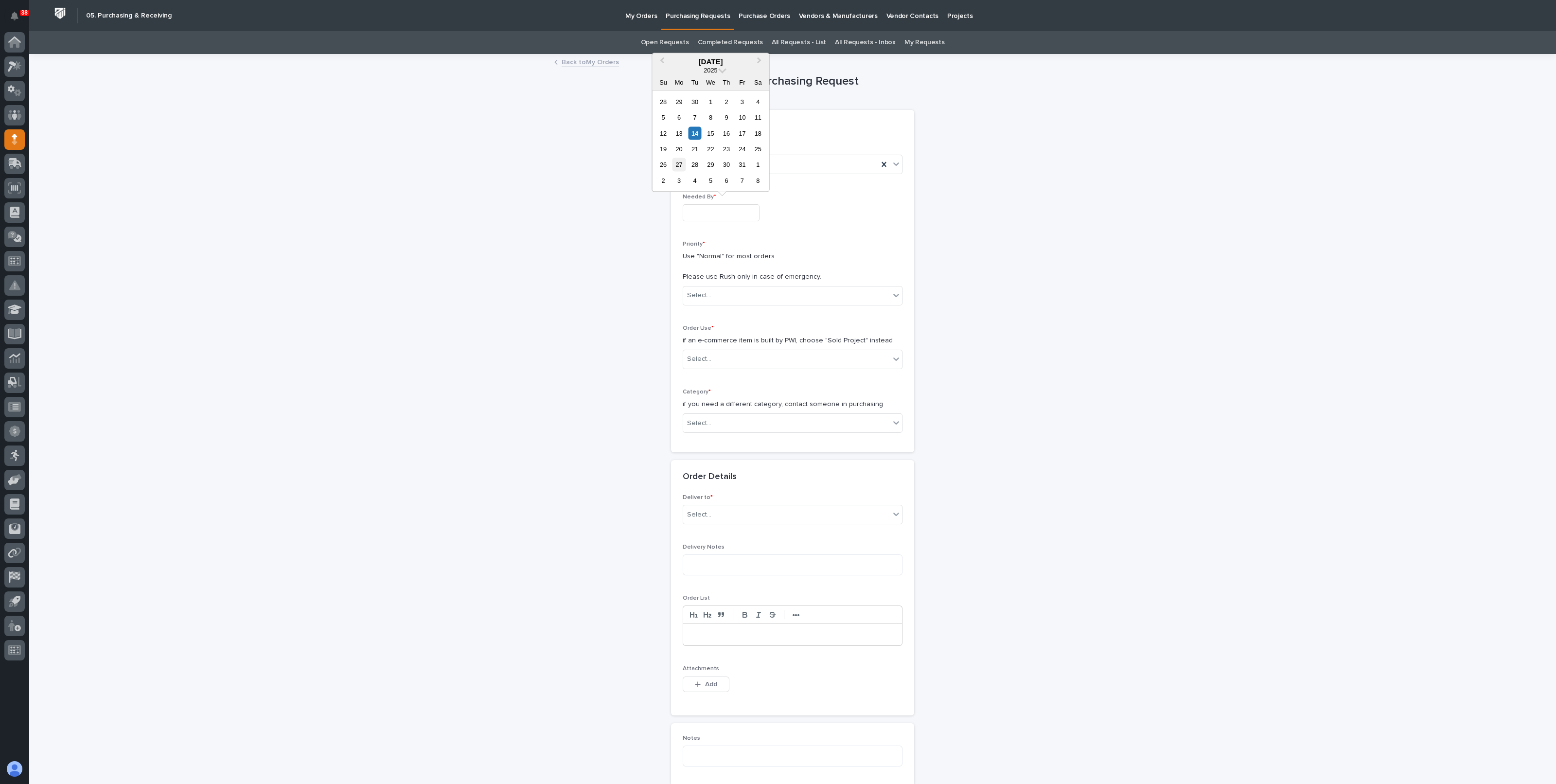
type input "**********"
click at [702, 295] on div "Select..." at bounding box center [699, 295] width 24 height 10
click at [706, 357] on div "Select..." at bounding box center [786, 359] width 207 height 16
click at [705, 373] on div "Sold Project" at bounding box center [788, 377] width 219 height 17
click at [701, 419] on div "Select..." at bounding box center [699, 423] width 24 height 10
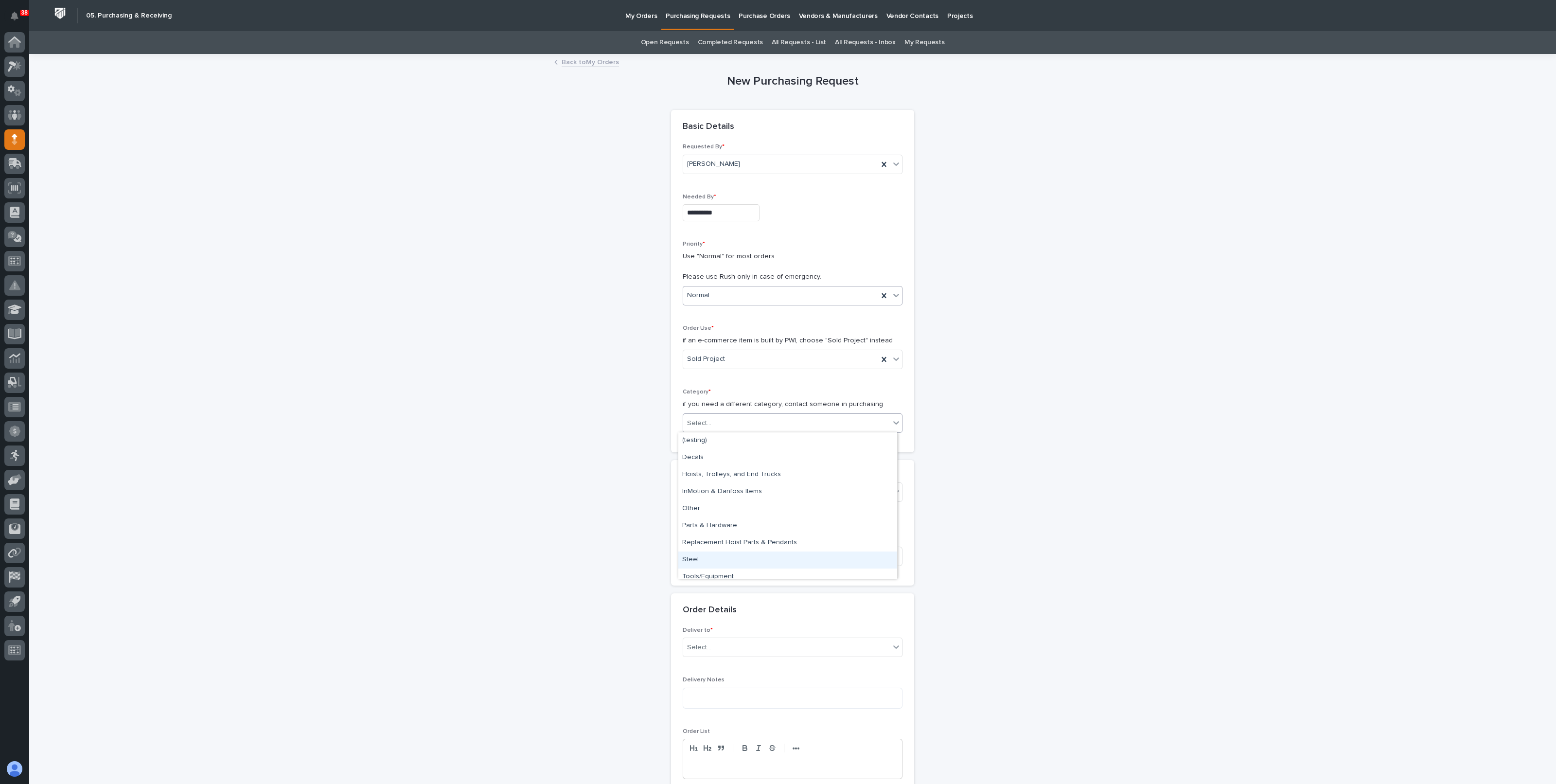
click at [700, 554] on div "Steel" at bounding box center [788, 560] width 219 height 17
click at [718, 484] on div "Select..." at bounding box center [786, 492] width 207 height 16
type input "*****"
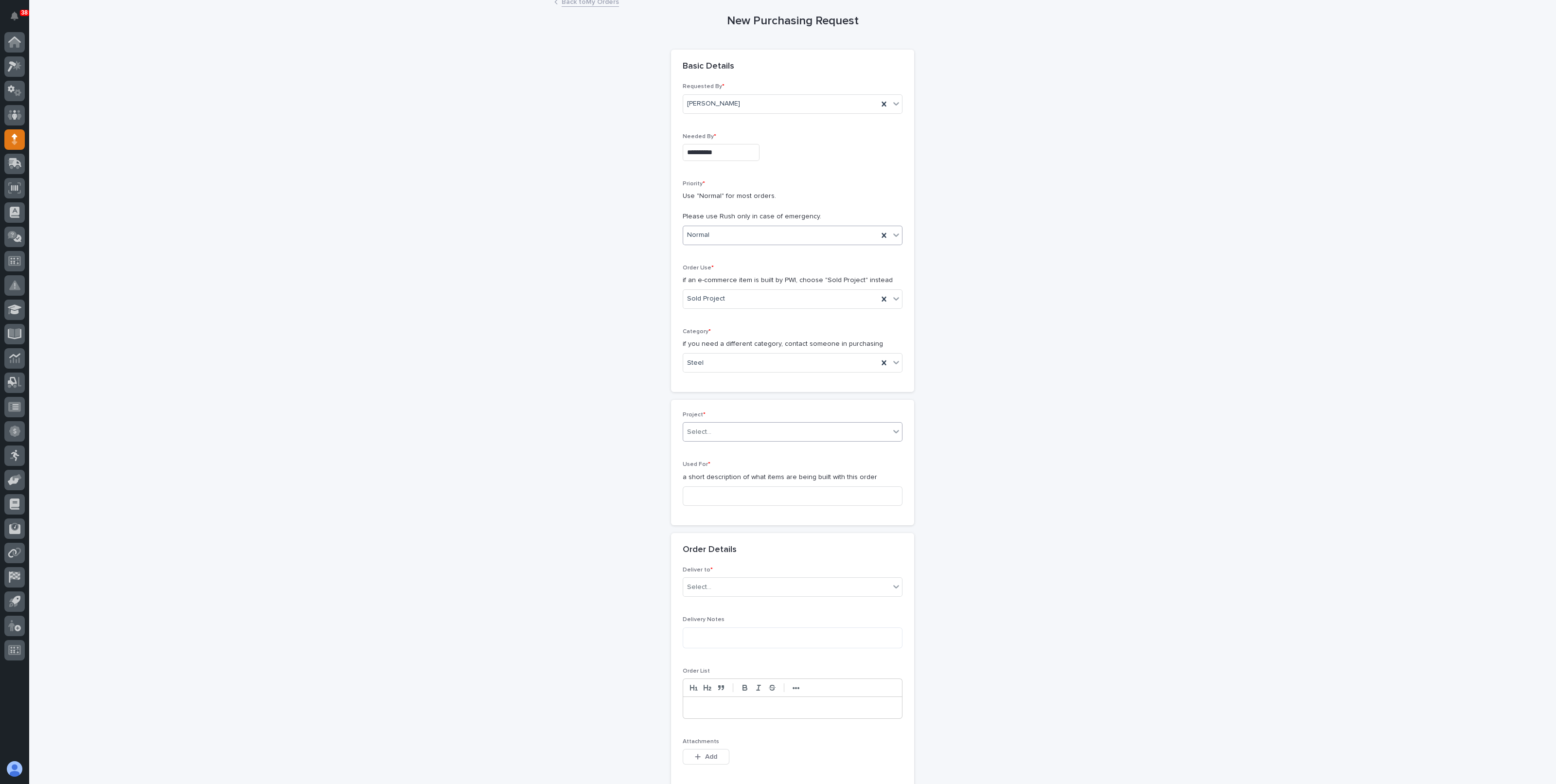
click at [715, 422] on div "Select..." at bounding box center [792, 432] width 220 height 19
type input "*"
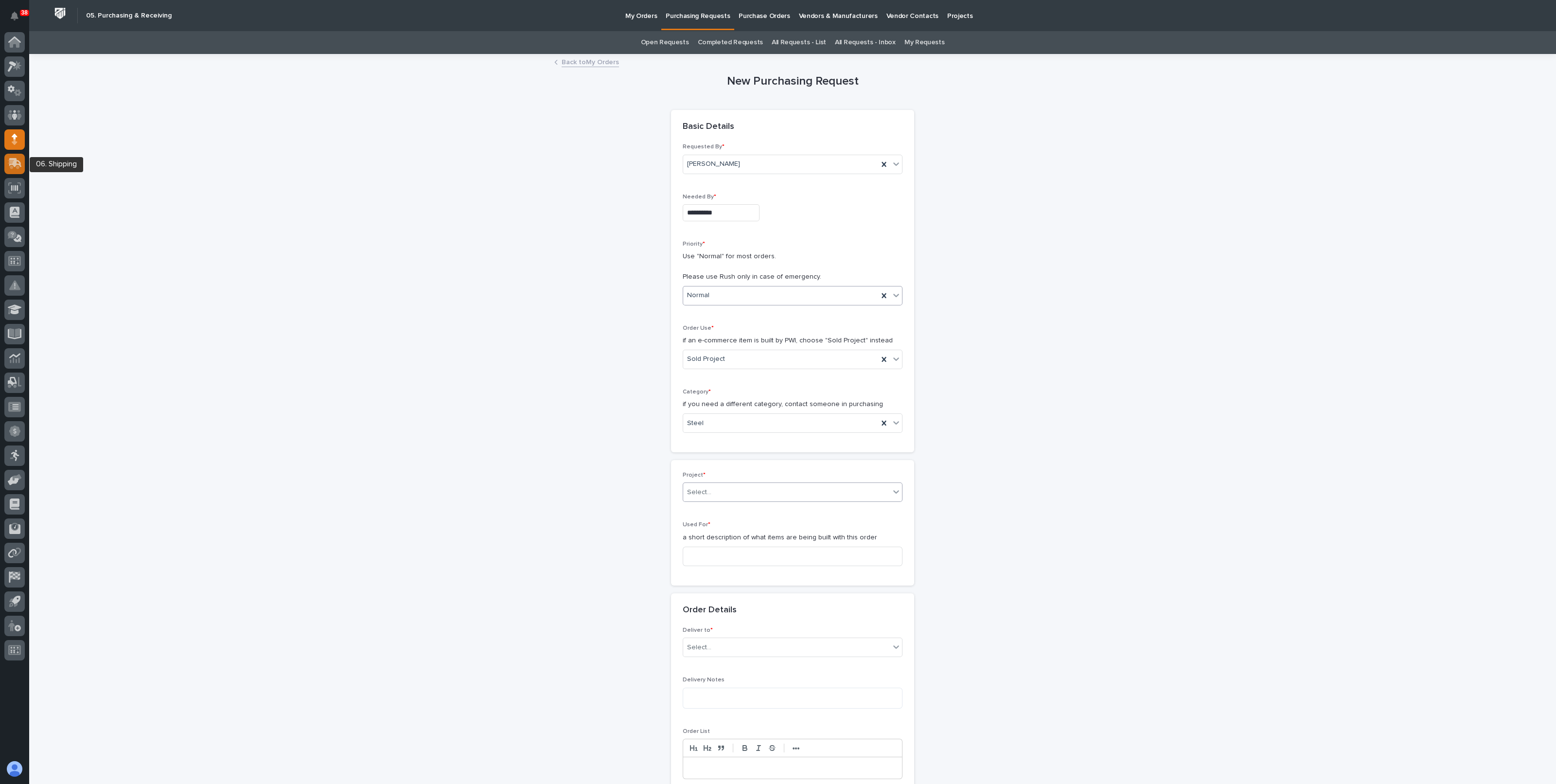
click at [17, 161] on icon at bounding box center [14, 164] width 14 height 11
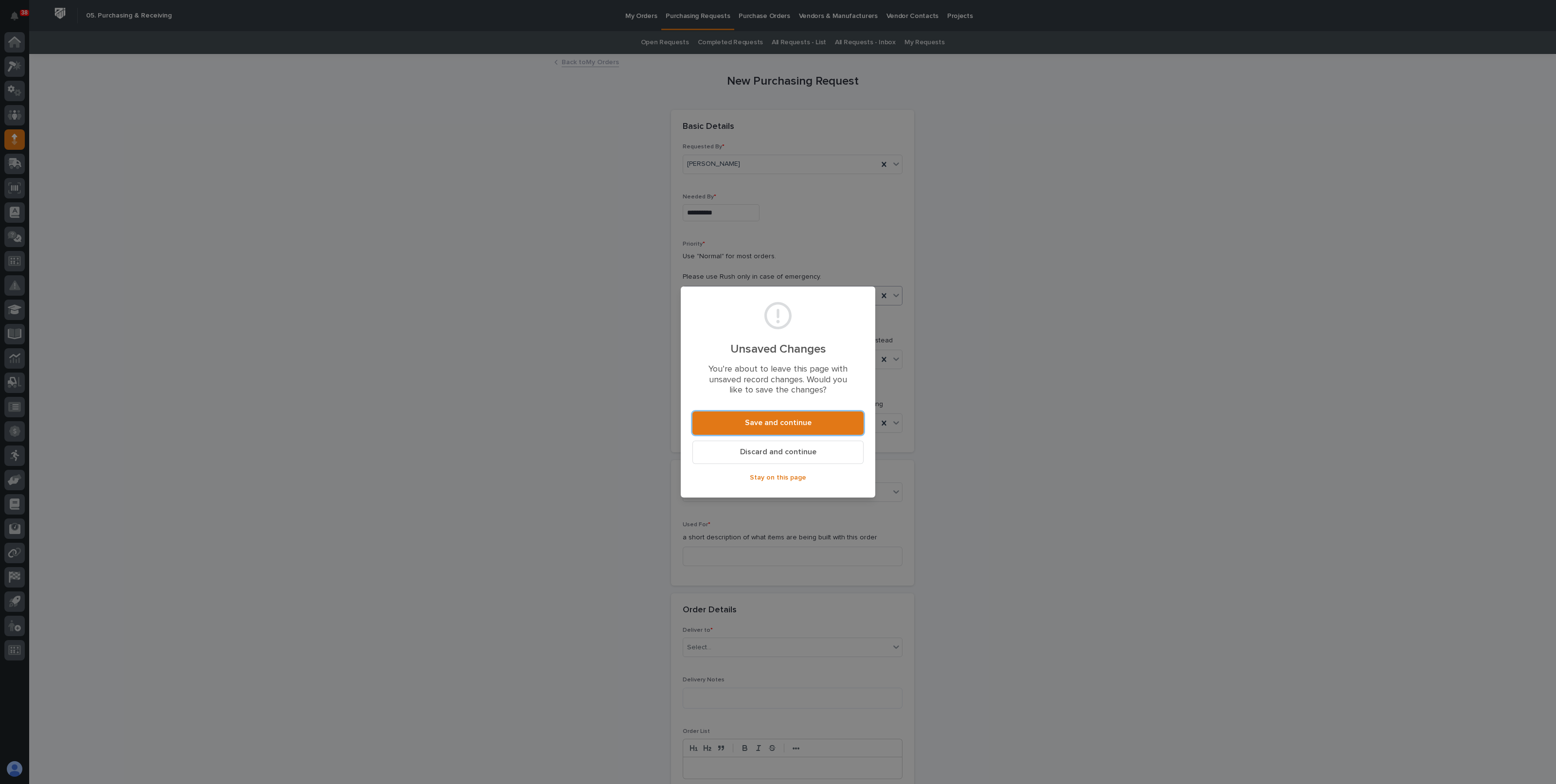
click at [776, 424] on span "Save and continue" at bounding box center [778, 422] width 66 height 10
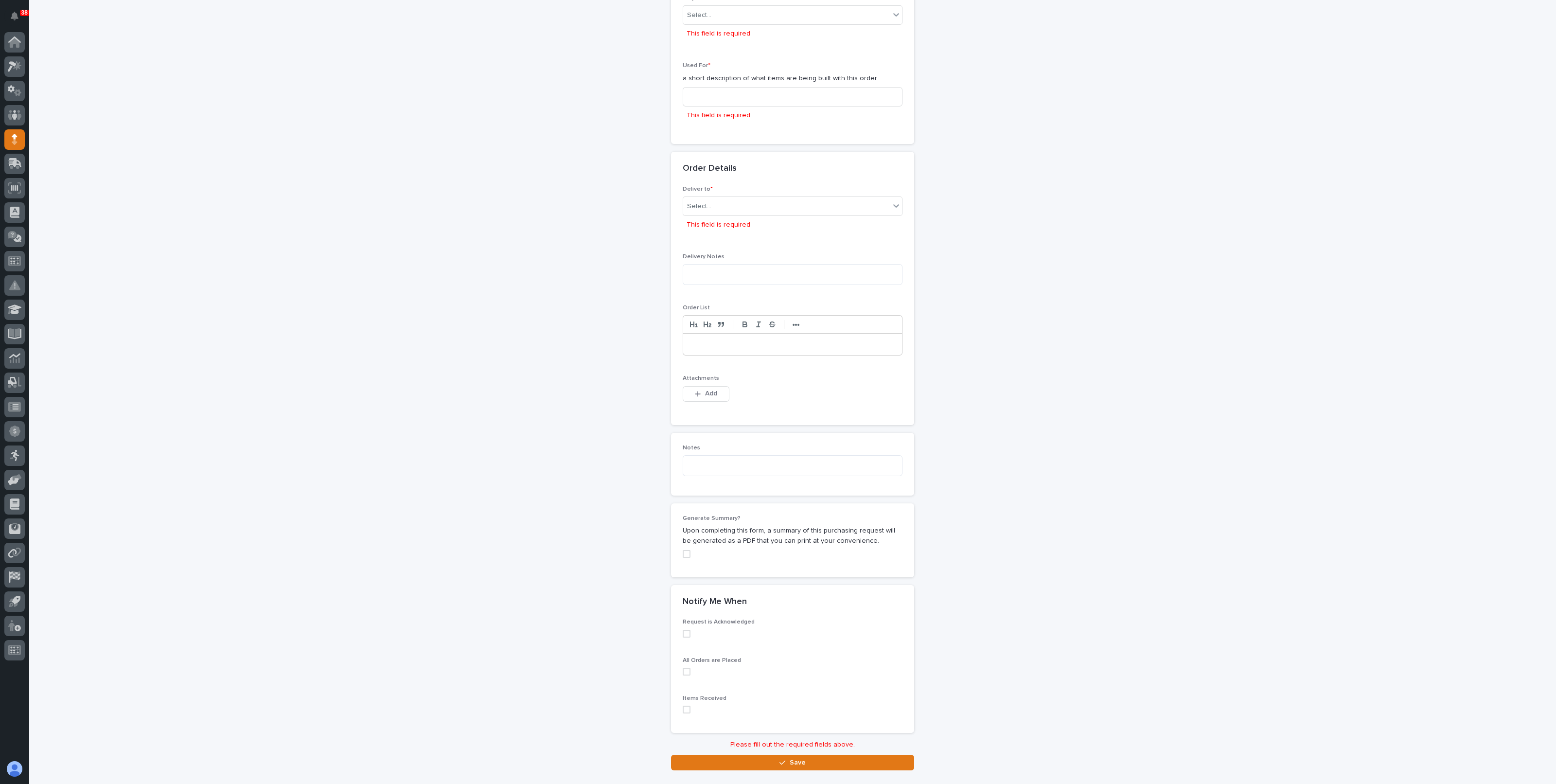
click at [381, 220] on div "**********" at bounding box center [793, 174] width 975 height 1192
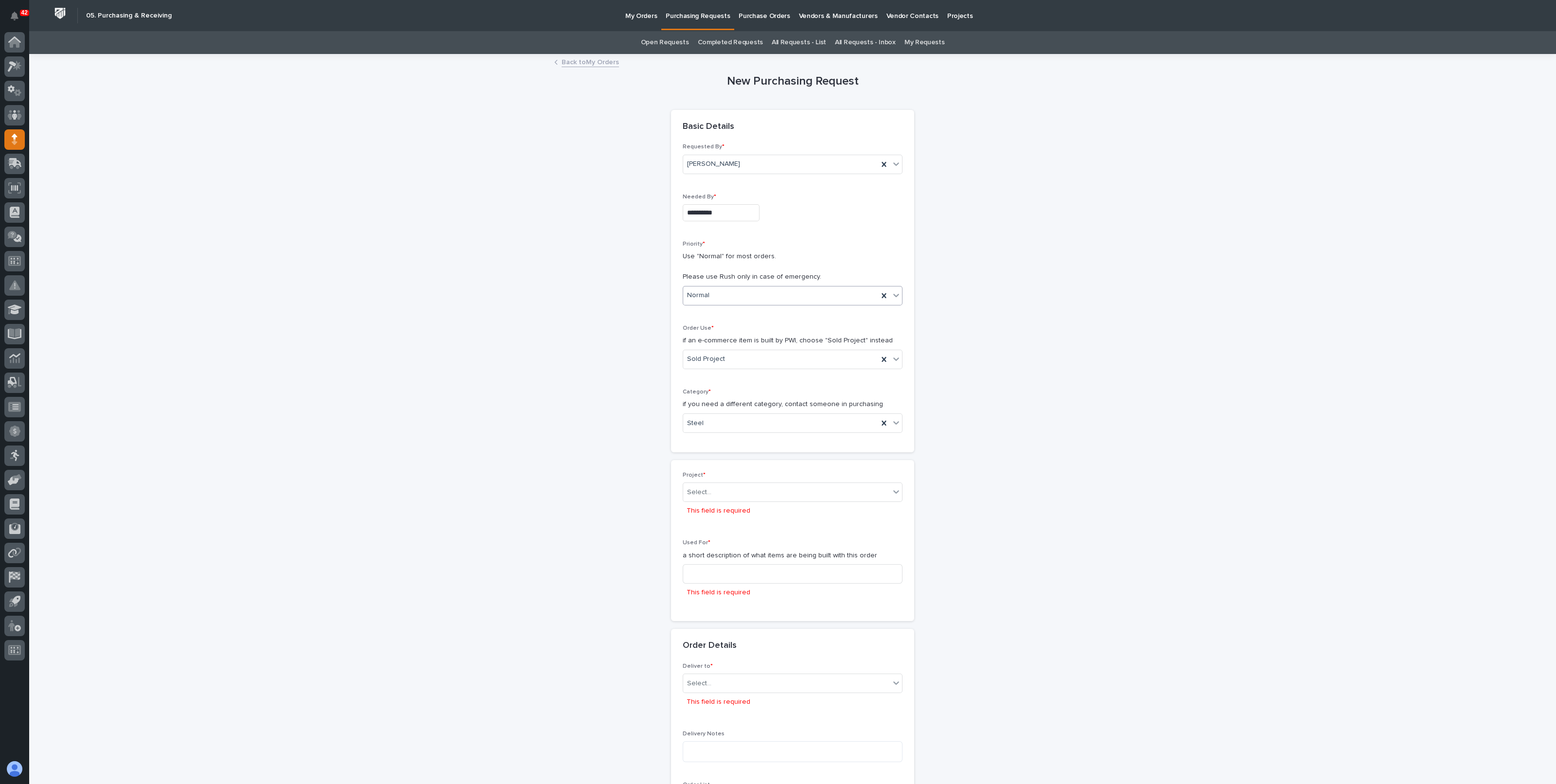
scroll to position [60, 0]
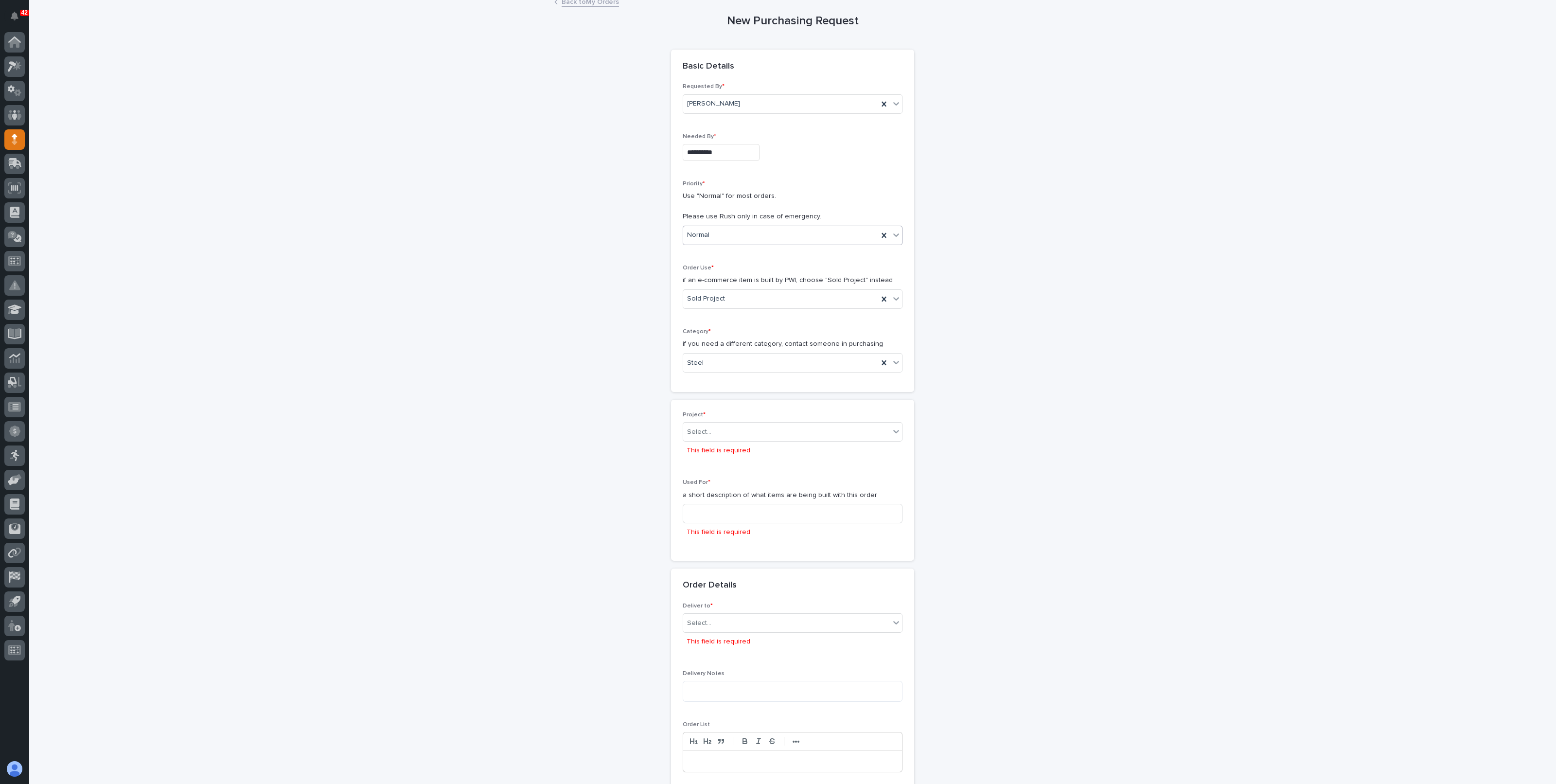
click at [697, 154] on input "**********" at bounding box center [721, 152] width 77 height 17
click at [682, 262] on div "20" at bounding box center [679, 266] width 13 height 13
type input "**********"
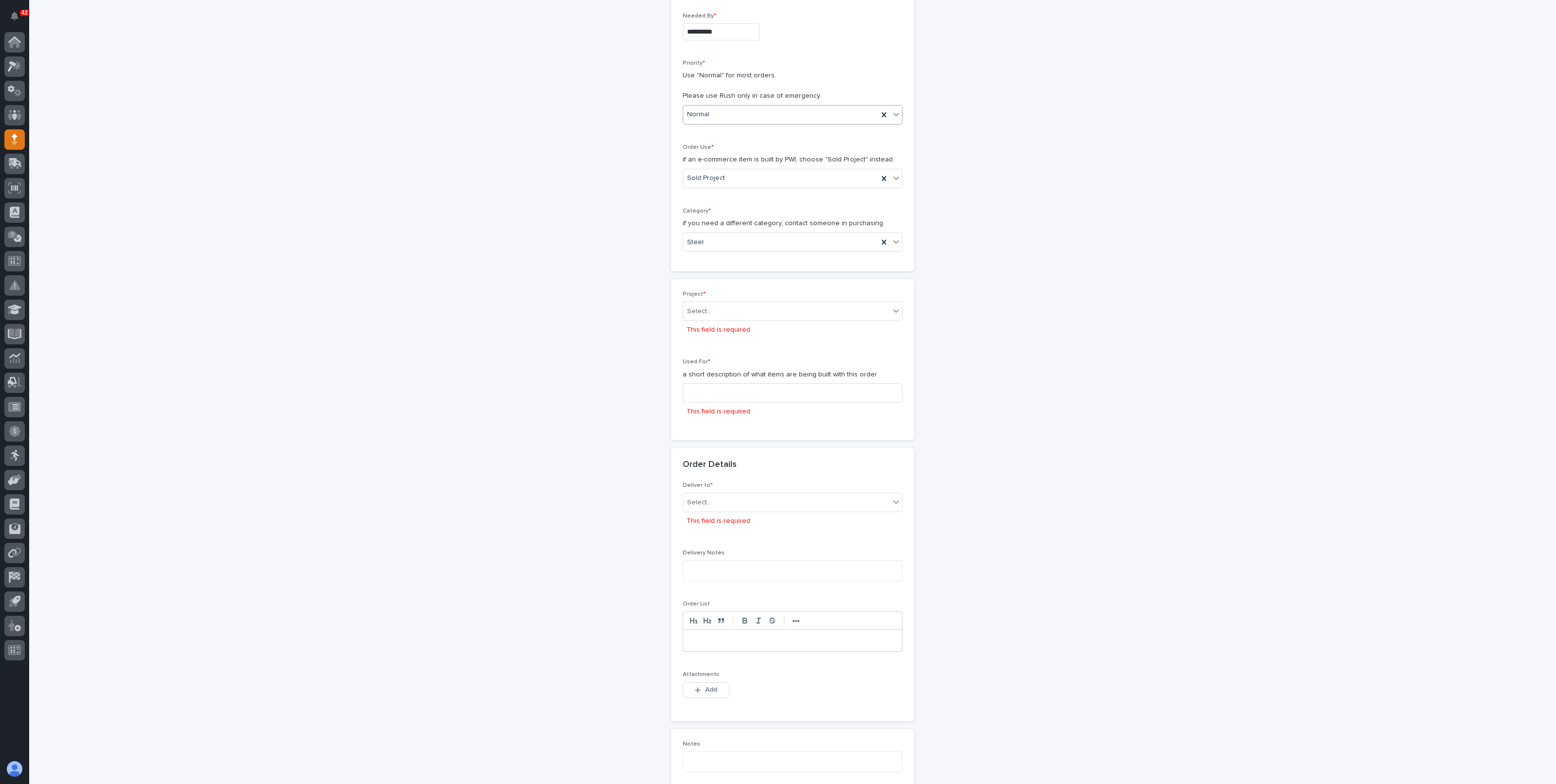
scroll to position [182, 0]
click at [704, 313] on div "Select..." at bounding box center [699, 310] width 24 height 10
type input "*****"
click at [724, 328] on div "27297 - Stair Zone - Gary Jones Construction - L Stair Redox Bio-Nutrients" at bounding box center [788, 327] width 219 height 17
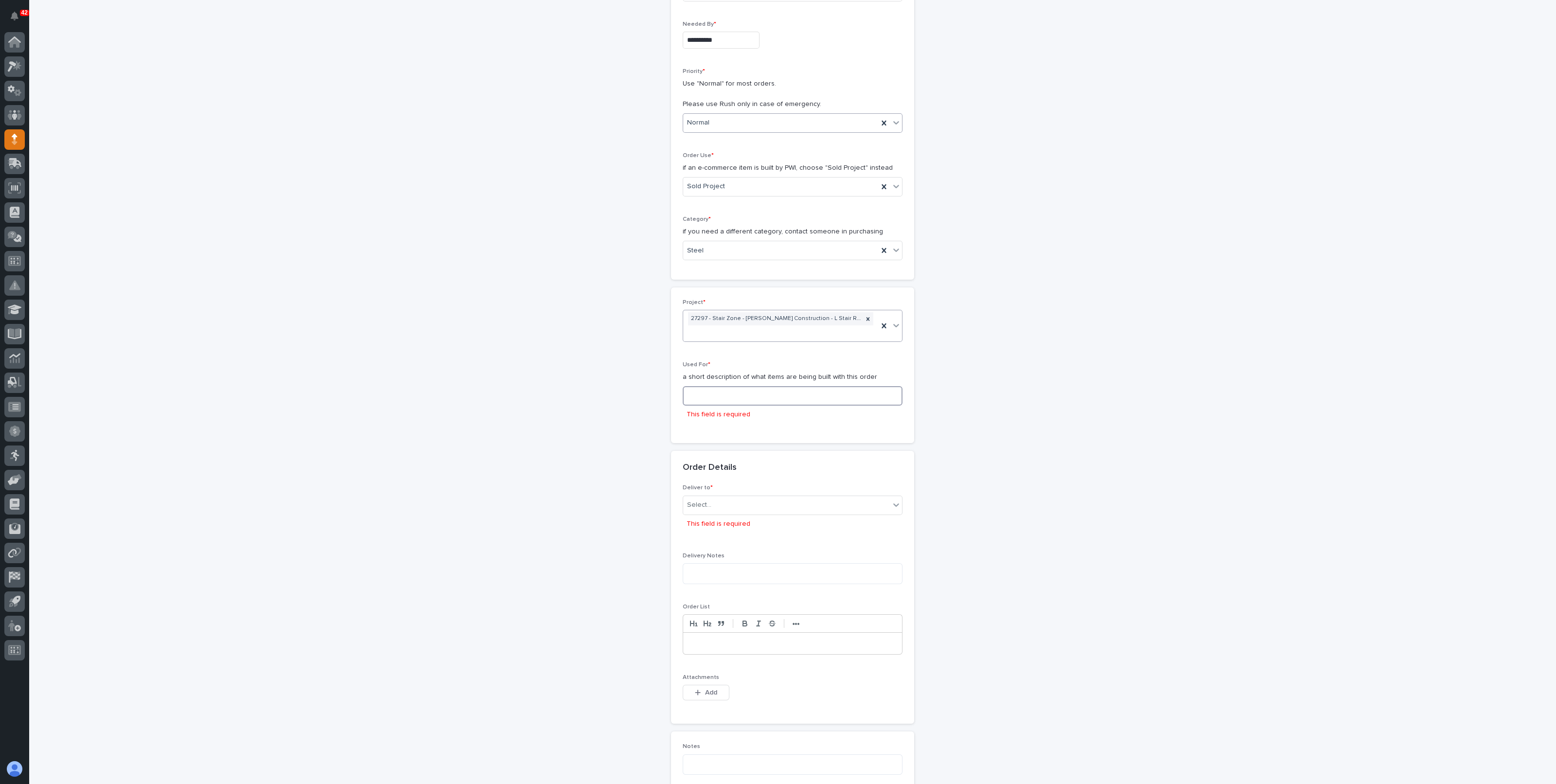
click at [715, 390] on input at bounding box center [792, 396] width 220 height 19
click at [755, 427] on div "Project * 27297 - Stair Zone - Gary Jones Construction - L Stair Redox Bio-Nutr…" at bounding box center [792, 365] width 243 height 138
click at [724, 489] on div "Select..." at bounding box center [786, 496] width 207 height 16
drag, startPoint x: 718, startPoint y: 405, endPoint x: 642, endPoint y: 402, distance: 76.1
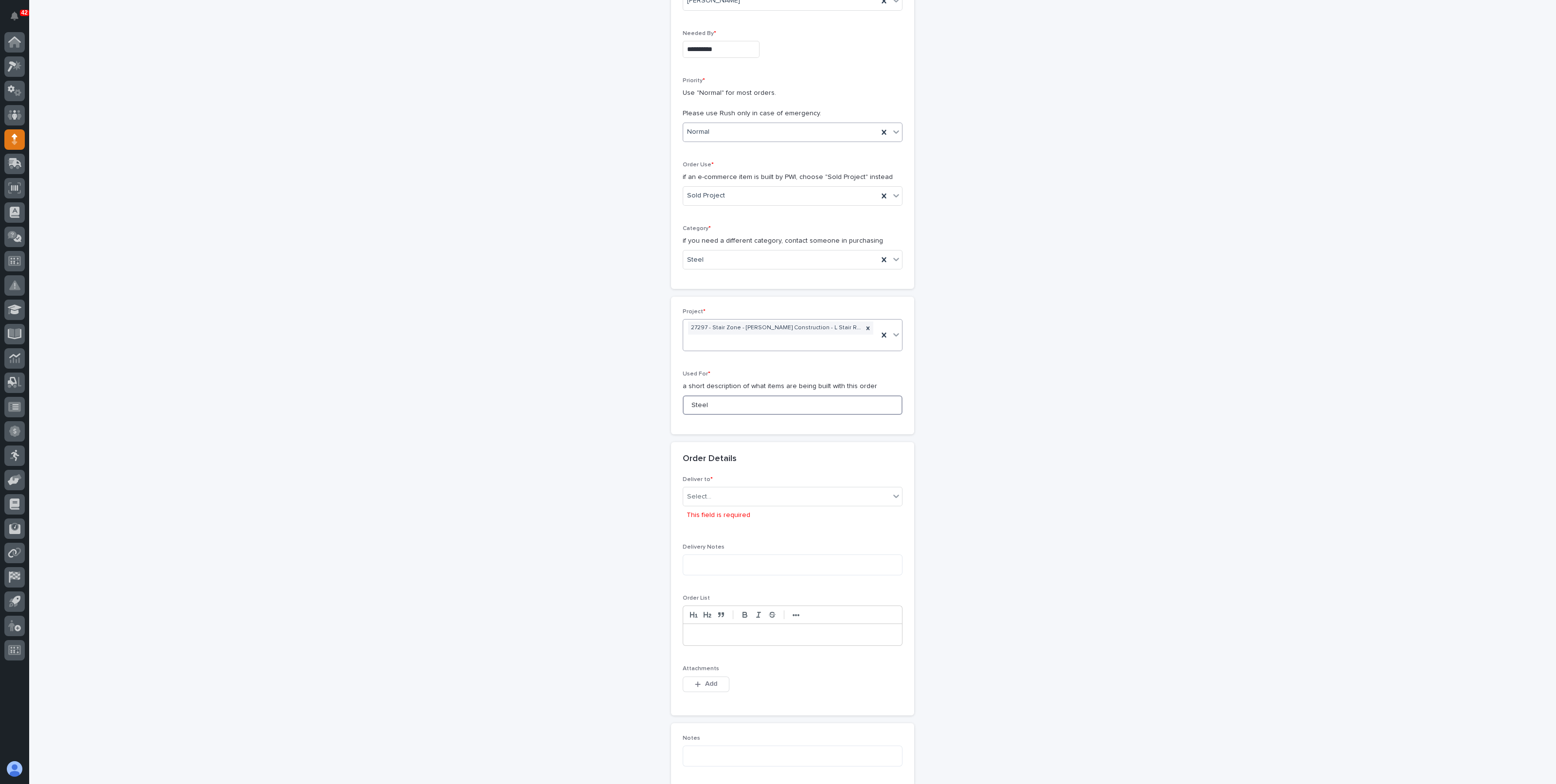
click at [642, 402] on div "**********" at bounding box center [793, 469] width 975 height 1155
type input "Stair"
click at [712, 492] on input "text" at bounding box center [713, 496] width 1 height 8
click at [696, 514] on div "PWI" at bounding box center [788, 513] width 219 height 17
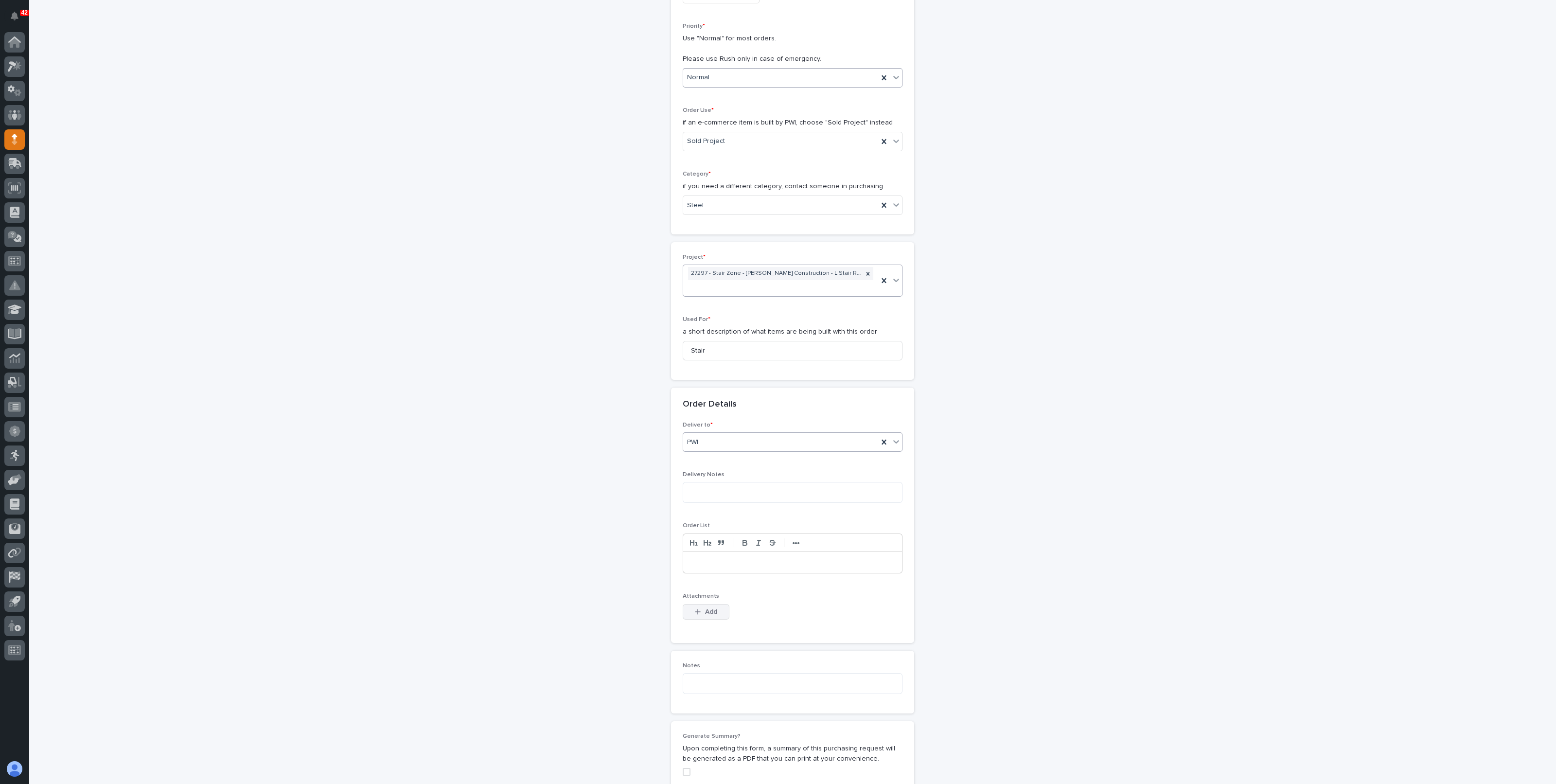
scroll to position [276, 0]
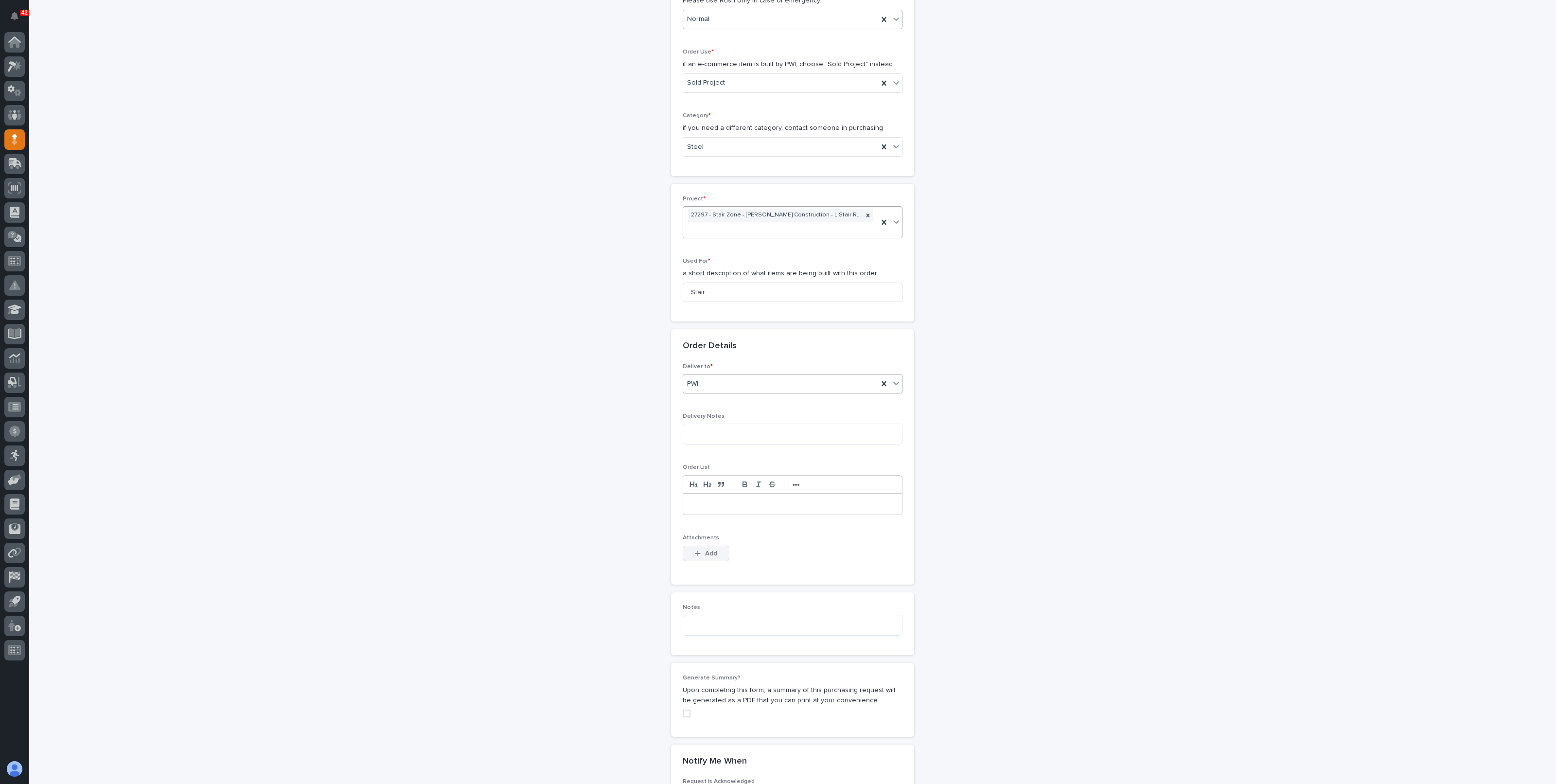
click at [695, 550] on icon "button" at bounding box center [698, 553] width 6 height 7
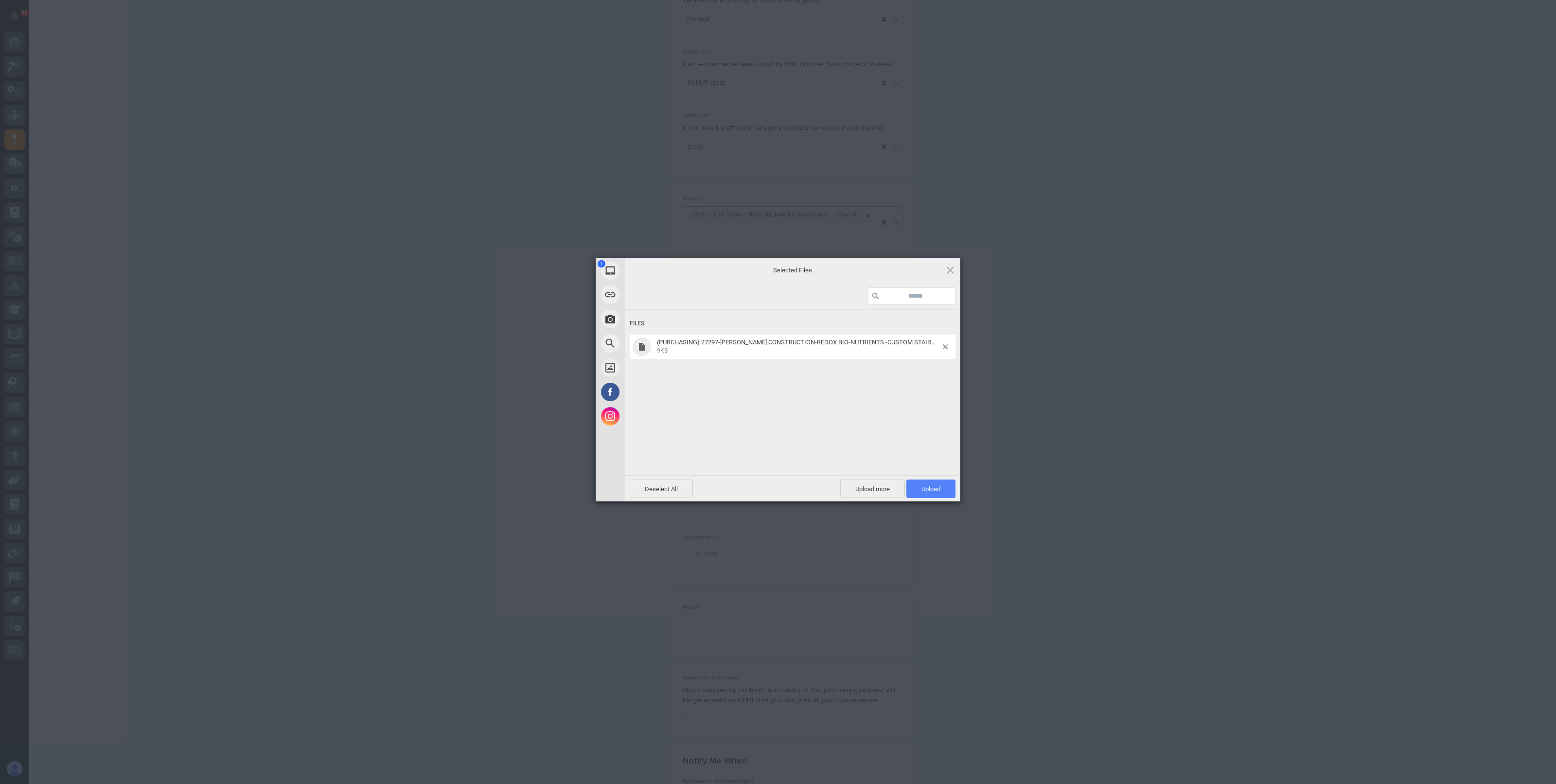
click at [934, 486] on span "Upload 1" at bounding box center [930, 489] width 19 height 7
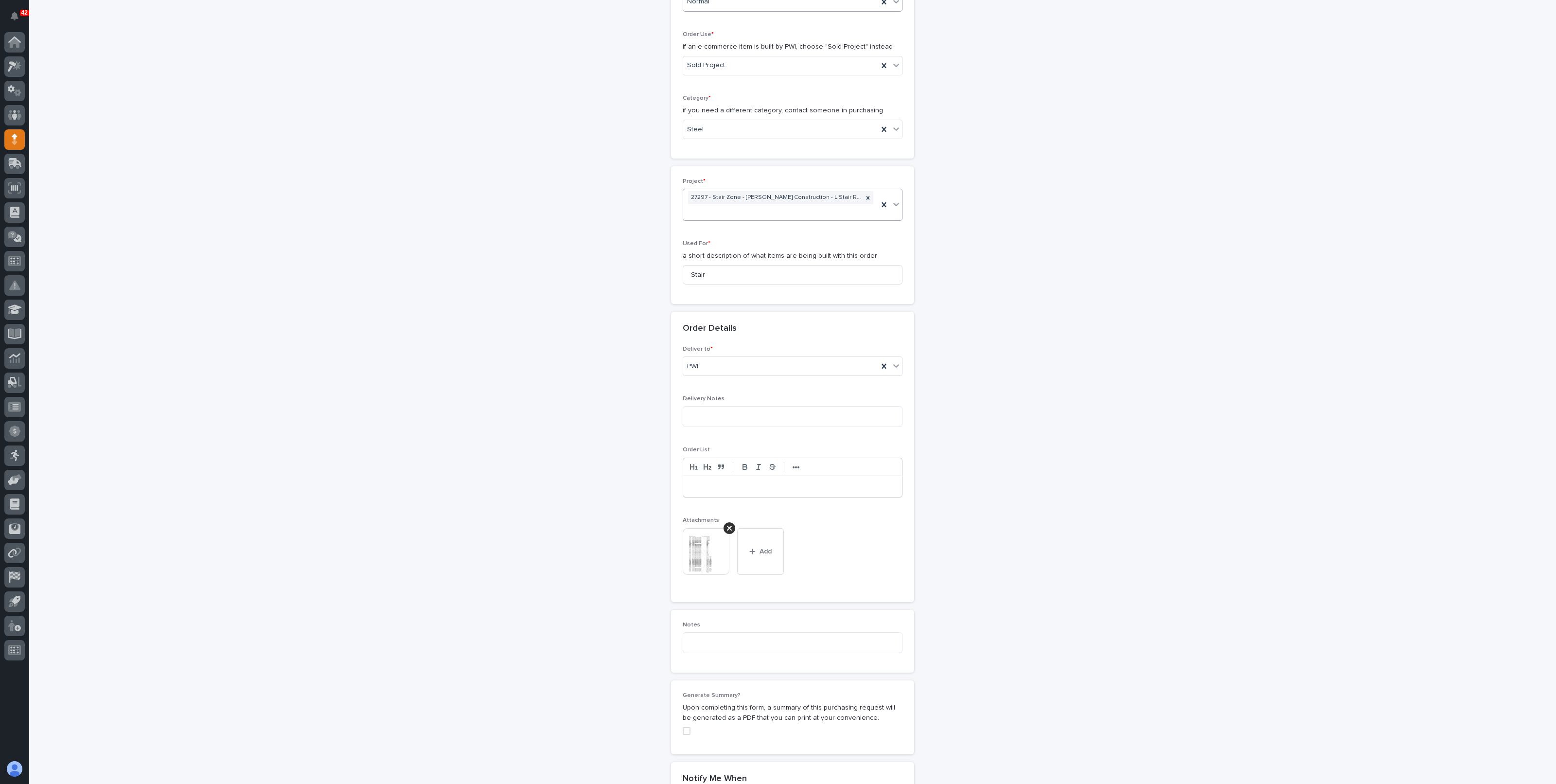
click at [569, 436] on div "**********" at bounding box center [793, 347] width 975 height 1172
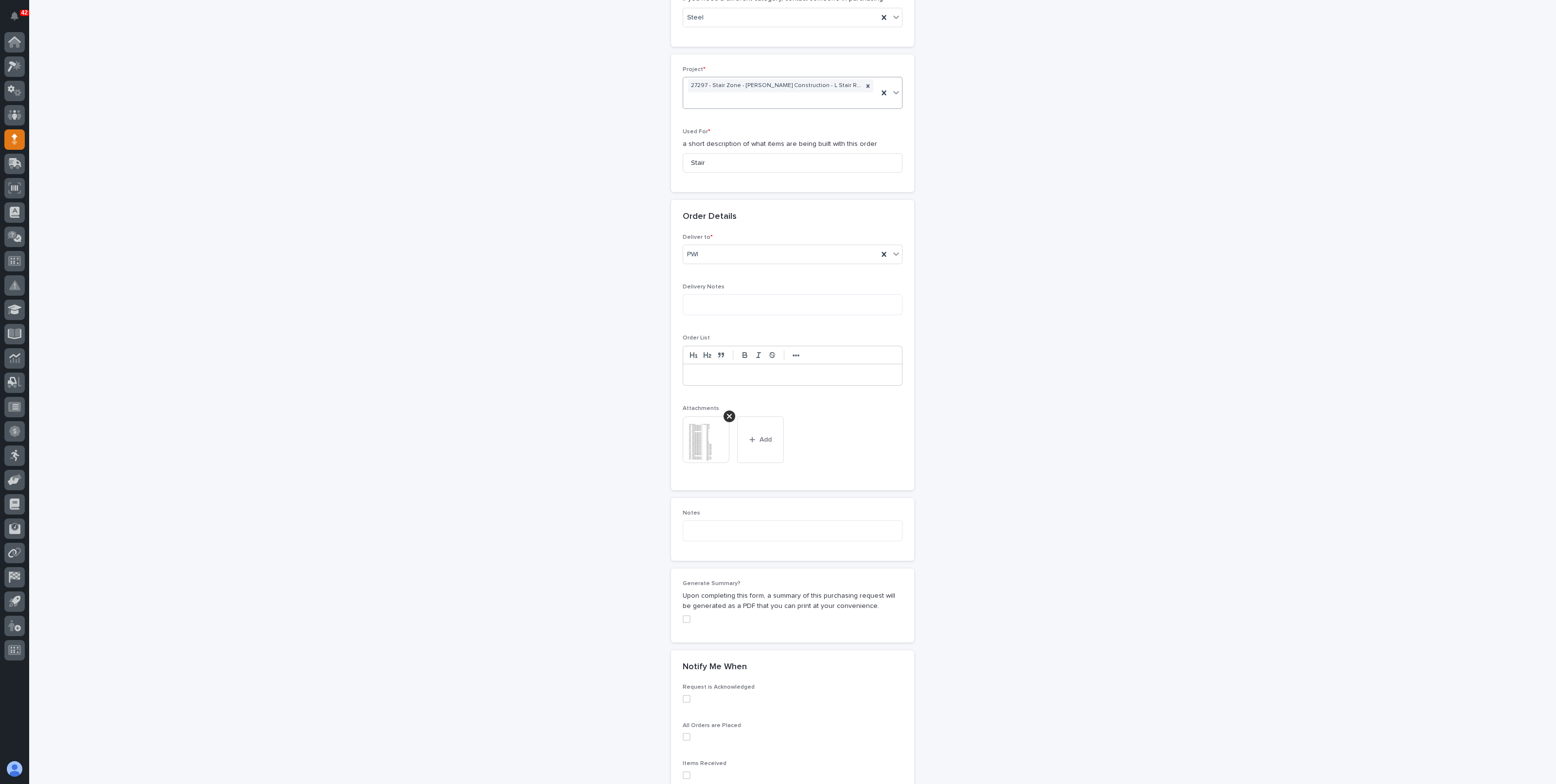
scroll to position [518, 0]
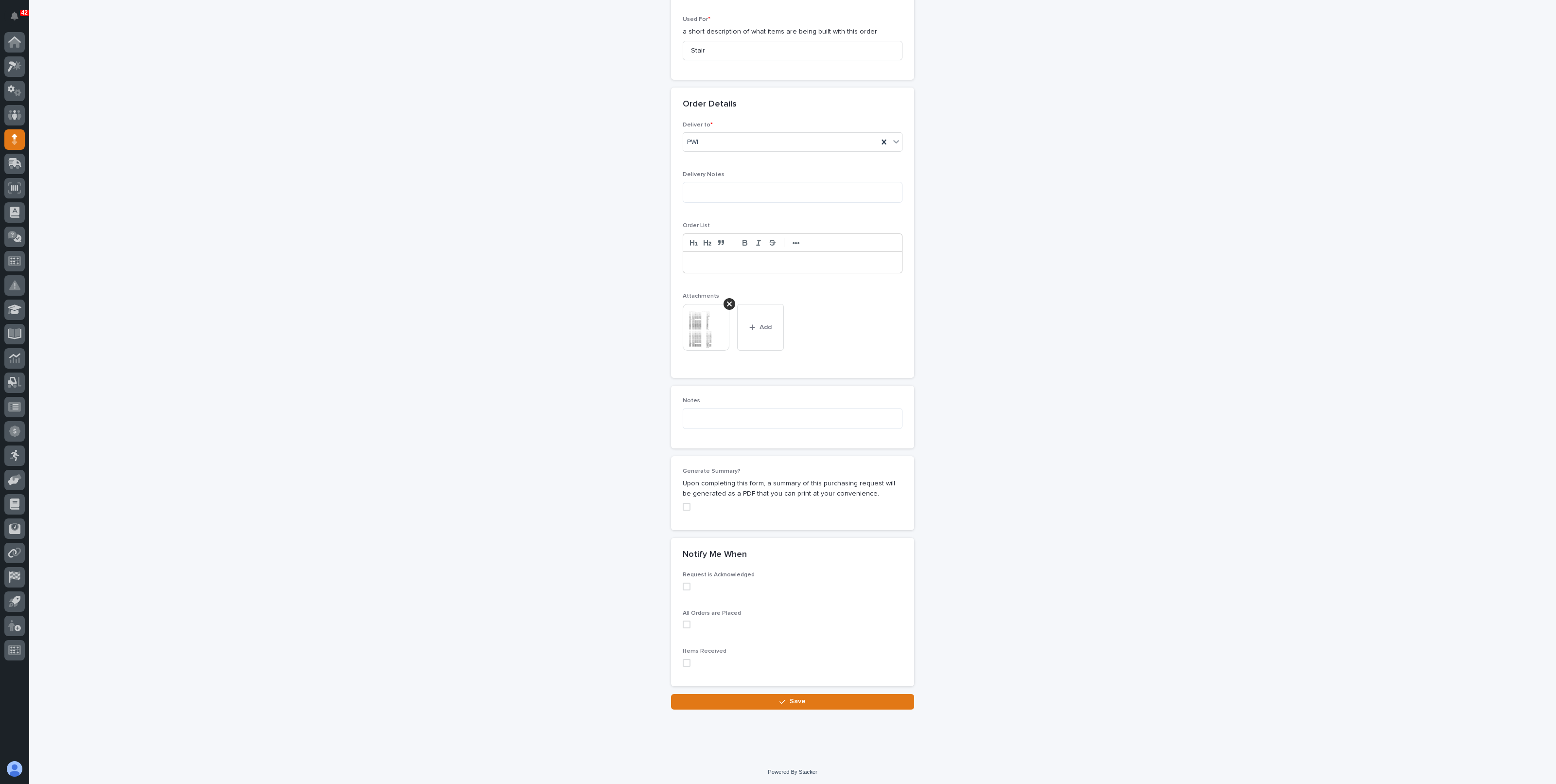
click at [683, 586] on span at bounding box center [686, 586] width 8 height 8
click at [976, 424] on div "**********" at bounding box center [793, 123] width 975 height 1172
click at [802, 699] on button "Save" at bounding box center [792, 702] width 243 height 16
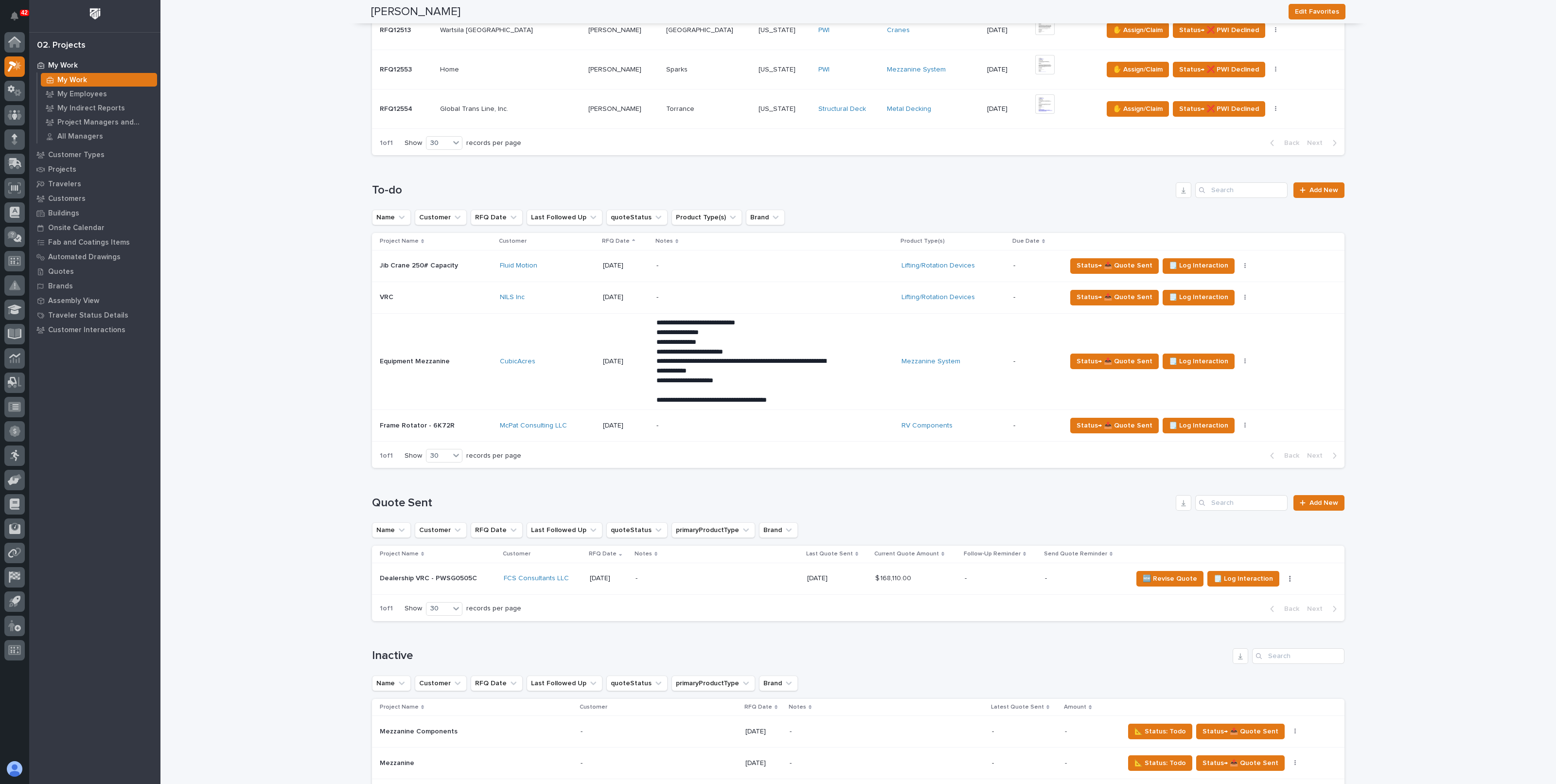
scroll to position [730, 0]
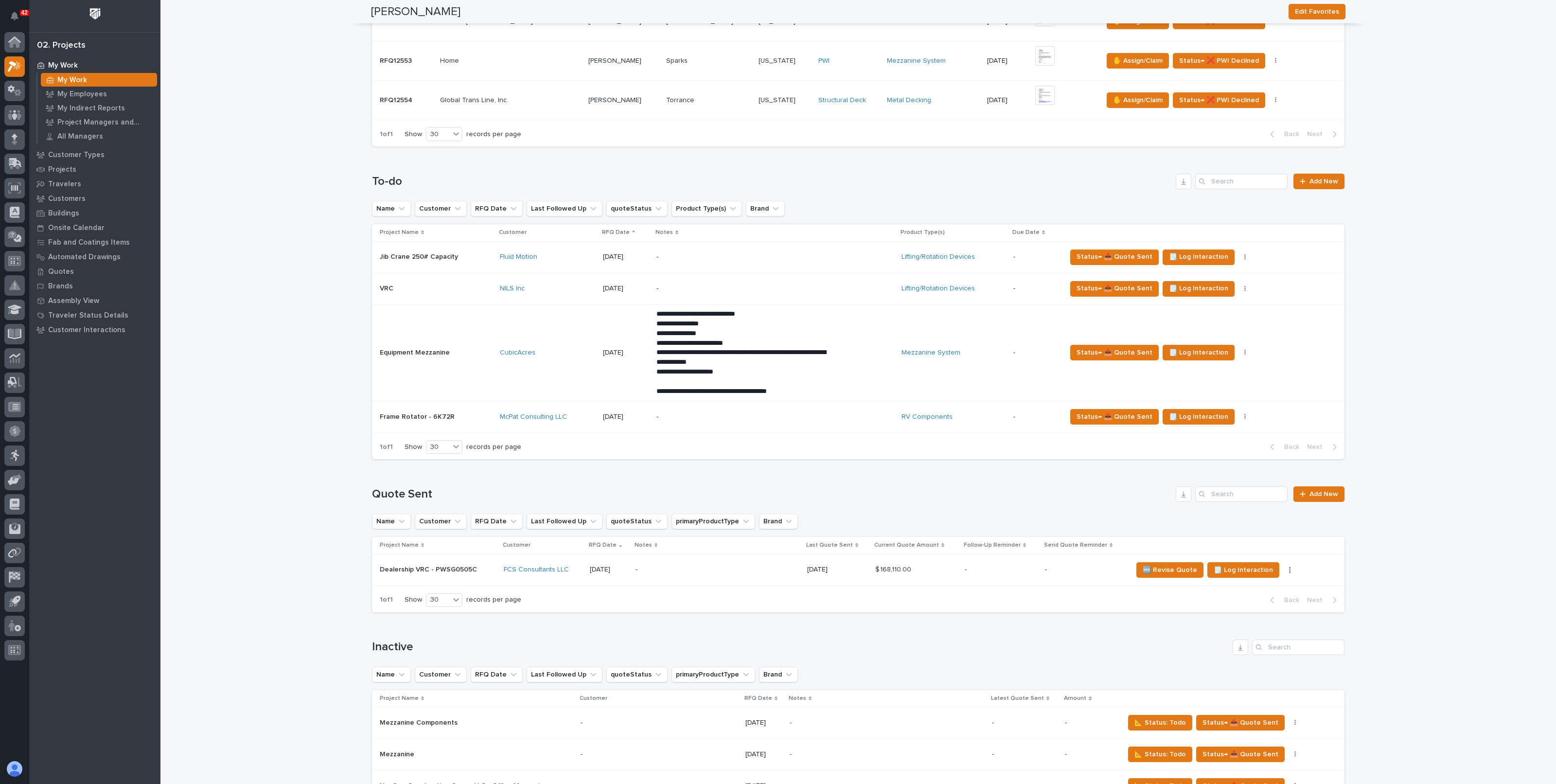
click at [693, 417] on p "-" at bounding box center [742, 417] width 170 height 8
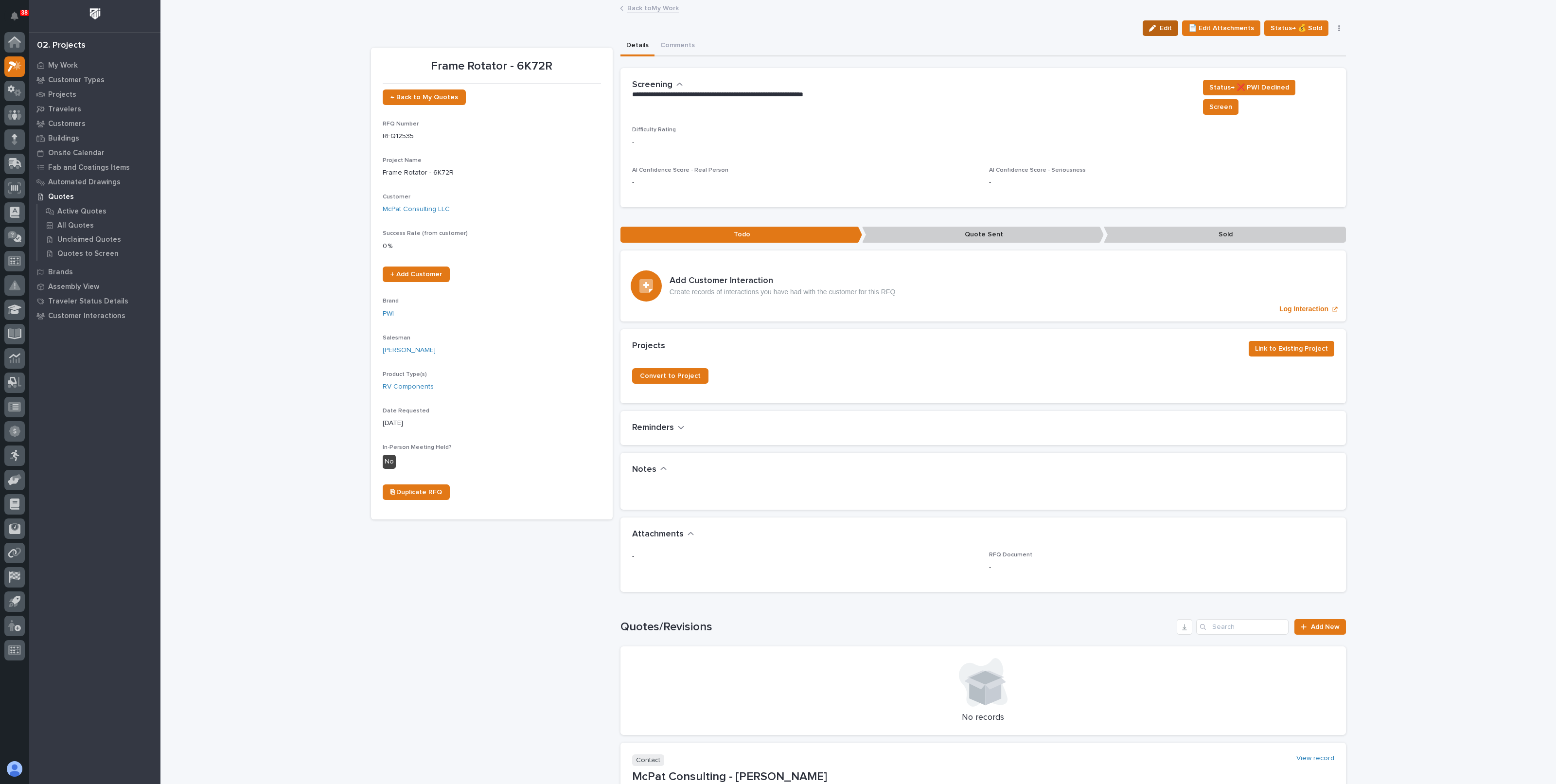
click at [1171, 31] on span "Edit" at bounding box center [1166, 28] width 12 height 8
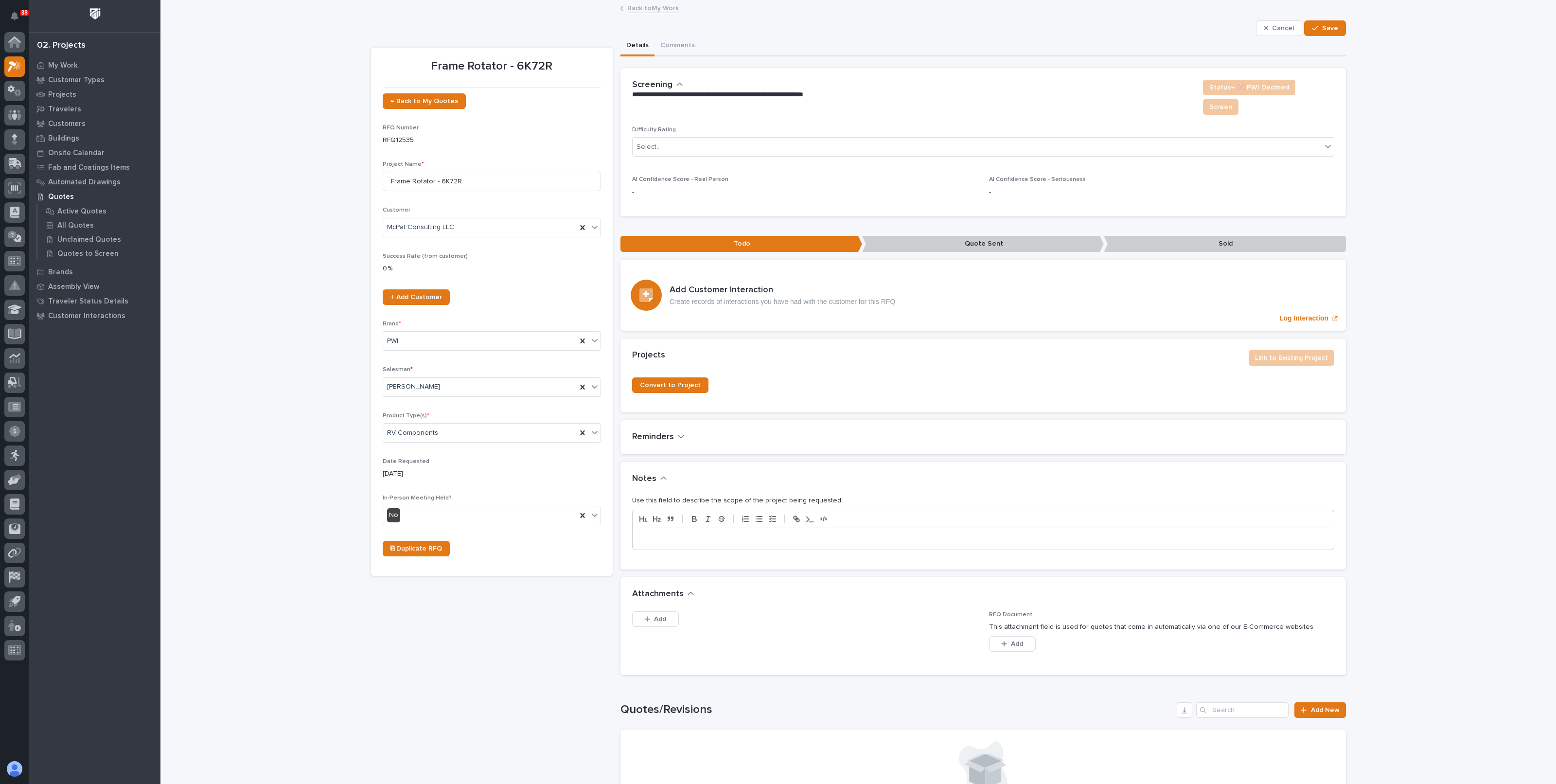
click at [681, 534] on p at bounding box center [983, 539] width 687 height 10
click at [1319, 22] on button "Save" at bounding box center [1325, 28] width 41 height 16
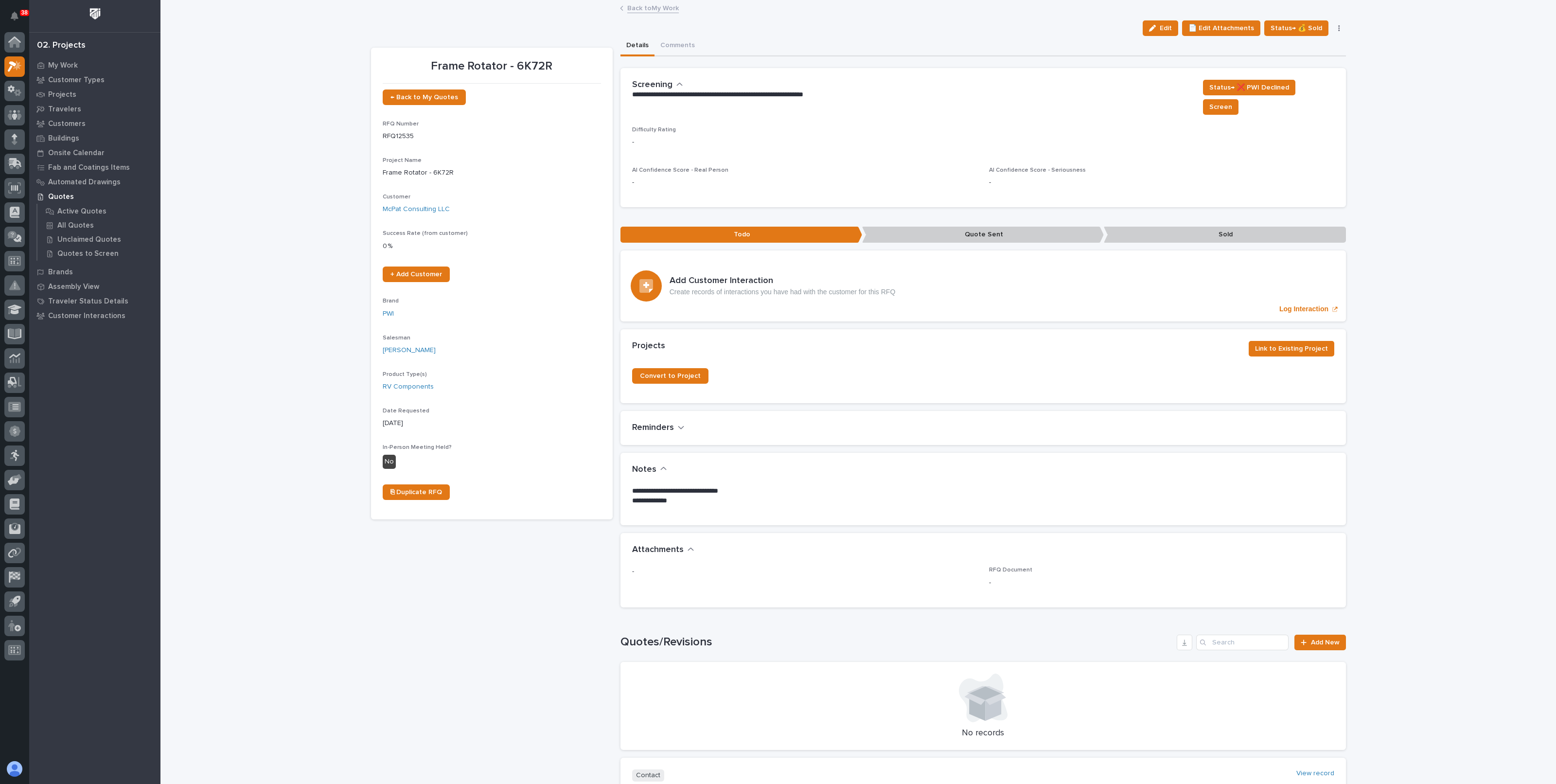
click at [635, 10] on link "Back to My Work" at bounding box center [652, 7] width 51 height 11
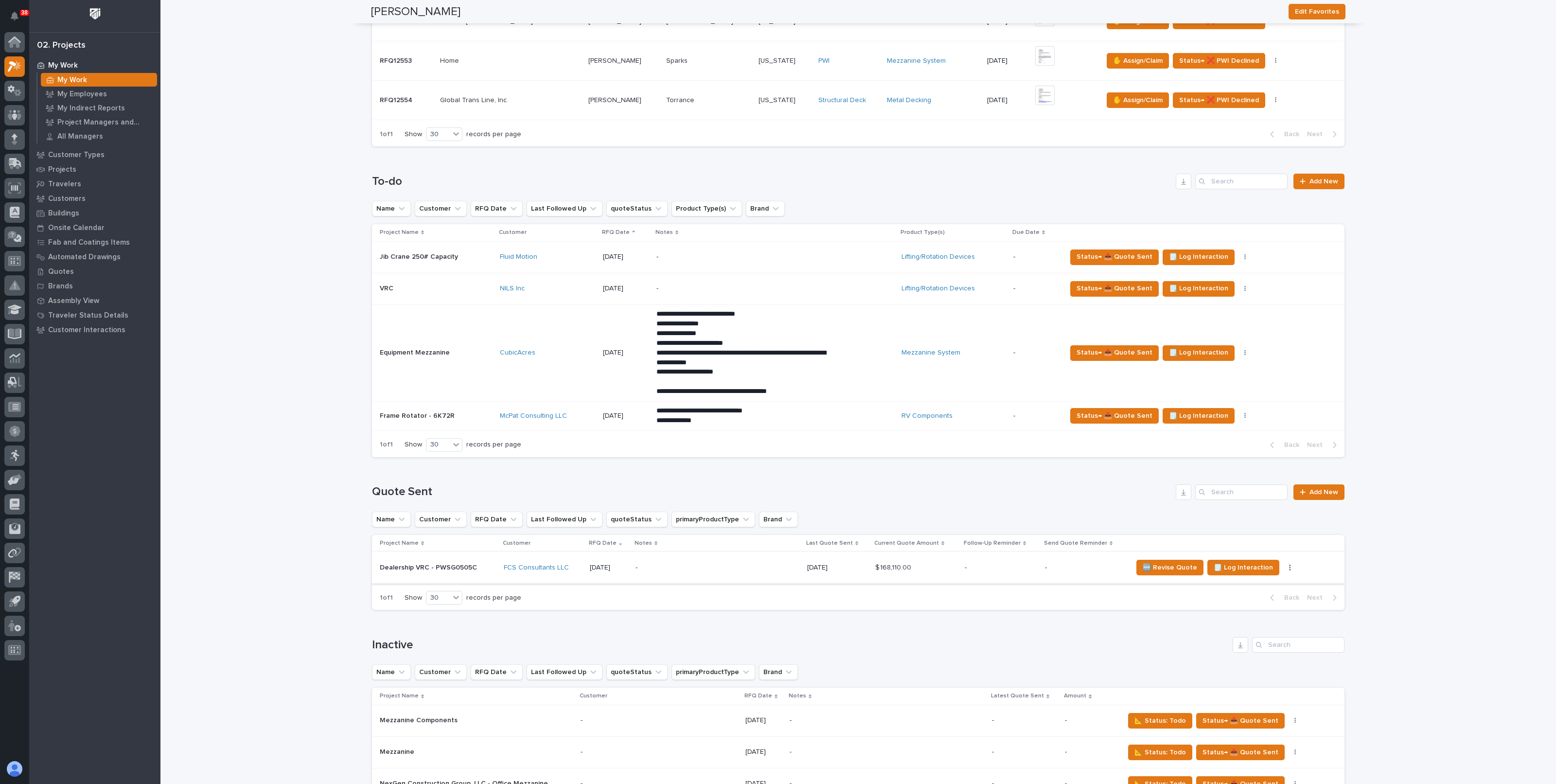
scroll to position [760, 0]
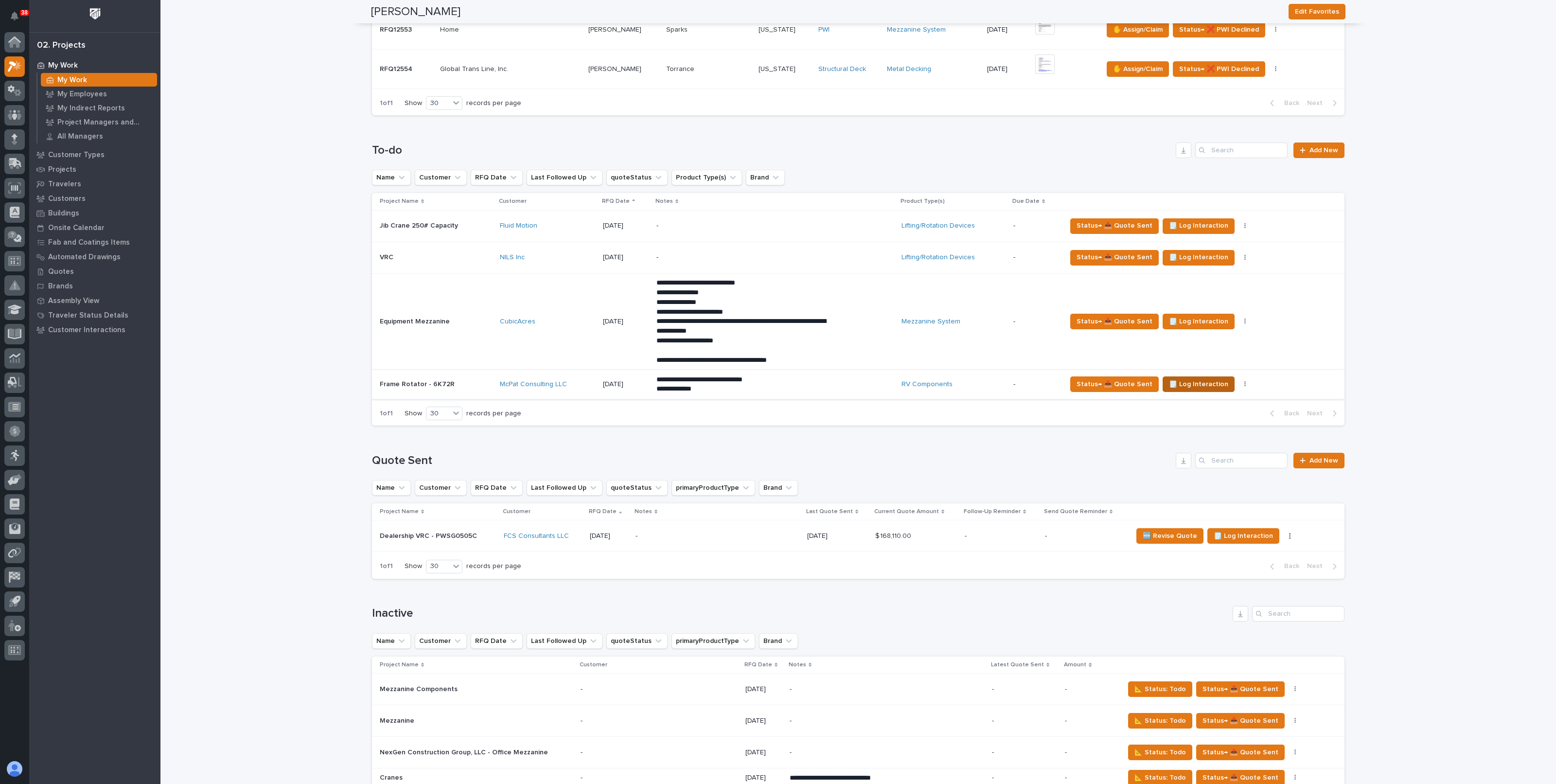
click at [1209, 378] on span "🗒️ Log Interaction" at bounding box center [1198, 384] width 59 height 11
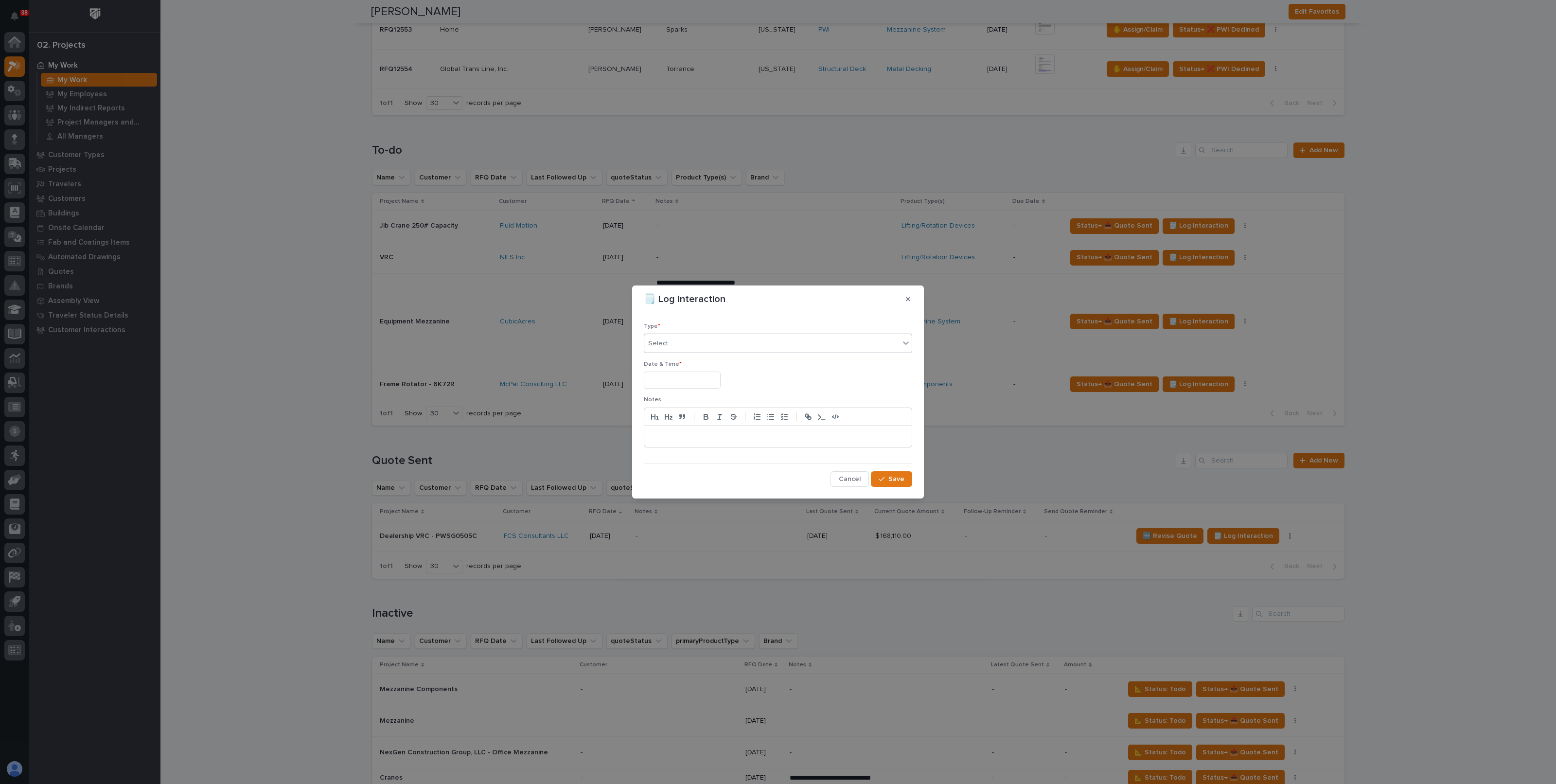
click at [700, 344] on div "Select..." at bounding box center [772, 343] width 256 height 16
click at [677, 363] on span "Phone Call" at bounding box center [667, 361] width 38 height 11
click at [676, 373] on input "text" at bounding box center [682, 380] width 77 height 17
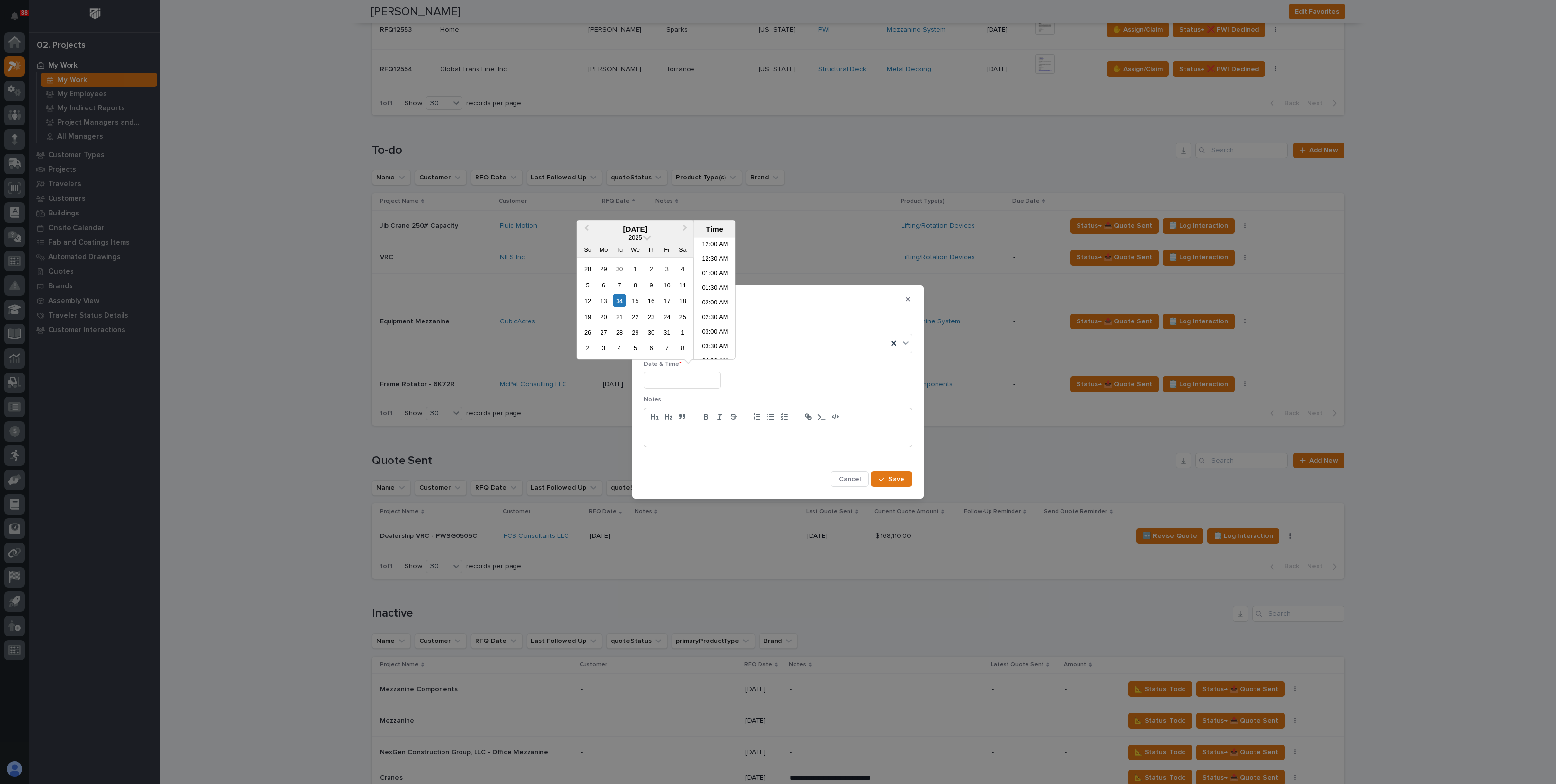
scroll to position [297, 0]
click at [622, 298] on div "14" at bounding box center [619, 301] width 13 height 13
type input "**********"
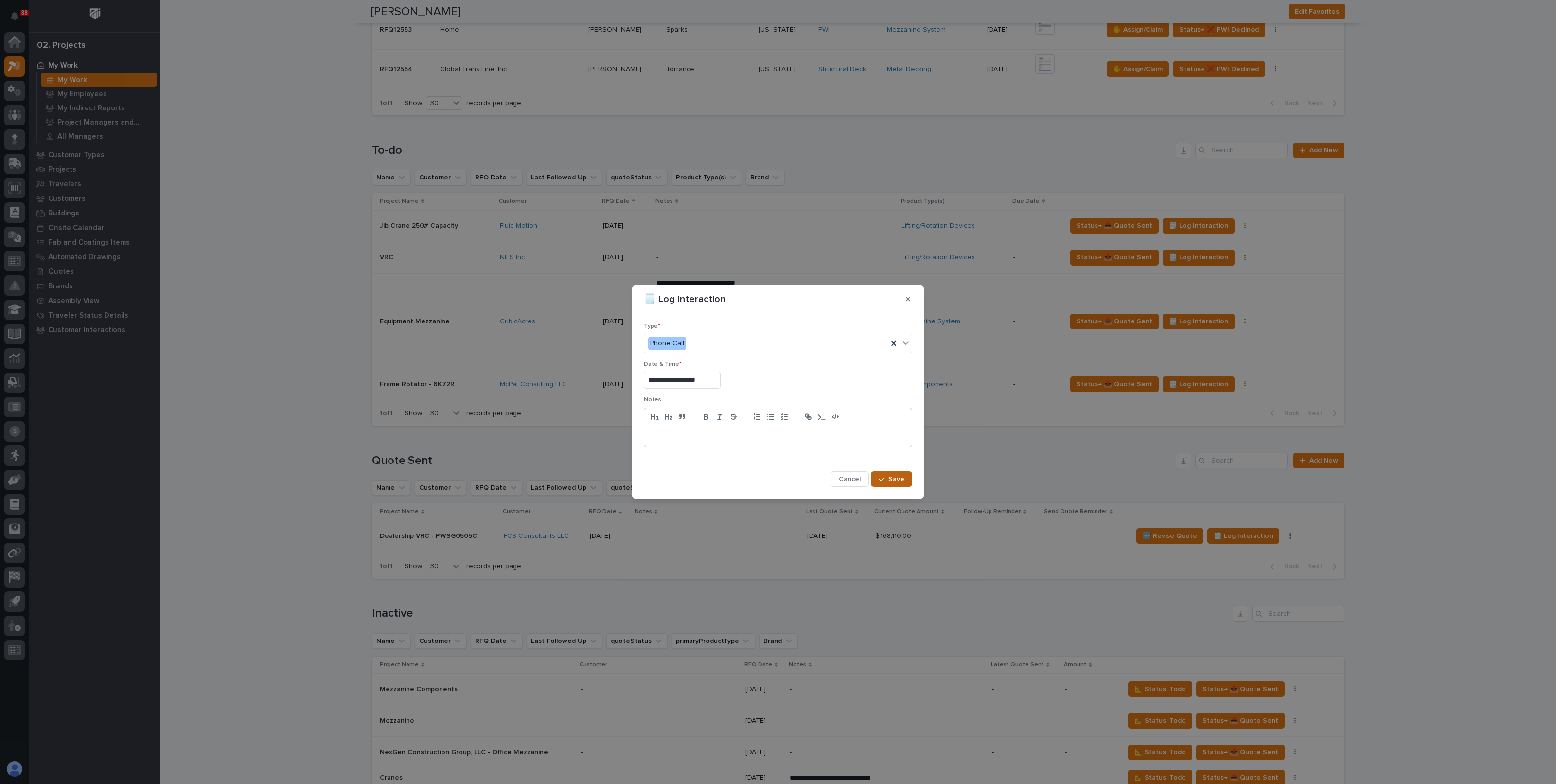
click at [899, 478] on span "Save" at bounding box center [896, 479] width 16 height 8
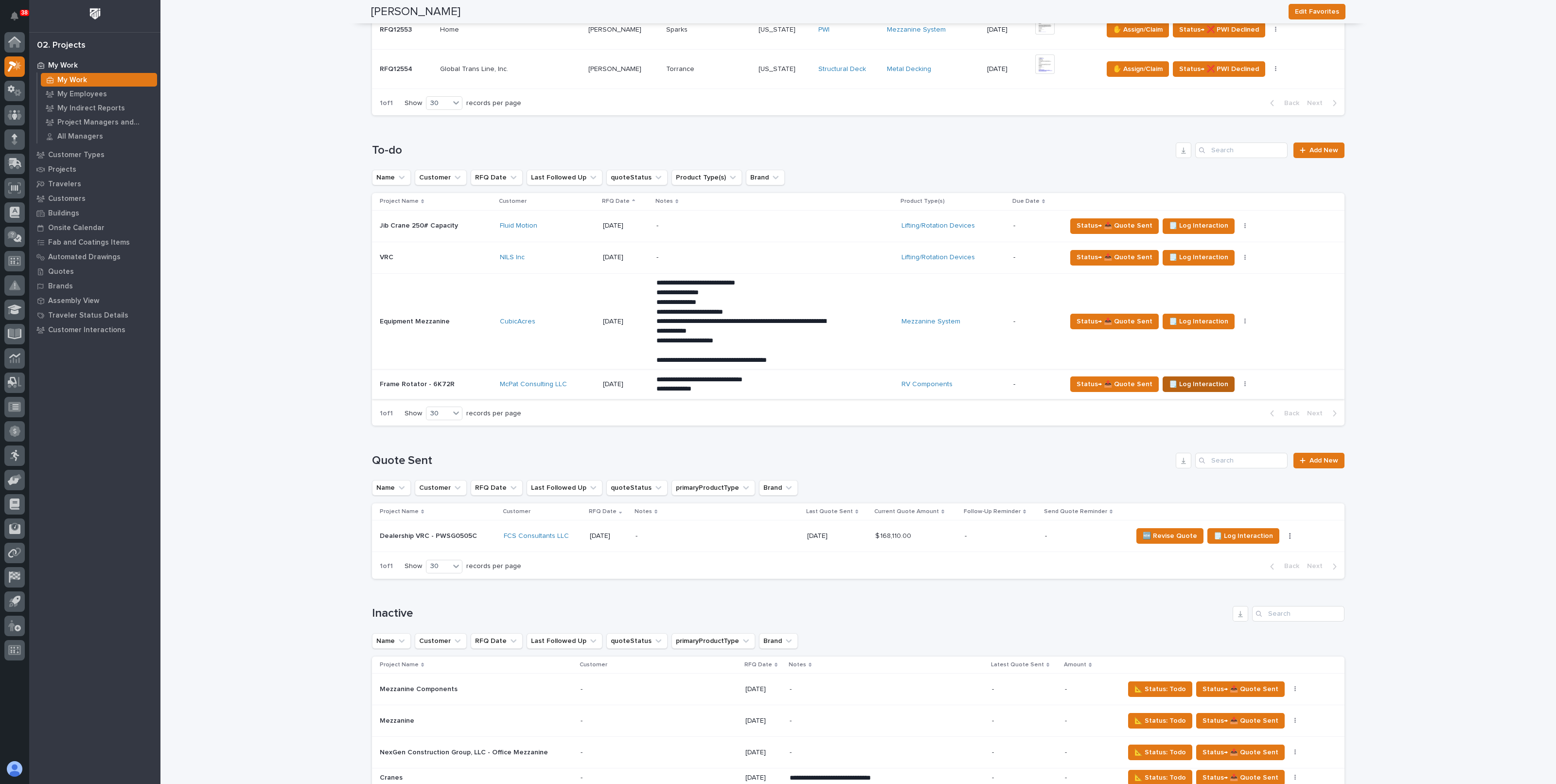
click at [1187, 383] on span "🗒️ Log Interaction" at bounding box center [1198, 384] width 59 height 11
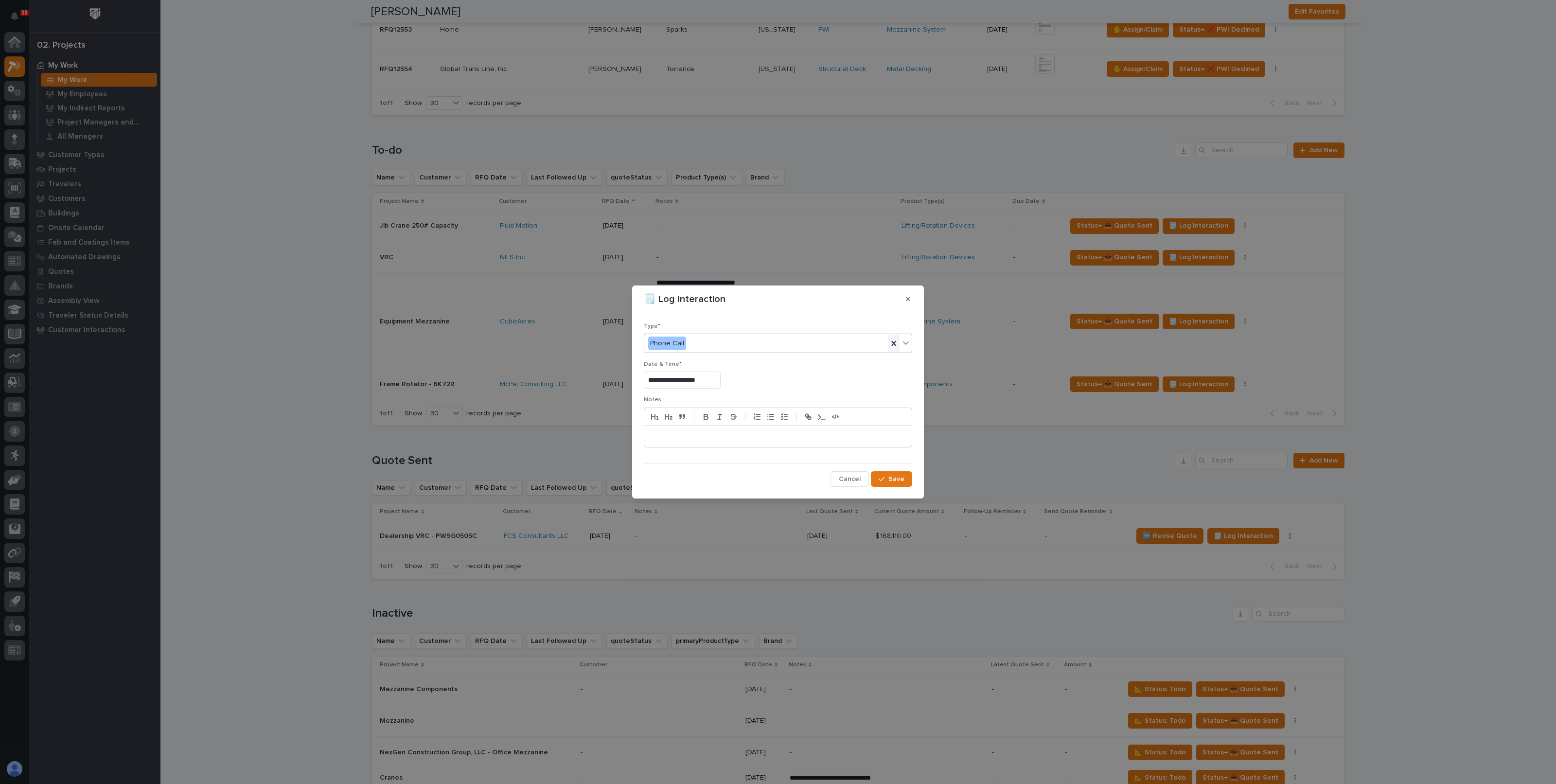
click at [892, 344] on icon at bounding box center [894, 343] width 10 height 10
click at [690, 341] on div "Select..." at bounding box center [772, 343] width 256 height 16
click at [666, 400] on span "Email" at bounding box center [658, 396] width 20 height 11
click at [886, 474] on button "Save" at bounding box center [892, 479] width 41 height 16
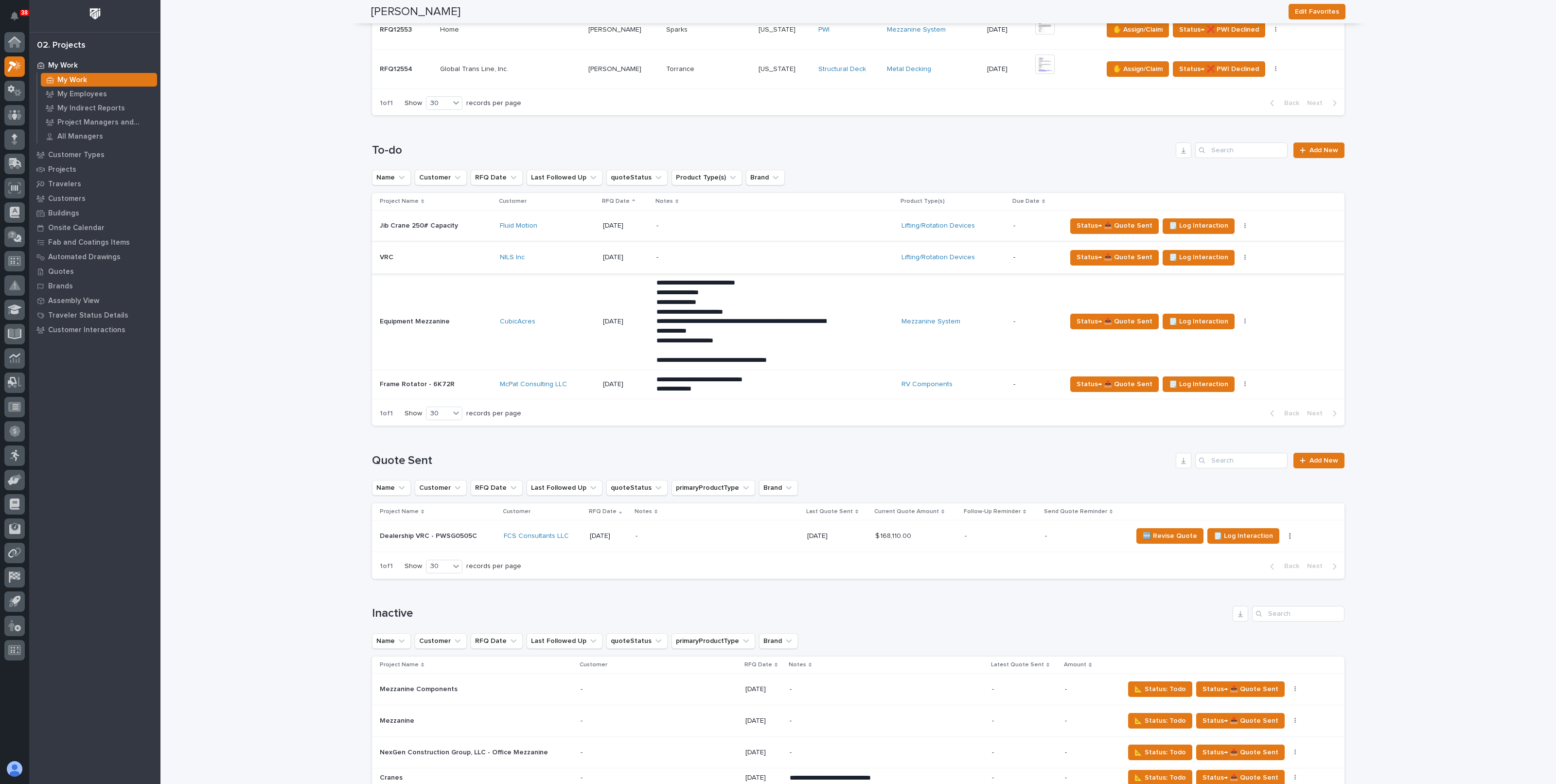
click at [1244, 255] on icon "button" at bounding box center [1245, 257] width 2 height 7
click at [1381, 236] on div "Loading... Saving… Loading... Saving… Tyler Hartsough Edit Favorites Tyler Hart…" at bounding box center [858, 781] width 1395 height 3080
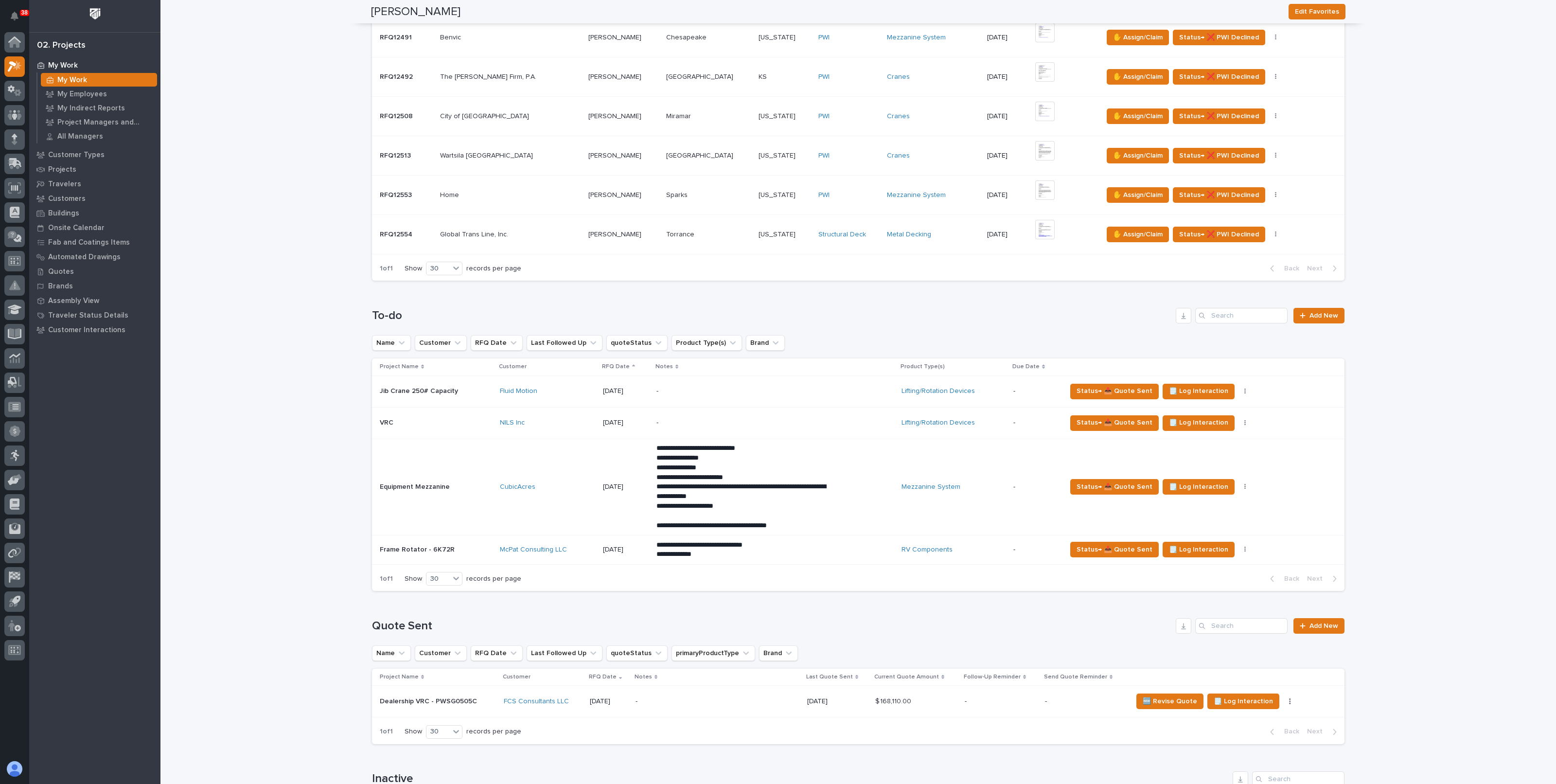
scroll to position [608, 0]
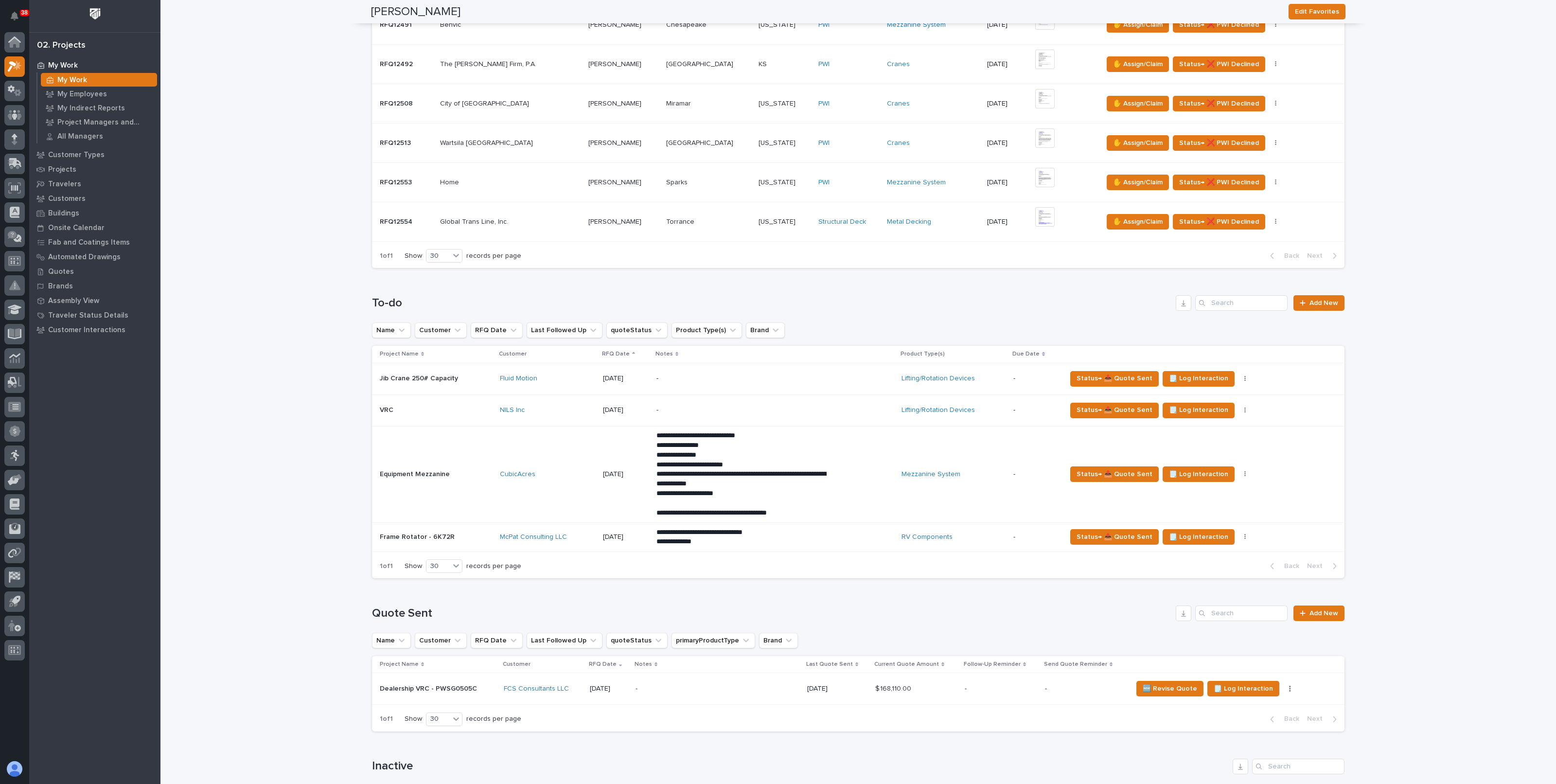
click at [725, 445] on p "**********" at bounding box center [742, 445] width 170 height 10
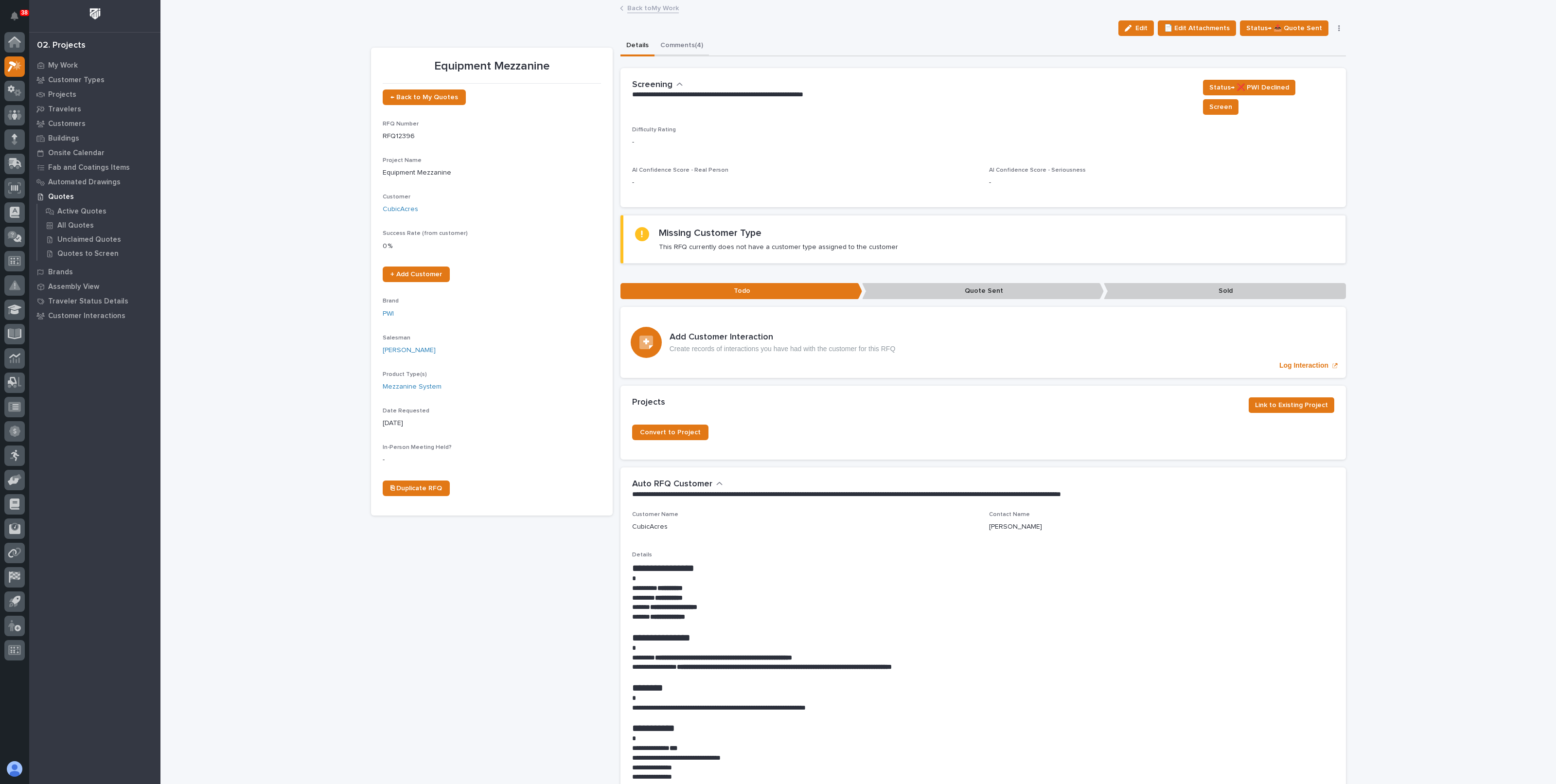
click at [669, 48] on button "Comments (4)" at bounding box center [682, 47] width 54 height 21
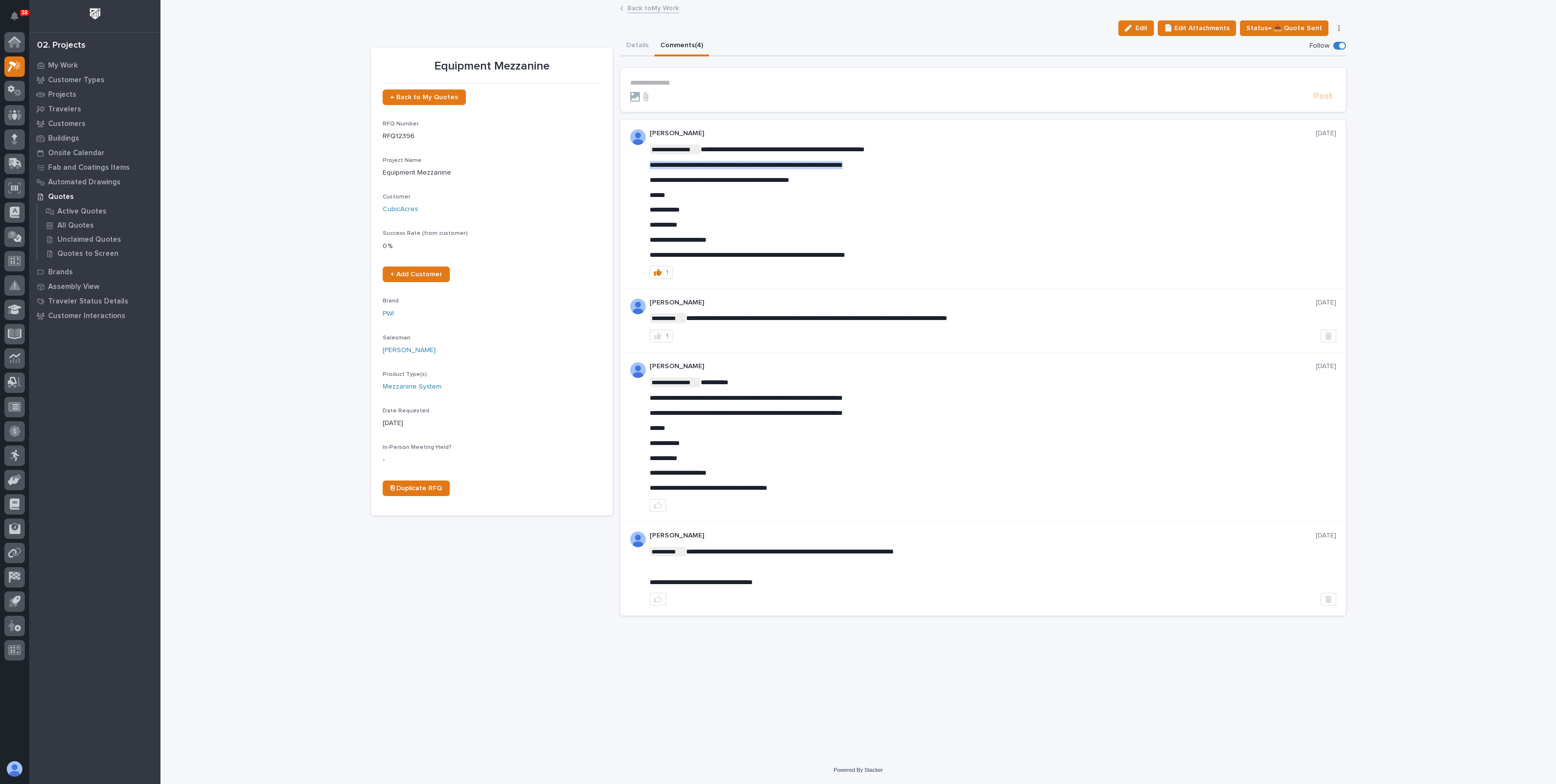
click at [843, 162] on span "**********" at bounding box center [746, 164] width 193 height 7
copy span "**********"
click at [496, 628] on div "**********" at bounding box center [858, 367] width 985 height 731
click at [647, 42] on button "Details" at bounding box center [637, 47] width 34 height 21
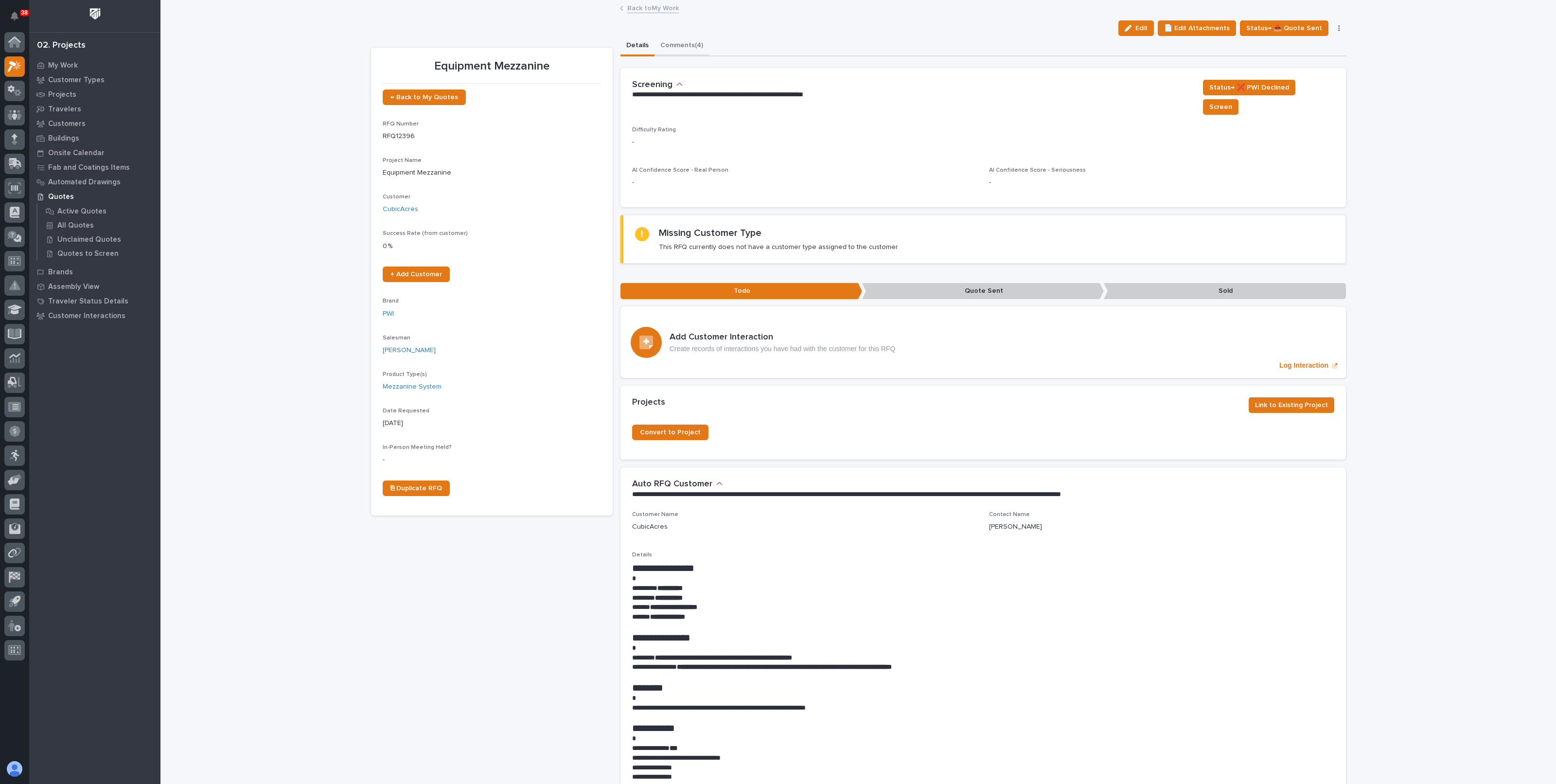
click at [668, 45] on button "Comments (4)" at bounding box center [682, 47] width 54 height 21
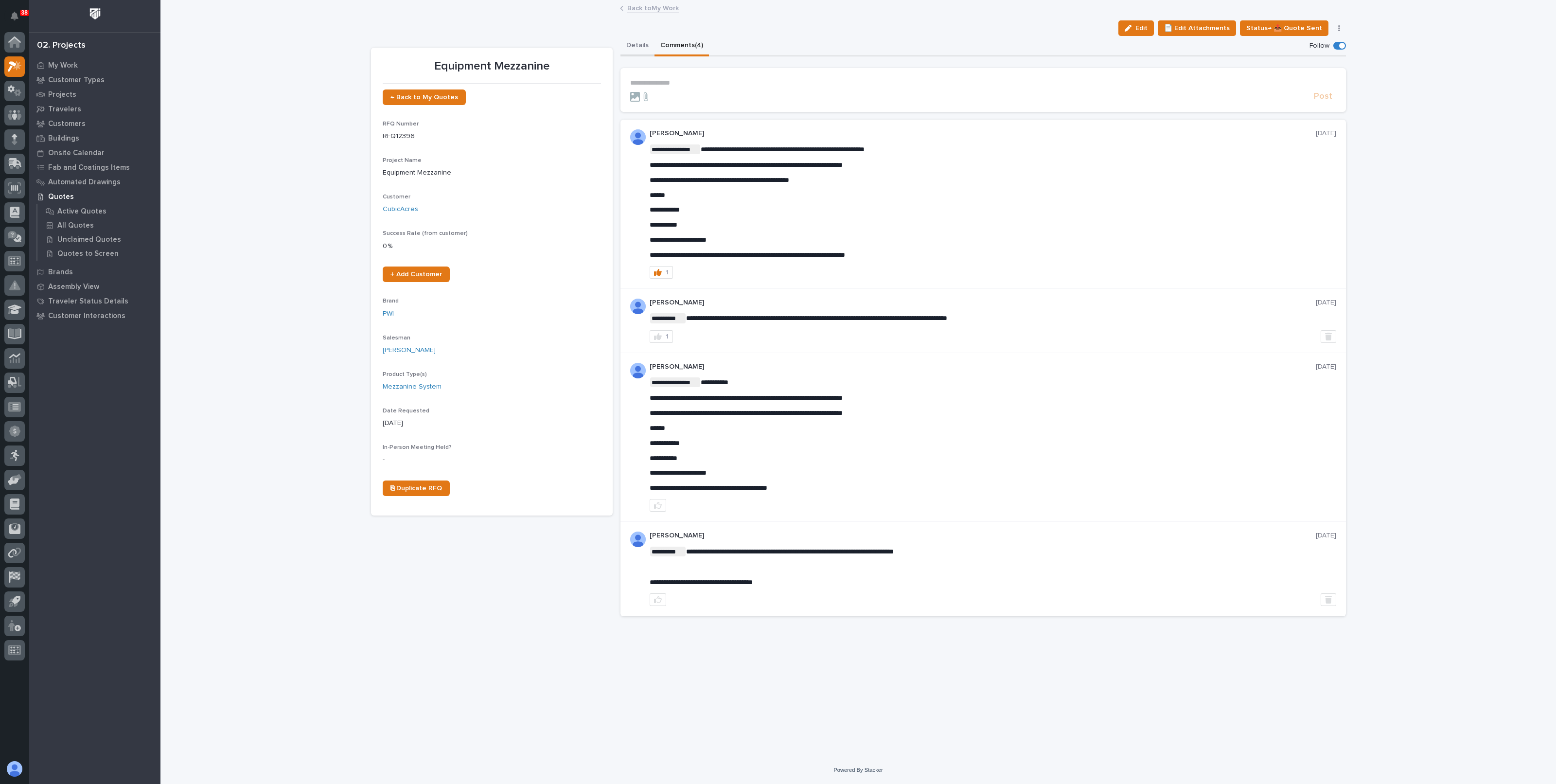
click at [629, 37] on button "Details" at bounding box center [637, 47] width 34 height 21
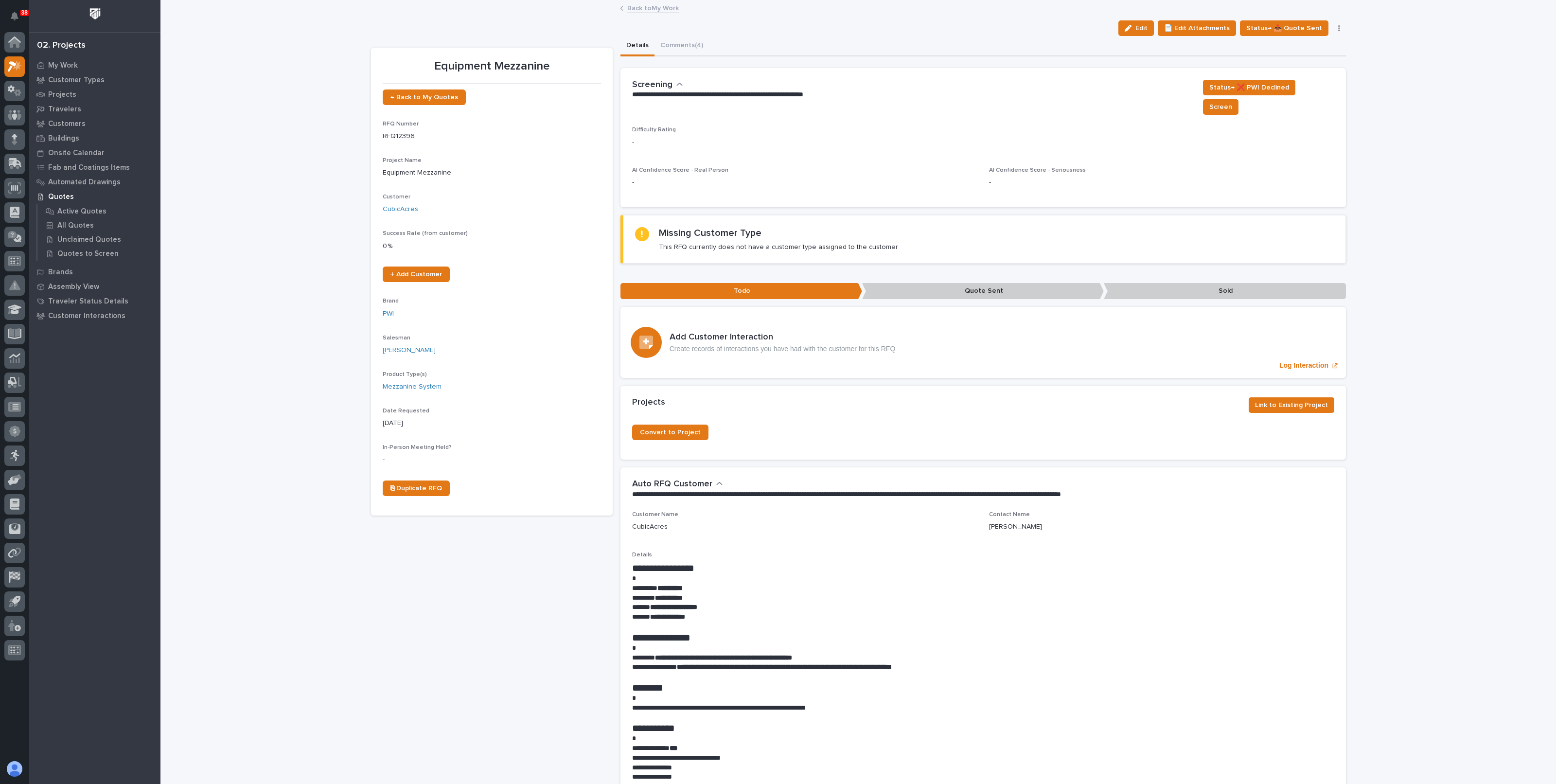
click at [674, 40] on button "Comments (4)" at bounding box center [682, 47] width 54 height 21
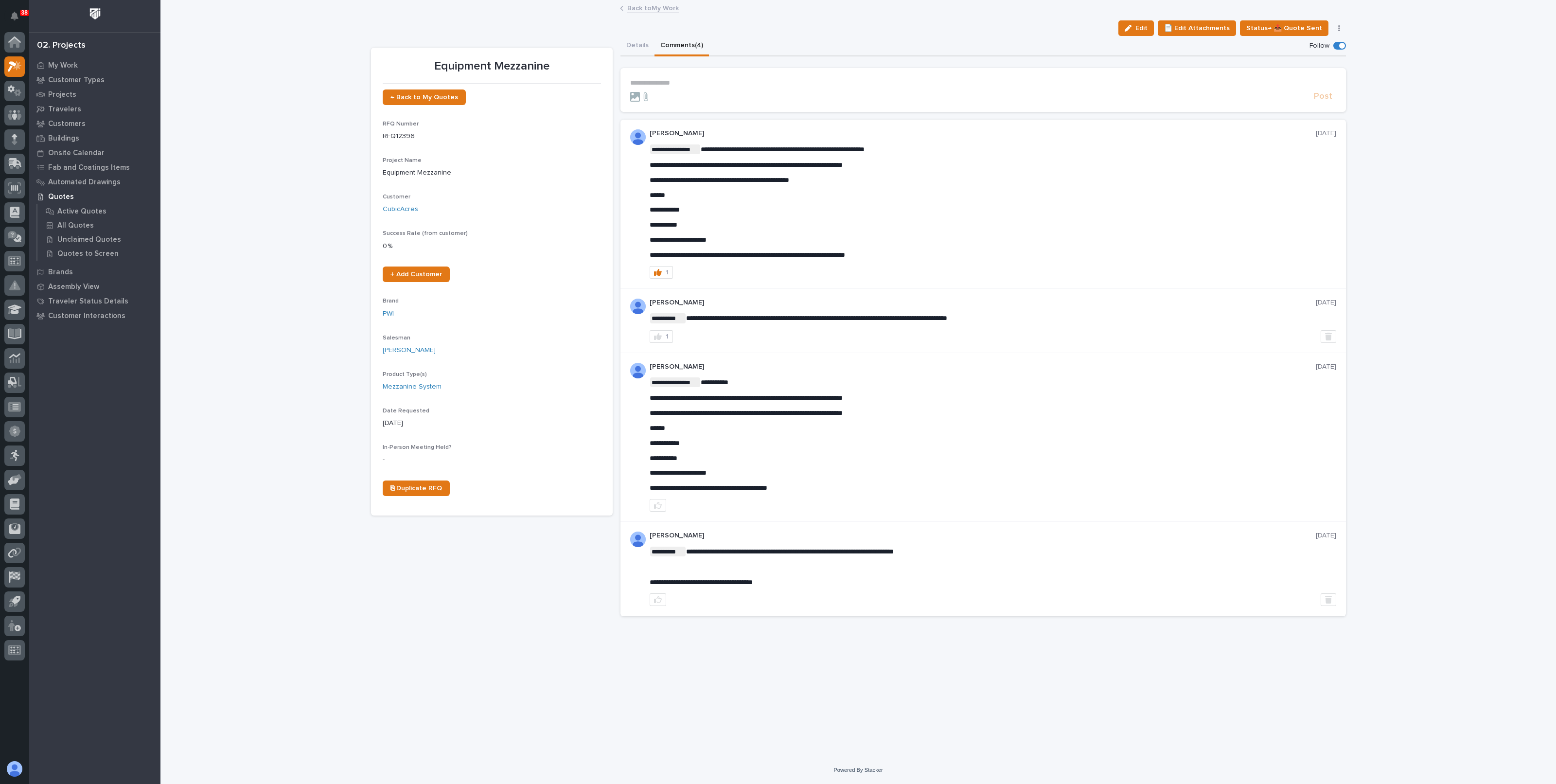
click at [647, 10] on link "Back to My Work" at bounding box center [652, 7] width 51 height 11
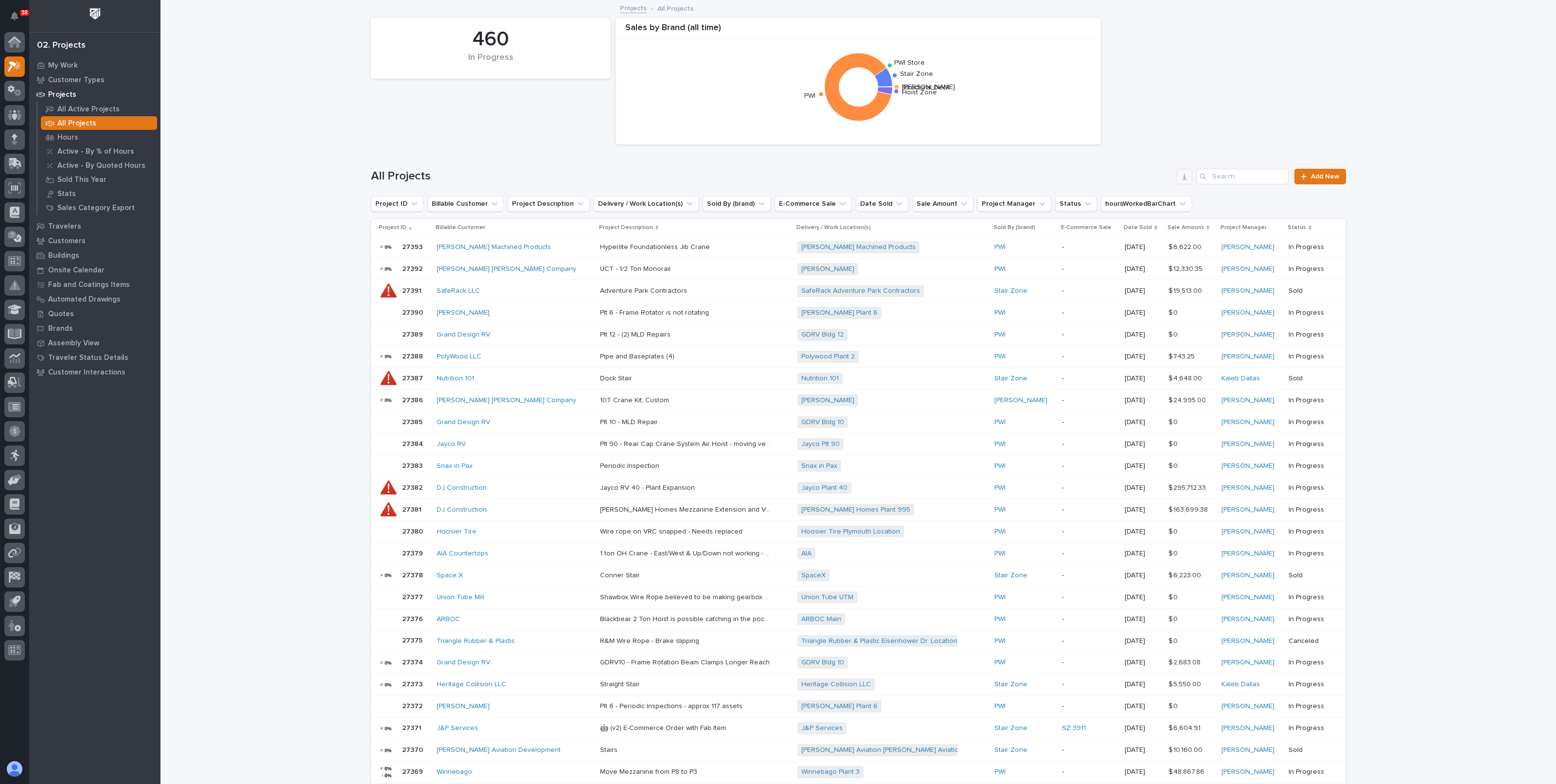
click at [1181, 175] on icon "button" at bounding box center [1185, 176] width 8 height 8
click at [1195, 50] on div "460 In Progress Sales by [PERSON_NAME] (all time) Structural Deck [PERSON_NAME]…" at bounding box center [858, 81] width 985 height 136
click at [56, 254] on p "Buildings" at bounding box center [64, 255] width 31 height 8
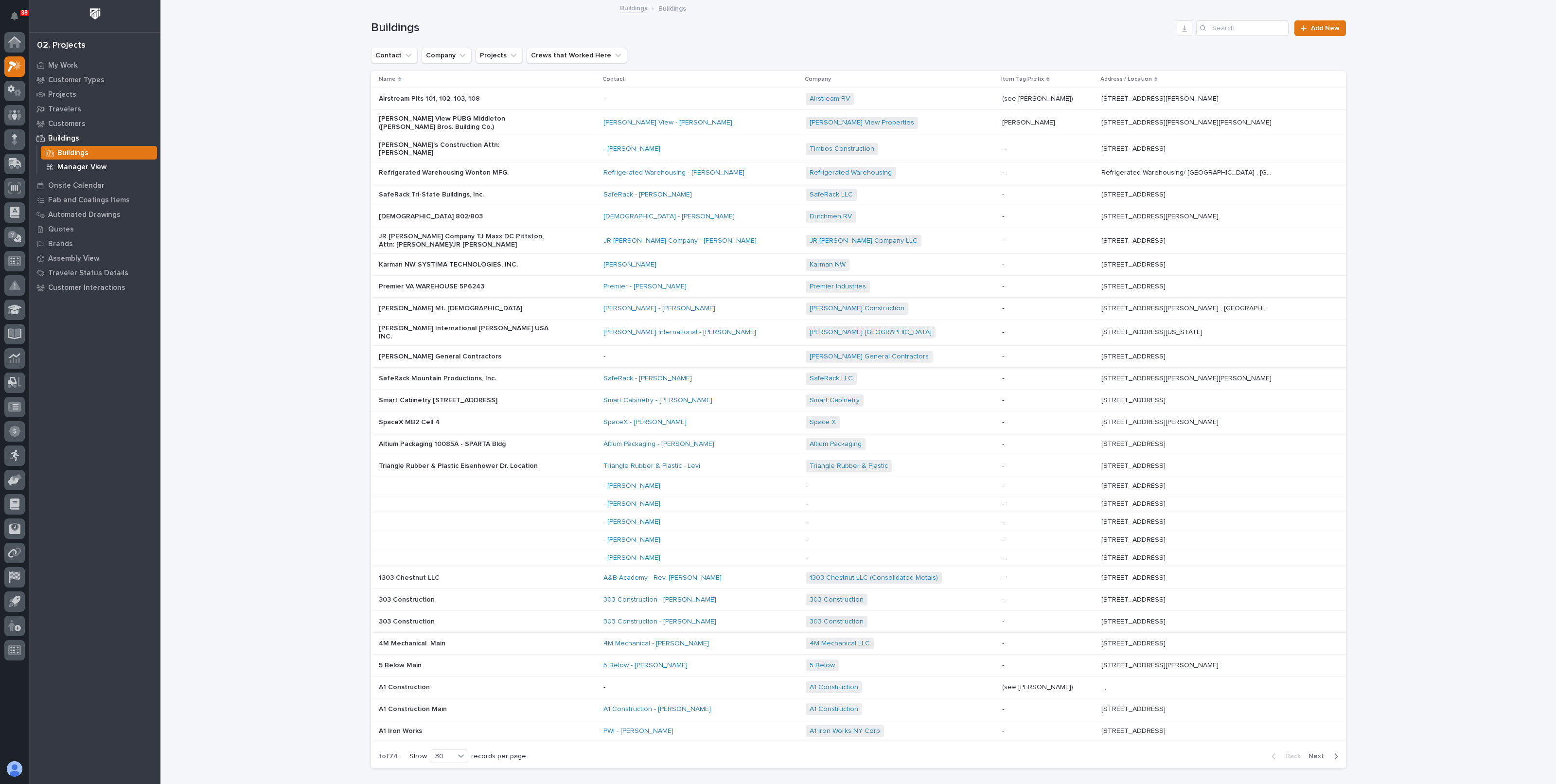
click at [67, 167] on p "Manager View" at bounding box center [82, 167] width 49 height 8
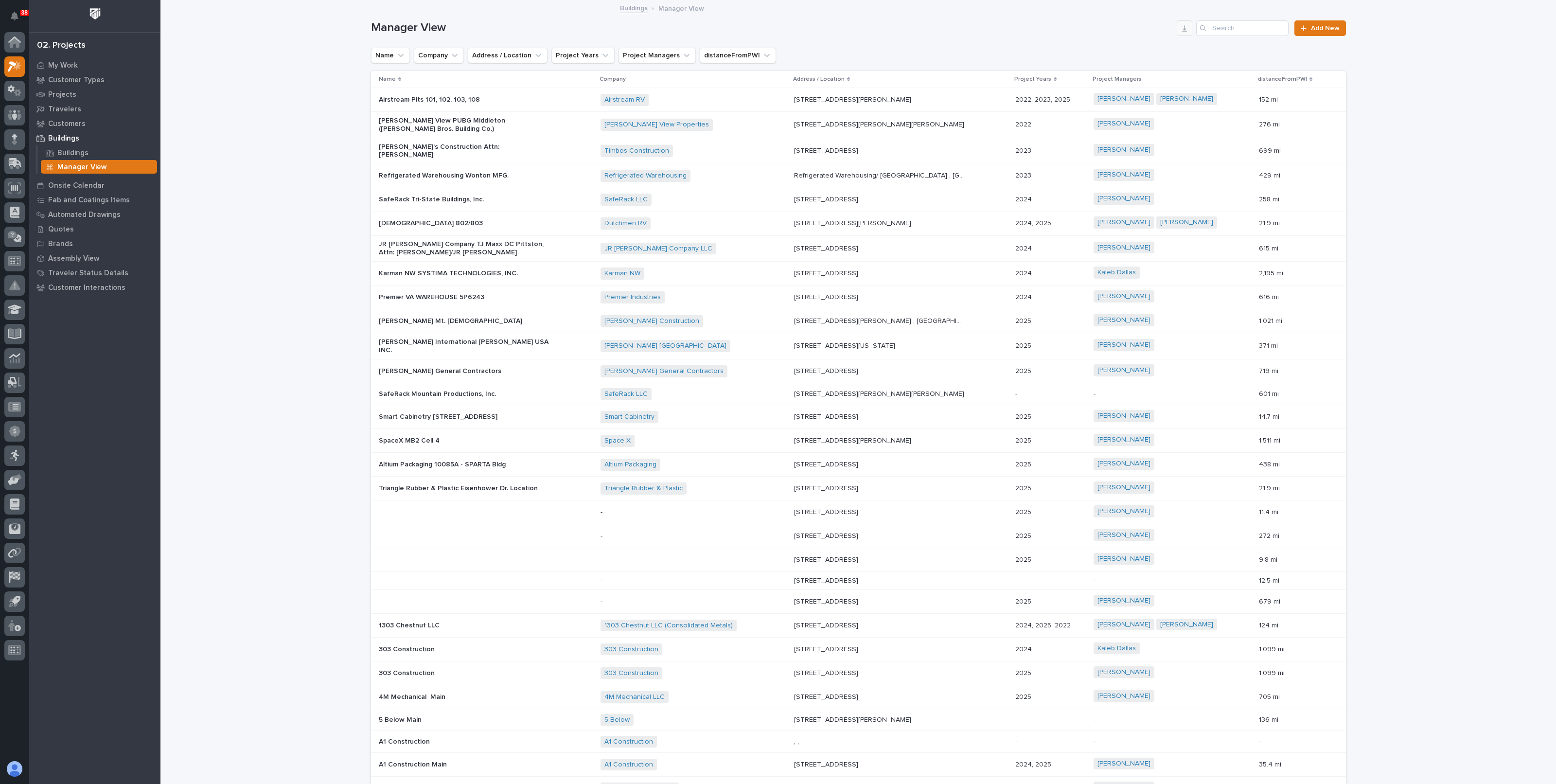
click at [1177, 30] on button "button" at bounding box center [1185, 28] width 16 height 16
click at [59, 228] on p "Quotes" at bounding box center [61, 230] width 26 height 8
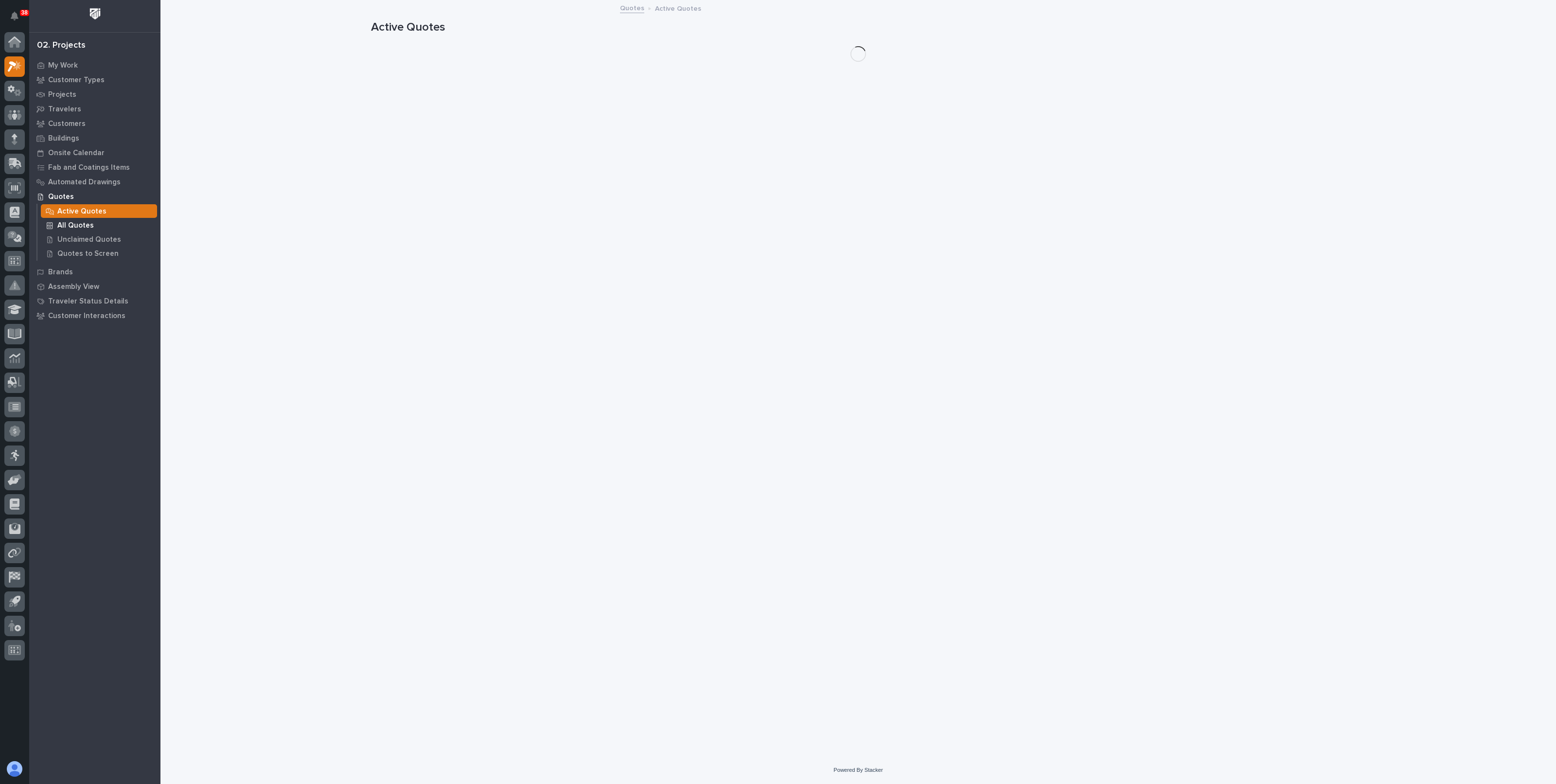
click at [83, 223] on p "All Quotes" at bounding box center [76, 225] width 36 height 8
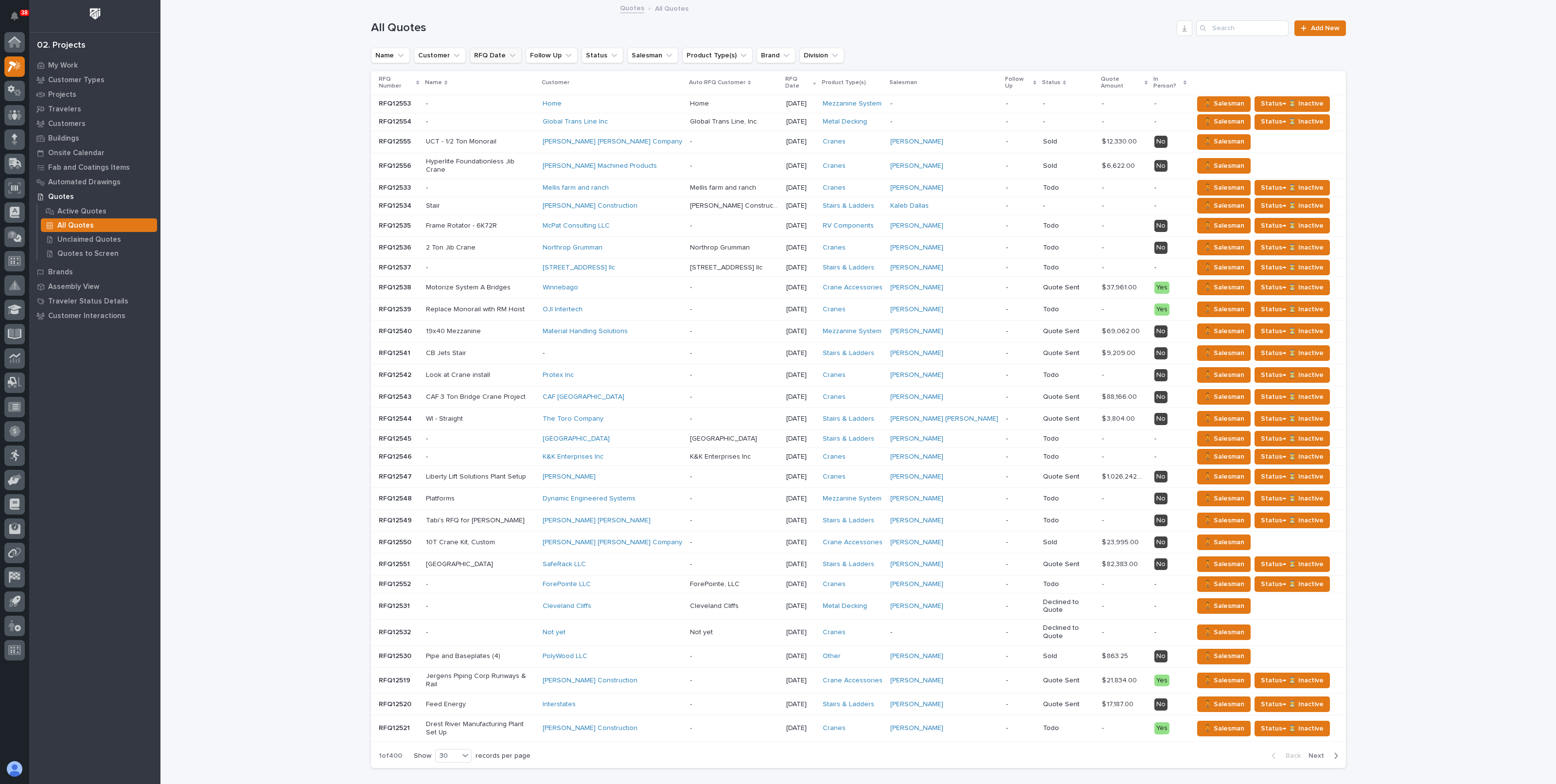
click at [507, 53] on icon "RFQ Date" at bounding box center [512, 56] width 10 height 10
click at [493, 77] on p "is before" at bounding box center [492, 79] width 29 height 8
click at [497, 117] on p "is after" at bounding box center [528, 117] width 94 height 7
click at [504, 116] on p "specific date" at bounding box center [529, 117] width 104 height 6
click at [474, 142] on span "Previous Month" at bounding box center [474, 142] width 0 height 13
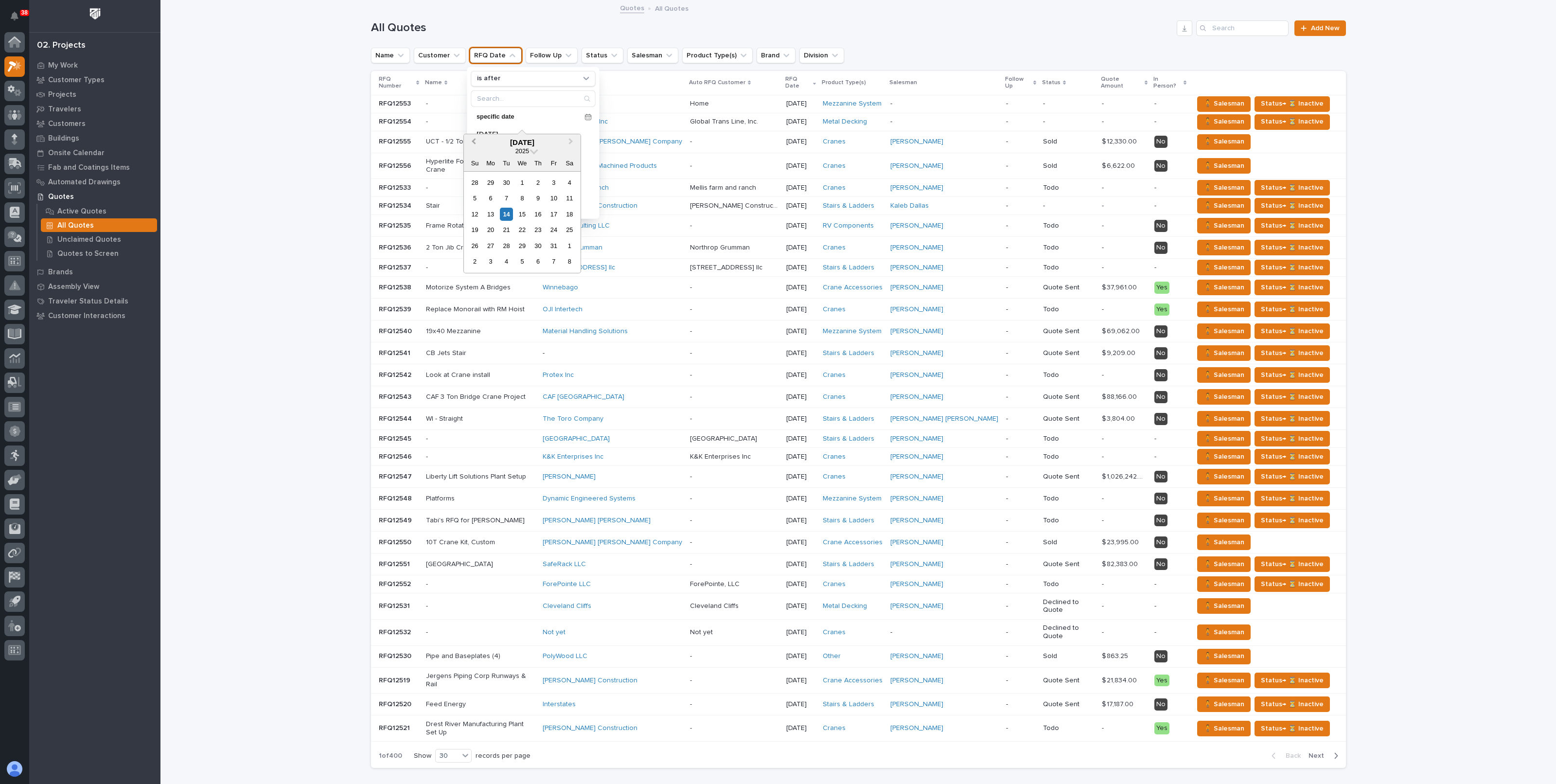
click at [474, 142] on span "Previous Month" at bounding box center [474, 142] width 0 height 13
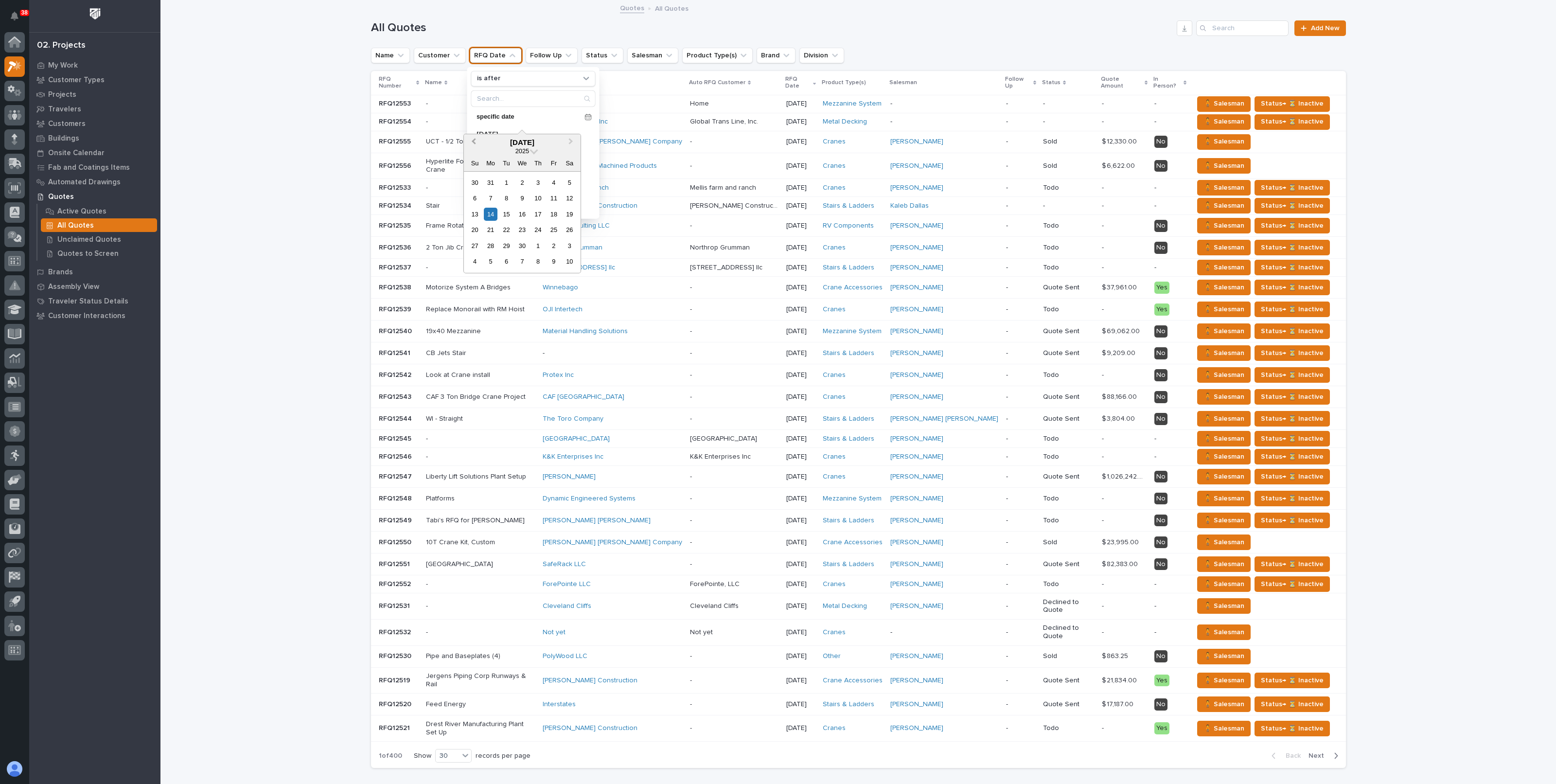
click at [474, 142] on span "Previous Month" at bounding box center [474, 142] width 0 height 13
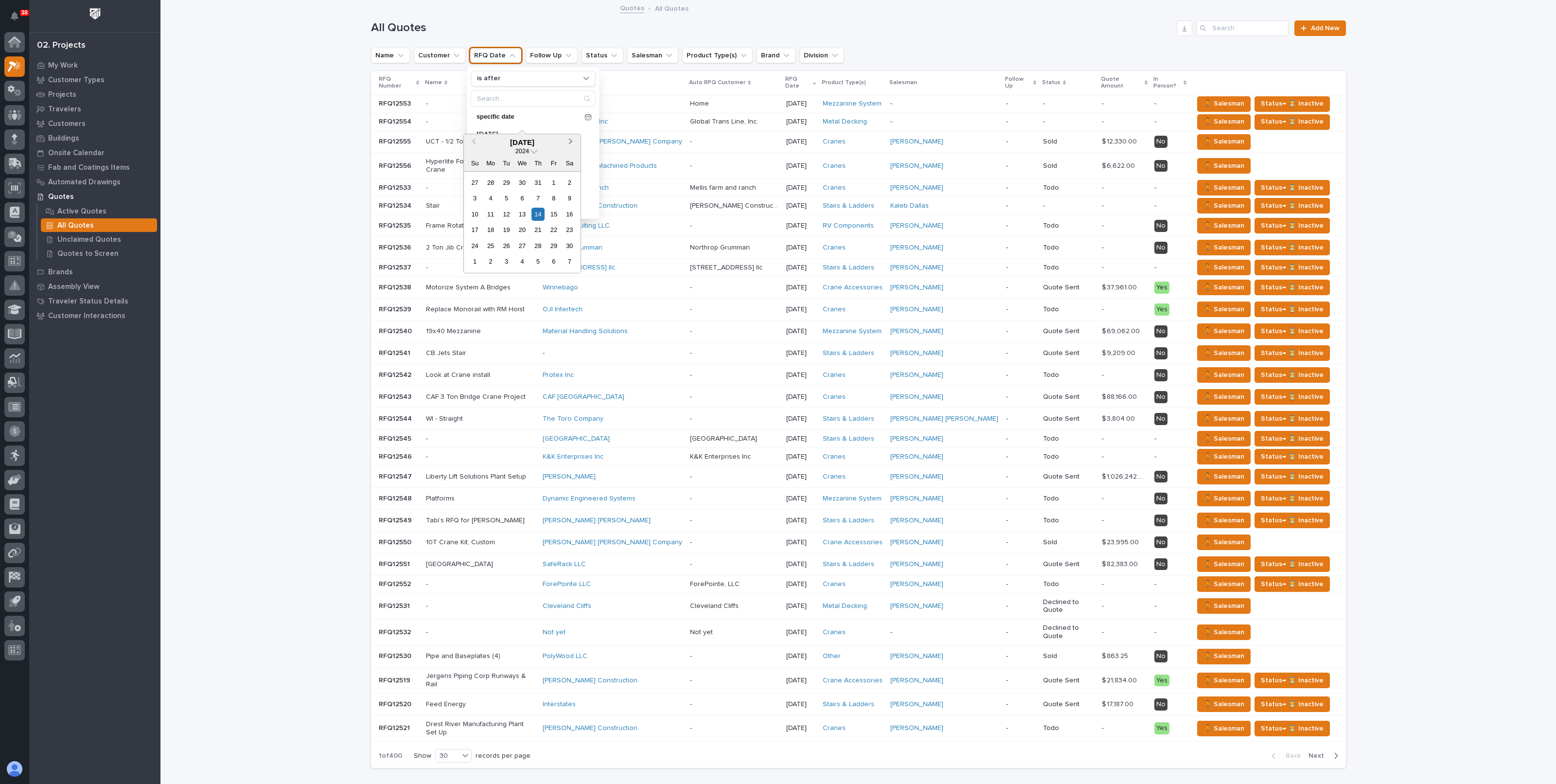
click at [571, 140] on span "Next Month" at bounding box center [571, 142] width 0 height 13
click at [506, 247] on div "31" at bounding box center [507, 246] width 13 height 13
click at [320, 130] on div "Loading... Saving… Loading... Saving… All Quotes Add New Name Customer RFQ Date…" at bounding box center [858, 413] width 1395 height 824
click at [1181, 31] on icon "button" at bounding box center [1185, 28] width 8 height 8
click at [240, 251] on div "Loading... Saving… Loading... Saving… All Quotes Add New Name Customer RFQ Date…" at bounding box center [858, 413] width 1395 height 824
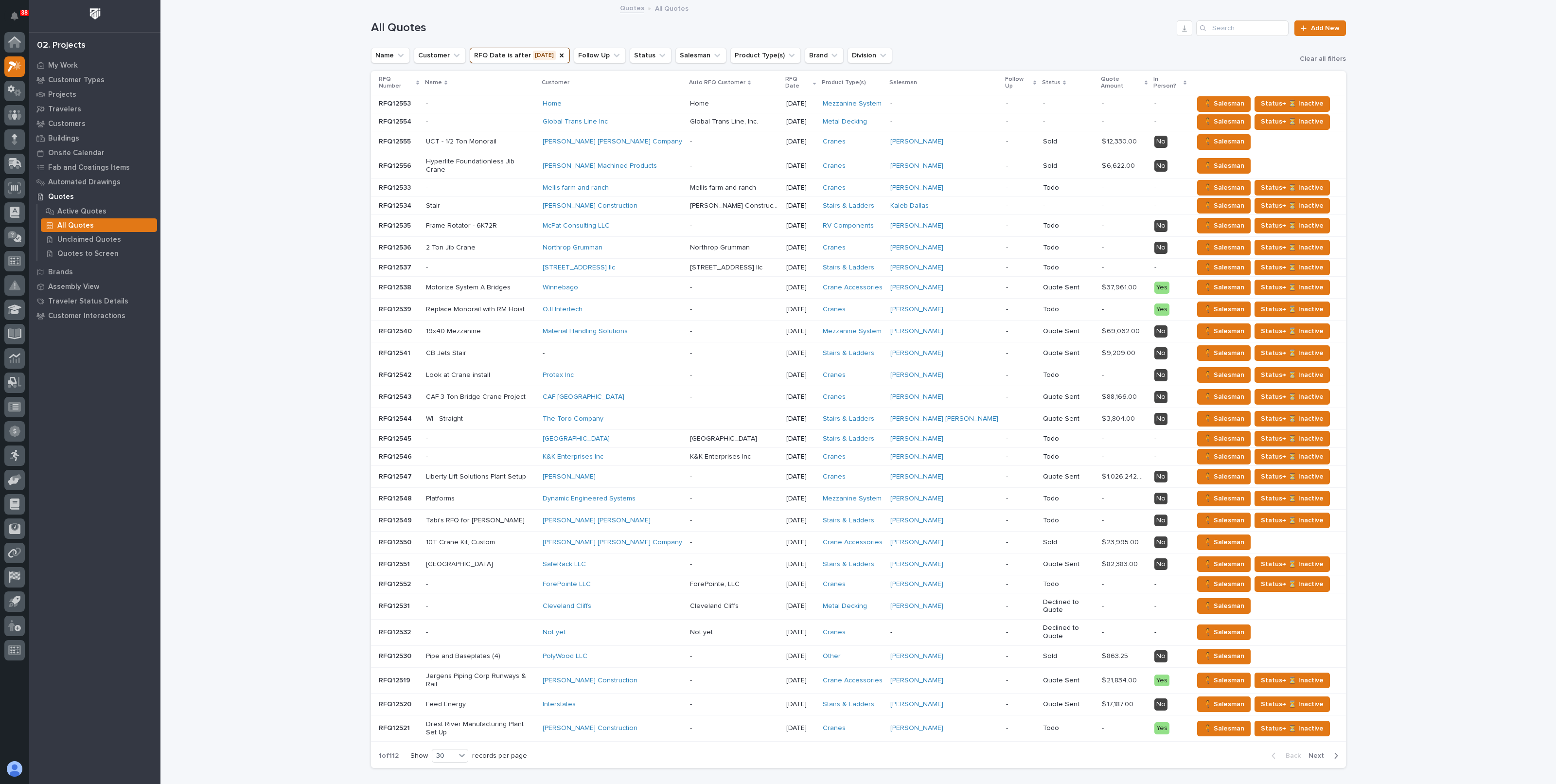
click at [303, 221] on div "Loading... Saving… Loading... Saving… All Quotes Add New Name Customer RFQ Date…" at bounding box center [858, 413] width 1395 height 824
